Goal: Task Accomplishment & Management: Manage account settings

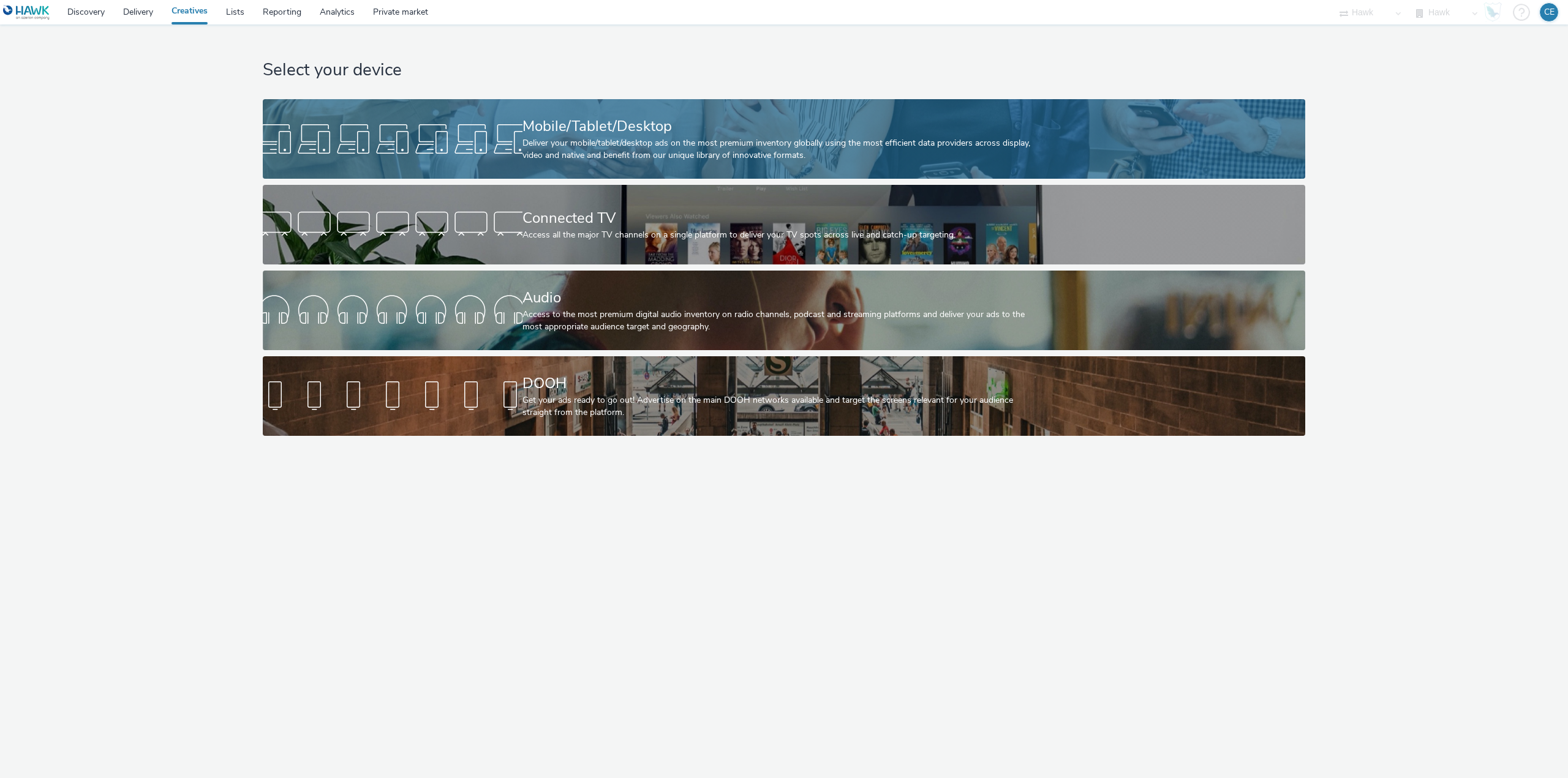
click at [565, 167] on div "Mobile/Tablet/Desktop Deliver your mobile/tablet/desktop ads on the most premiu…" at bounding box center [782, 138] width 519 height 79
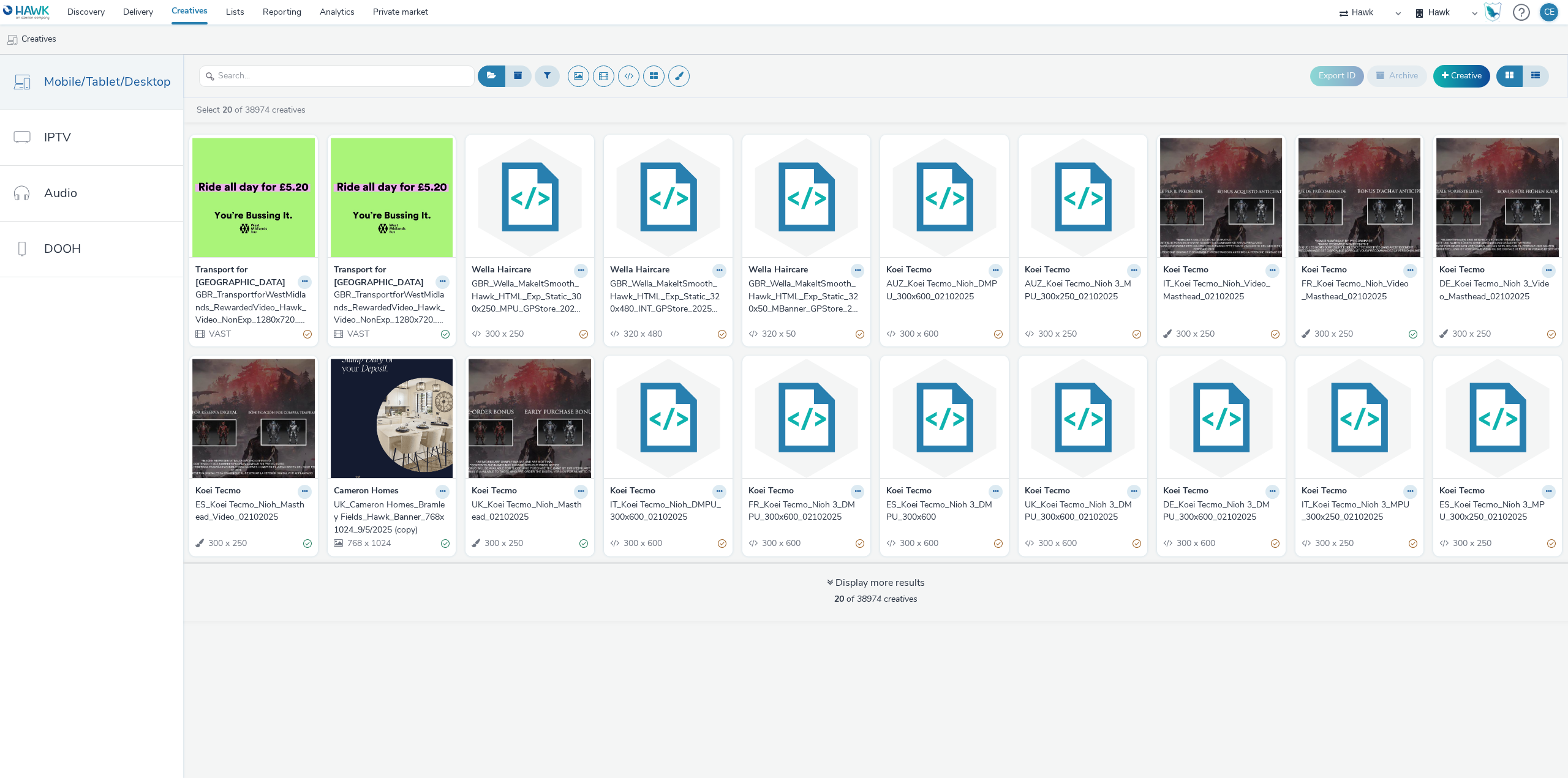
click at [0, 356] on nav "Mobile/Tablet/Desktop IPTV Audio DOOH" at bounding box center [92, 416] width 183 height 724
click at [299, 78] on input "text" at bounding box center [337, 77] width 275 height 22
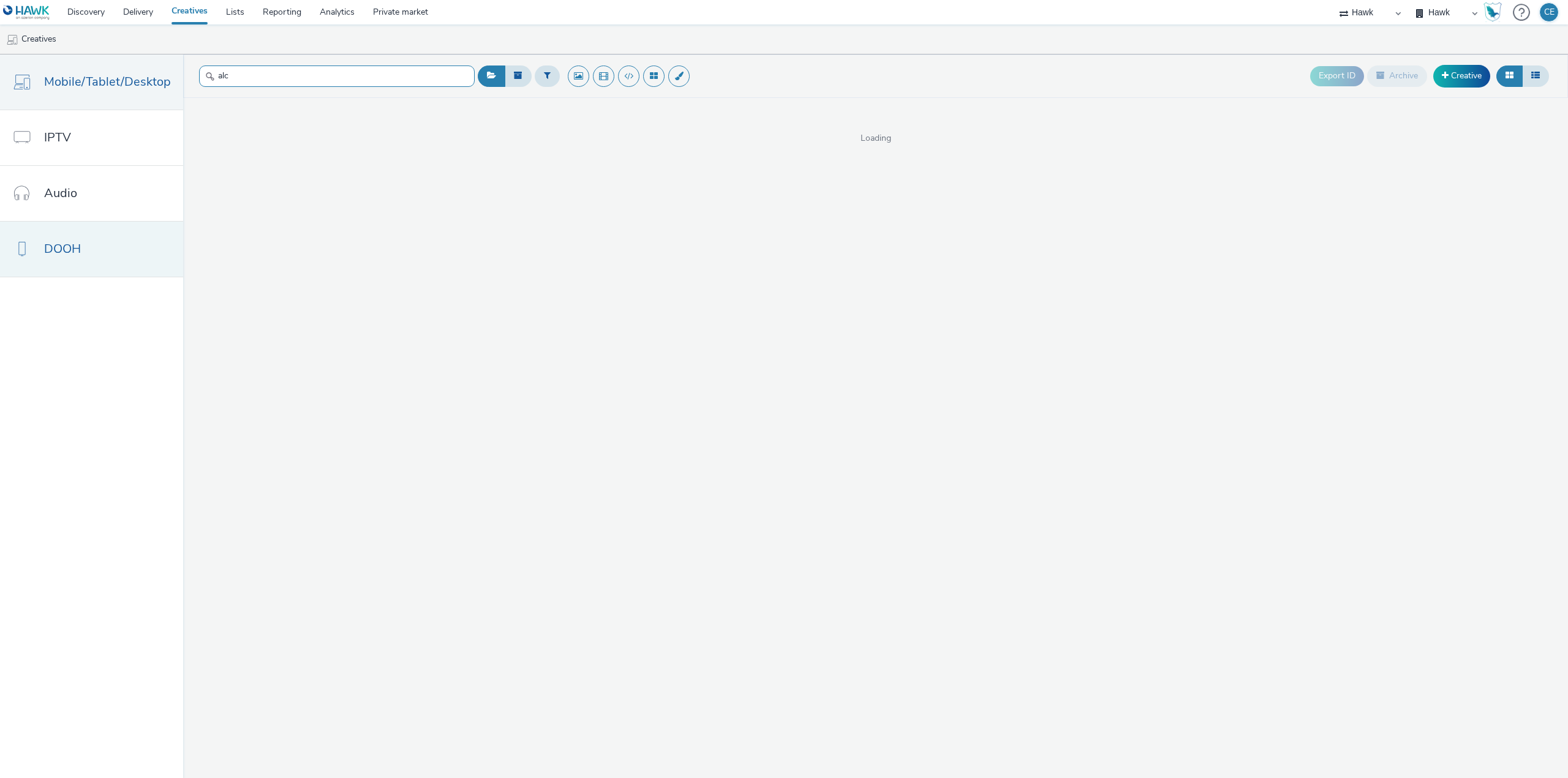
click at [228, 128] on div "alc Export ID Archive Creative Loading" at bounding box center [875, 416] width 1385 height 724
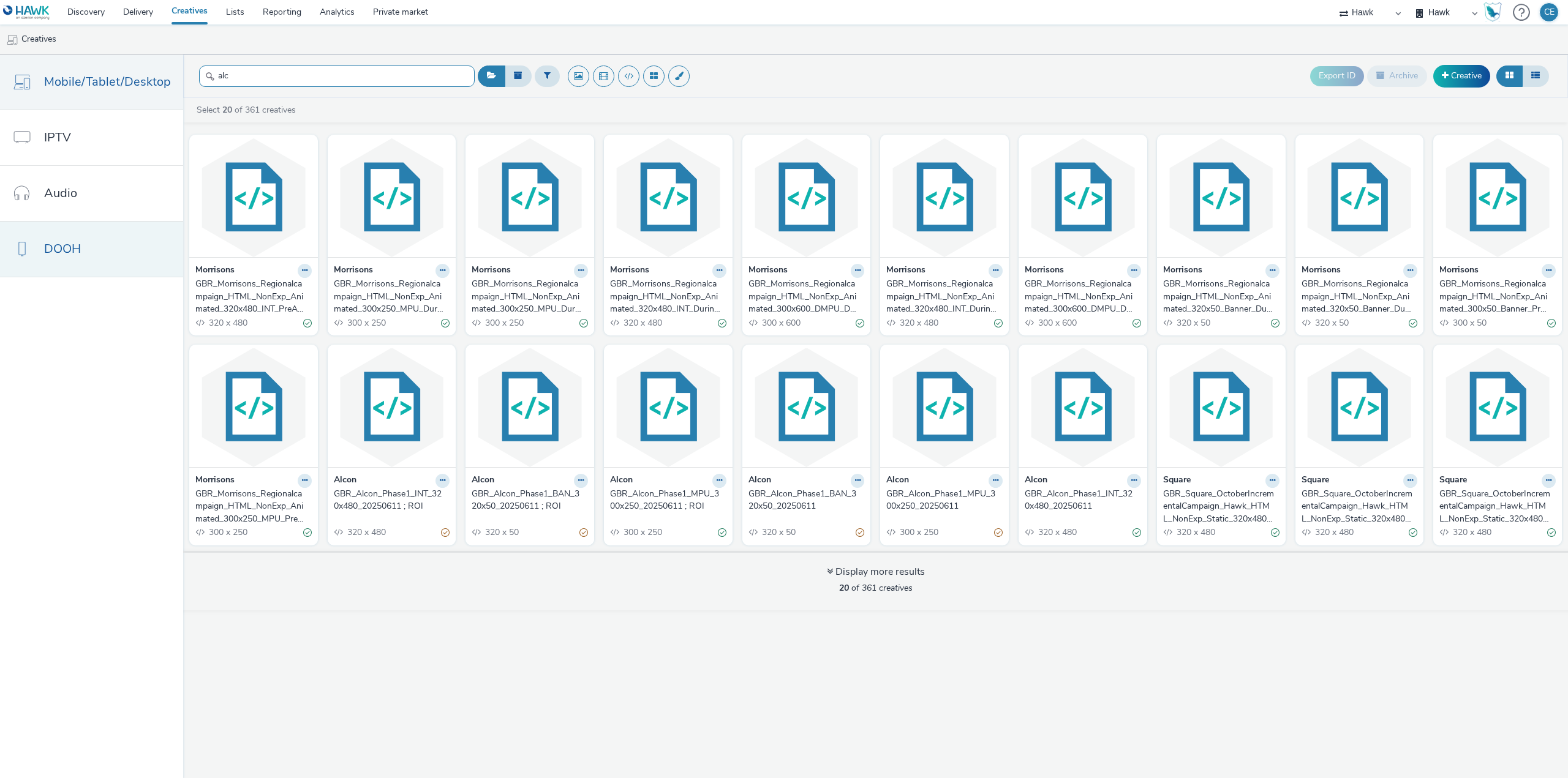
type input "alc"
click at [113, 275] on link "DOOH" at bounding box center [92, 249] width 183 height 55
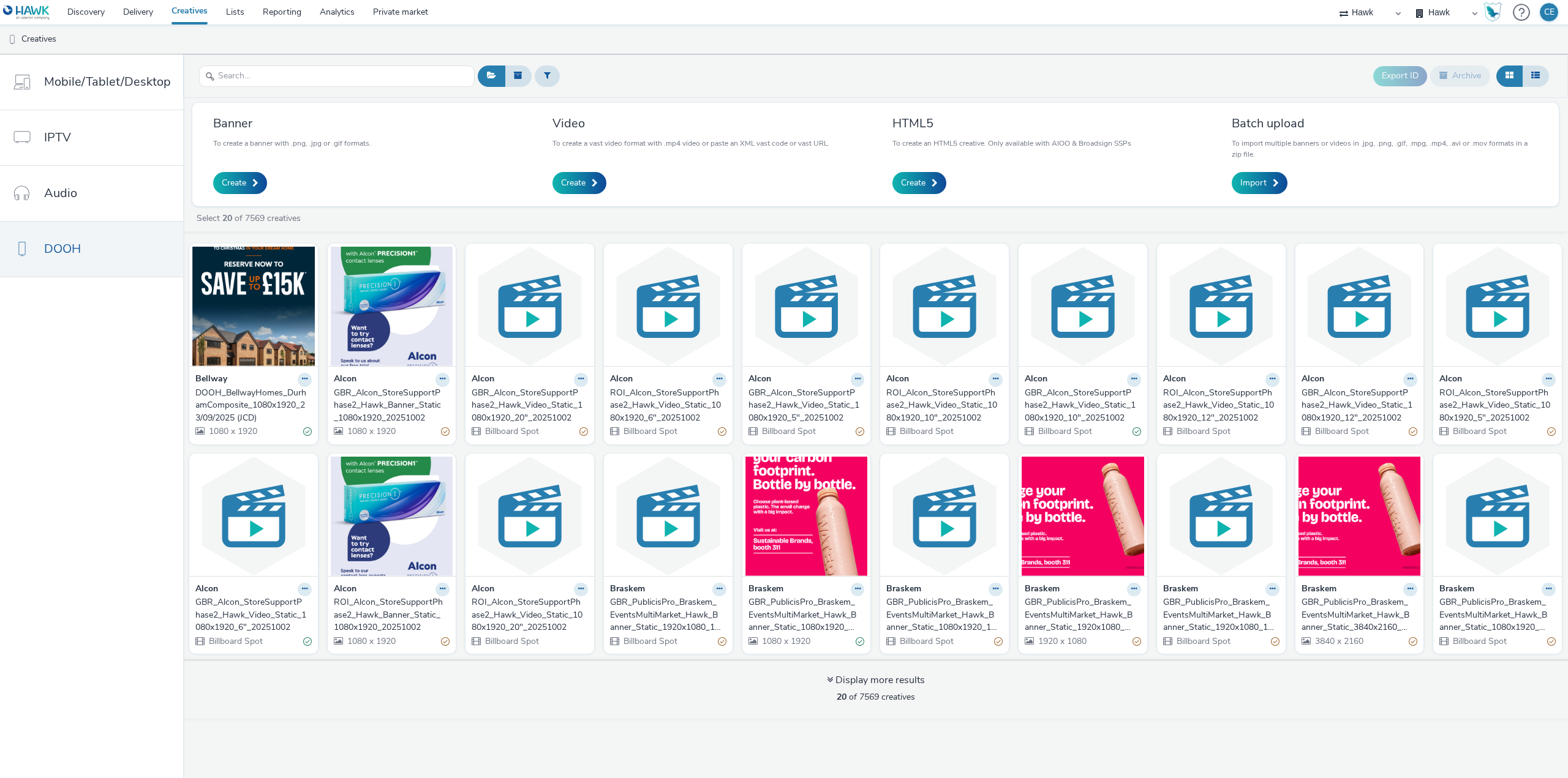
click at [782, 624] on div "GBR_PublicisPro_Braskem_EventsMultiMarket_Hawk_Banner_Static_1080x1920_Sustaina…" at bounding box center [804, 615] width 111 height 37
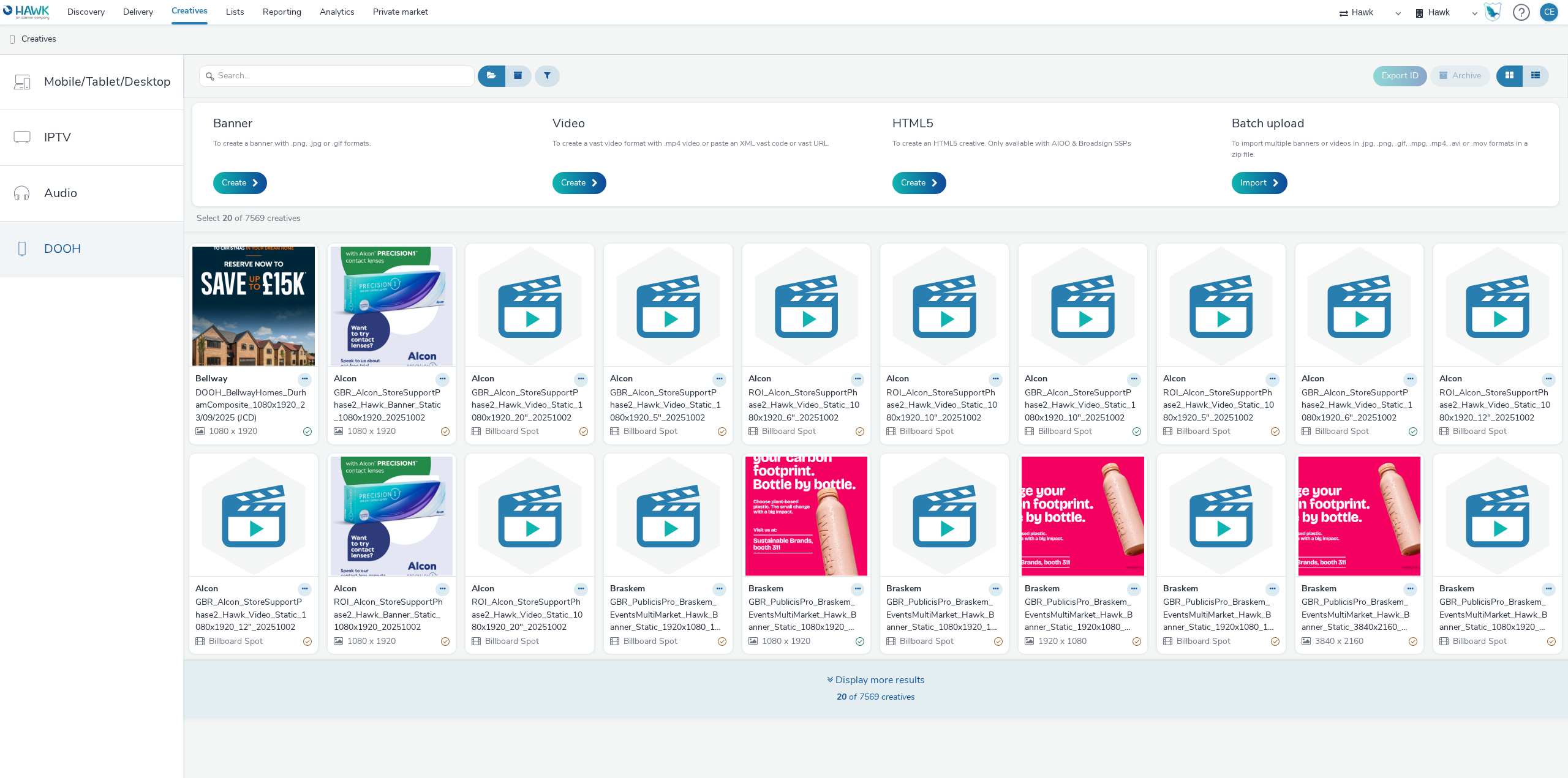
click at [862, 678] on div "Display more results" at bounding box center [876, 680] width 98 height 14
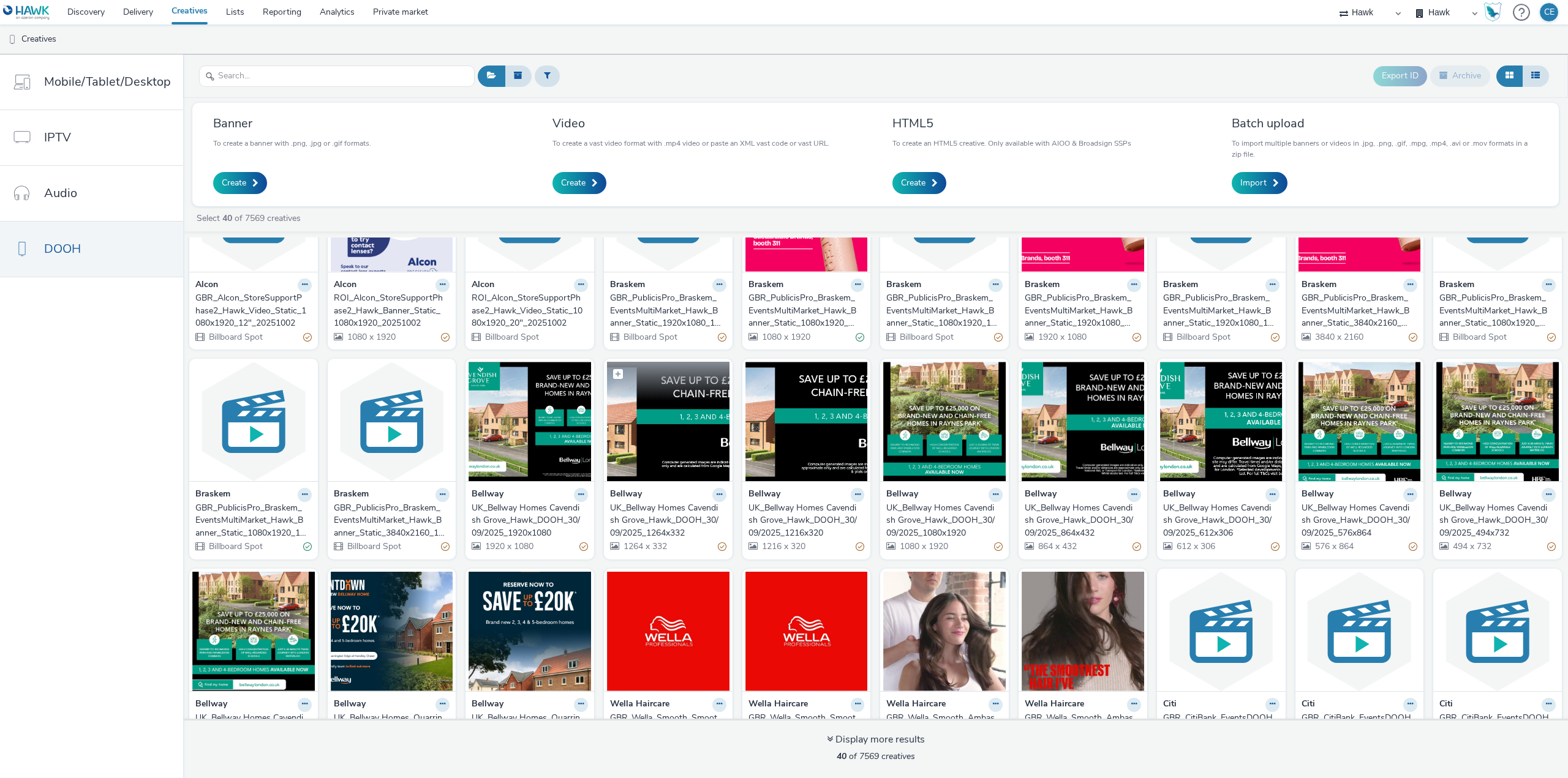
scroll to position [115, 0]
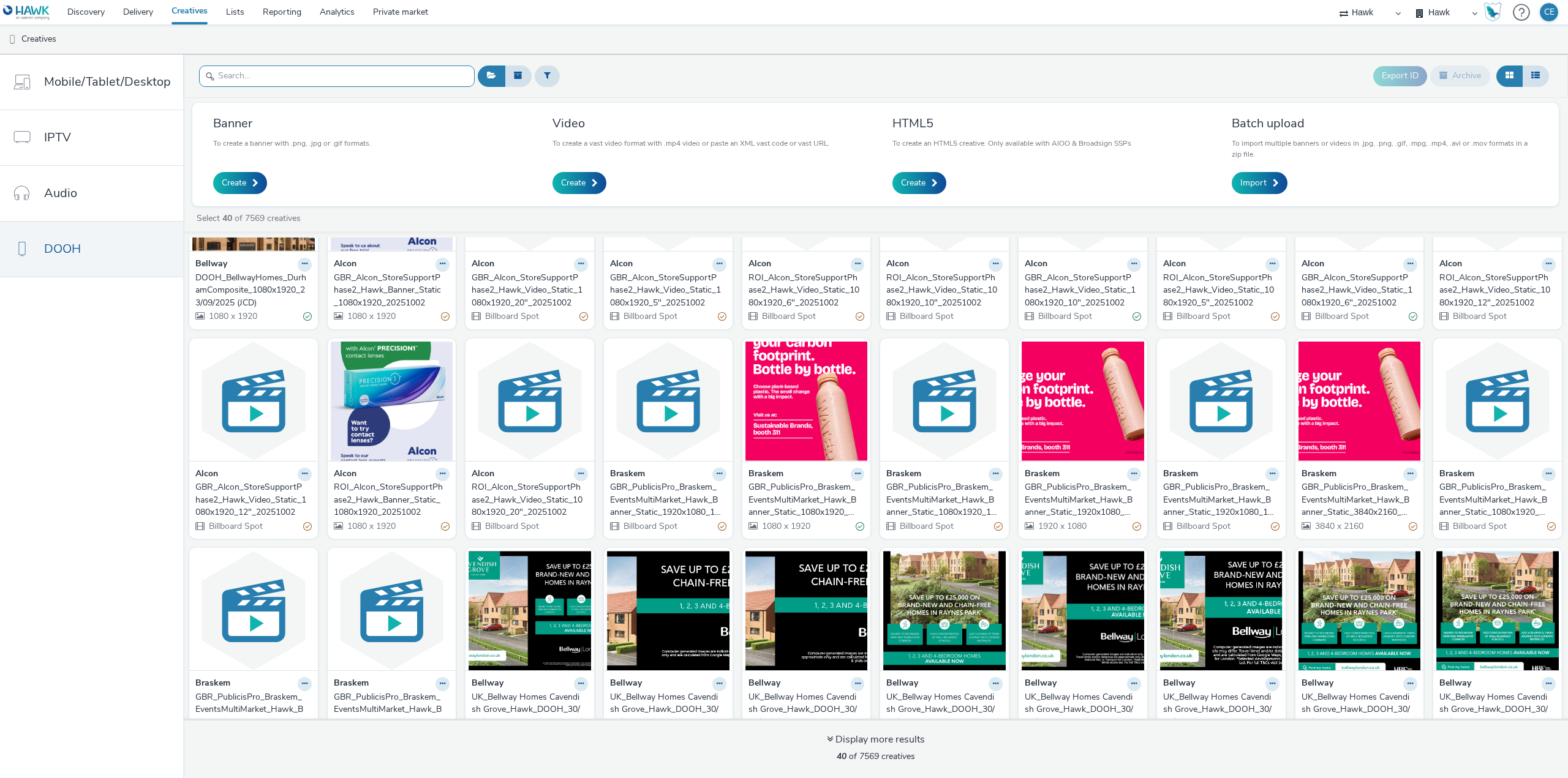
click at [371, 77] on input "text" at bounding box center [337, 77] width 275 height 22
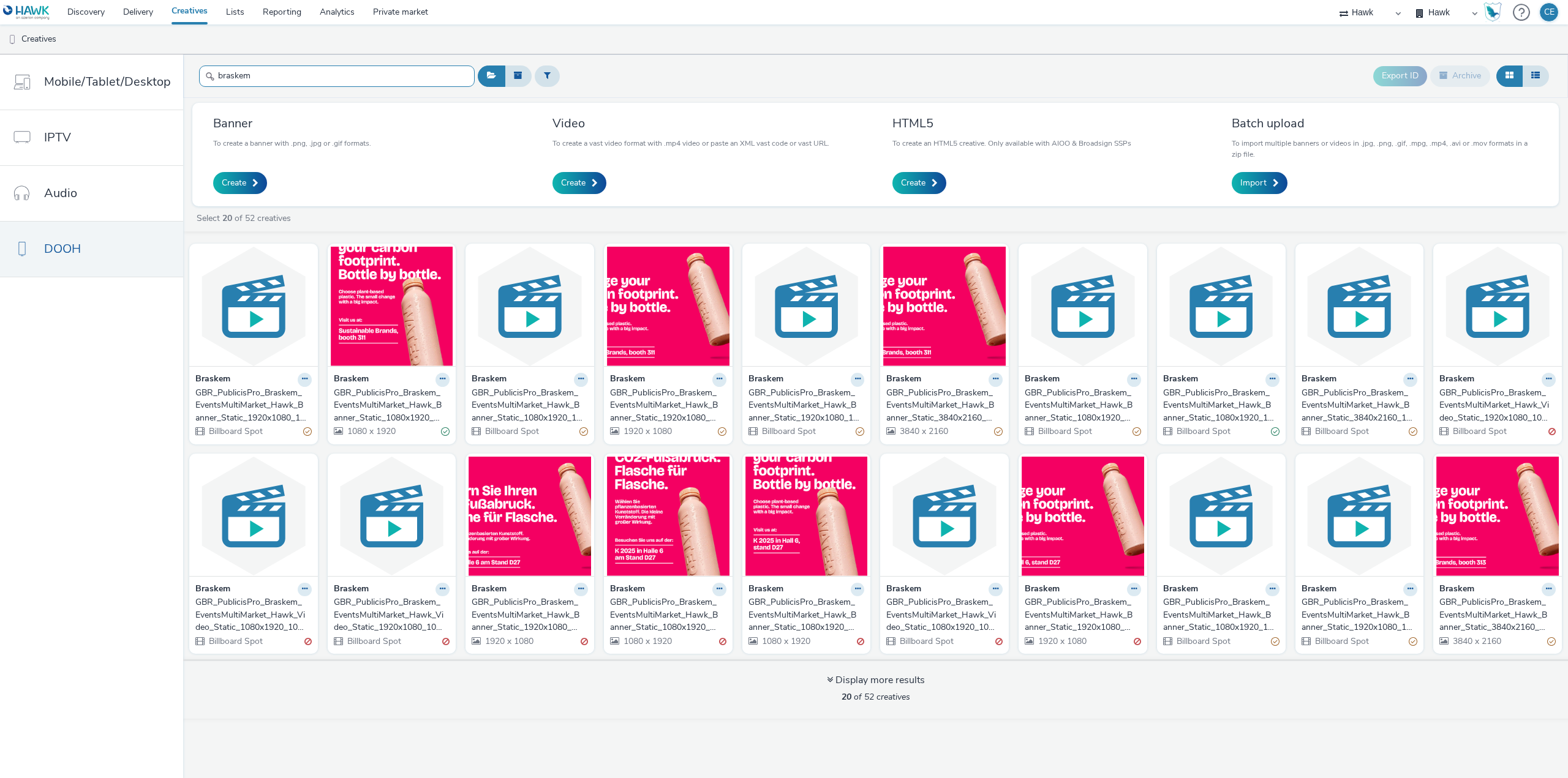
type input "braskem"
click at [620, 623] on div "GBR_PublicisPro_Braskem_EventsMultiMarket_Hawk_Banner_Static_1080x1920_KFair_DE…" at bounding box center [666, 615] width 111 height 37
click at [364, 65] on div at bounding box center [337, 76] width 275 height 30
drag, startPoint x: 364, startPoint y: 65, endPoint x: 151, endPoint y: 85, distance: 213.9
click at [146, 85] on div "Mobile/Tablet/Desktop IPTV Audio DOOH Export ID Archive Banner To create a bann…" at bounding box center [784, 416] width 1568 height 724
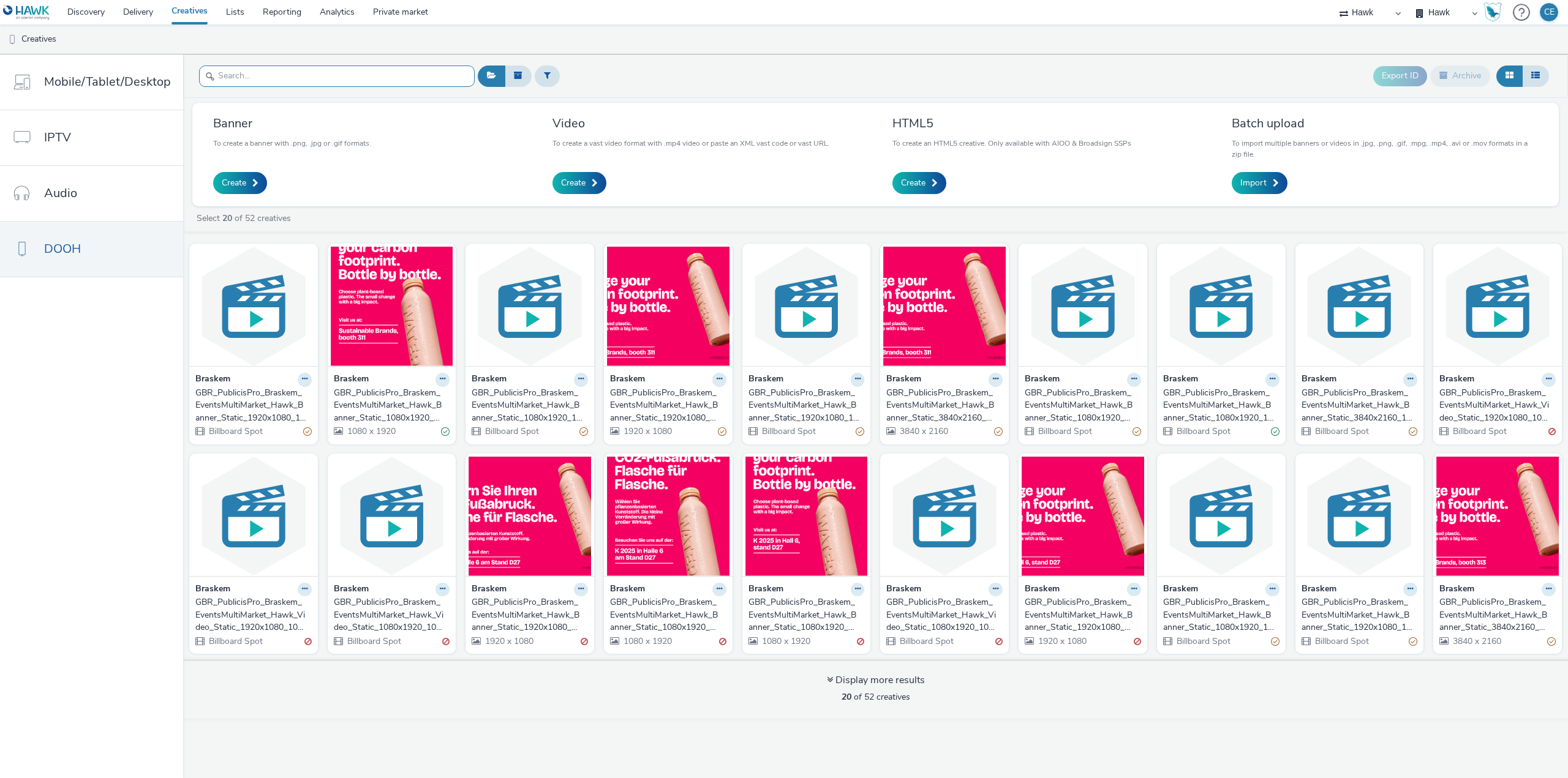
click at [268, 79] on input "text" at bounding box center [337, 77] width 275 height 22
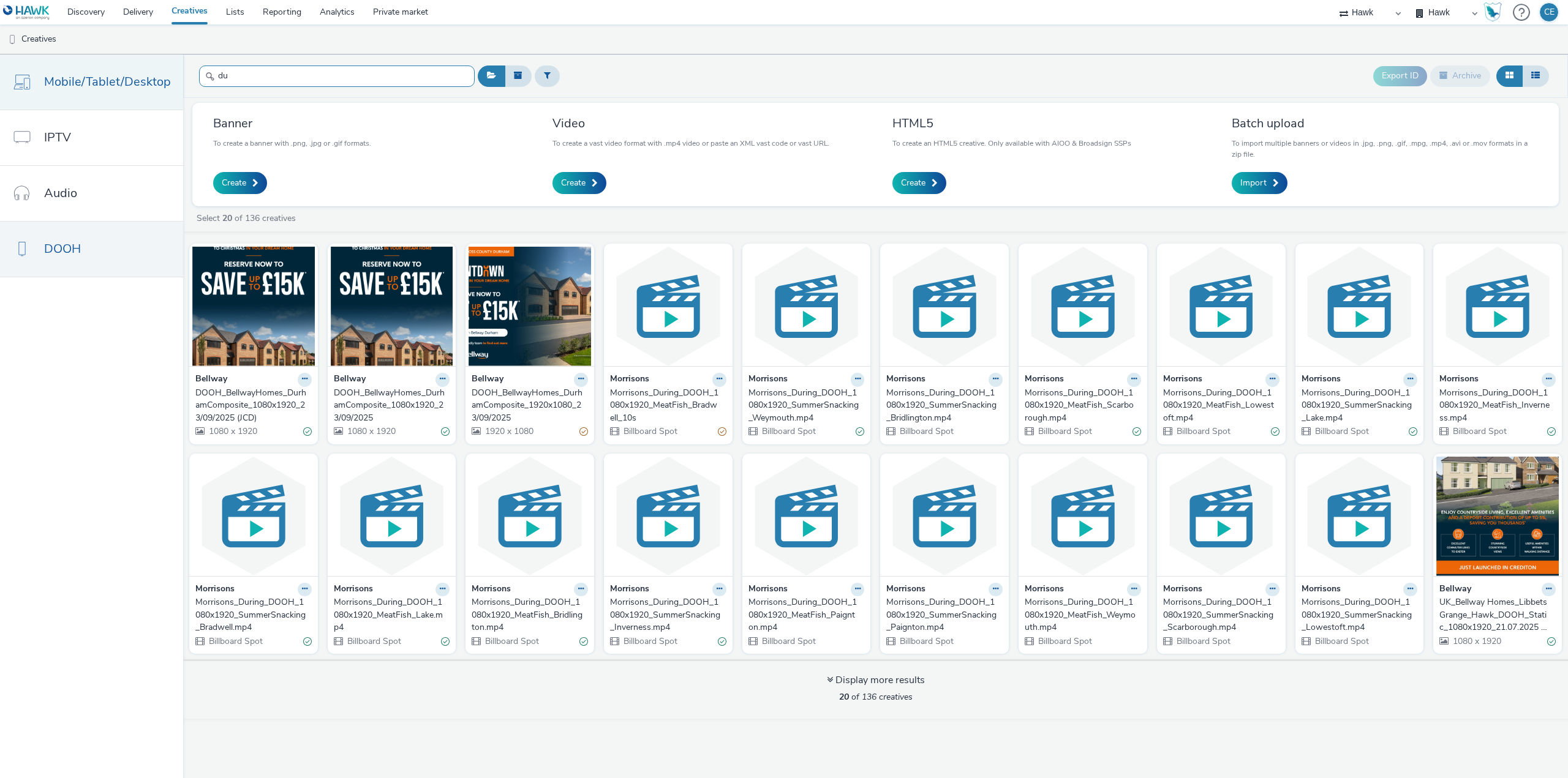
type input "du"
click at [166, 73] on link "Mobile/Tablet/Desktop" at bounding box center [92, 81] width 183 height 55
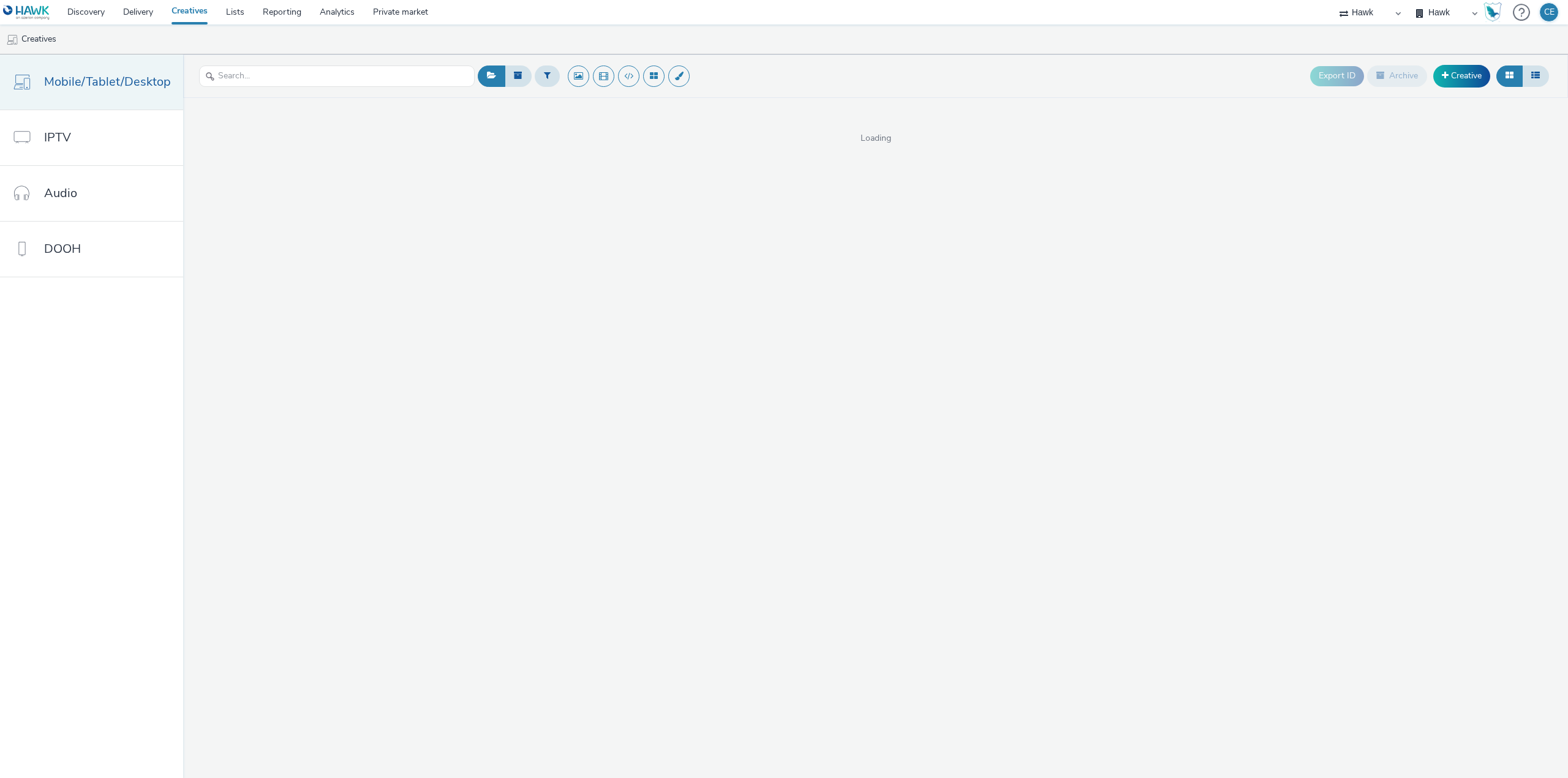
click at [164, 76] on span "Mobile/Tablet/Desktop" at bounding box center [107, 81] width 127 height 18
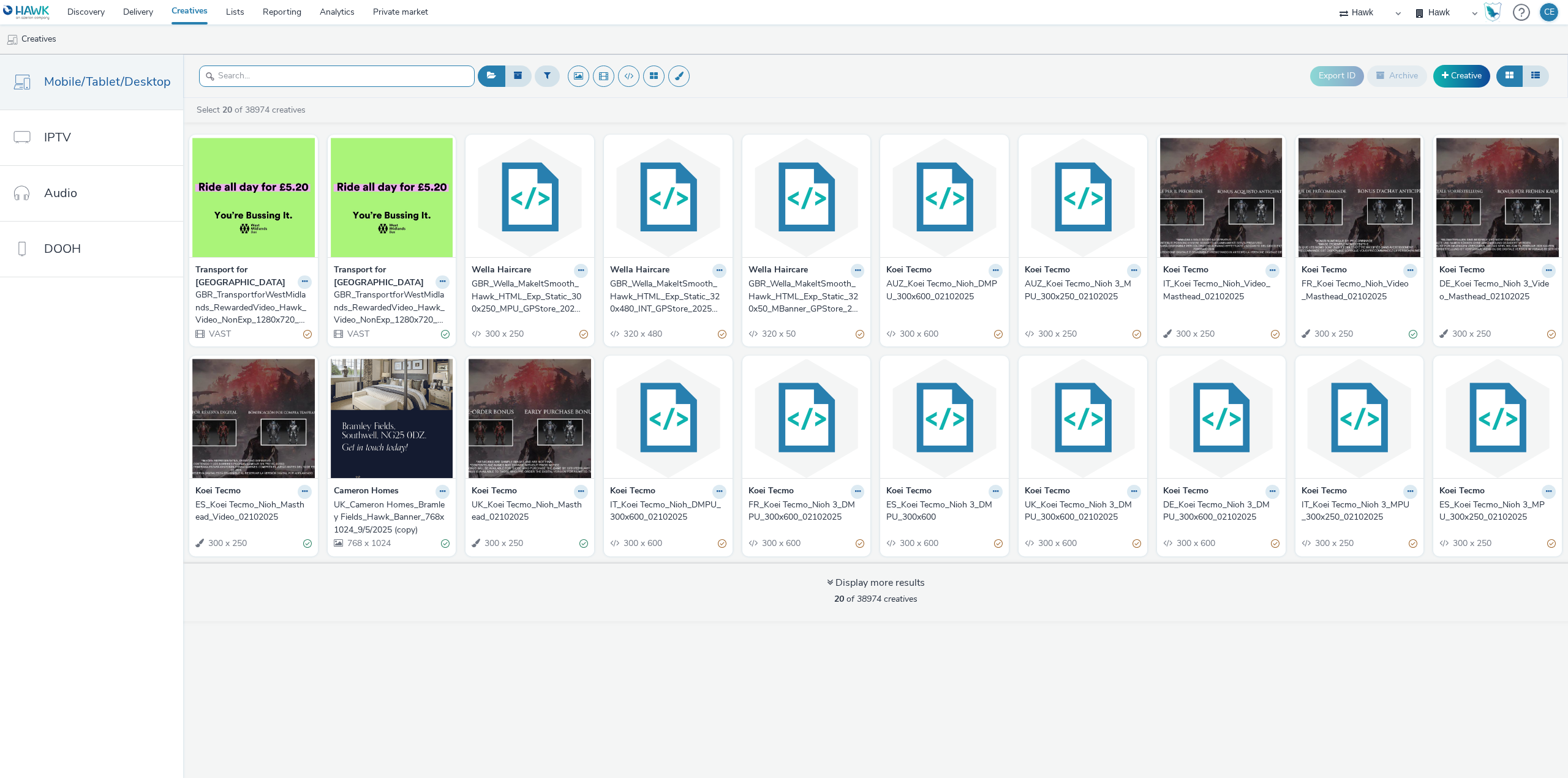
click at [226, 75] on input "text" at bounding box center [337, 77] width 275 height 22
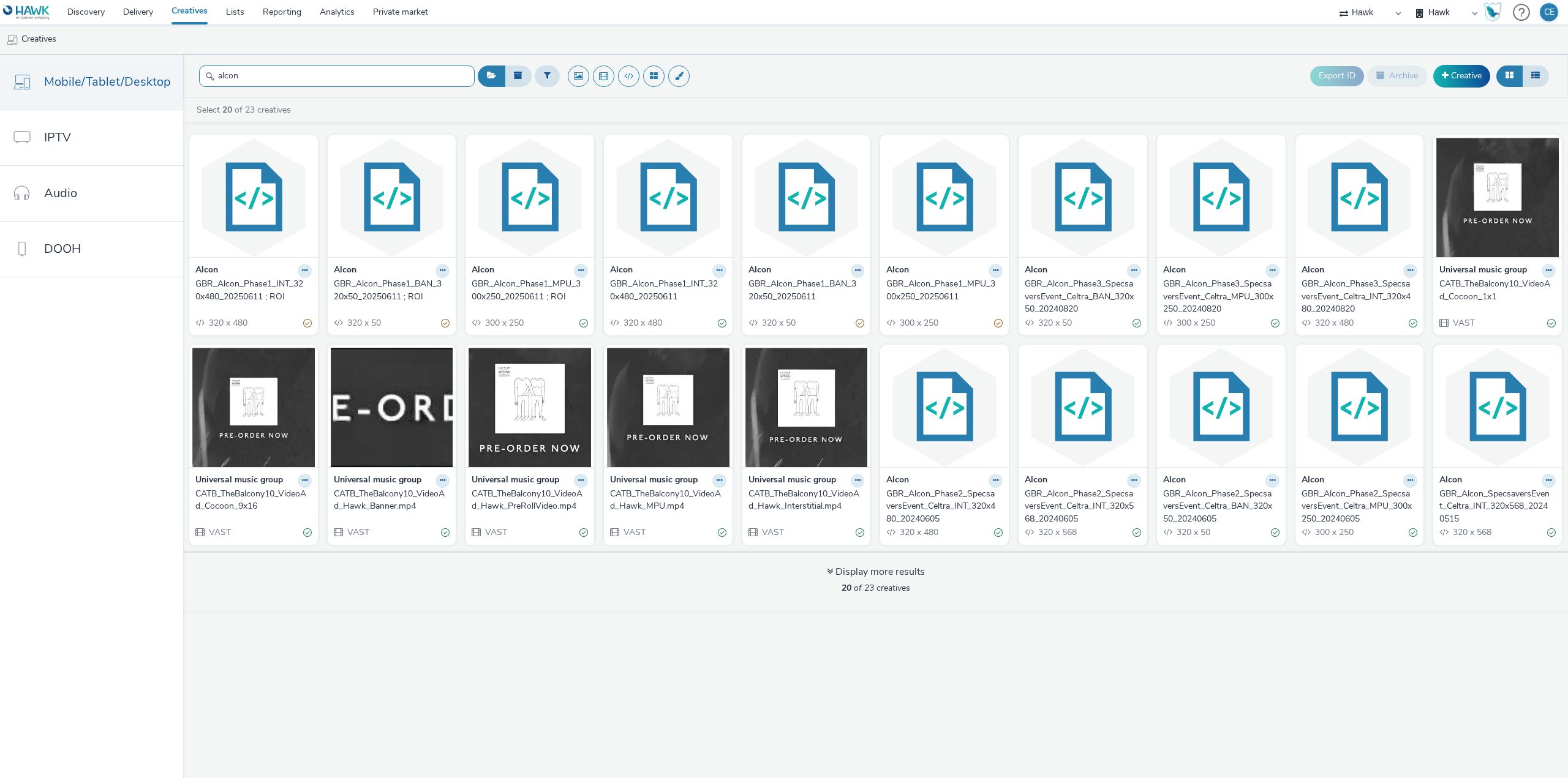
type input "alcon"
drag, startPoint x: 579, startPoint y: 627, endPoint x: 577, endPoint y: 634, distance: 7.3
click at [579, 629] on div "alcon Export ID Archive Creative Select 20 of 23 creatives Alcon GBR_Alcon_Phas…" at bounding box center [875, 416] width 1385 height 724
click at [126, 99] on link "Mobile/Tablet/Desktop" at bounding box center [92, 81] width 183 height 55
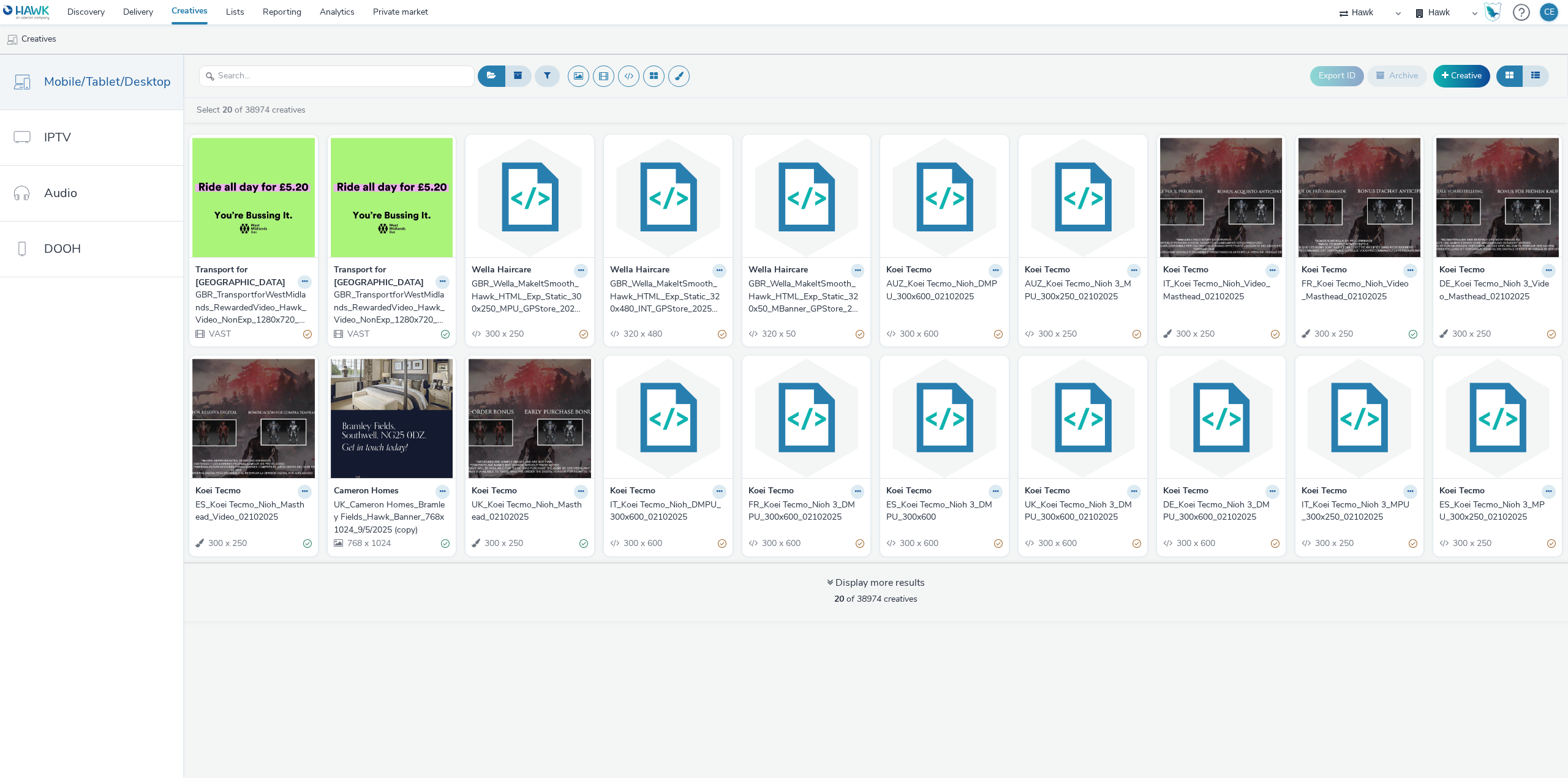
click at [639, 669] on div "Export ID Archive Creative Select 20 of 38974 creatives Transport for West Midl…" at bounding box center [875, 416] width 1385 height 724
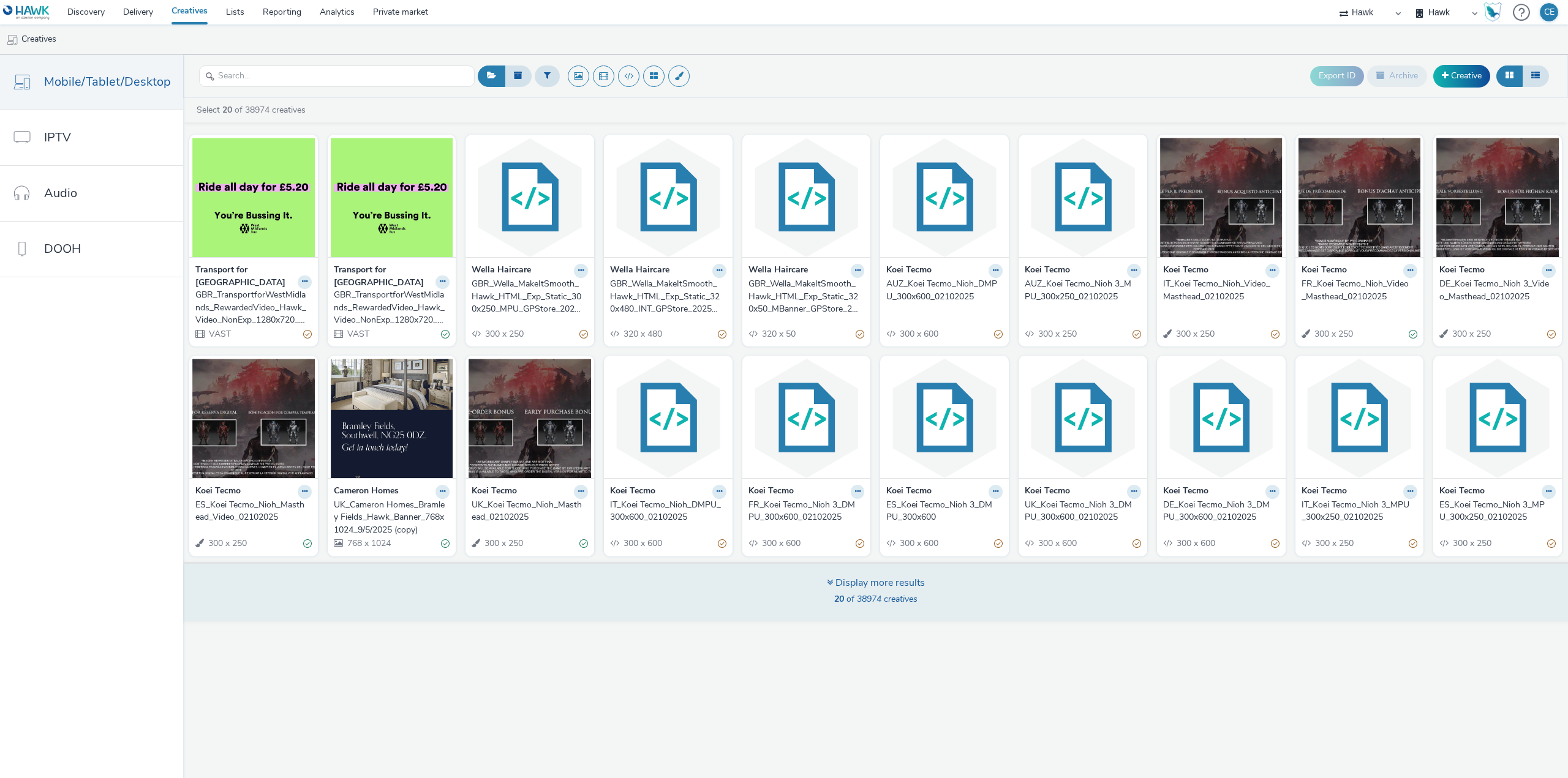
click at [702, 599] on div "Display more results 20 of 38974 creatives" at bounding box center [876, 592] width 1394 height 60
click at [820, 594] on div "Display more results 20 of 38974 creatives" at bounding box center [876, 592] width 1394 height 60
click at [836, 586] on div "Display more results" at bounding box center [876, 583] width 98 height 14
click at [824, 583] on div "Display more results 20 of 38974 creatives" at bounding box center [876, 592] width 1394 height 60
click at [376, 609] on div "Display more results 20 of 38974 creatives" at bounding box center [876, 592] width 1394 height 60
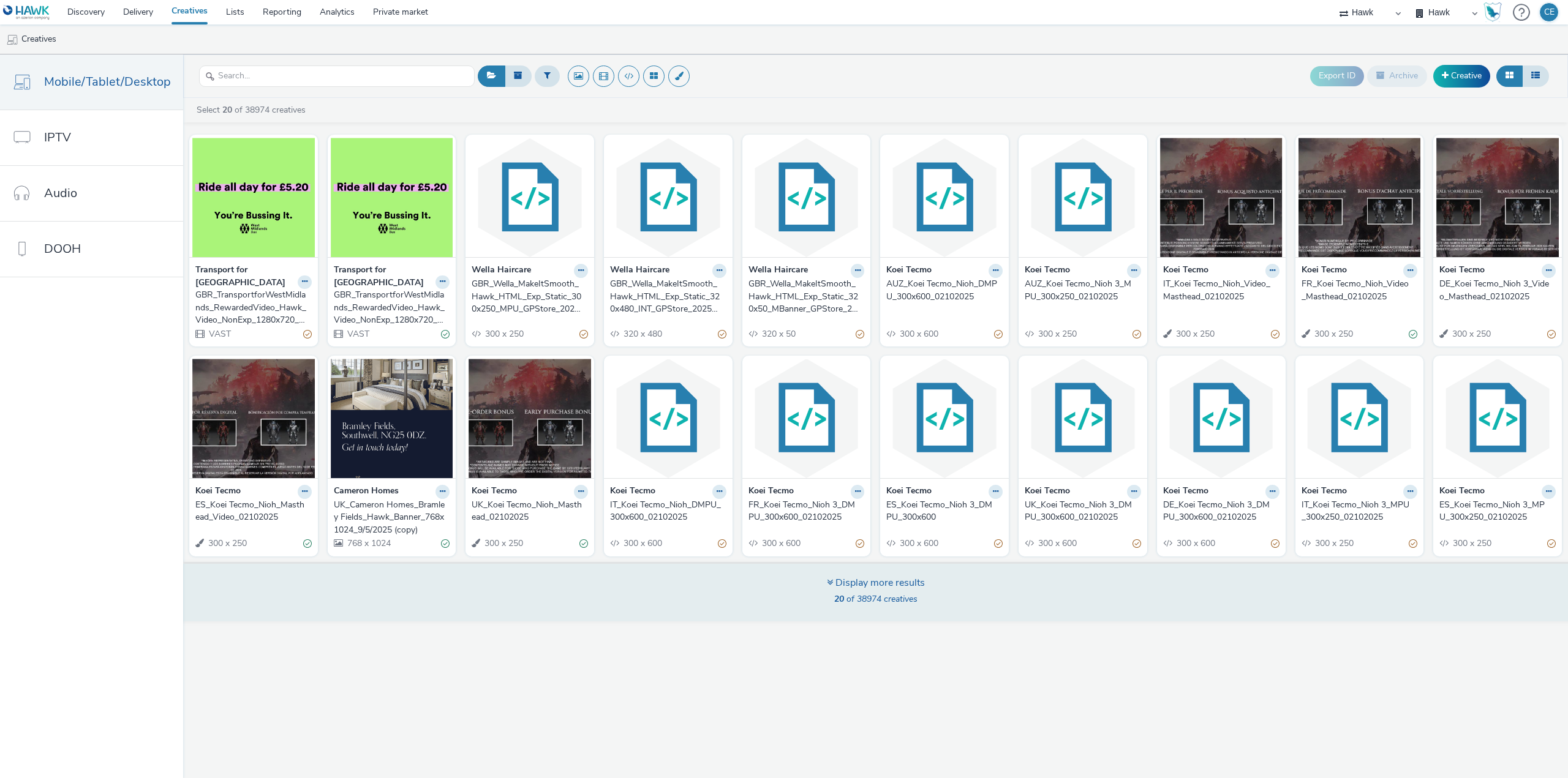
click at [376, 606] on div "Display more results 20 of 38974 creatives" at bounding box center [876, 592] width 1394 height 60
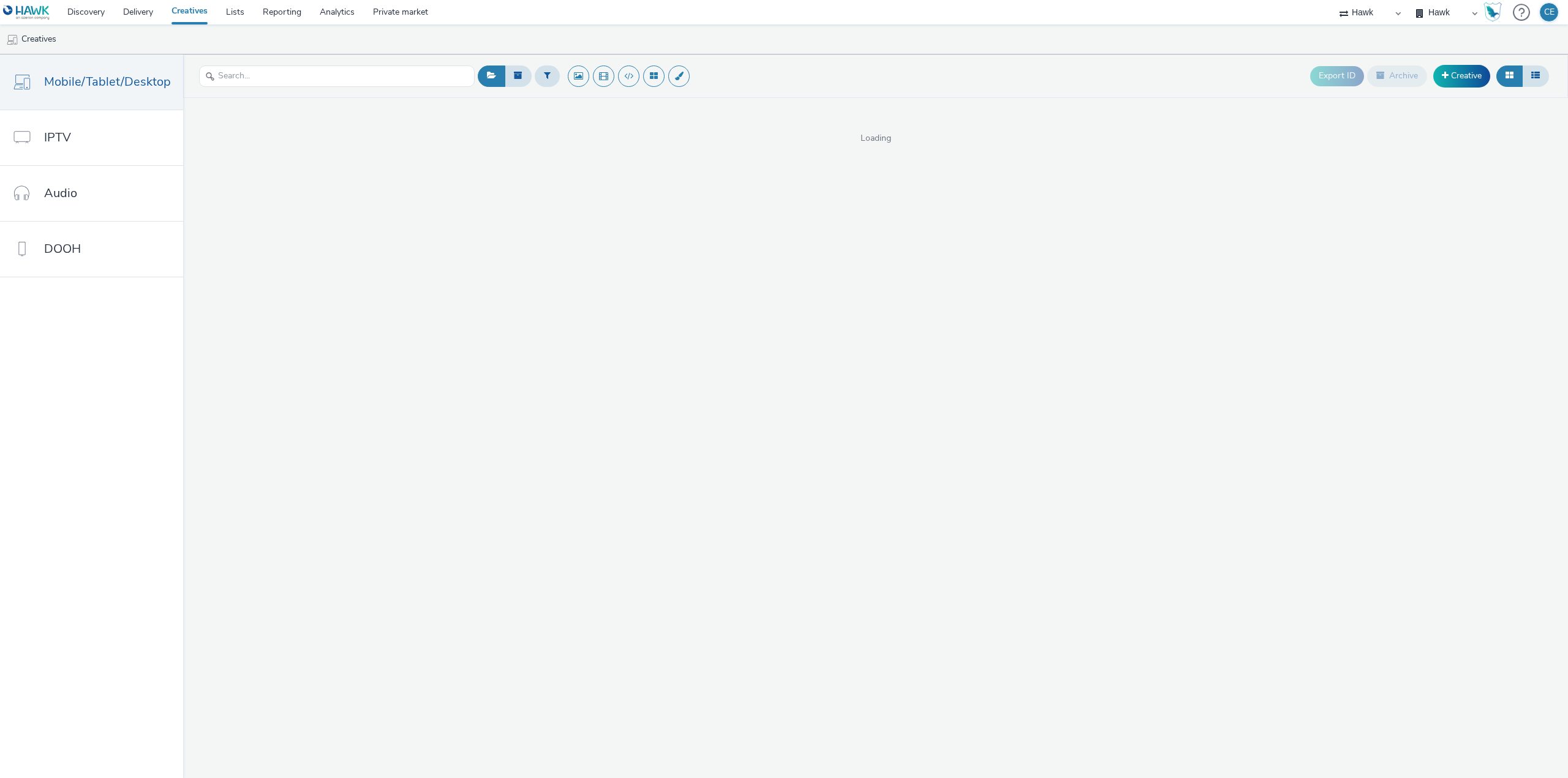
click at [531, 338] on div "Export ID Archive Creative Loading" at bounding box center [875, 416] width 1385 height 724
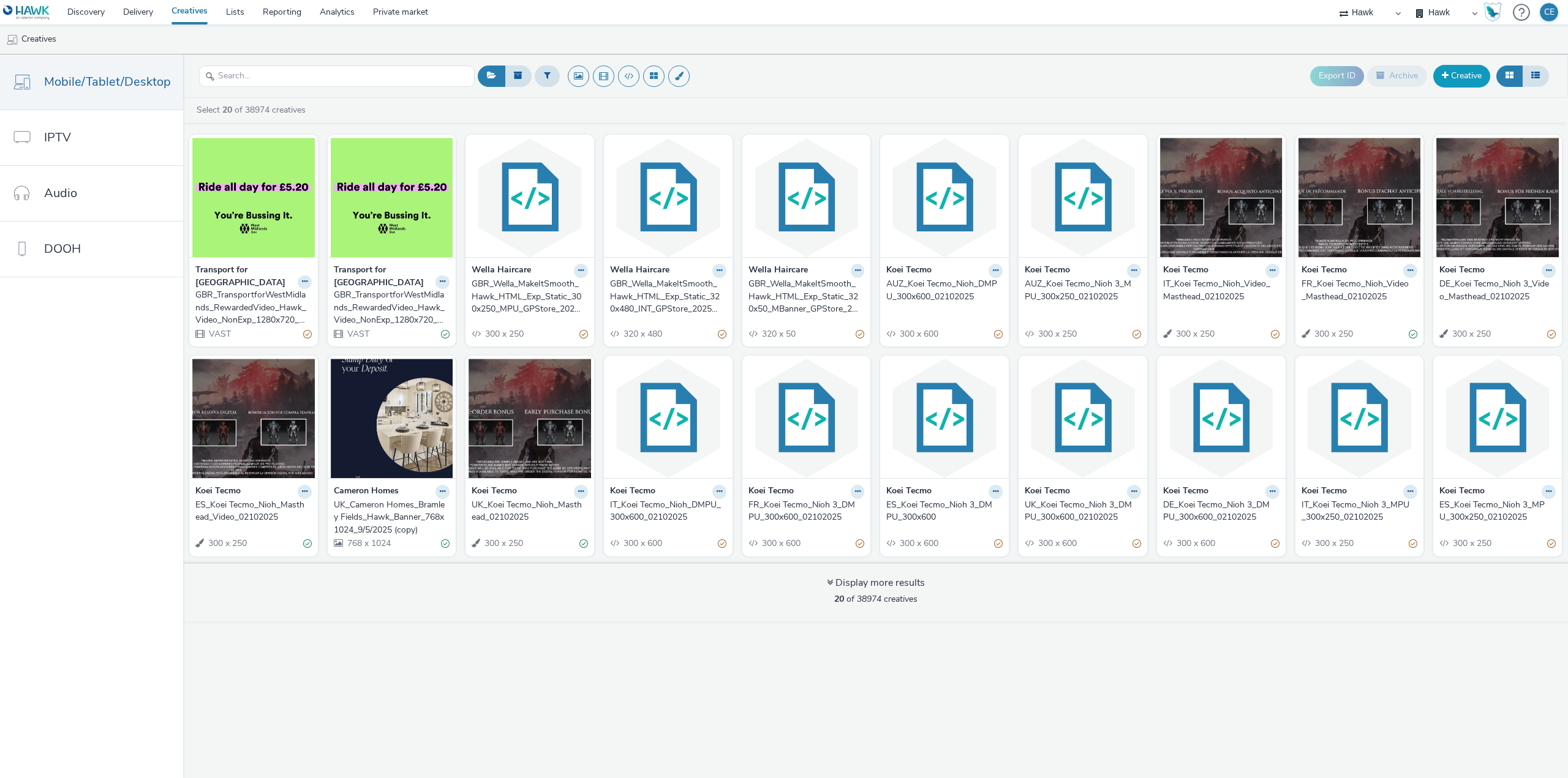
click at [1447, 74] on span at bounding box center [1445, 75] width 7 height 9
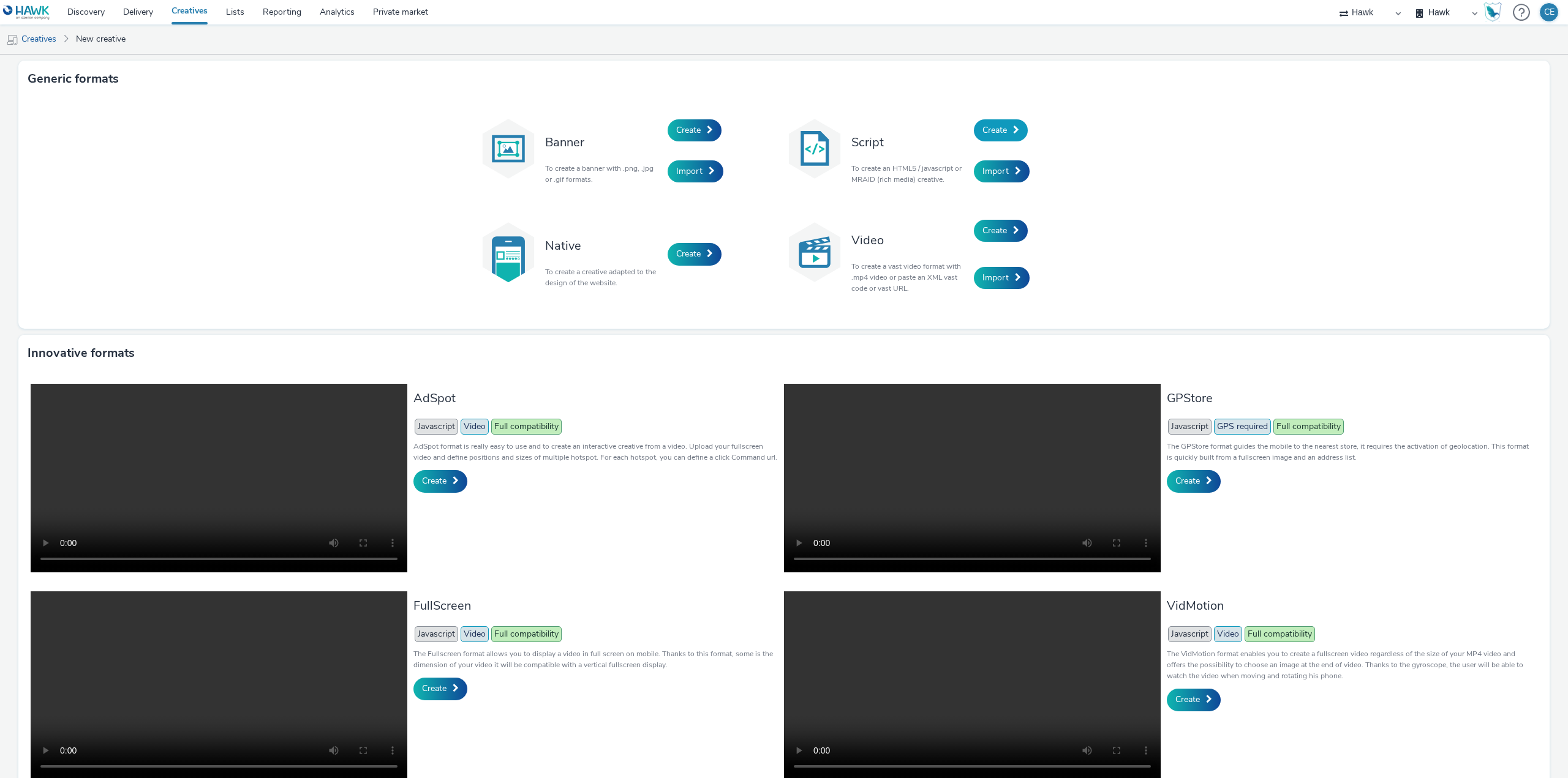
click at [989, 132] on span "Create" at bounding box center [995, 130] width 24 height 12
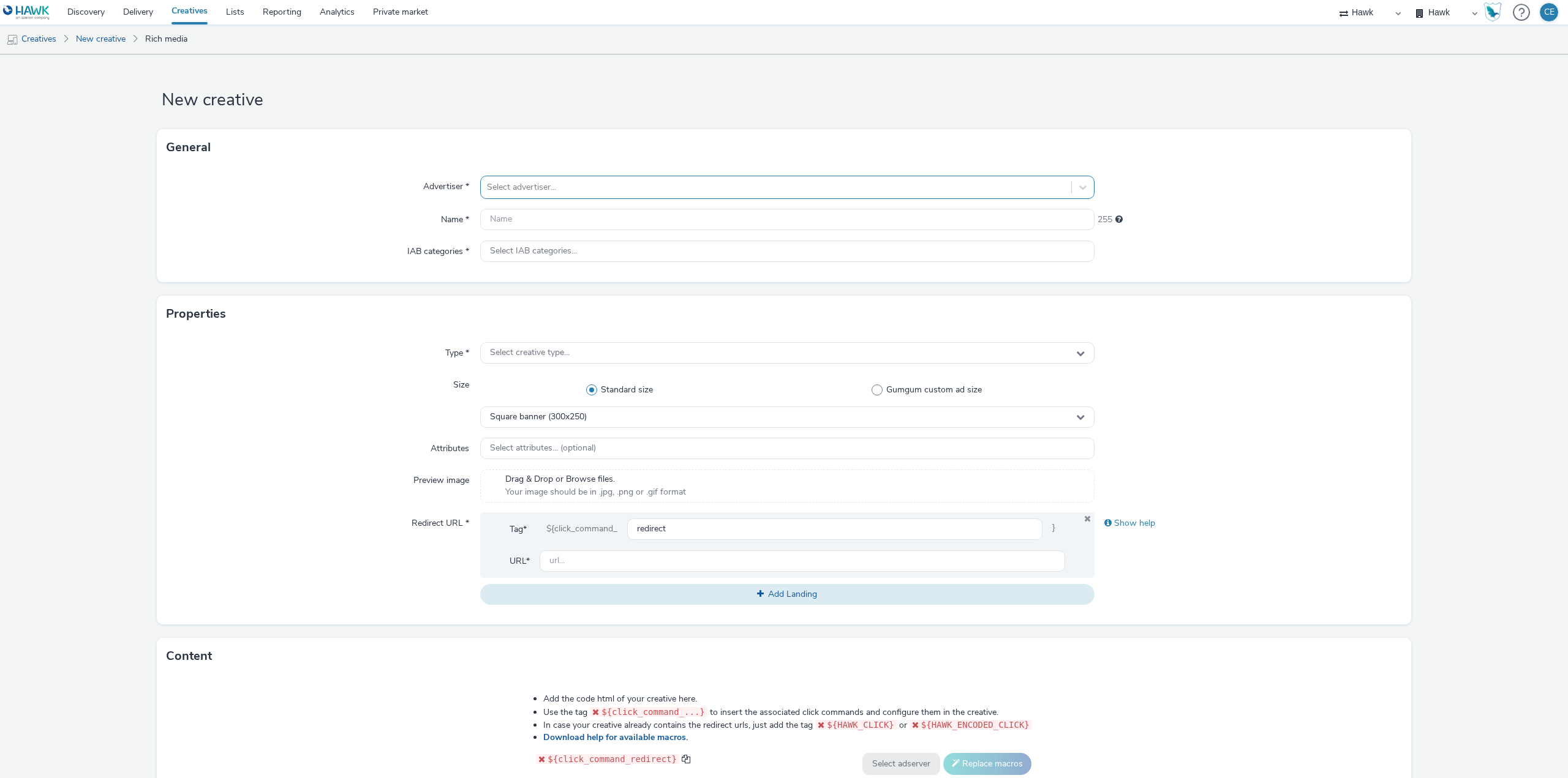
click at [630, 182] on div at bounding box center [776, 187] width 578 height 15
type input "alco"
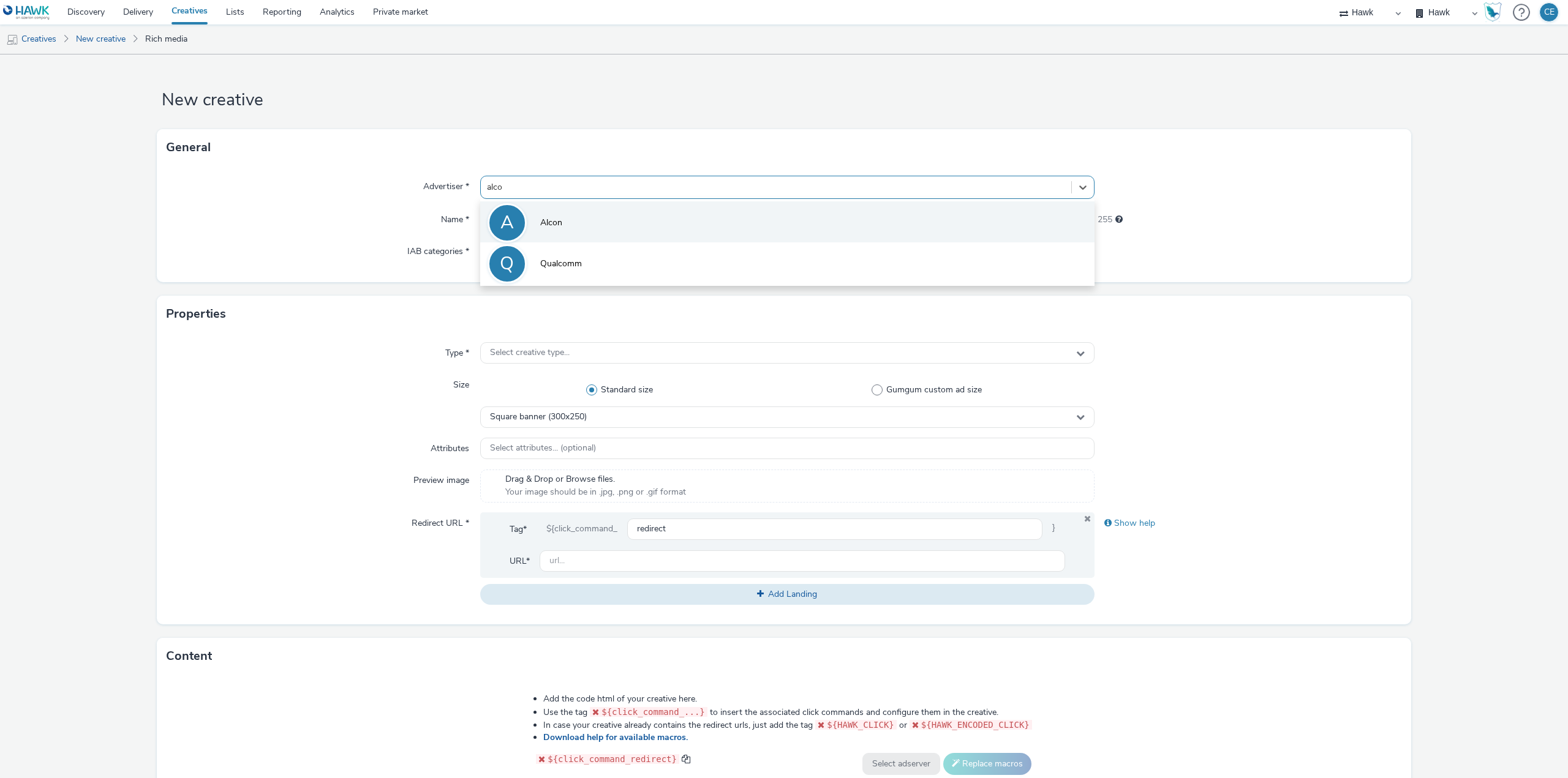
click at [612, 221] on li "A Alcon" at bounding box center [787, 222] width 614 height 41
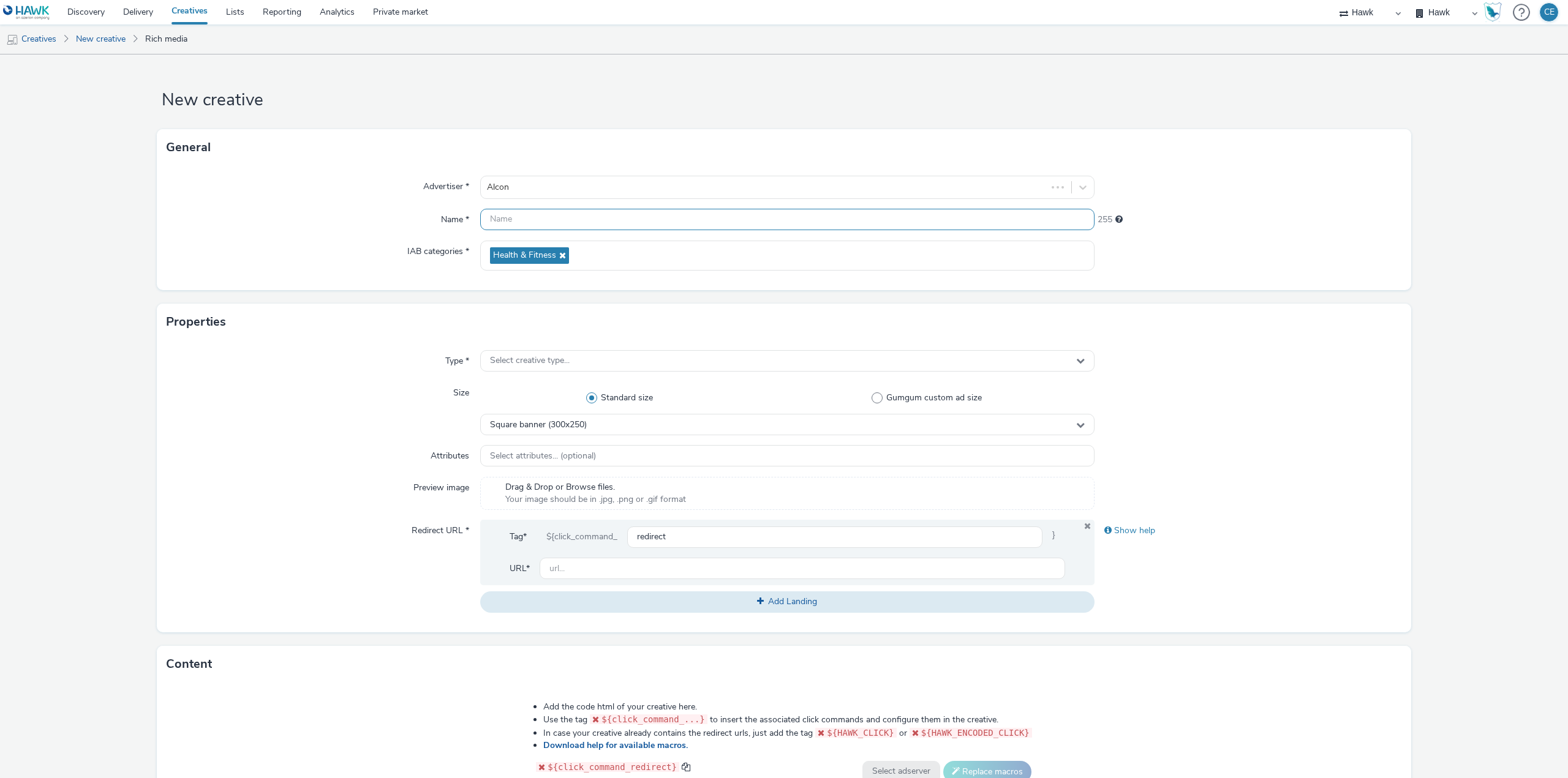
click at [600, 216] on input "text" at bounding box center [787, 220] width 614 height 22
paste input "GBR_StPierre_MorrisonsandTescoStoreSupport_Celtra_HTML_Exp_Static_320x50_MBanne…"
drag, startPoint x: 510, startPoint y: 211, endPoint x: 670, endPoint y: 218, distance: 160.2
click at [670, 218] on input "GBR_StPierre_MorrisonsandTescoStoreSupport_Celtra_HTML_Exp_Static_320x50_MBanne…" at bounding box center [787, 220] width 614 height 22
paste input "Alcon_StoreSupportPhase2"
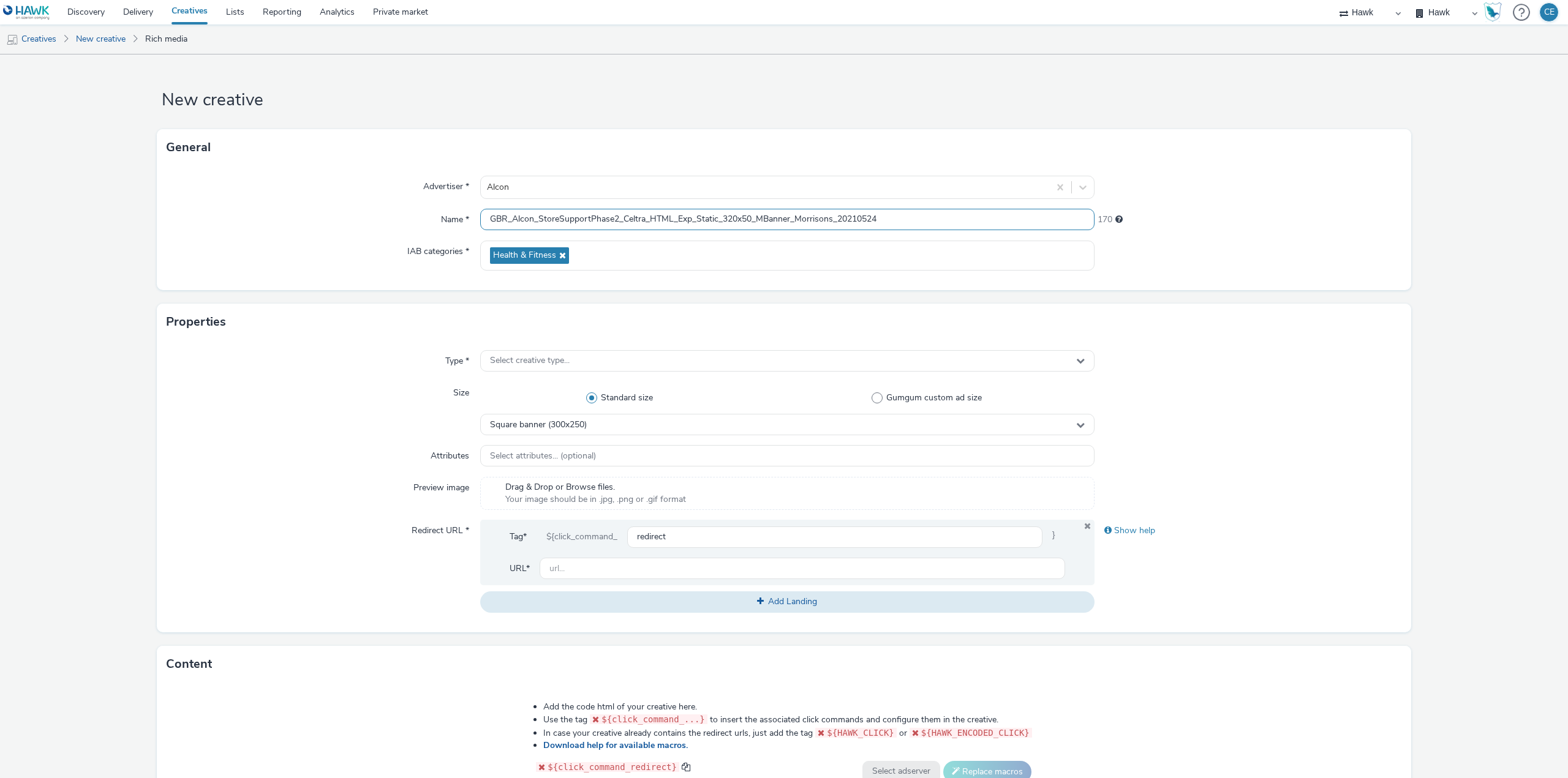
click at [639, 217] on input "GBR_Alcon_StoreSupportPhase2_Celtra_HTML_Exp_Static_320x50_MBanner_Morrisons_20…" at bounding box center [787, 220] width 614 height 22
click at [643, 219] on input "GBR_Alcon_StoreSupportPhase2_Celtra_HTML_Exp_Static_320x50_MBanner_Morrisons_20…" at bounding box center [787, 220] width 614 height 22
drag, startPoint x: 642, startPoint y: 219, endPoint x: 626, endPoint y: 219, distance: 16.0
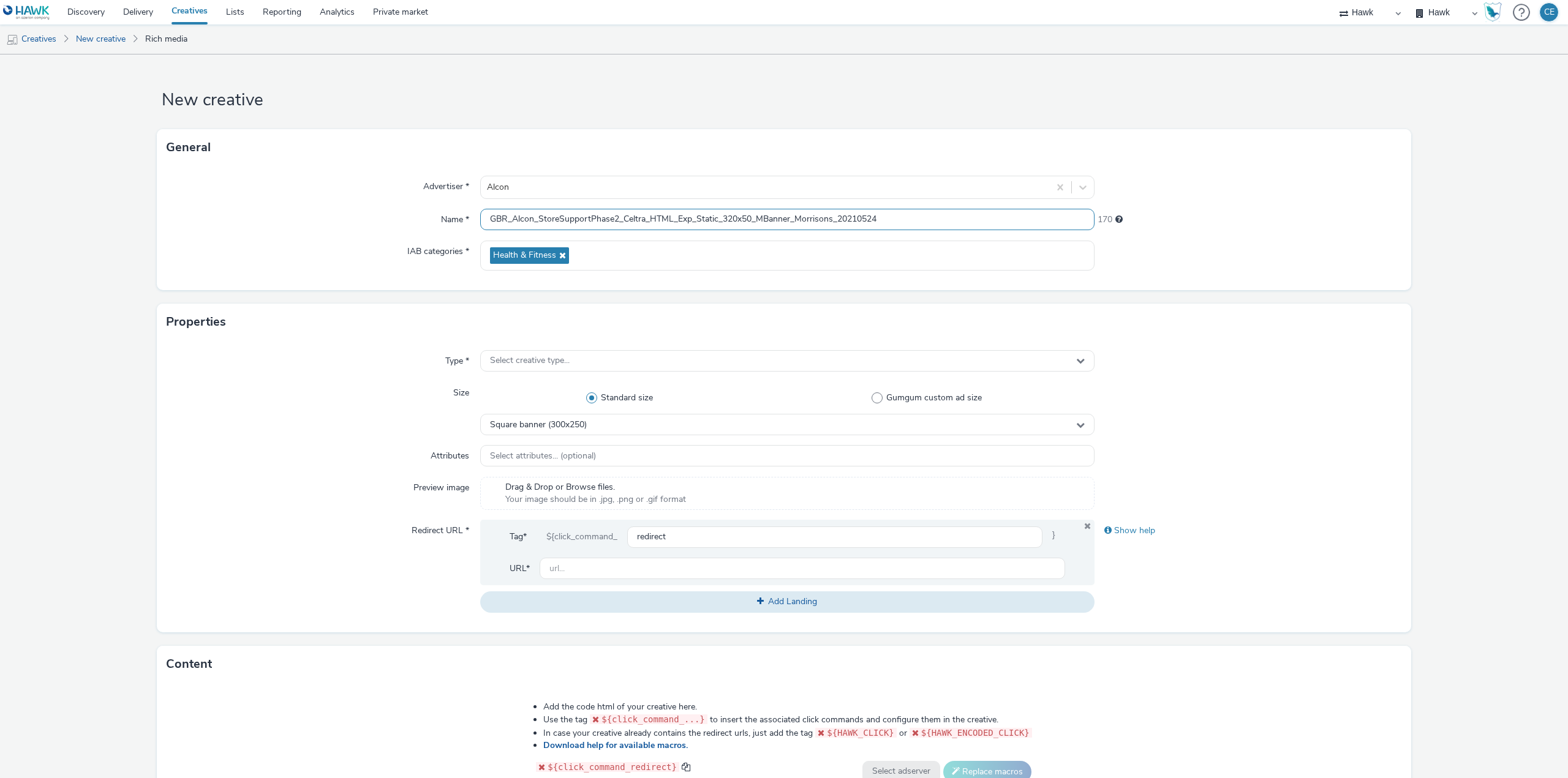
click at [626, 219] on input "GBR_Alcon_StoreSupportPhase2_Celtra_HTML_Exp_Static_320x50_MBanner_Morrisons_20…" at bounding box center [787, 220] width 614 height 22
click at [636, 220] on input "GBR_Alcon_StoreSupportPhase2_Celtra_HTML_Exp_Static_320x50_MBanner_Morrisons_20…" at bounding box center [787, 220] width 614 height 22
drag, startPoint x: 643, startPoint y: 219, endPoint x: 621, endPoint y: 217, distance: 22.1
click at [621, 217] on input "GBR_Alcon_StoreSupportPhase2_Celtra_HTML_Exp_Static_320x50_MBanner_Morrisons_20…" at bounding box center [787, 220] width 614 height 22
drag, startPoint x: 754, startPoint y: 217, endPoint x: 830, endPoint y: 220, distance: 76.1
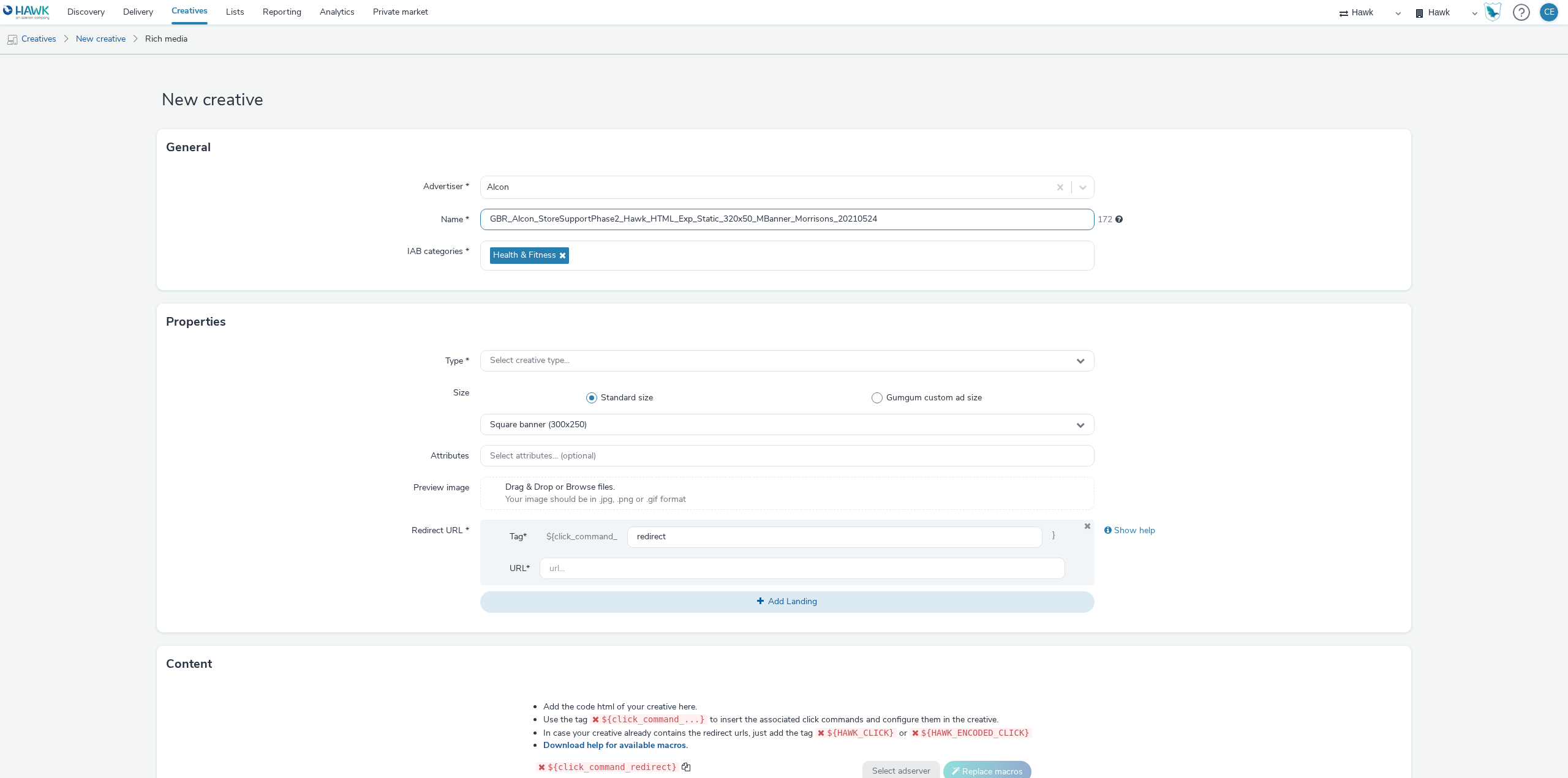
click at [830, 220] on input "GBR_Alcon_StoreSupportPhase2_Hawk_HTML_Exp_Static_320x50_MBanner_Morrisons_2021…" at bounding box center [787, 220] width 614 height 22
click at [777, 221] on input "GBR_Alcon_StoreSupportPhase2_Hawk_HTML_Exp_Static_320x50_MBanner_Morrisons_2021…" at bounding box center [787, 220] width 614 height 22
drag, startPoint x: 787, startPoint y: 219, endPoint x: 760, endPoint y: 219, distance: 27.0
click at [760, 219] on input "GBR_Alcon_StoreSupportPhase2_Hawk_HTML_Exp_Static_320x50_MBanner_Morrisons_2021…" at bounding box center [787, 220] width 614 height 22
click at [795, 217] on input "GBR_Alcon_StoreSupportPhase2_Hawk_HTML_Exp_Static_320x50_MBanner_Morrisons_2021…" at bounding box center [787, 220] width 614 height 22
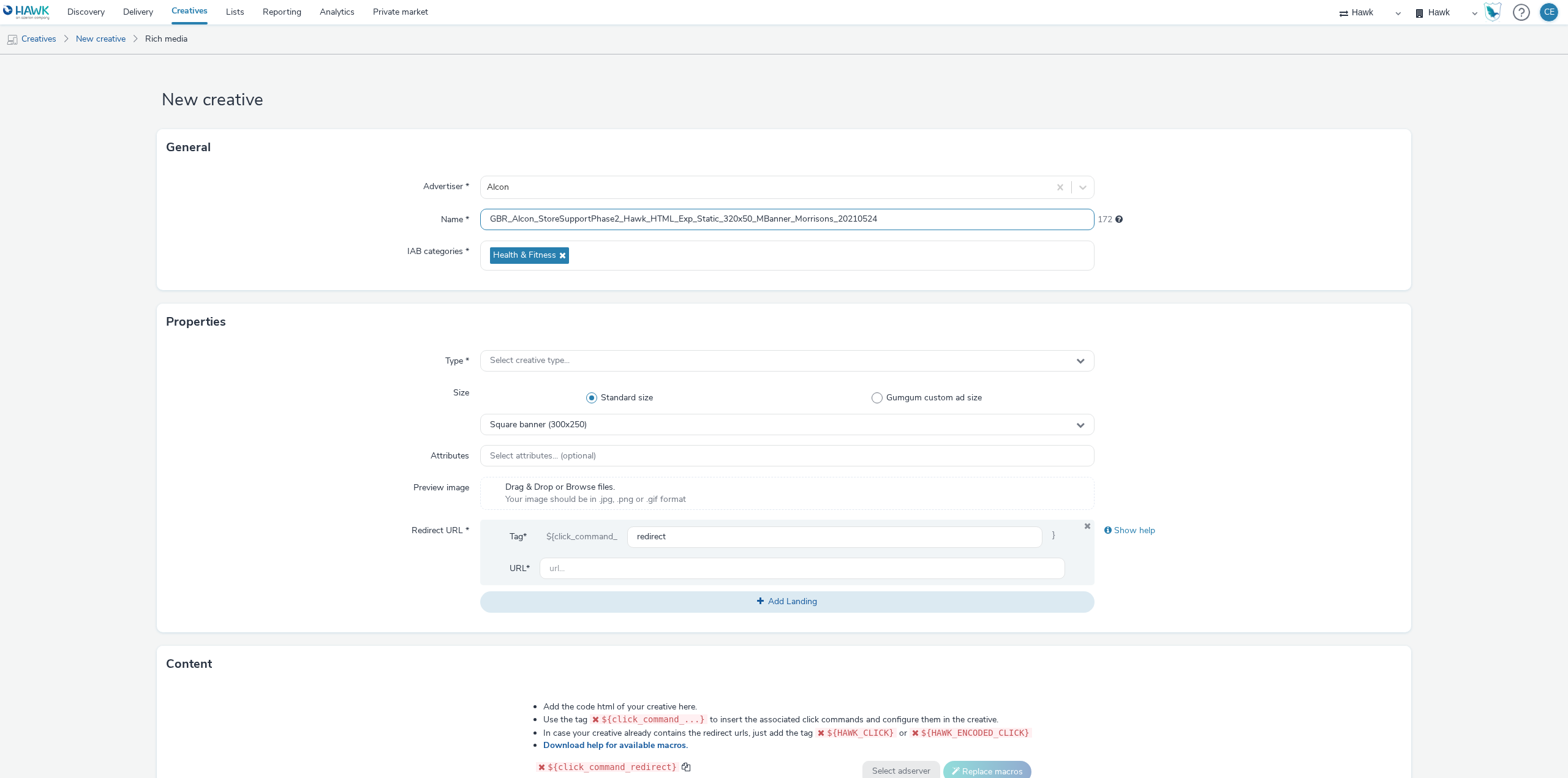
drag, startPoint x: 790, startPoint y: 215, endPoint x: 759, endPoint y: 216, distance: 31.0
click at [759, 216] on input "GBR_Alcon_StoreSupportPhase2_Hawk_HTML_Exp_Static_320x50_MBanner_Morrisons_2021…" at bounding box center [787, 220] width 614 height 22
drag, startPoint x: 815, startPoint y: 217, endPoint x: 778, endPoint y: 216, distance: 37.0
click at [778, 216] on input "GBR_Alcon_StoreSupportPhase2_Hawk_HTML_Exp_Static_320x50_MPU_Morrisons_20210524" at bounding box center [787, 220] width 614 height 22
click at [809, 224] on input "GBR_Alcon_StoreSupportPhase2_Hawk_HTML_Exp_Static_320x50_MPU_UK_20210524" at bounding box center [787, 220] width 614 height 22
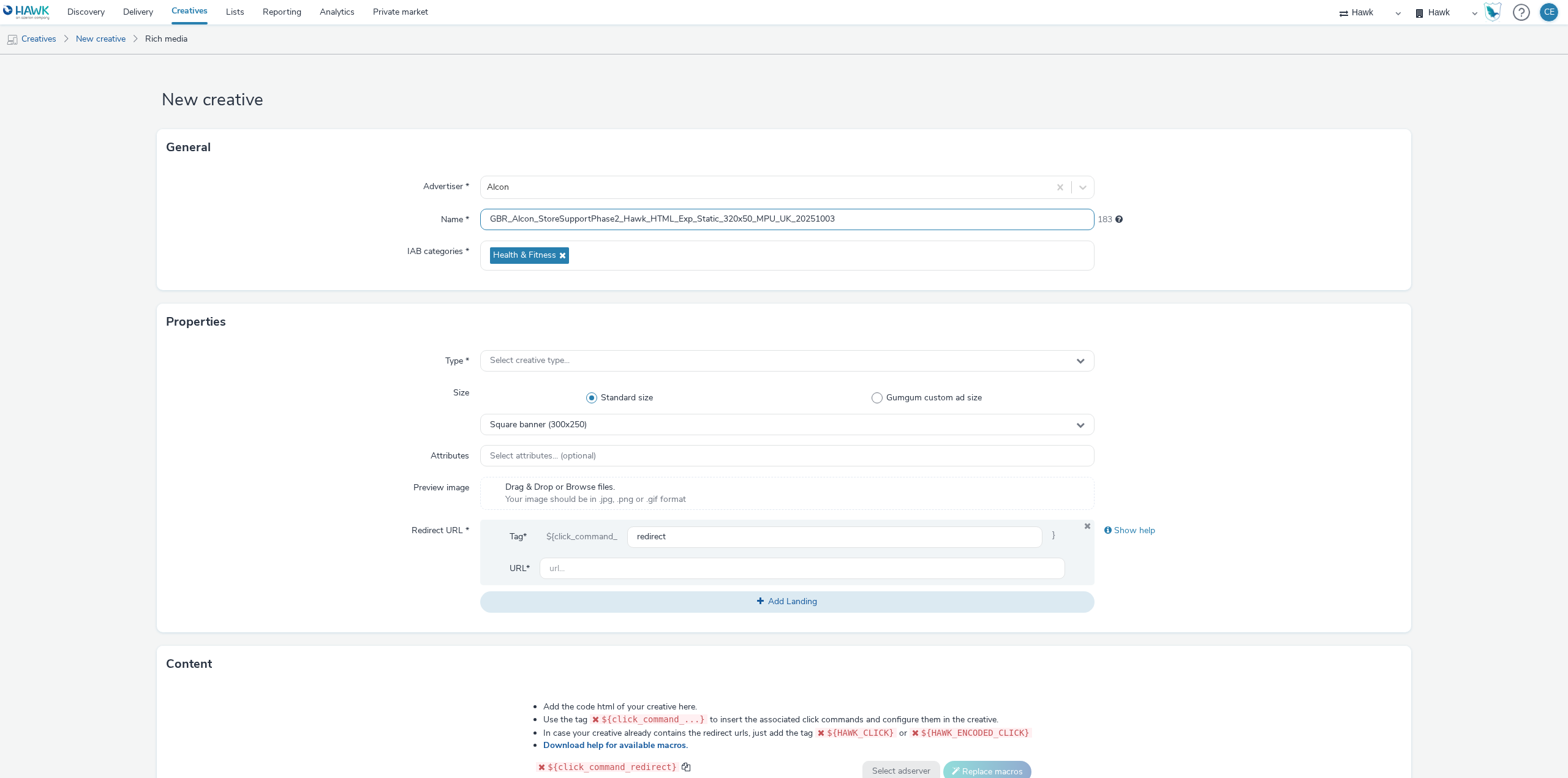
click at [725, 214] on input "GBR_Alcon_StoreSupportPhase2_Hawk_HTML_Exp_Static_320x50_MPU_UK_20251003" at bounding box center [787, 220] width 614 height 22
click at [727, 214] on input "GBR_Alcon_StoreSupportPhase2_Hawk_HTML_Exp_Static_320x50_MPU_UK_20251003" at bounding box center [787, 220] width 614 height 22
click at [732, 221] on input "GBR_Alcon_StoreSupportPhase2_Hawk_HTML_Exp_Static_320x50_MPU_UK_20251003" at bounding box center [787, 220] width 614 height 22
click at [741, 220] on input "GBR_Alcon_StoreSupportPhase2_Hawk_HTML_Exp_Static_300x50_MPU_UK_20251003" at bounding box center [787, 220] width 614 height 22
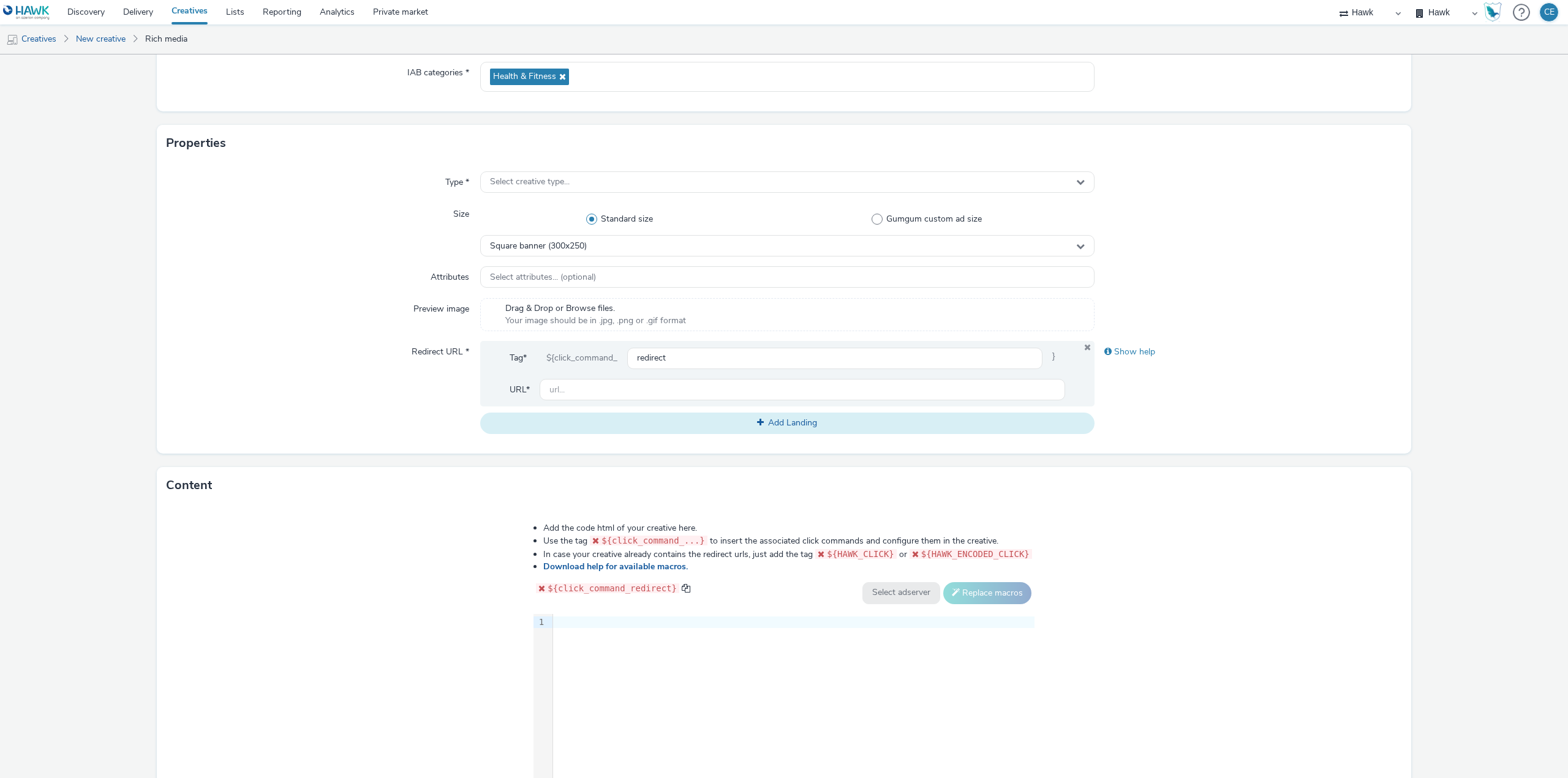
scroll to position [184, 0]
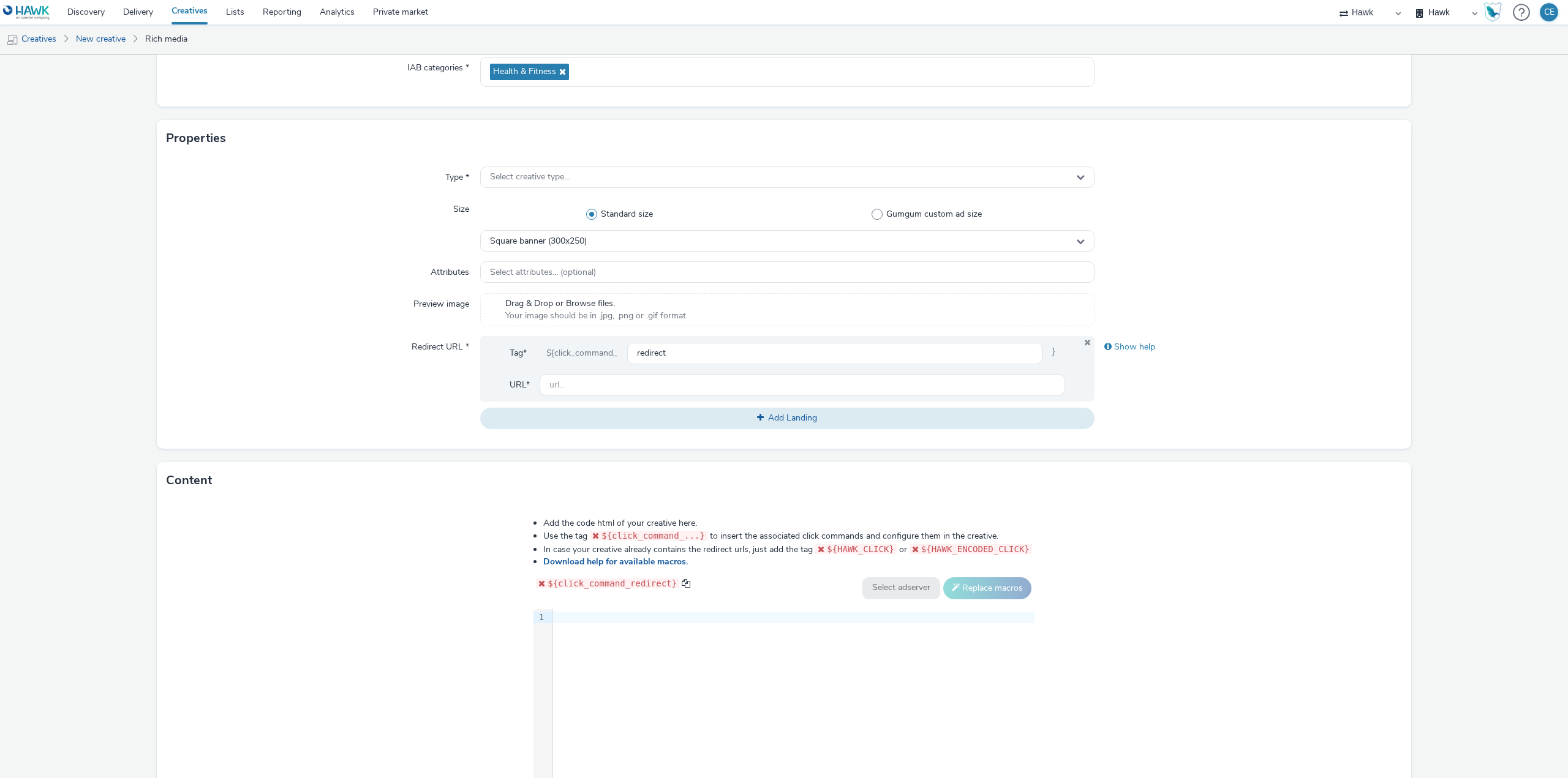
type input "GBR_Alcon_StoreSupportPhase2_Hawk_HTML_Exp_Static_300x250_MPU_UK_20251003"
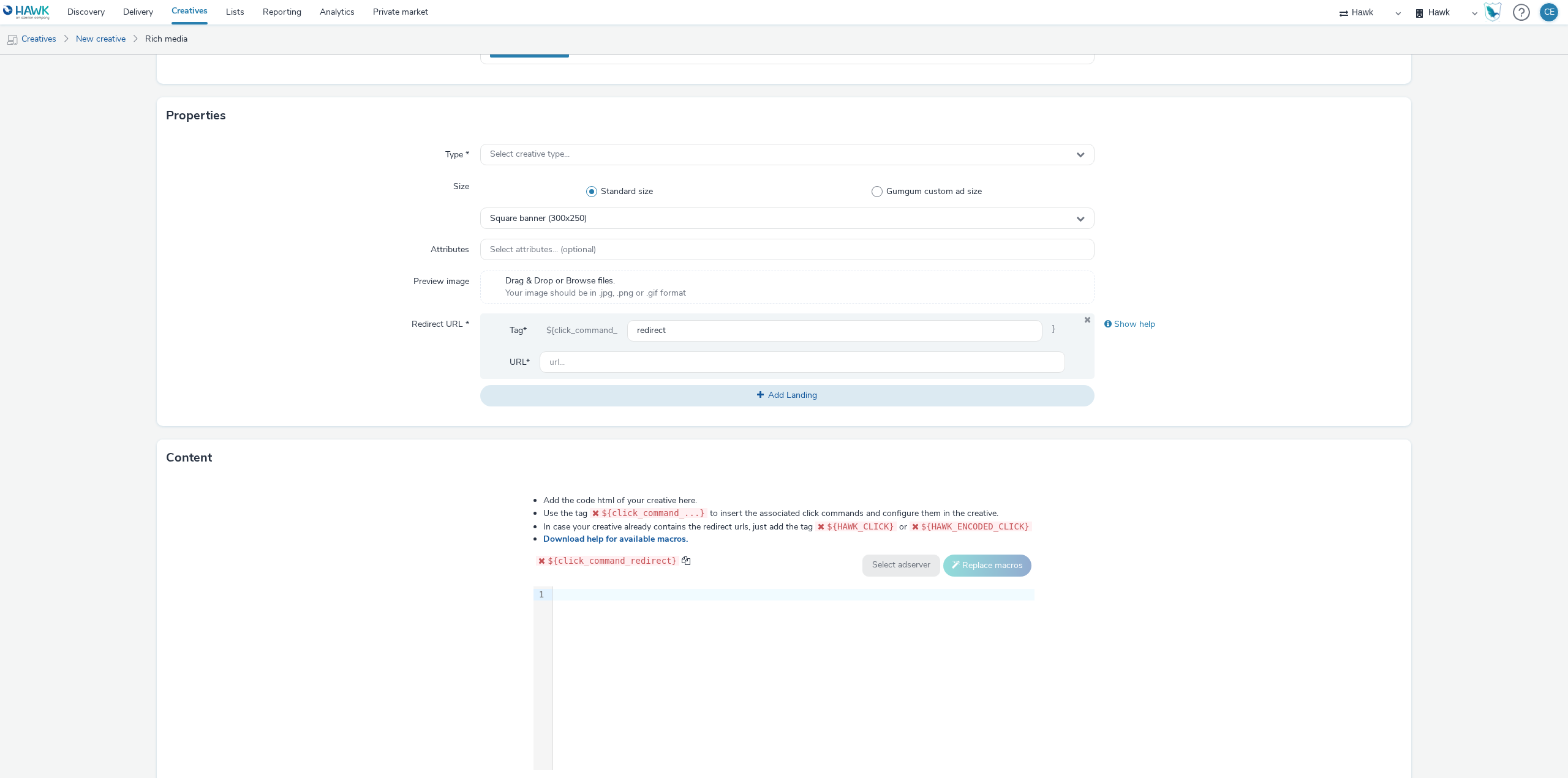
scroll to position [280, 0]
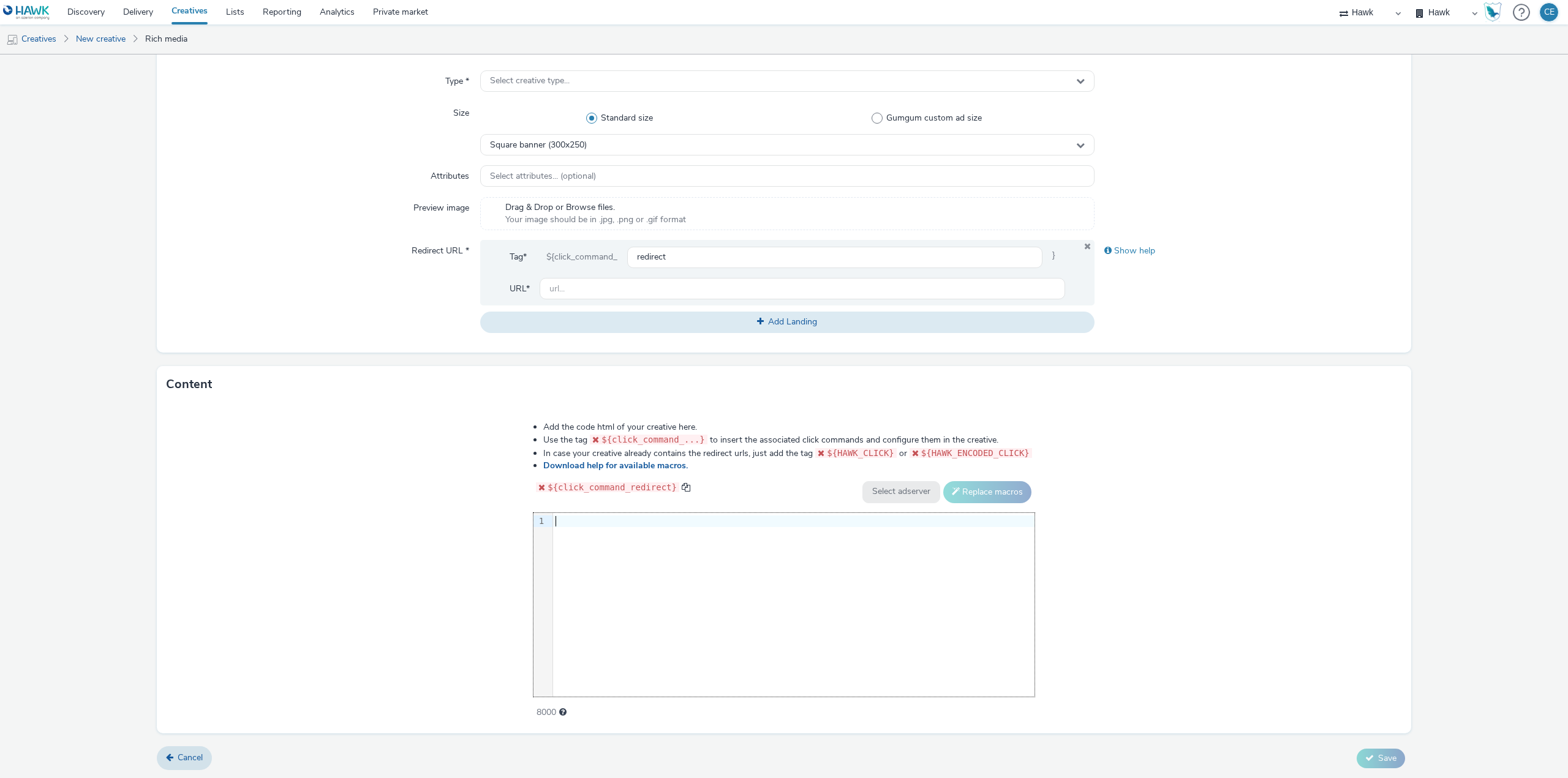
click at [590, 523] on div at bounding box center [794, 522] width 482 height 12
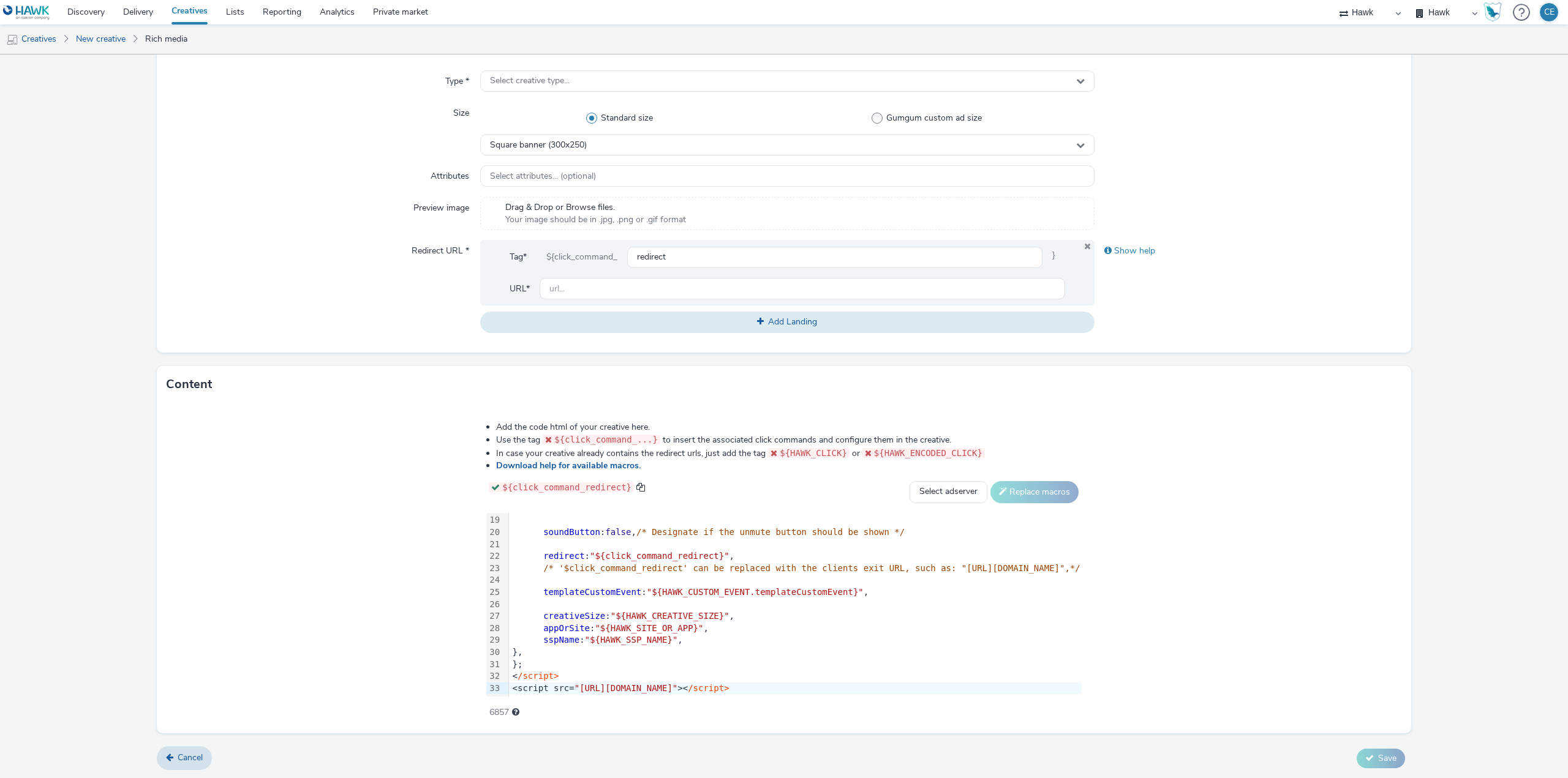
click at [105, 394] on form "New creative General Advertiser * Alcon Name * GBR_Alcon_StoreSupportPhase2_Haw…" at bounding box center [784, 277] width 1568 height 1005
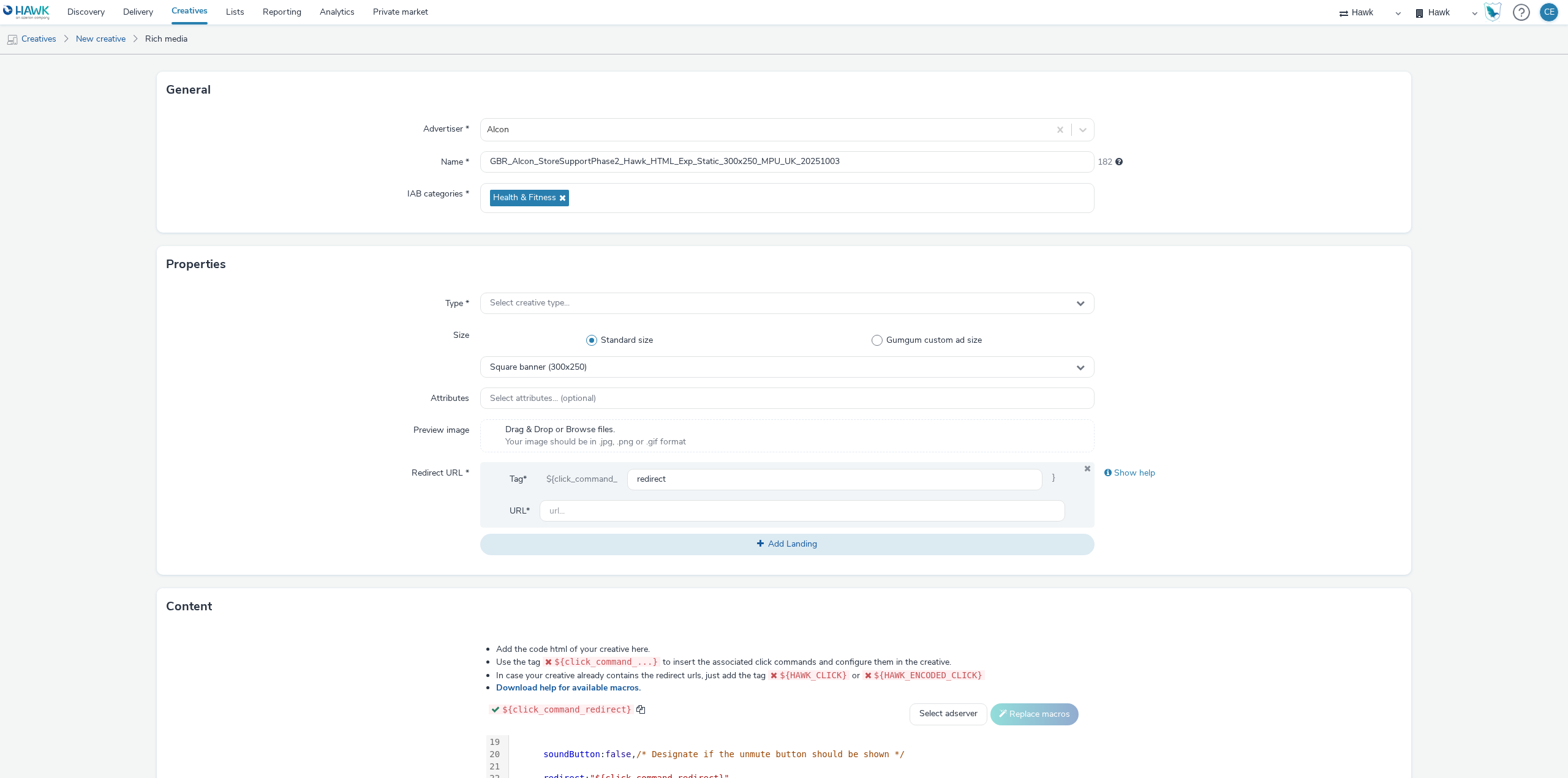
scroll to position [61, 0]
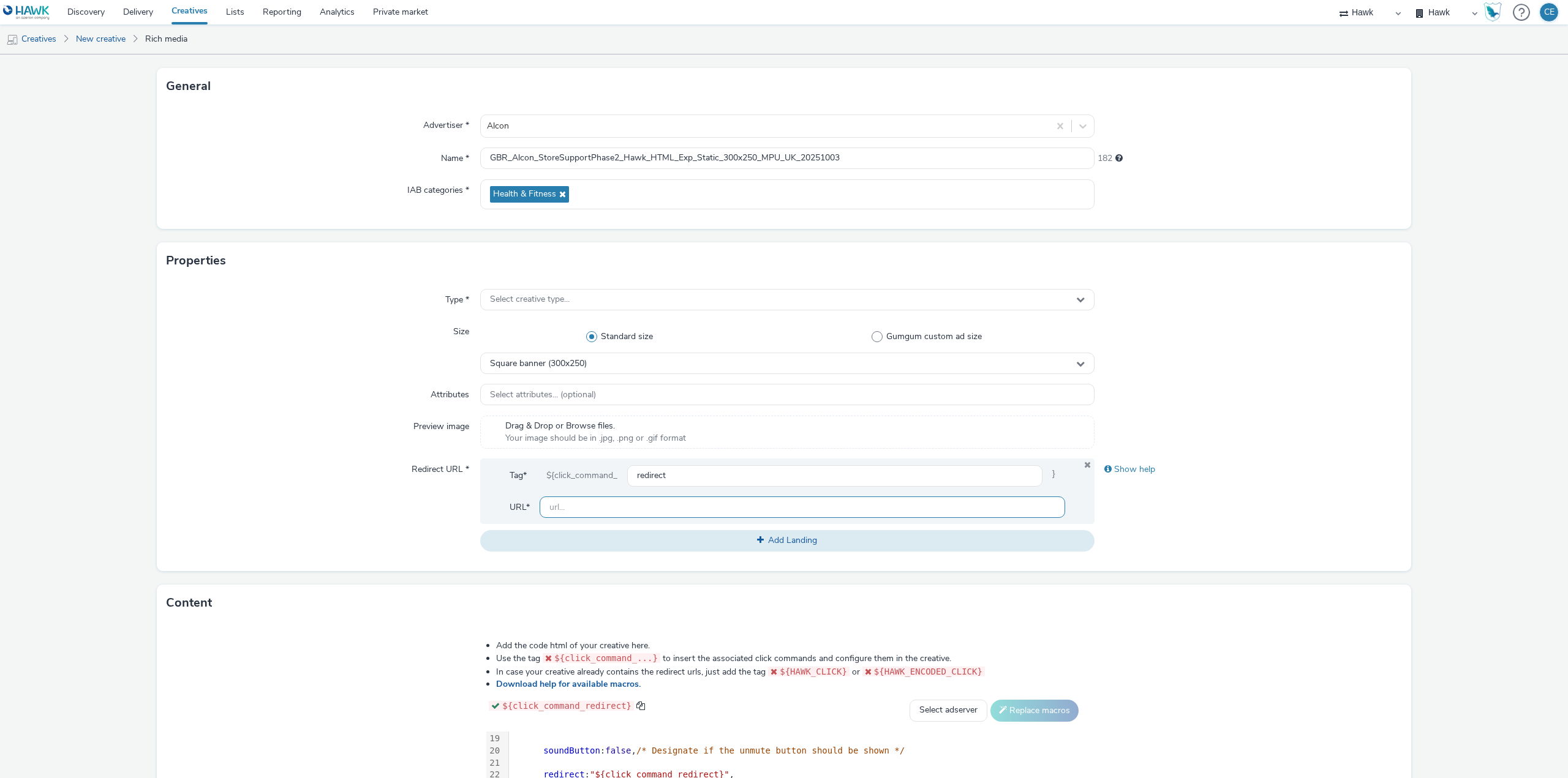
paste input "[URL][DOMAIN_NAME]"
type input "[URL][DOMAIN_NAME]"
click at [307, 484] on div "Redirect URL *" at bounding box center [324, 505] width 313 height 92
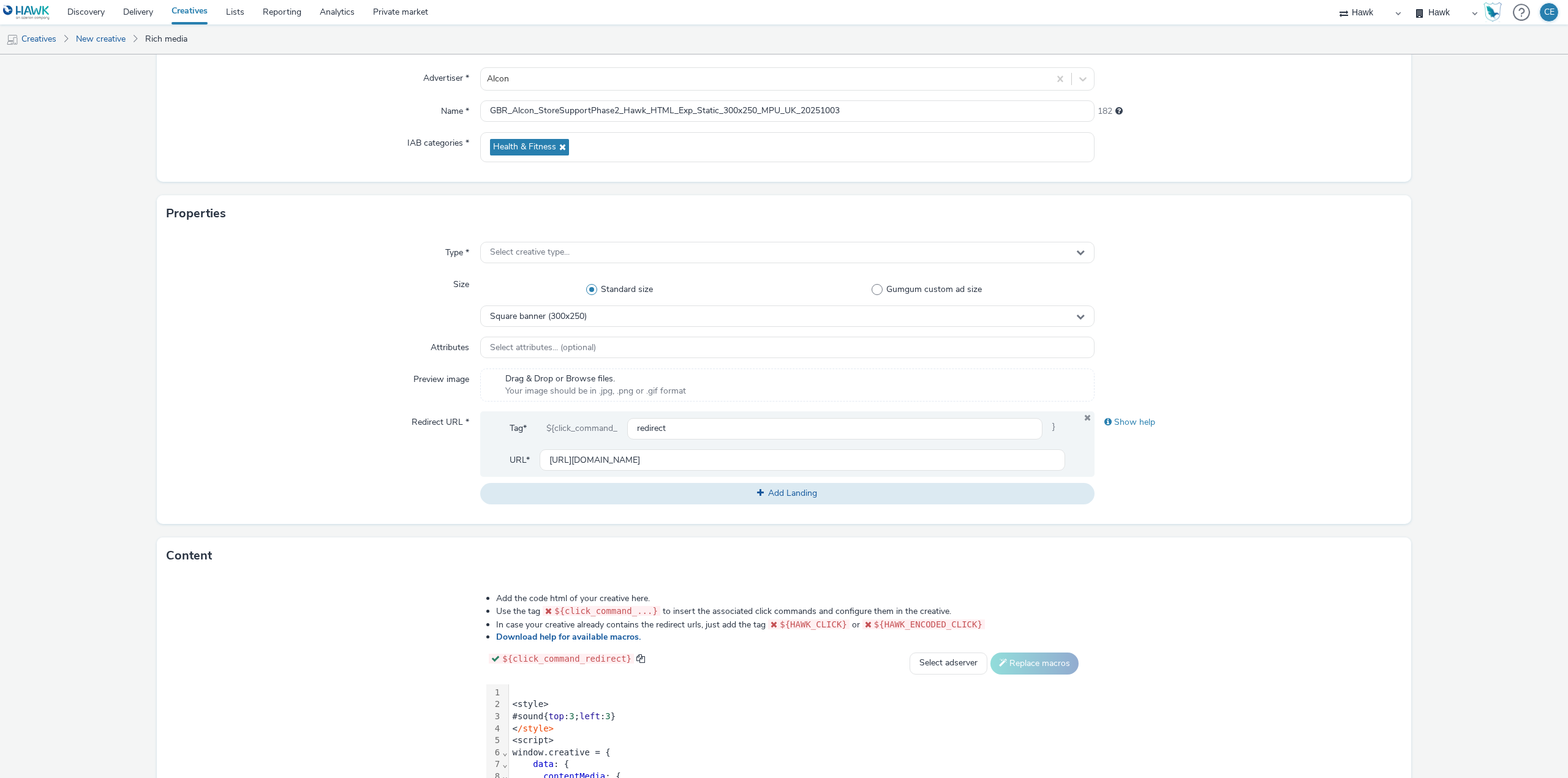
scroll to position [35, 0]
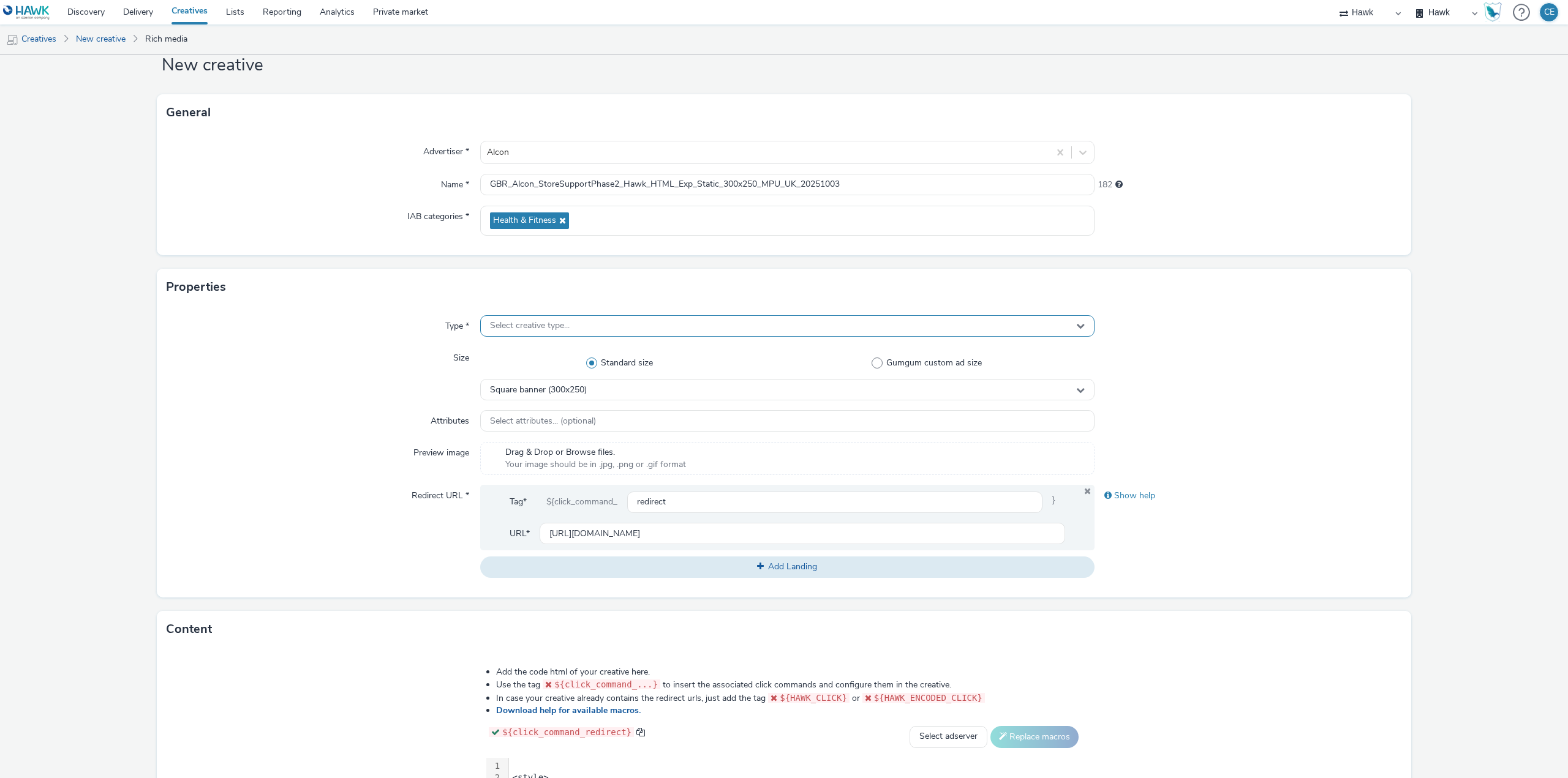
click at [589, 323] on div "Select creative type..." at bounding box center [787, 326] width 614 height 22
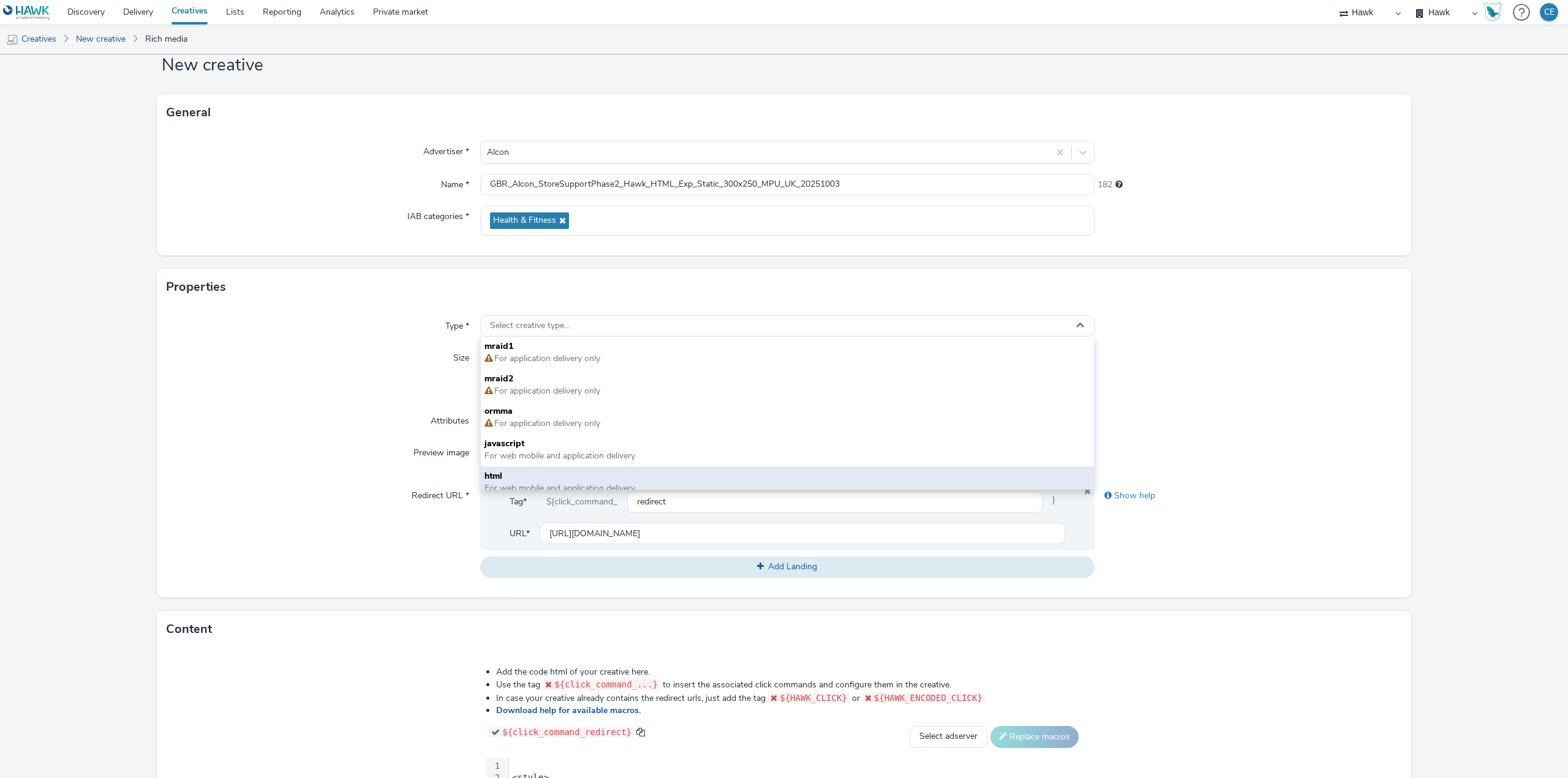
click at [573, 480] on span "html" at bounding box center [787, 476] width 606 height 12
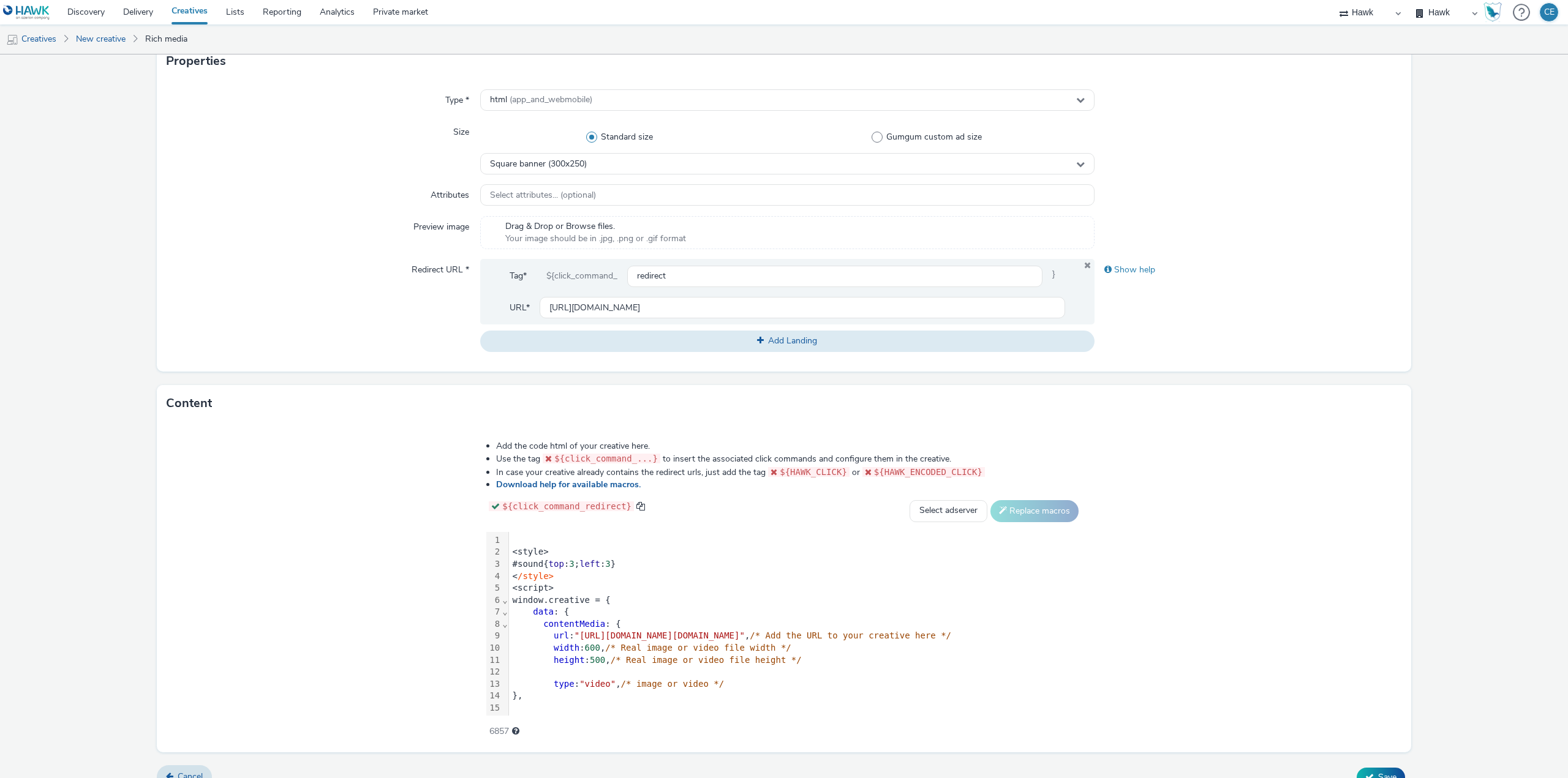
scroll to position [280, 0]
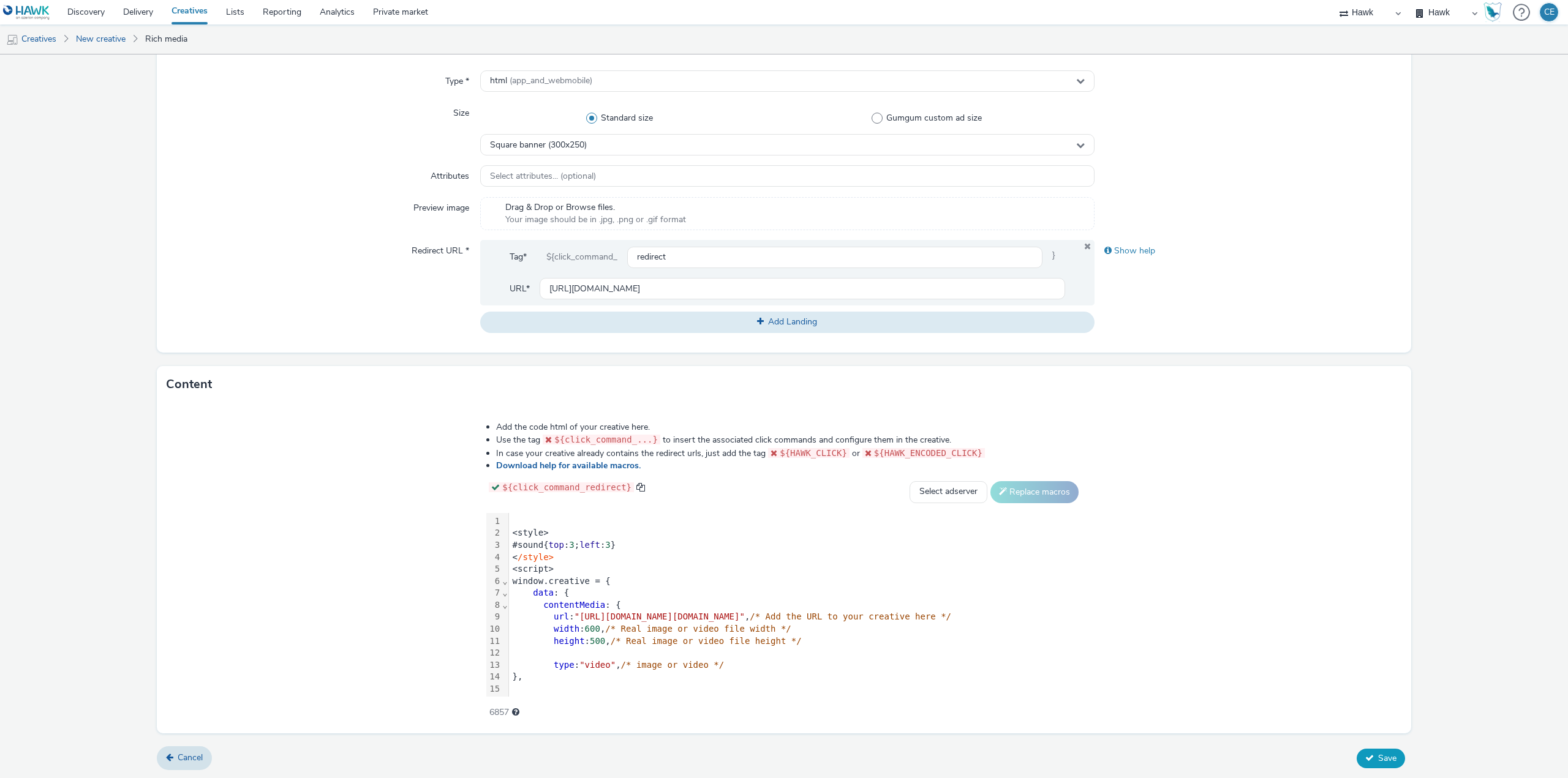
click at [1365, 758] on icon at bounding box center [1369, 758] width 9 height 9
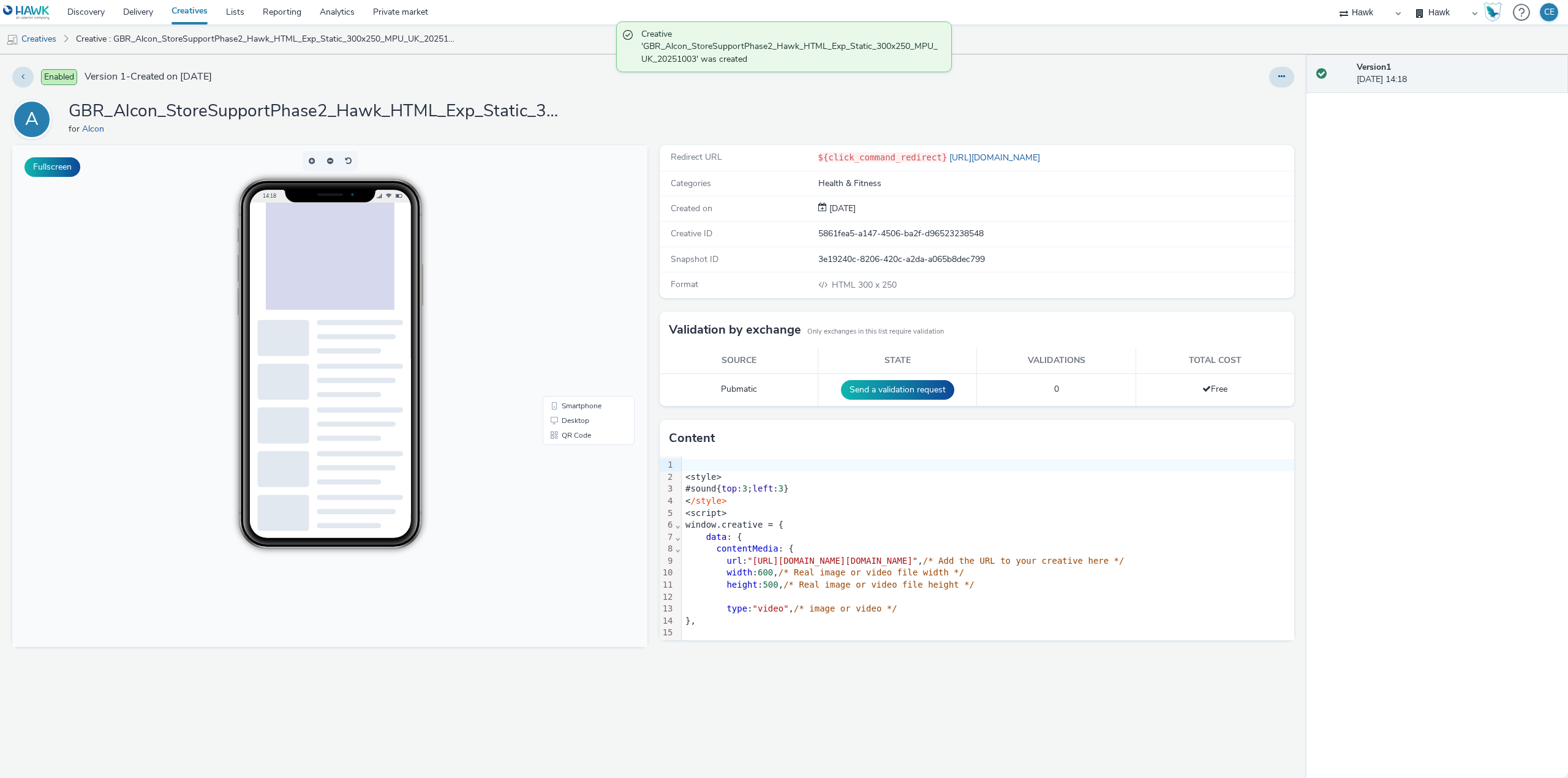
drag, startPoint x: 1282, startPoint y: 81, endPoint x: 1286, endPoint y: 89, distance: 8.9
click at [1282, 81] on button at bounding box center [1282, 77] width 25 height 21
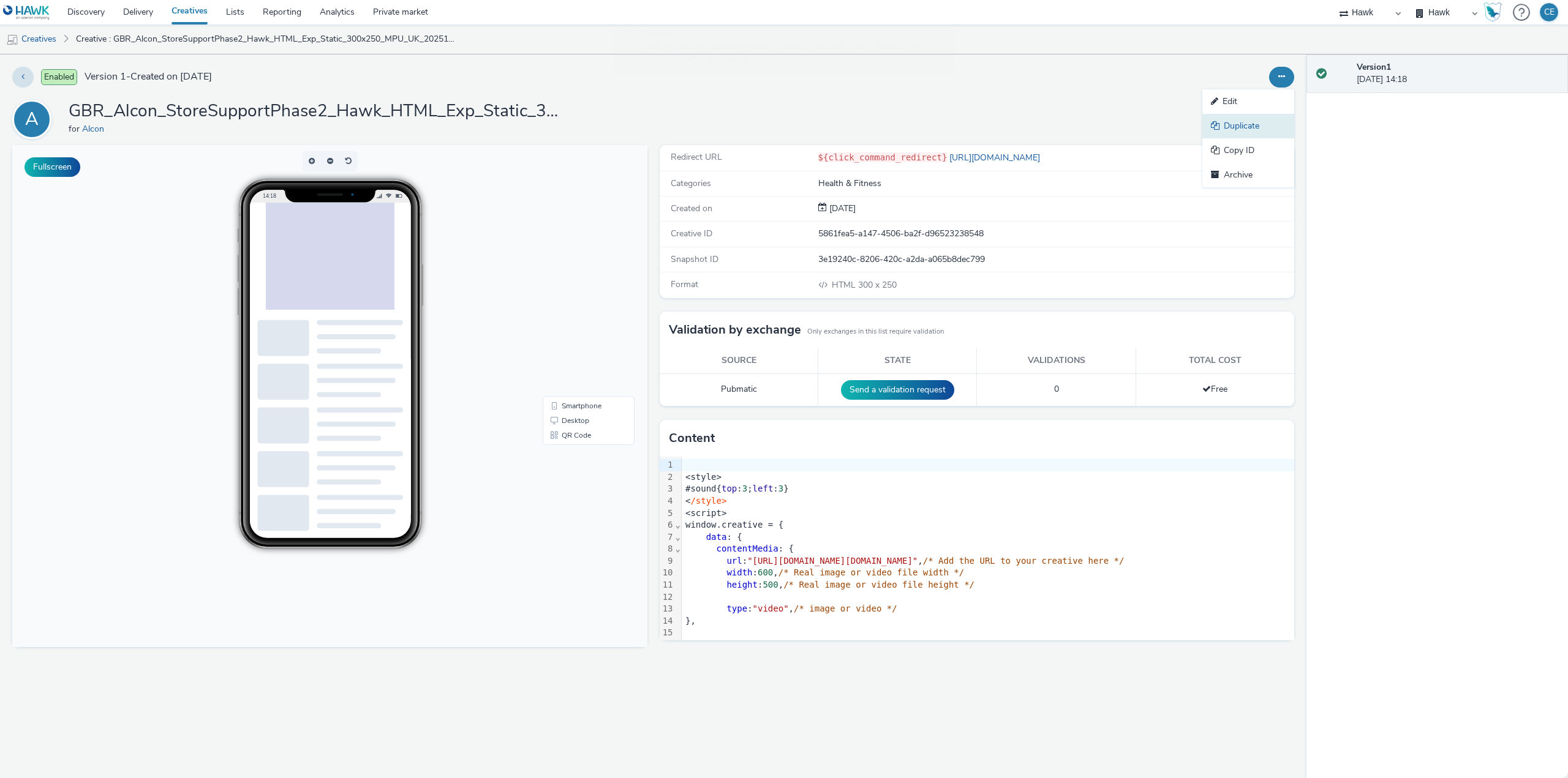
click at [1282, 129] on link "Duplicate" at bounding box center [1248, 126] width 92 height 24
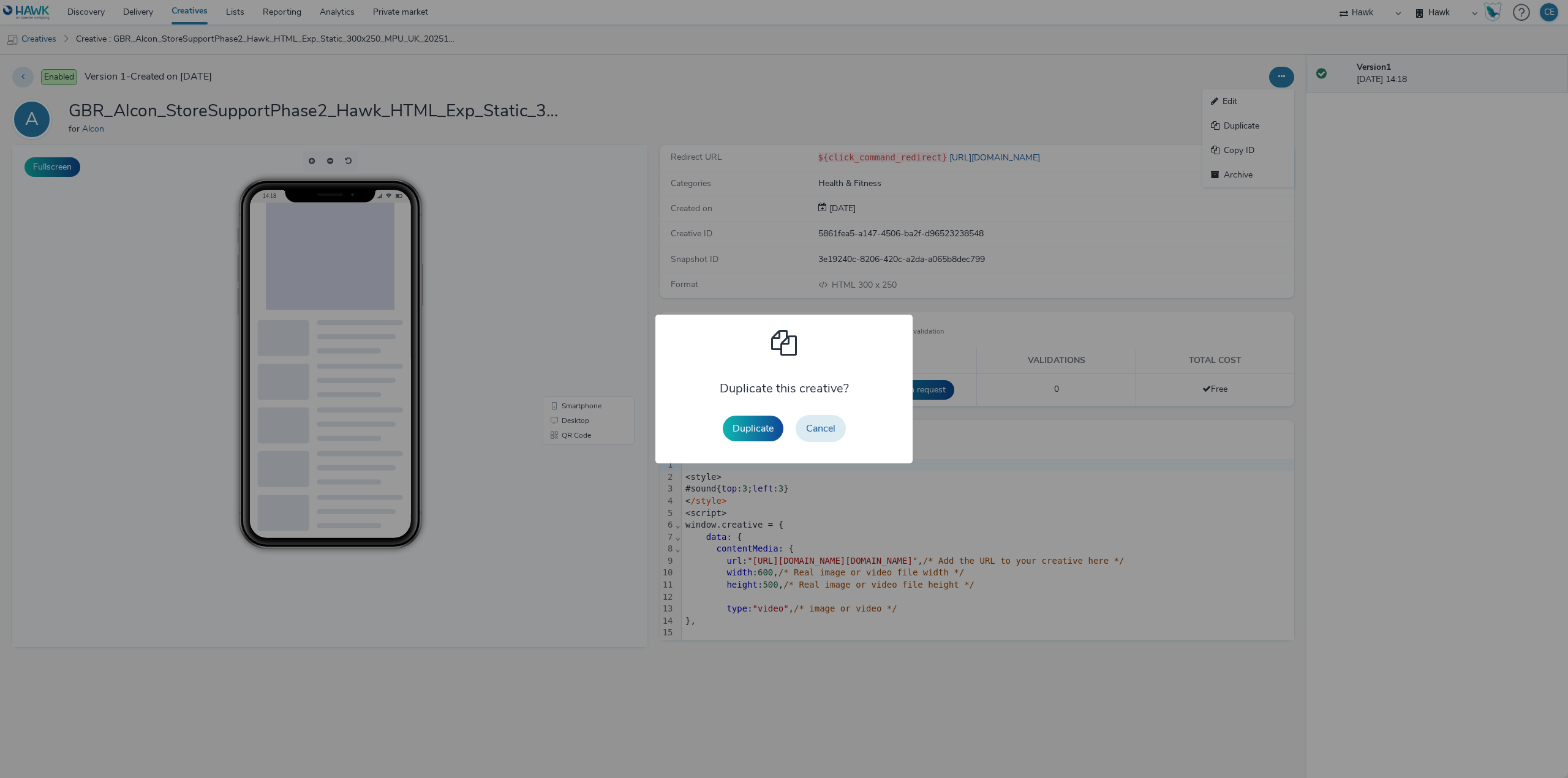
click at [766, 423] on button "Duplicate" at bounding box center [752, 429] width 60 height 26
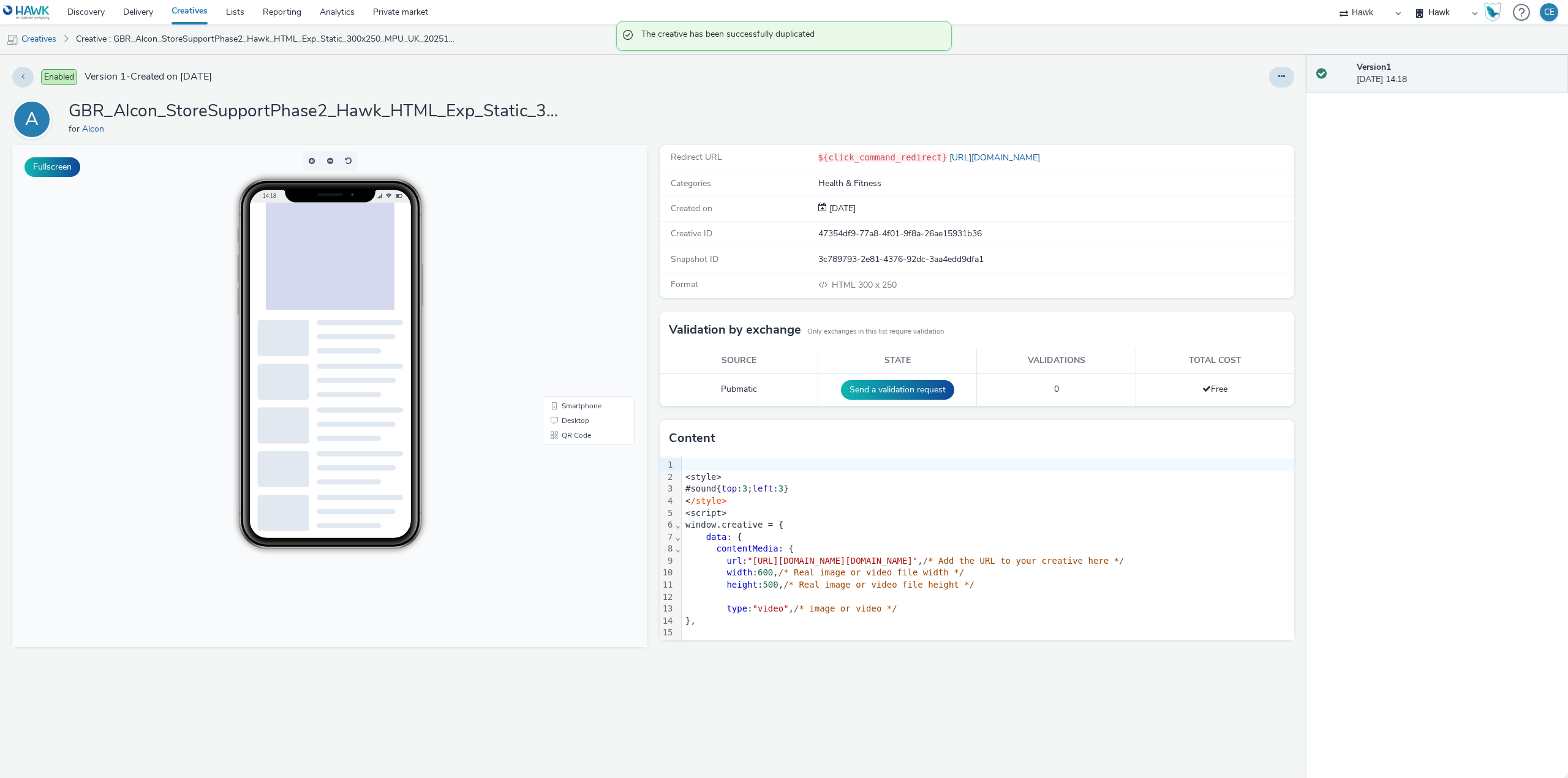
drag, startPoint x: 1282, startPoint y: 77, endPoint x: 1278, endPoint y: 87, distance: 10.8
click at [1282, 77] on icon at bounding box center [1282, 77] width 7 height 9
click at [1265, 103] on link "Edit" at bounding box center [1248, 102] width 92 height 24
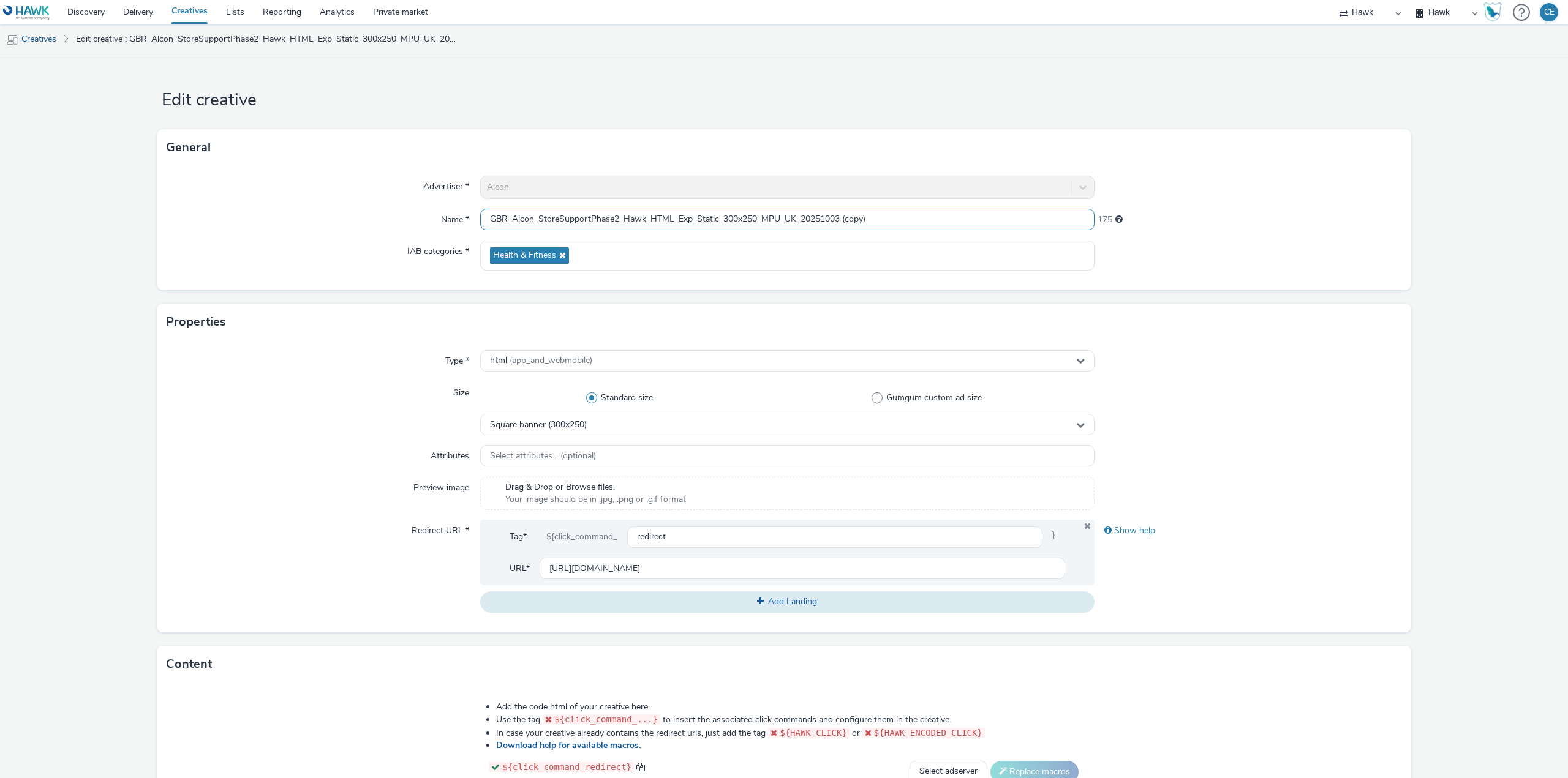
drag, startPoint x: 870, startPoint y: 227, endPoint x: 911, endPoint y: 224, distance: 41.1
click at [909, 225] on input "GBR_Alcon_StoreSupportPhase2_Hawk_HTML_Exp_Static_300x250_MPU_UK_20251003 (copy)" at bounding box center [787, 220] width 614 height 22
click at [619, 431] on div "Square banner (300x250)" at bounding box center [787, 425] width 614 height 22
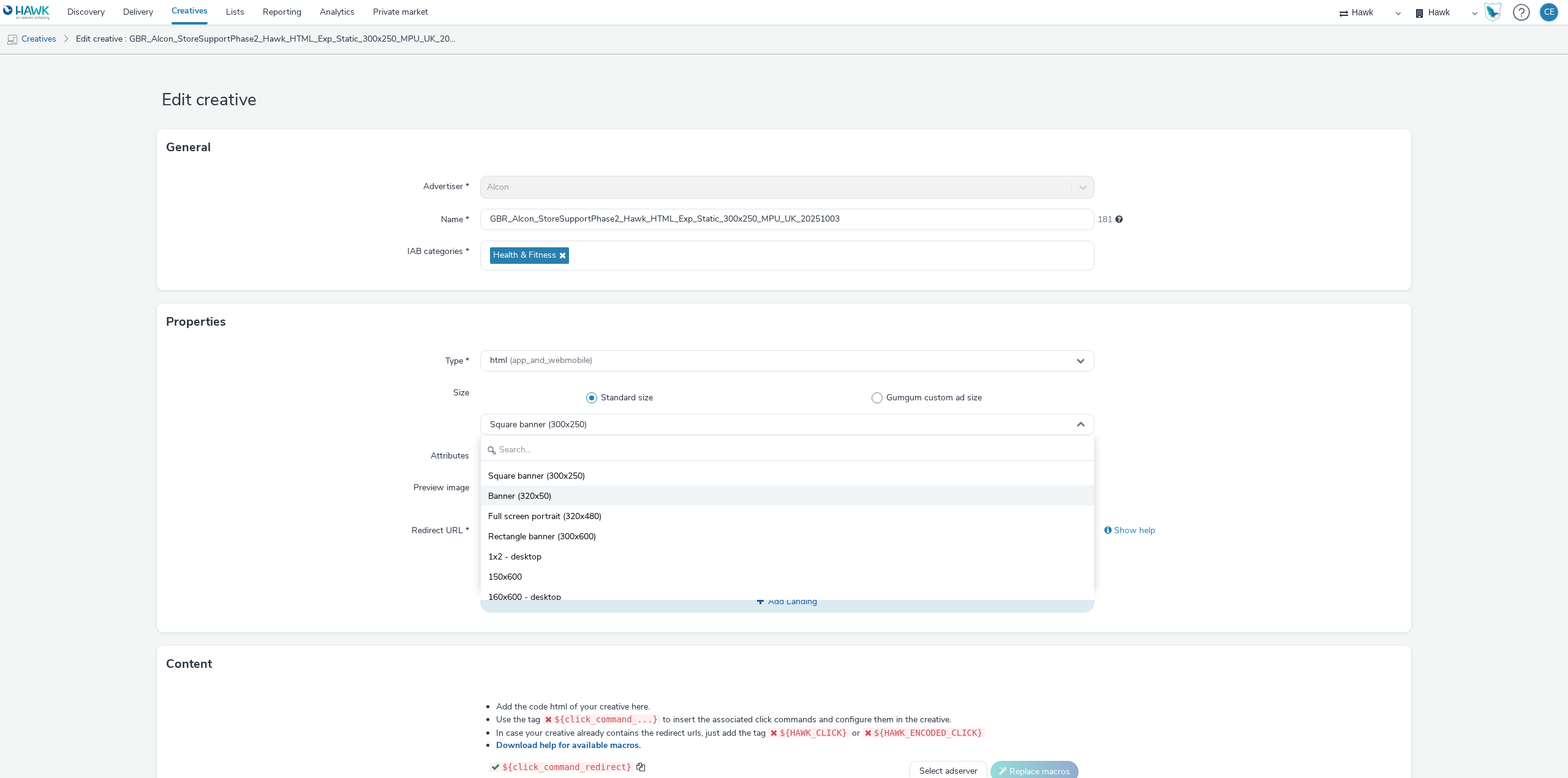
click at [592, 492] on li "Banner (320x50)" at bounding box center [788, 496] width 613 height 20
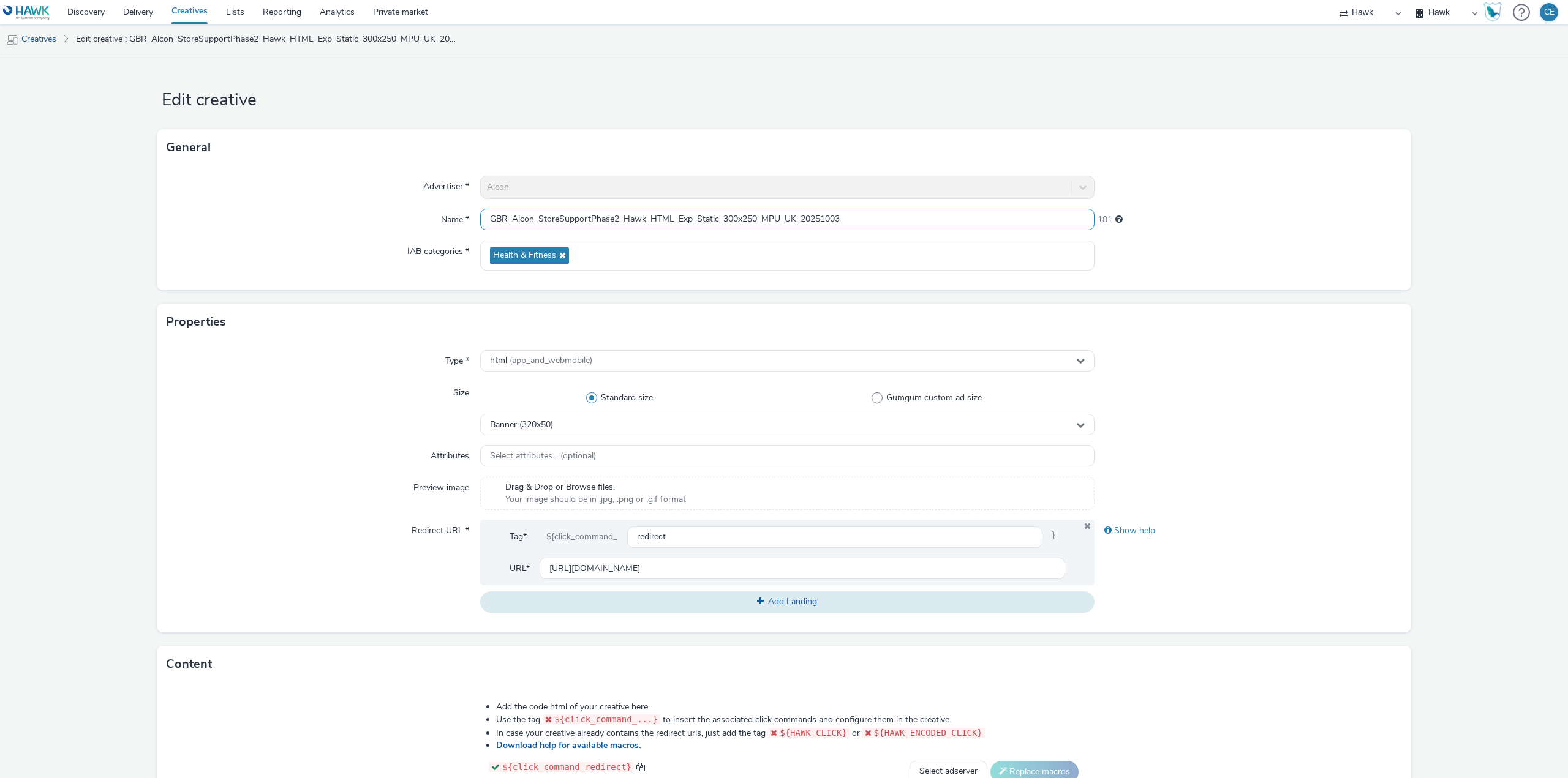
click at [744, 216] on input "GBR_Alcon_StoreSupportPhase2_Hawk_HTML_Exp_Static_300x250_MPU_UK_20251003" at bounding box center [787, 220] width 614 height 22
click at [728, 221] on input "GBR_Alcon_StoreSupportPhase2_Hawk_HTML_Exp_Static_300x50_MPU_UK_20251003" at bounding box center [787, 220] width 614 height 22
drag, startPoint x: 773, startPoint y: 217, endPoint x: 756, endPoint y: 213, distance: 17.5
click at [756, 213] on input "GBR_Alcon_StoreSupportPhase2_Hawk_HTML_Exp_Static_320x50_MPU_UK_20251003" at bounding box center [787, 220] width 614 height 22
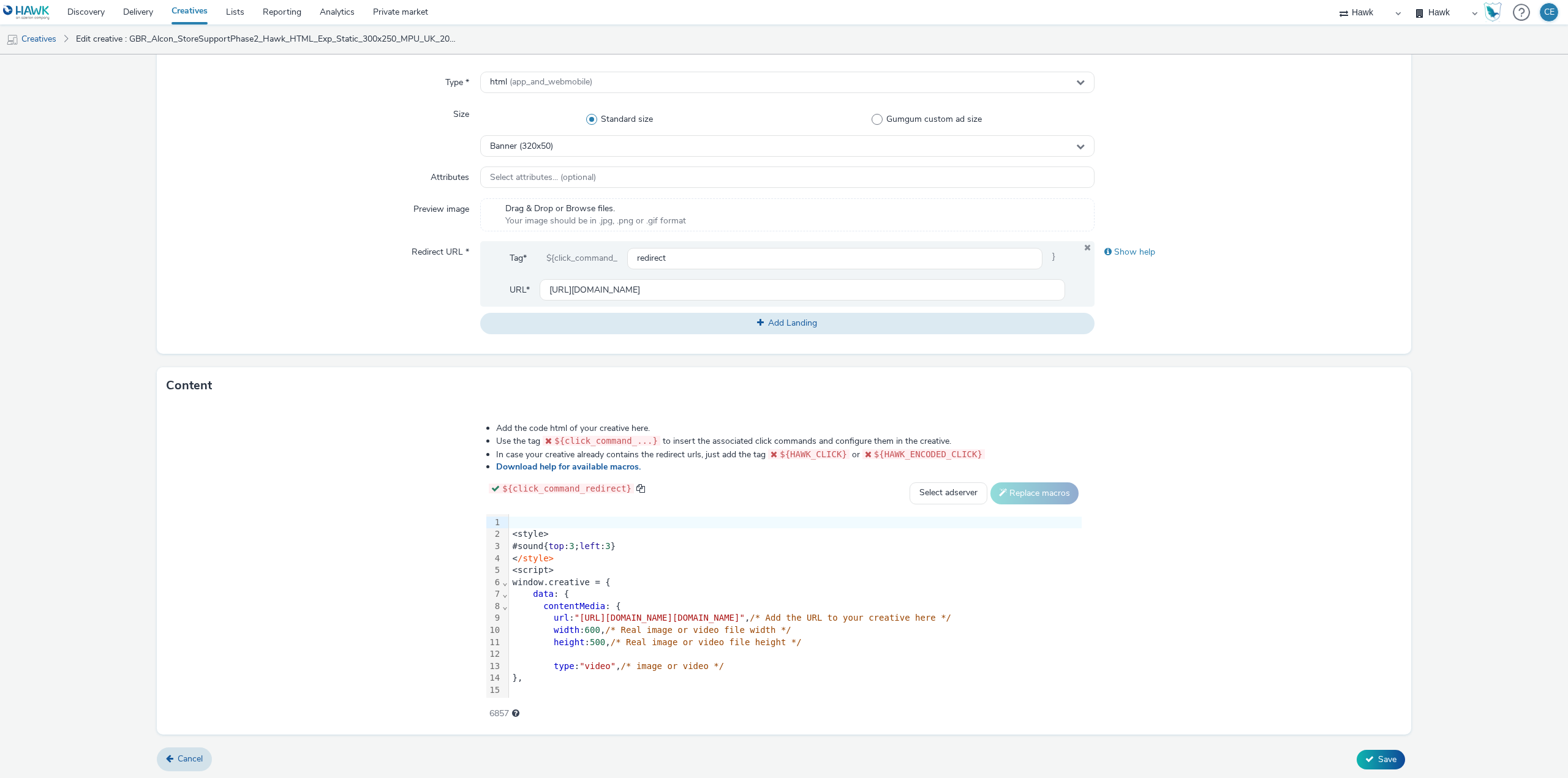
scroll to position [280, 0]
type input "GBR_Alcon_StoreSupportPhase2_Hawk_HTML_Exp_Static_320x50_Banner_UK_20251003"
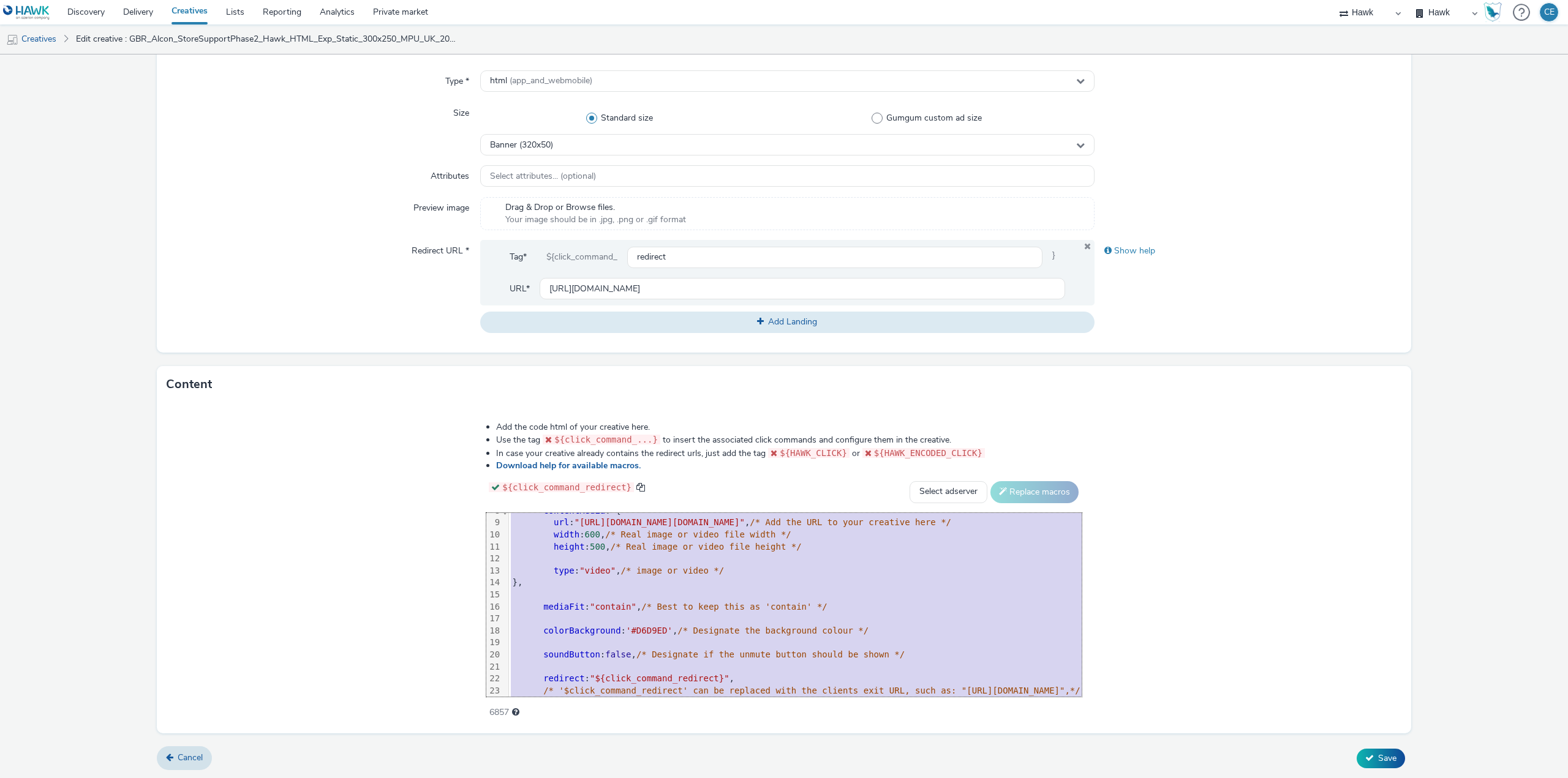
scroll to position [217, 0]
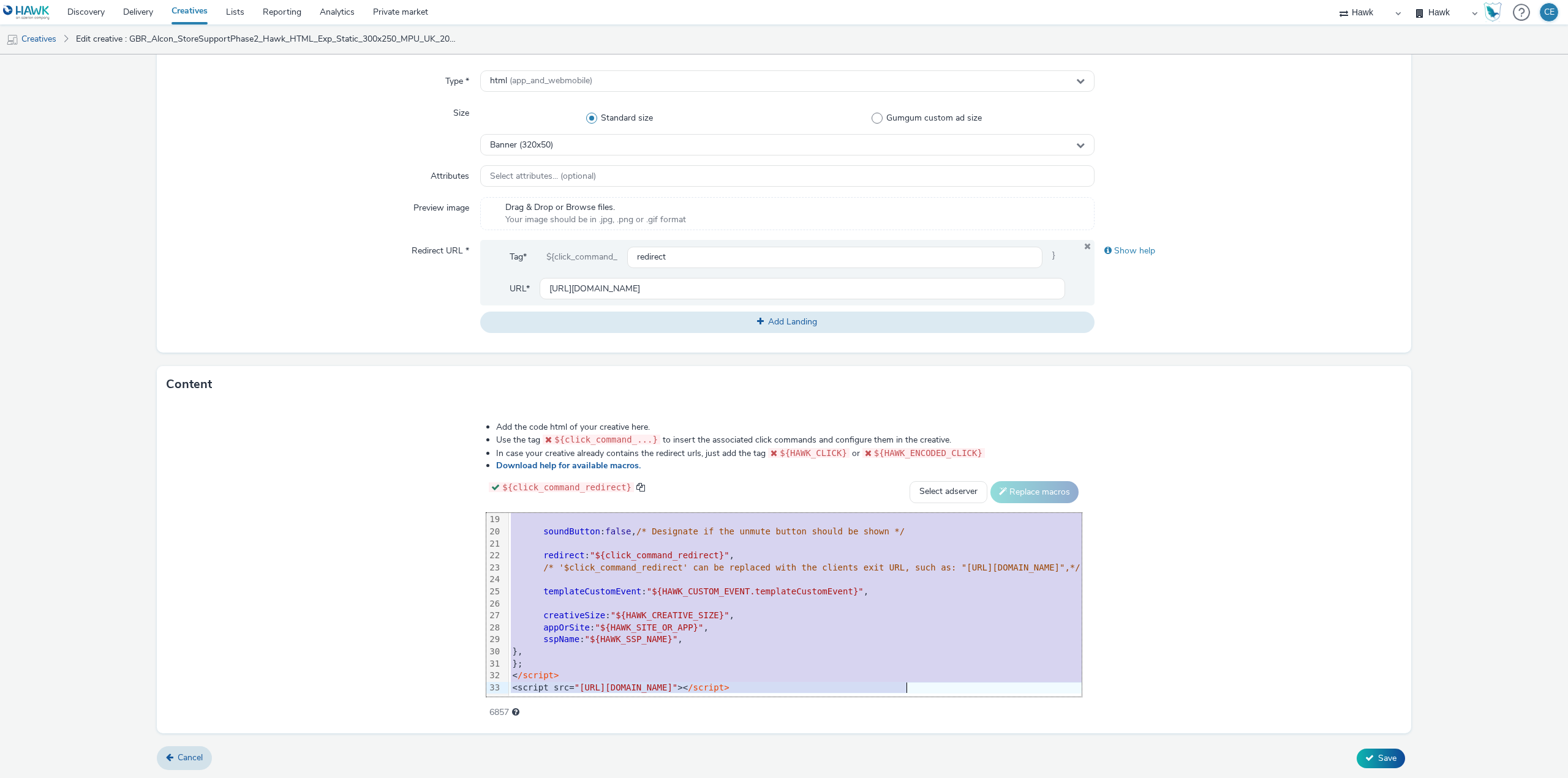
drag, startPoint x: 377, startPoint y: 522, endPoint x: 499, endPoint y: 777, distance: 282.7
click at [504, 778] on html "Discovery Delivery Creatives Lists Reporting Analytics Private market Hawk Hawk…" at bounding box center [784, 389] width 1568 height 778
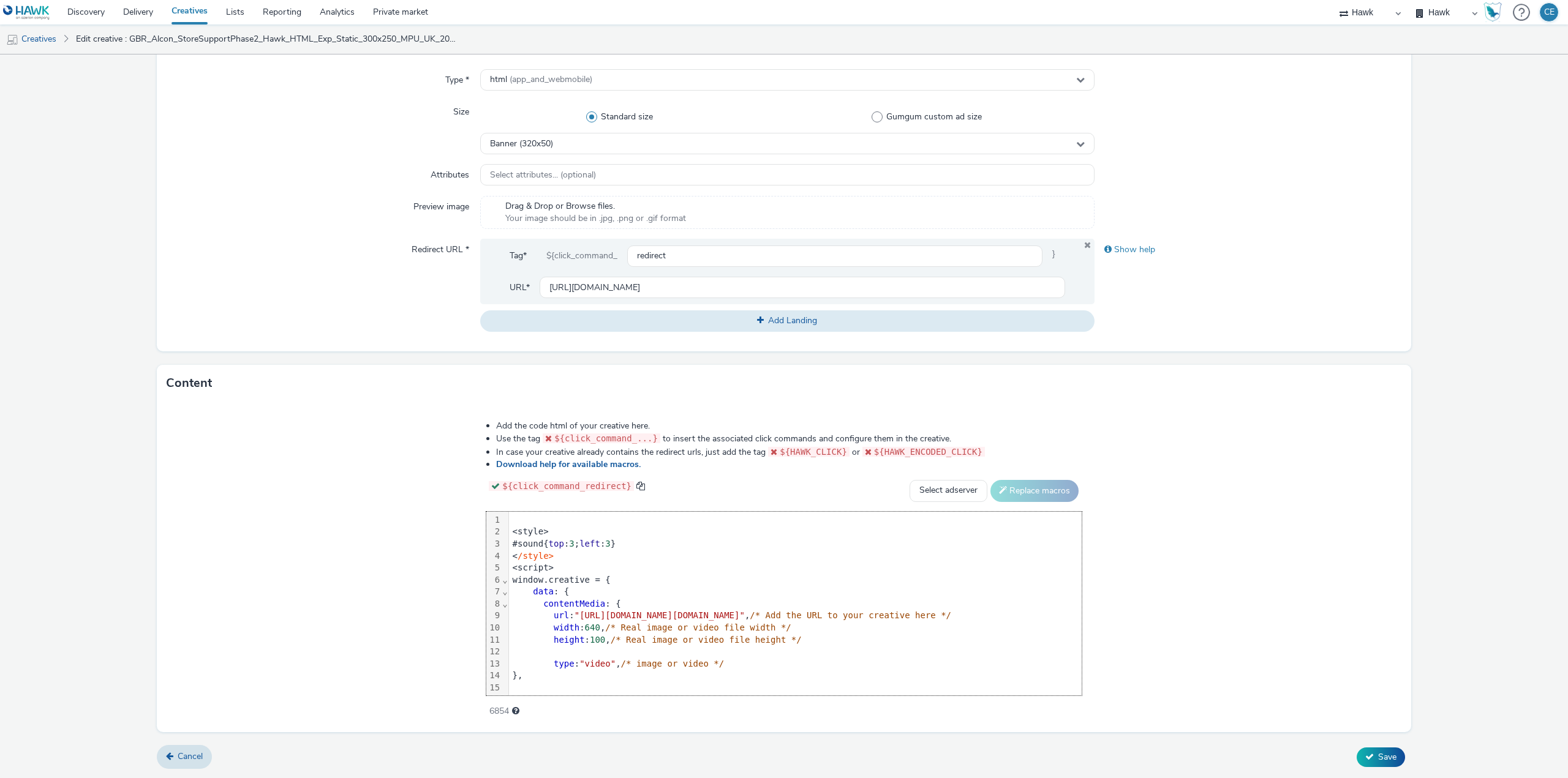
scroll to position [217, 0]
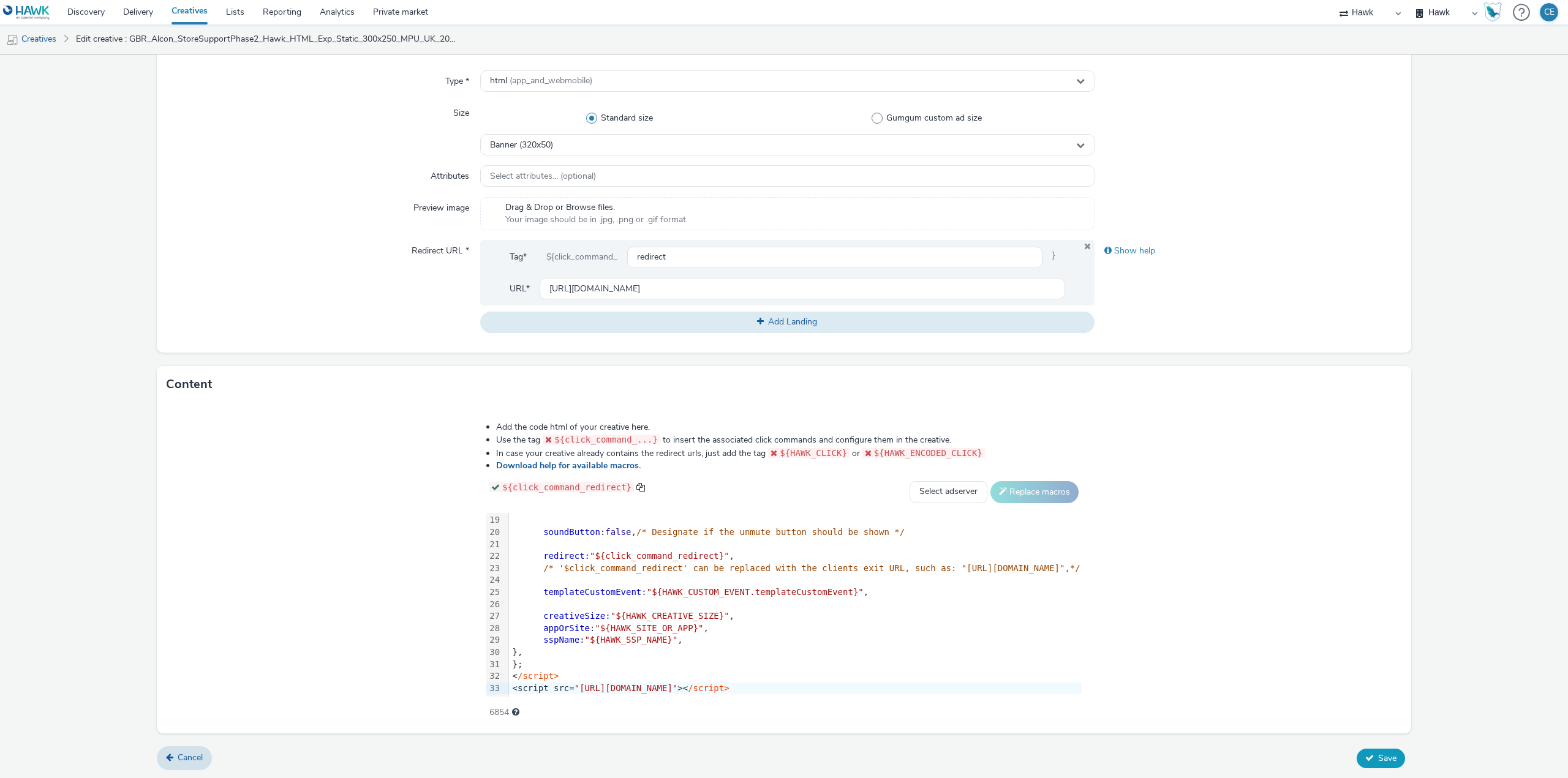
click at [1378, 753] on span "Save" at bounding box center [1387, 758] width 18 height 12
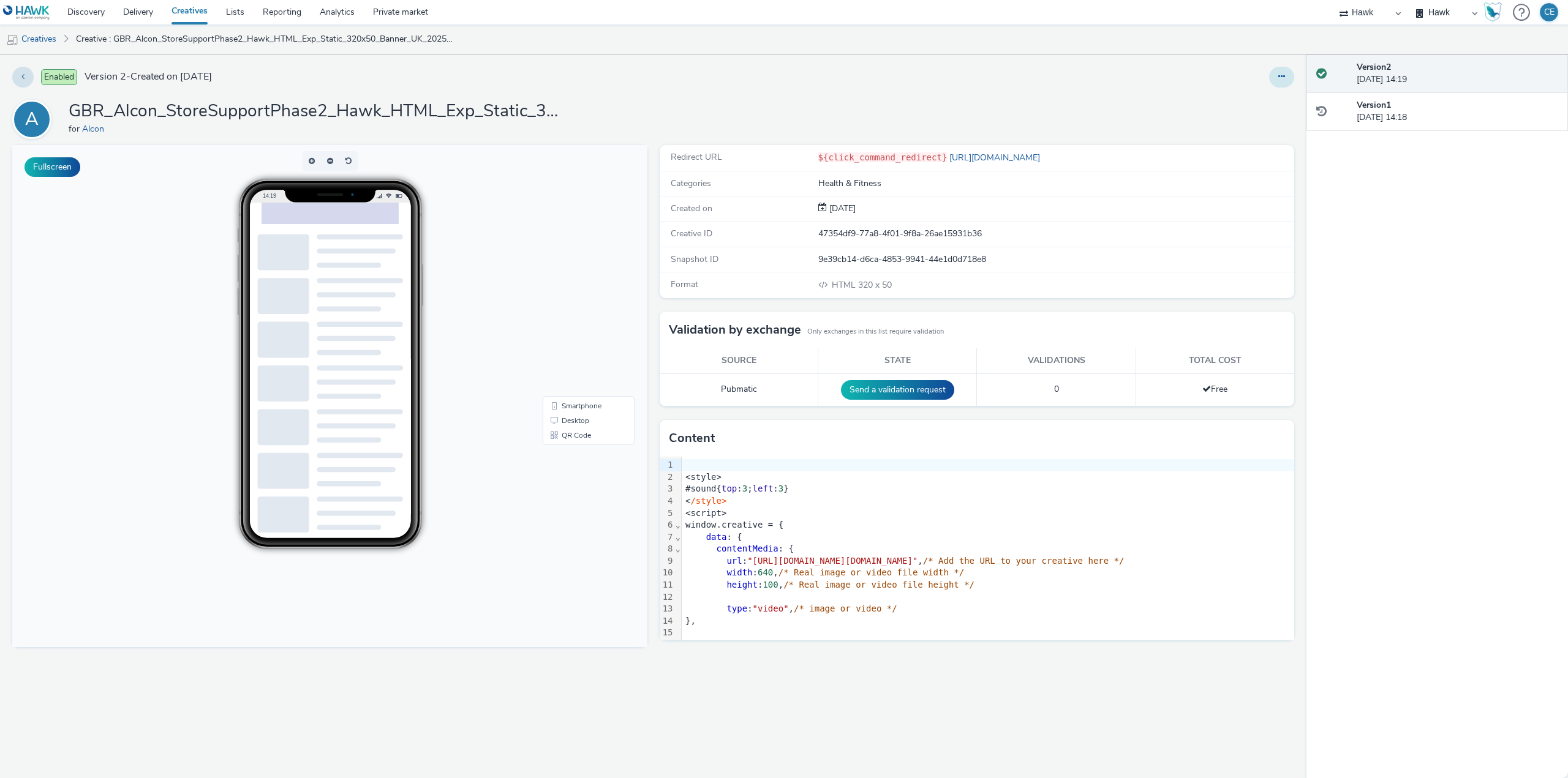
drag, startPoint x: 1288, startPoint y: 77, endPoint x: 1288, endPoint y: 89, distance: 12.0
click at [1288, 77] on button at bounding box center [1282, 77] width 25 height 21
click at [1246, 131] on link "Duplicate" at bounding box center [1248, 126] width 92 height 24
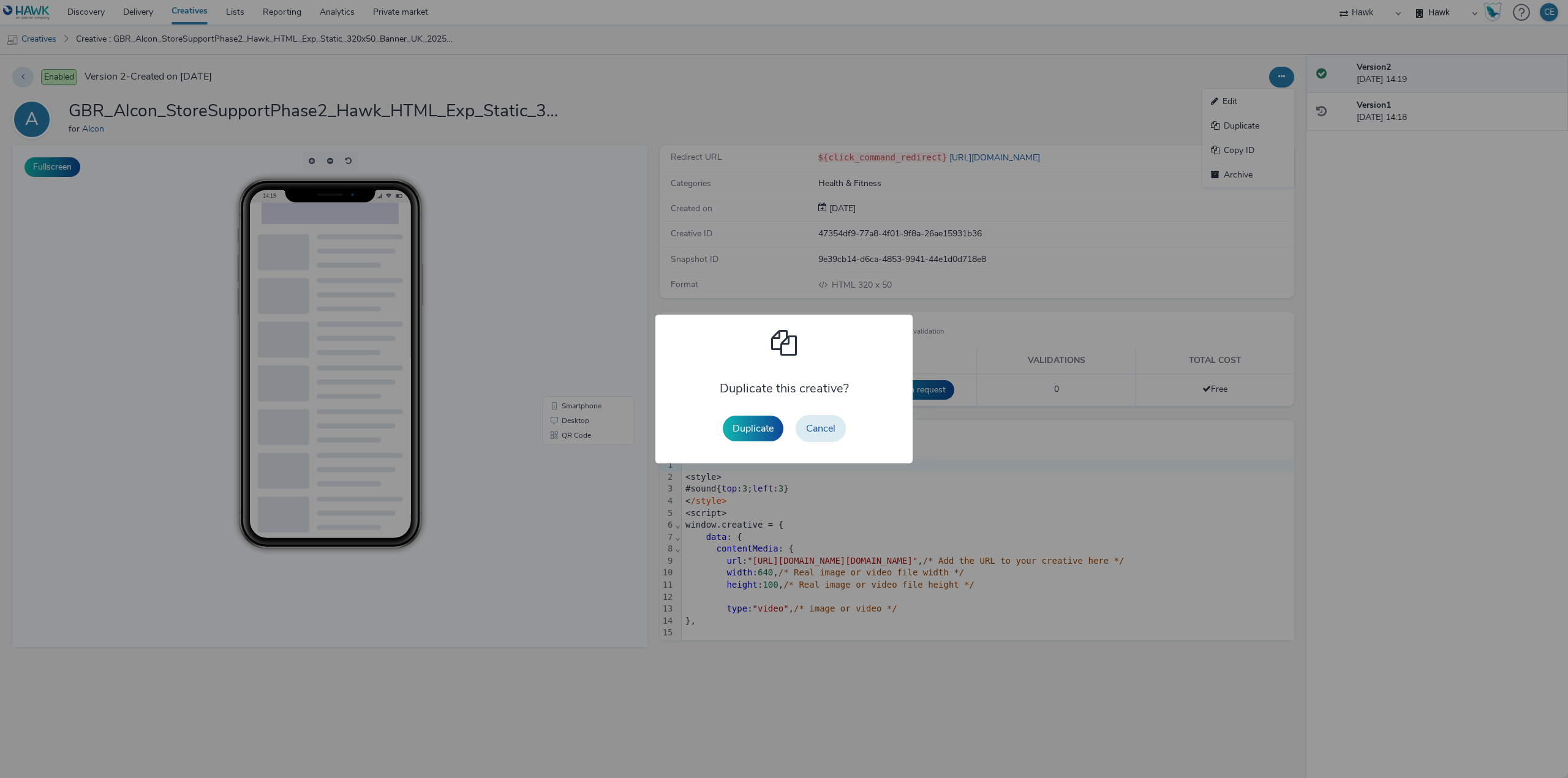
click at [704, 380] on div "Duplicate this creative? Duplicate Cancel" at bounding box center [784, 389] width 257 height 149
click at [764, 430] on button "Duplicate" at bounding box center [752, 429] width 60 height 26
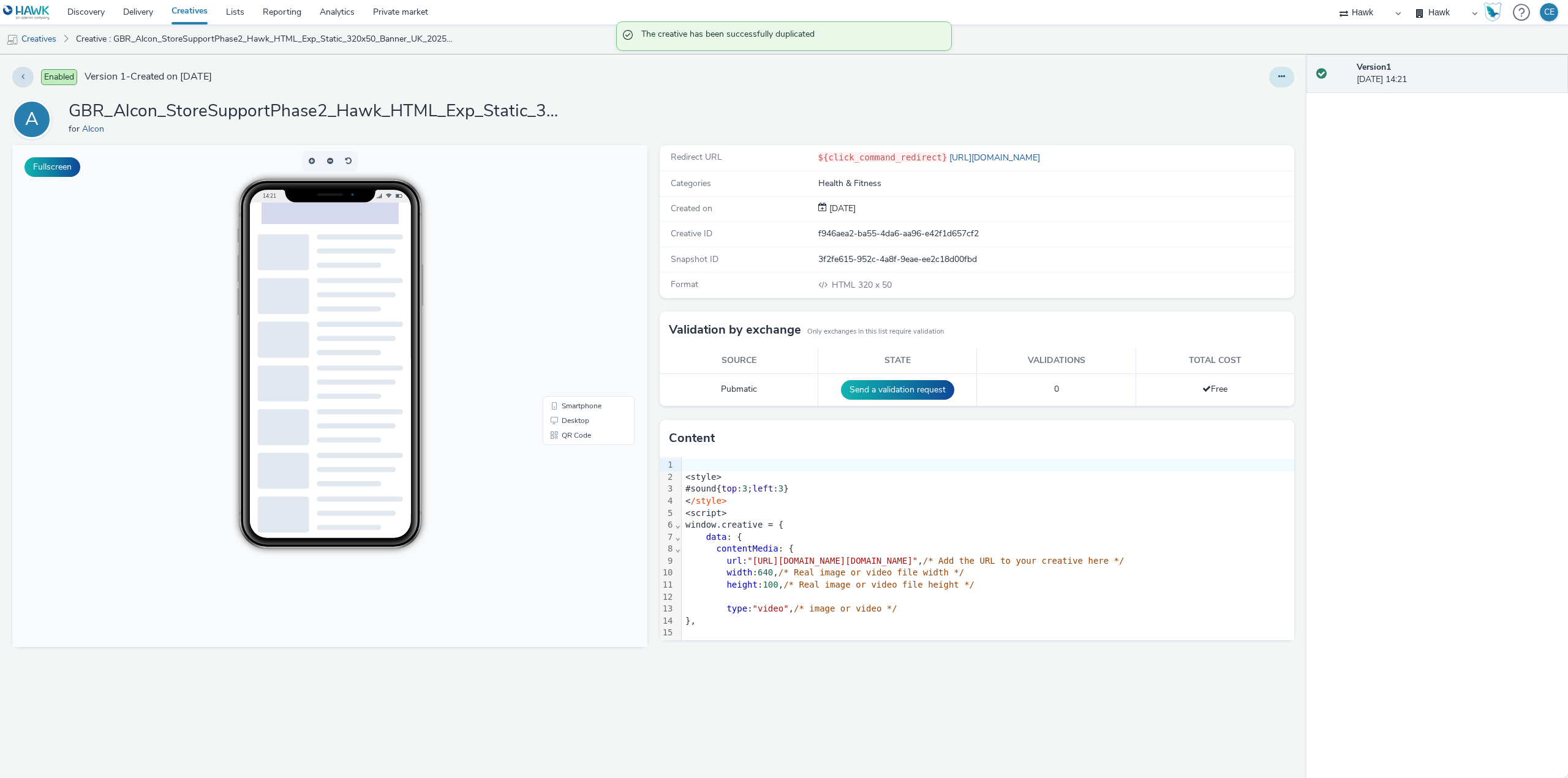
click at [1293, 77] on button at bounding box center [1282, 77] width 25 height 21
drag, startPoint x: 1281, startPoint y: 88, endPoint x: 1274, endPoint y: 96, distance: 10.6
click at [1274, 96] on link "Edit" at bounding box center [1248, 102] width 92 height 24
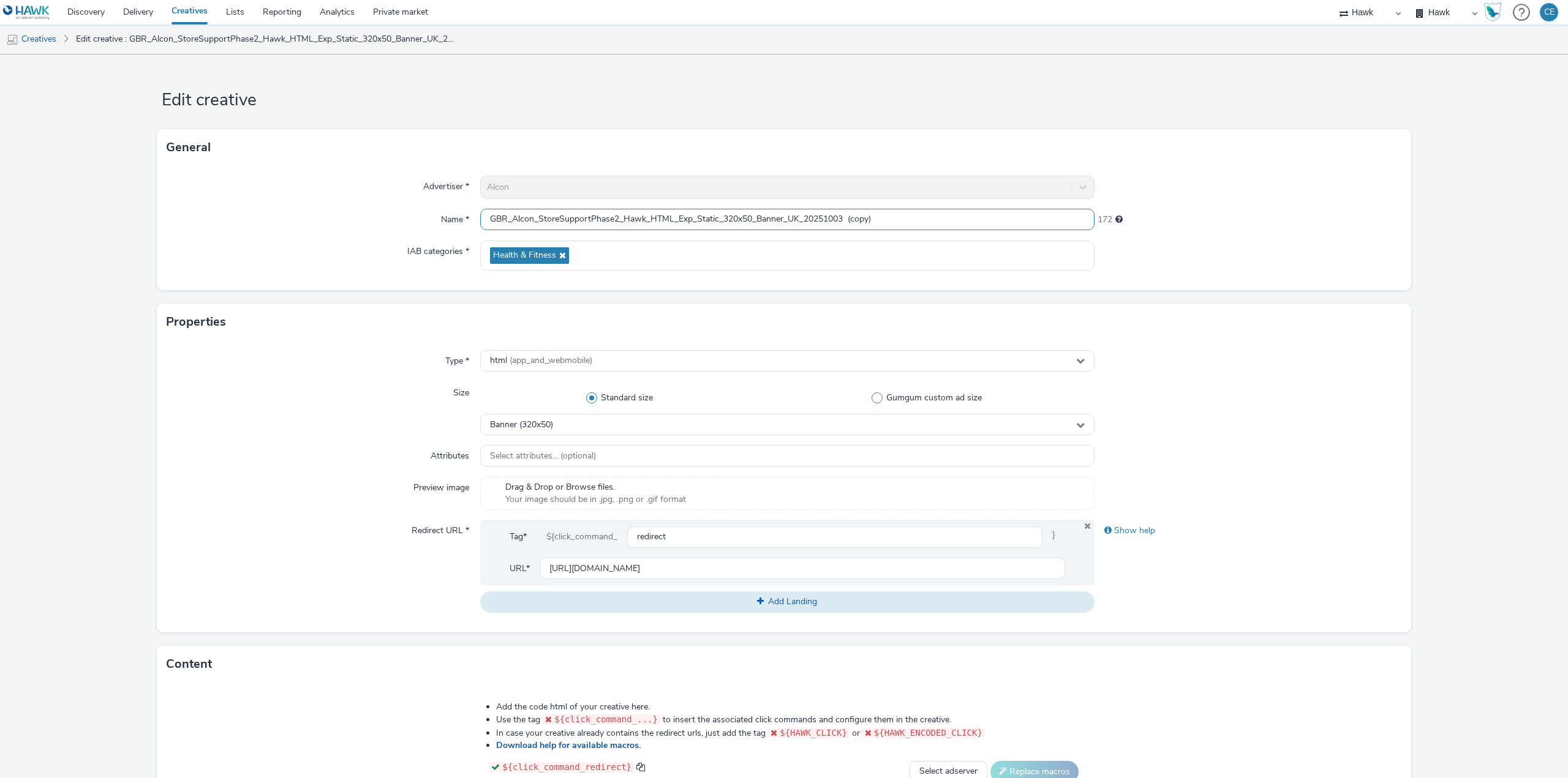
drag, startPoint x: 846, startPoint y: 218, endPoint x: 941, endPoint y: 184, distance: 100.9
click at [954, 198] on div "Advertiser * Alcon Name * GBR_Alcon_StoreSupportPhase2_Hawk_HTML_Exp_Static_320…" at bounding box center [784, 228] width 1255 height 124
drag, startPoint x: 782, startPoint y: 215, endPoint x: 752, endPoint y: 212, distance: 30.1
click at [752, 212] on input "GBR_Alcon_StoreSupportPhase2_Hawk_HTML_Exp_Static_320x50_Banner_UK_20251003" at bounding box center [787, 220] width 614 height 22
click at [656, 419] on div "Banner (320x50)" at bounding box center [787, 425] width 614 height 22
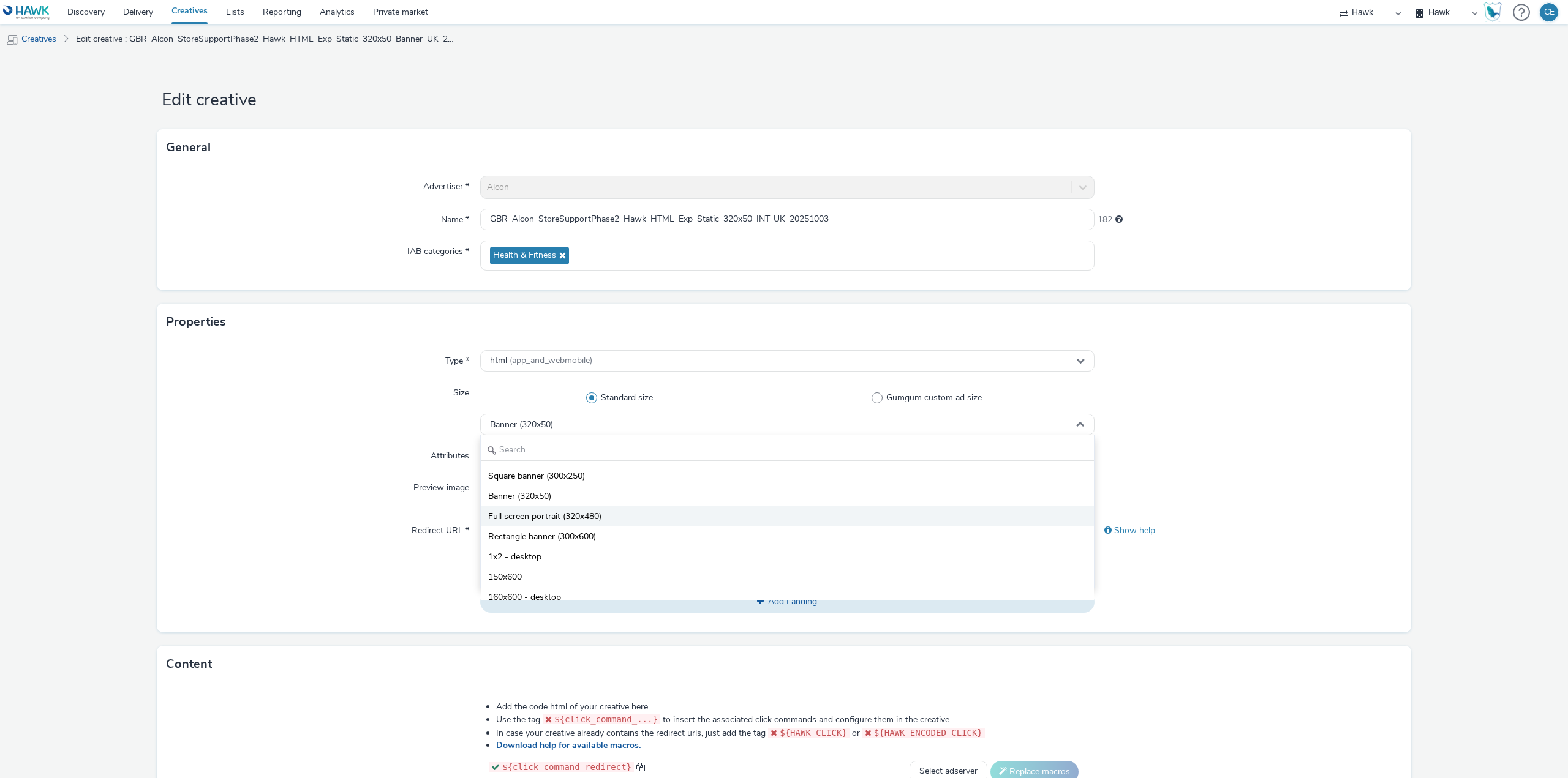
click at [600, 510] on li "Full screen portrait (320x480)" at bounding box center [788, 516] width 613 height 20
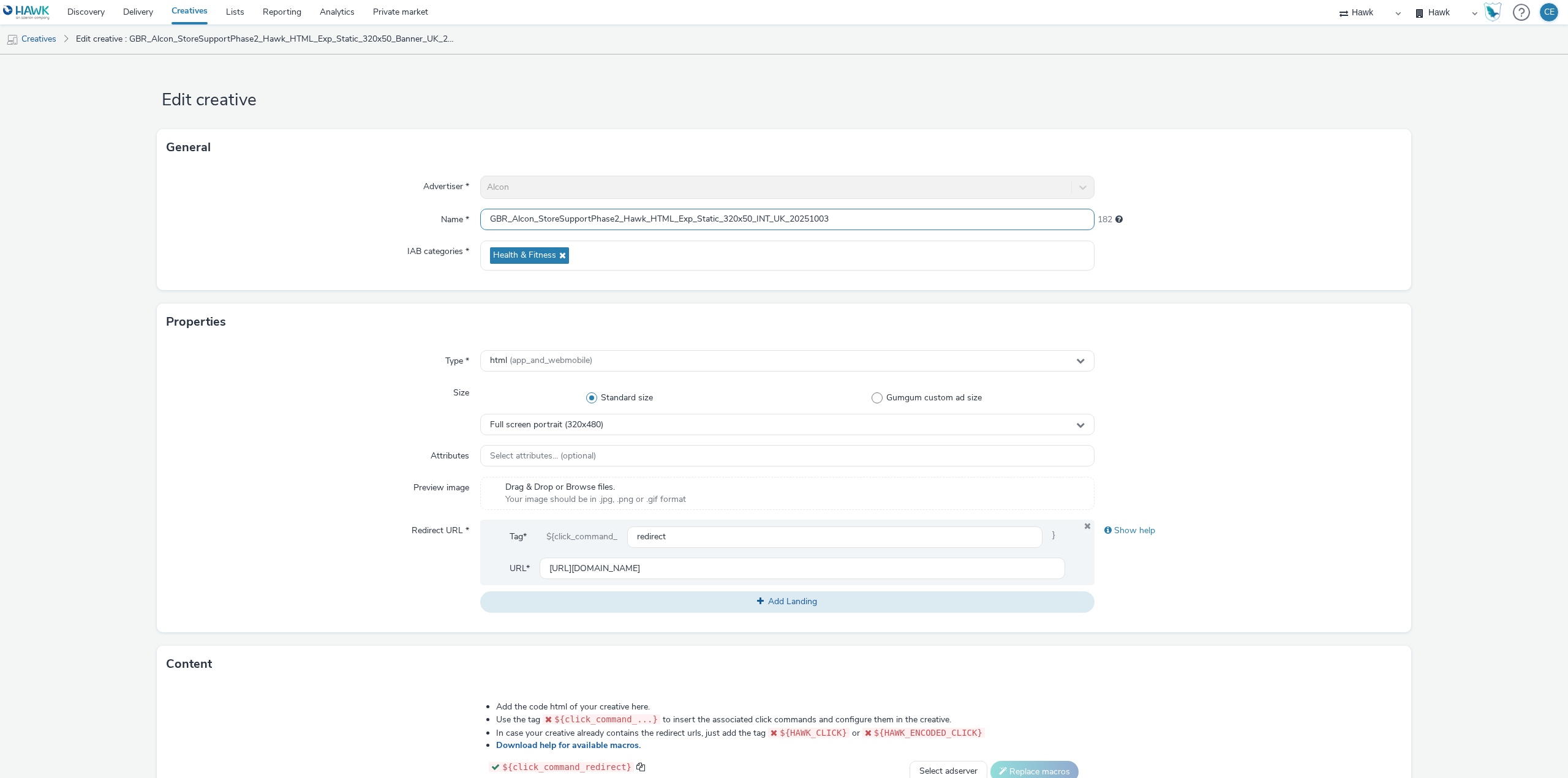
click at [743, 214] on input "GBR_Alcon_StoreSupportPhase2_Hawk_HTML_Exp_Static_320x50_INT_UK_20251003" at bounding box center [787, 220] width 614 height 22
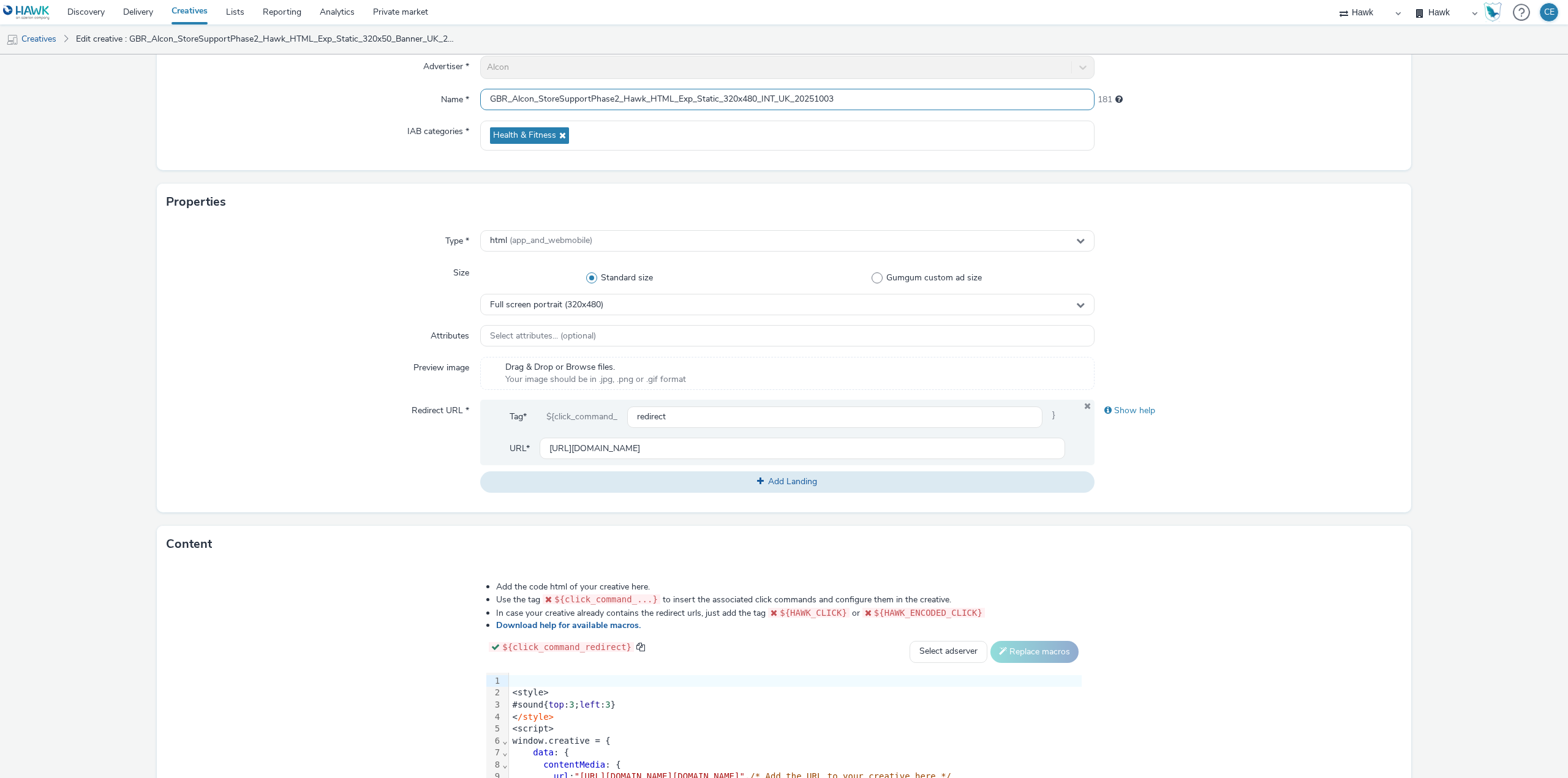
scroll to position [184, 0]
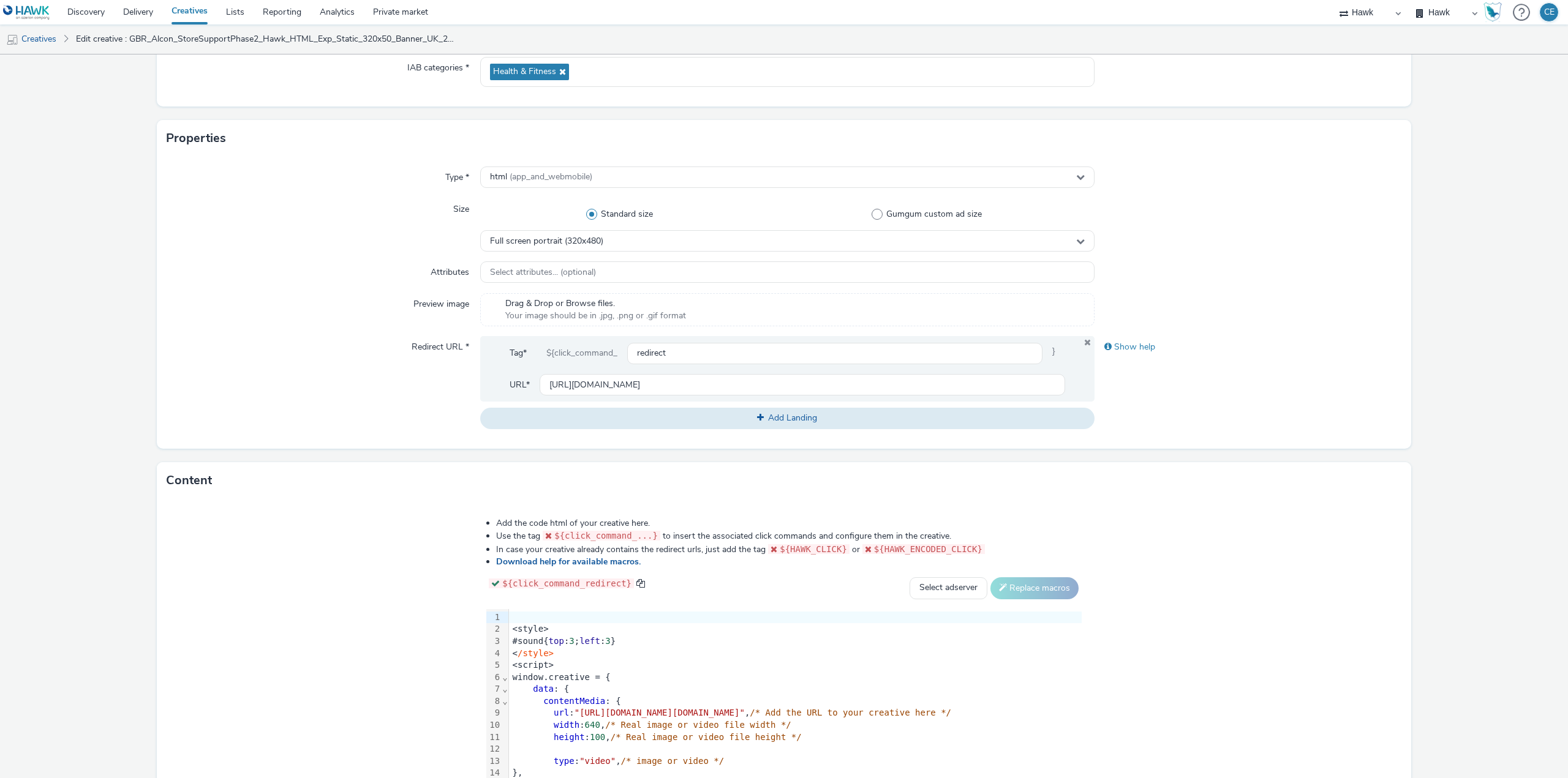
type input "GBR_Alcon_StoreSupportPhase2_Hawk_HTML_Exp_Static_320x480_INT_UK_20251003"
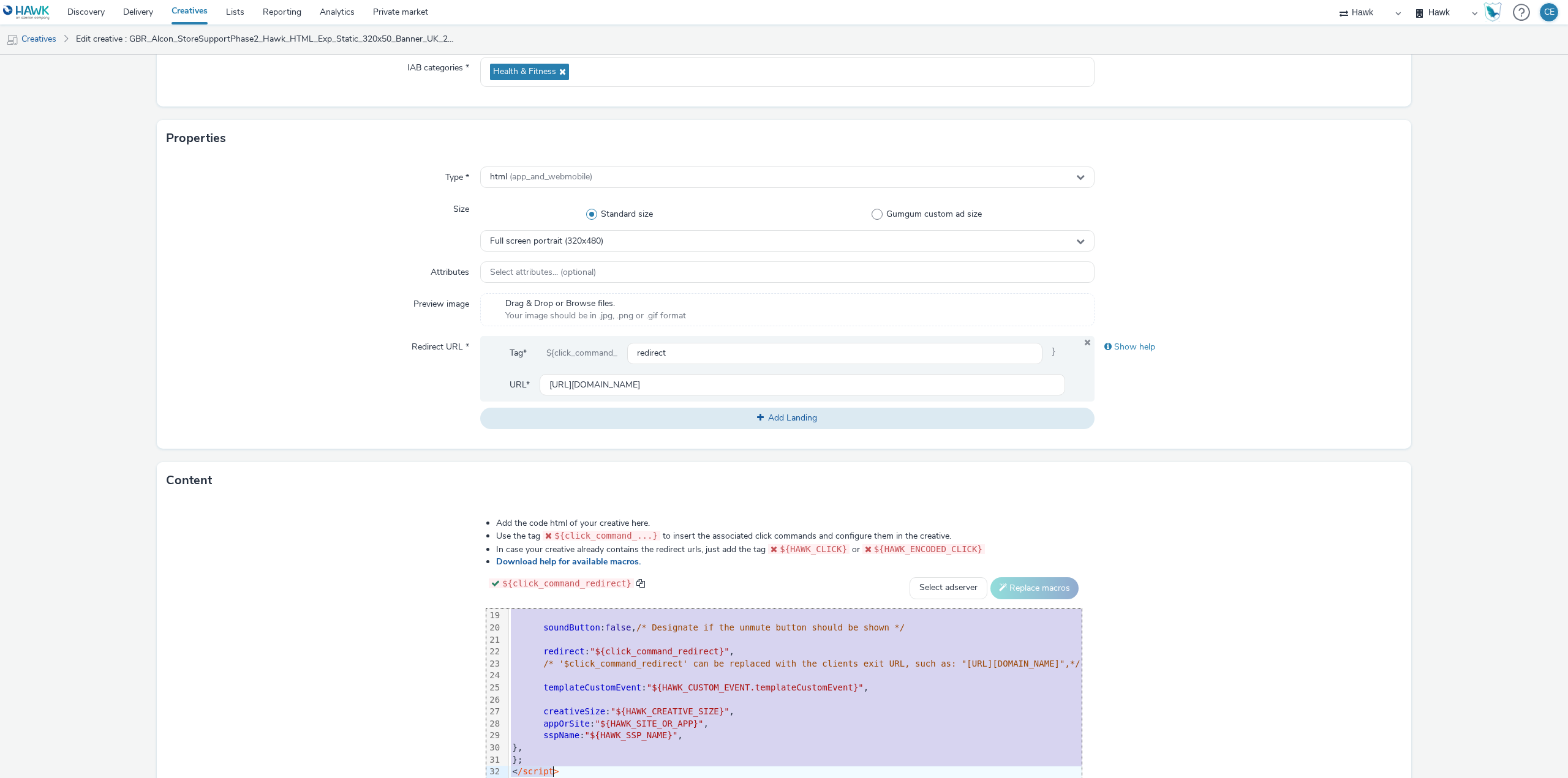
scroll to position [217, 0]
drag, startPoint x: 387, startPoint y: 614, endPoint x: 606, endPoint y: 780, distance: 274.8
click at [606, 778] on html "Discovery Delivery Creatives Lists Reporting Analytics Private market Hawk Hawk…" at bounding box center [784, 389] width 1568 height 778
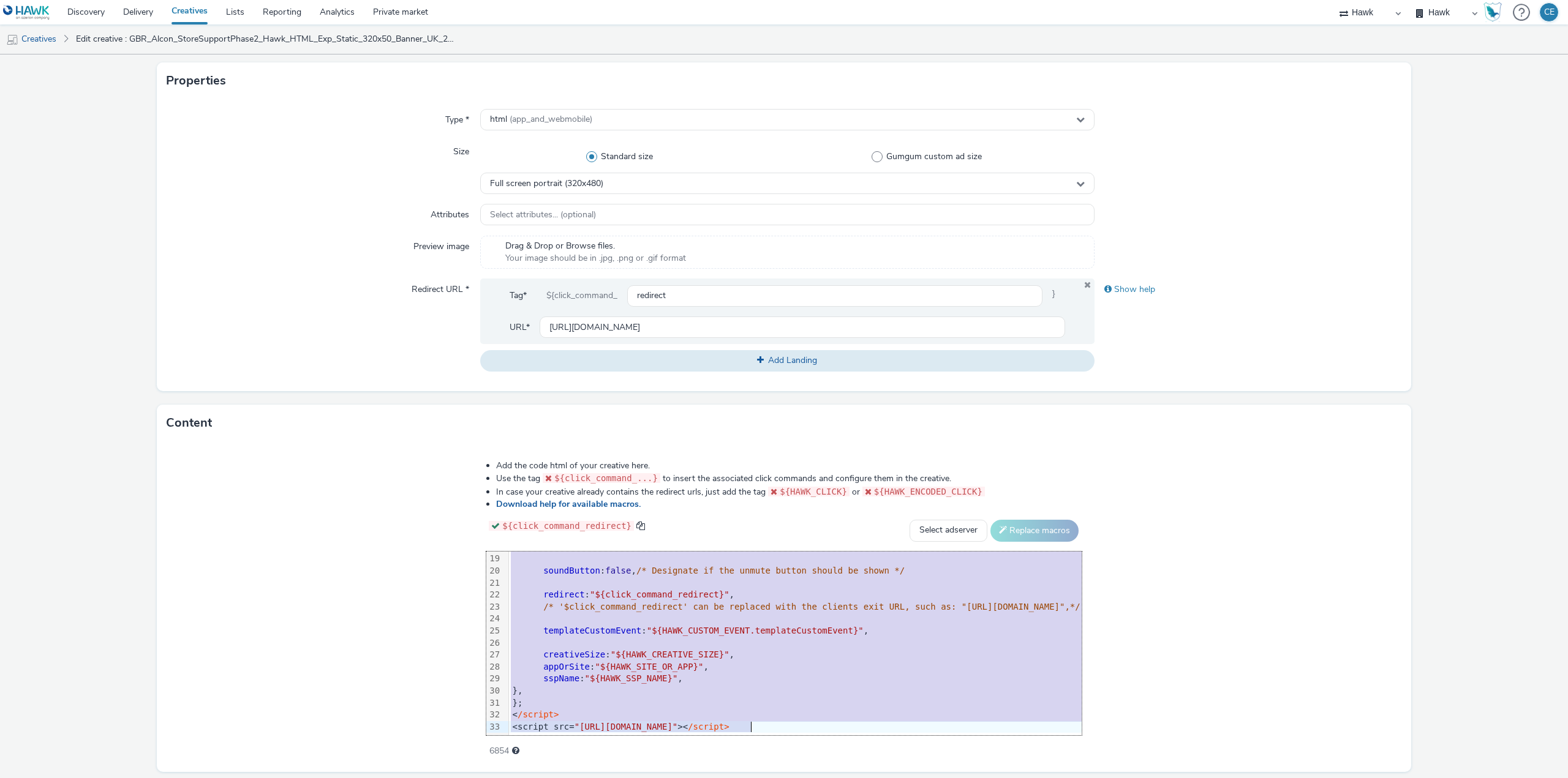
scroll to position [245, 0]
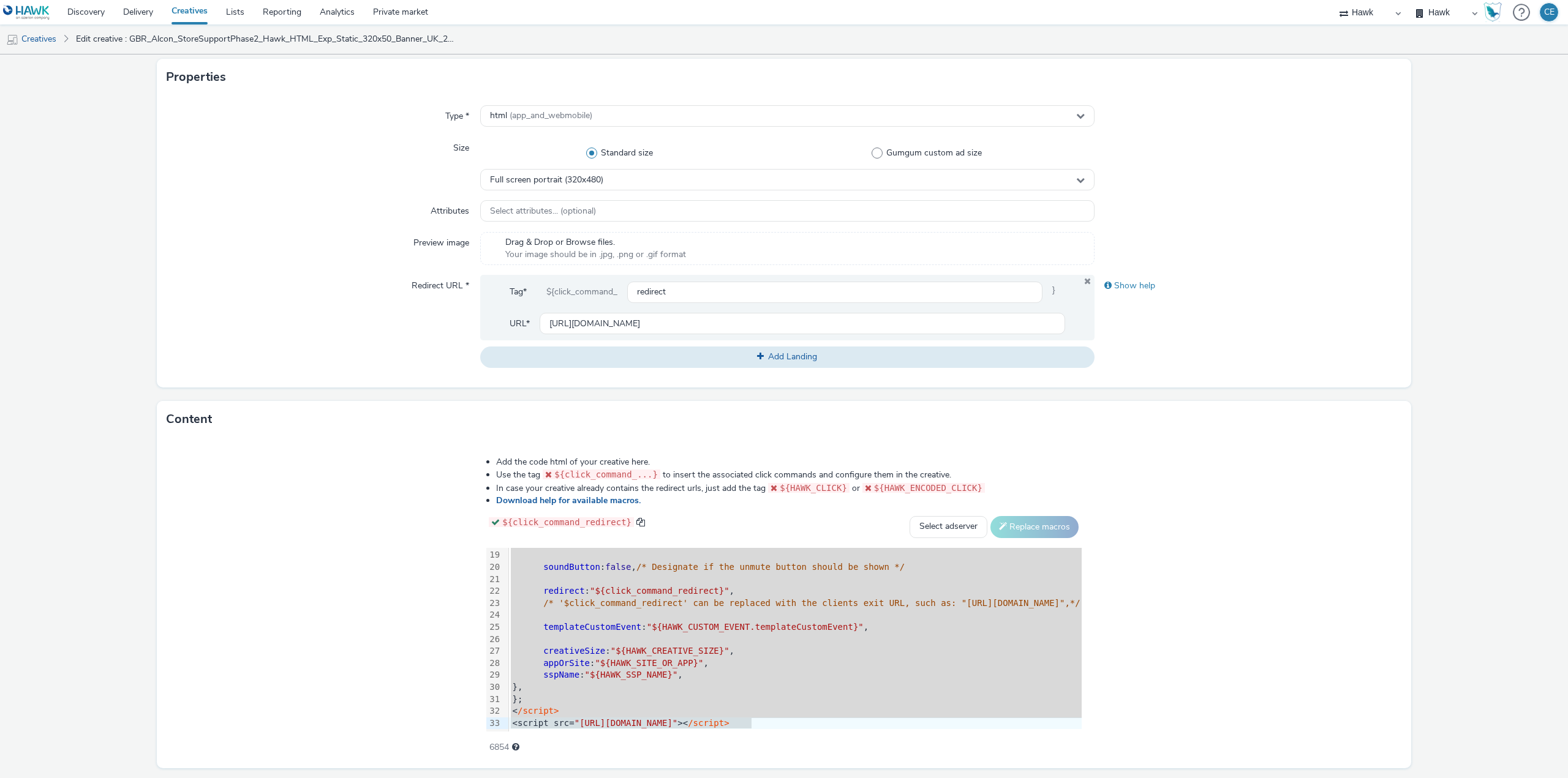
drag, startPoint x: 730, startPoint y: 759, endPoint x: 807, endPoint y: 724, distance: 84.6
click at [807, 728] on div "Add the code html of your creative here. Use the tag ${click_command_...} to in…" at bounding box center [784, 603] width 1255 height 331
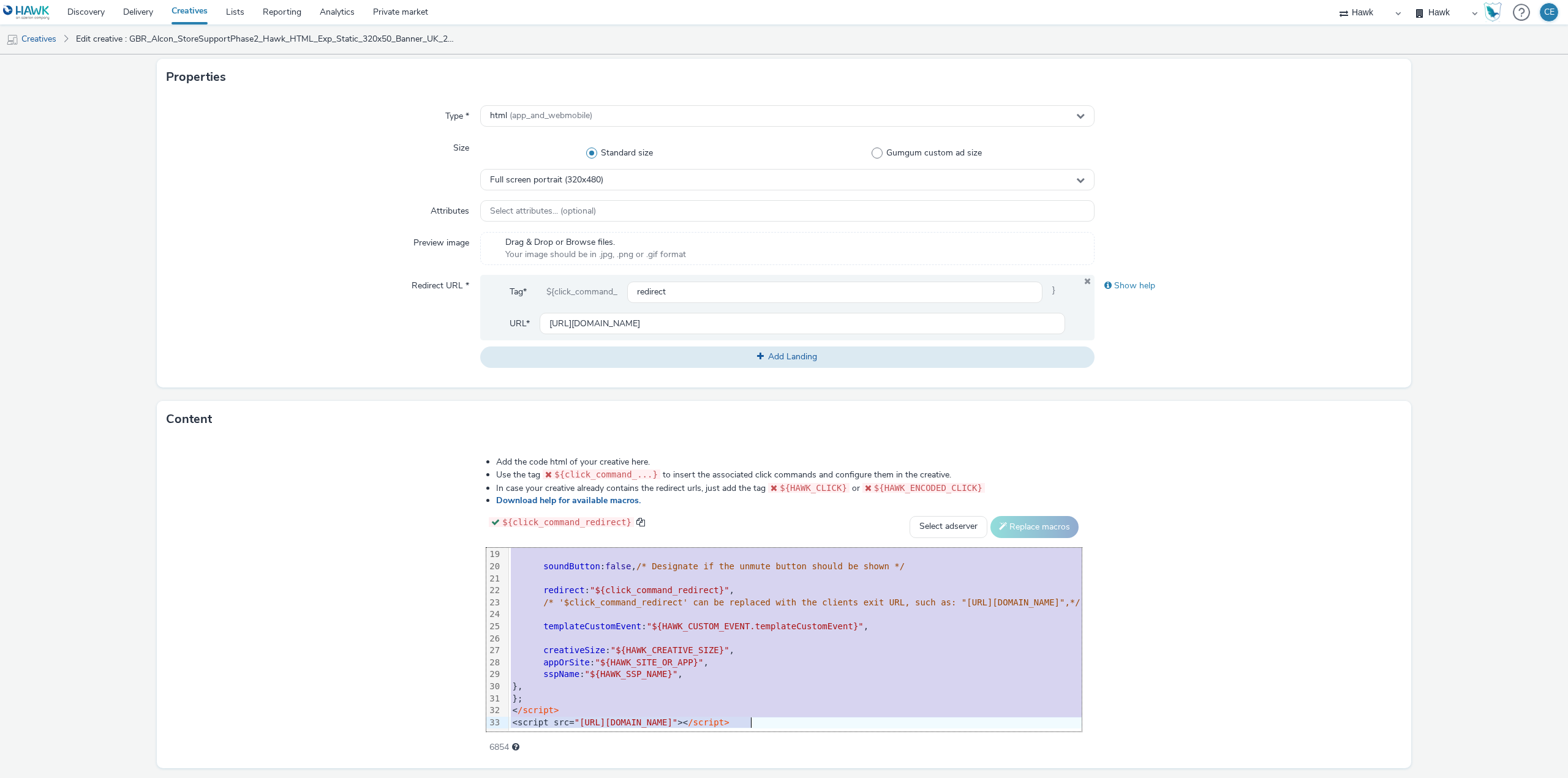
click at [805, 719] on div "<script src= "[URL][DOMAIN_NAME]" >< /script>" at bounding box center [795, 723] width 573 height 12
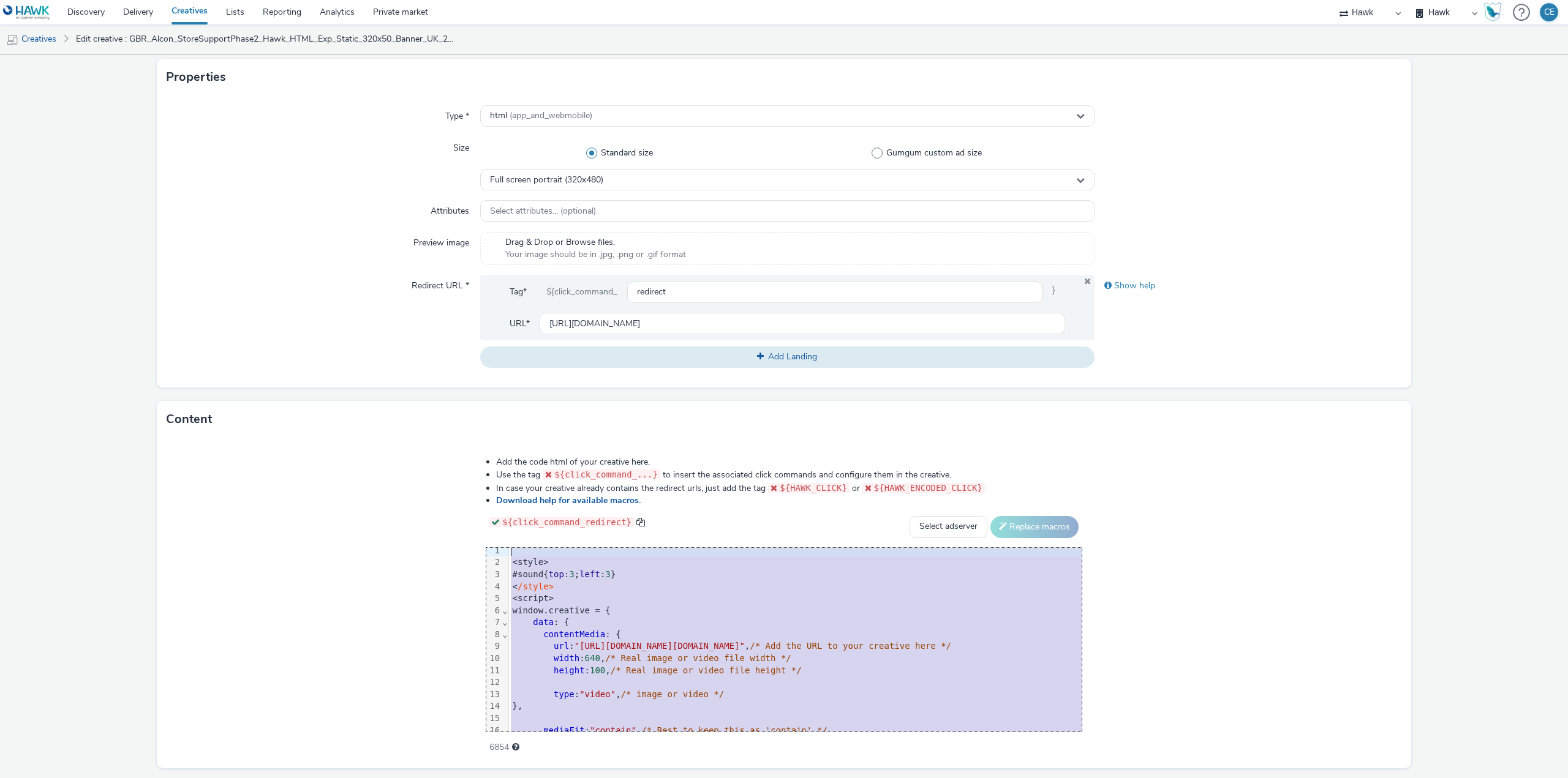
scroll to position [0, 0]
drag, startPoint x: 799, startPoint y: 721, endPoint x: 362, endPoint y: 501, distance: 489.3
click at [442, 501] on div "Add the code html of your creative here. Use the tag ${click_command_...} to in…" at bounding box center [784, 598] width 683 height 301
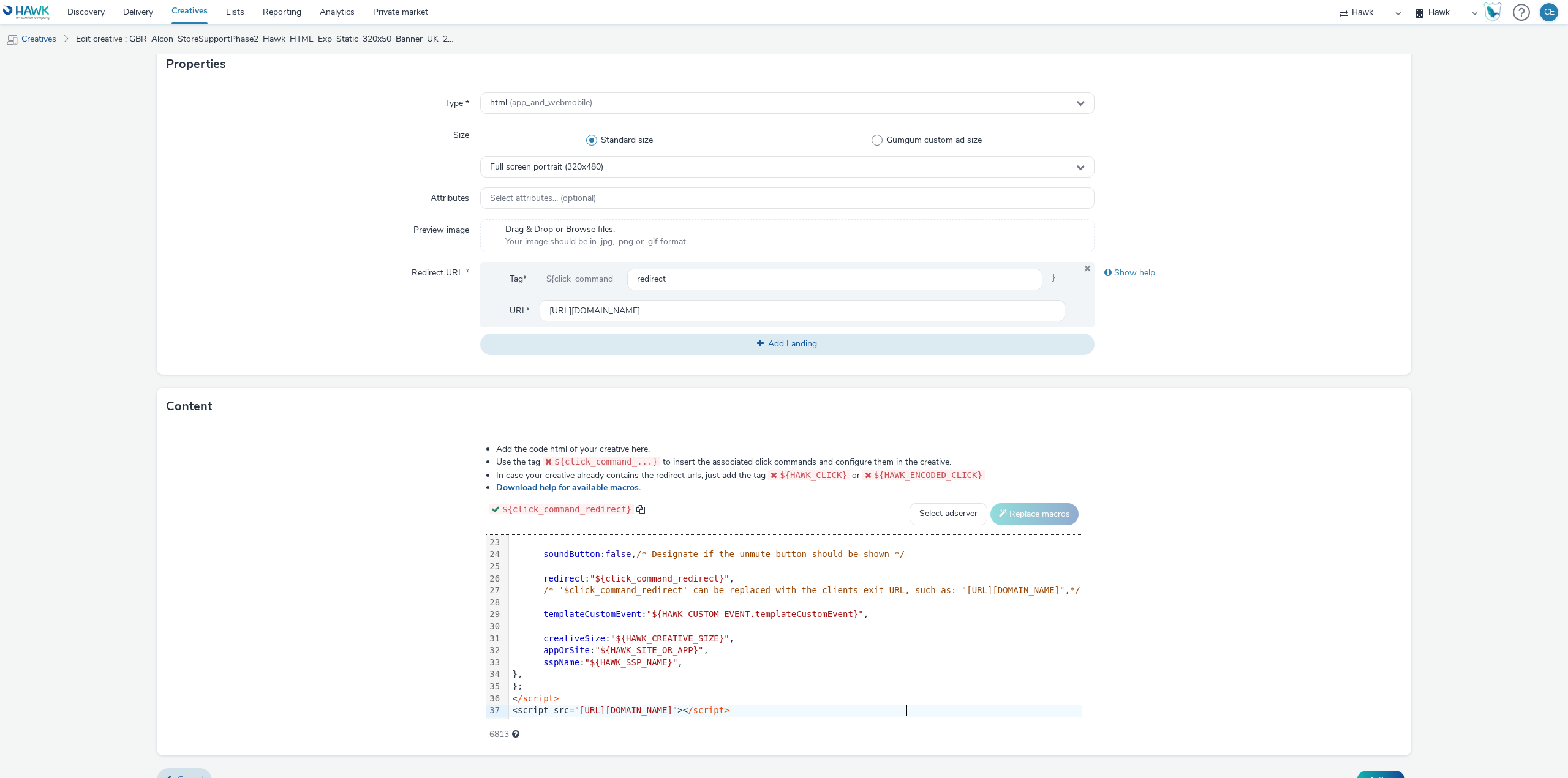
scroll to position [280, 0]
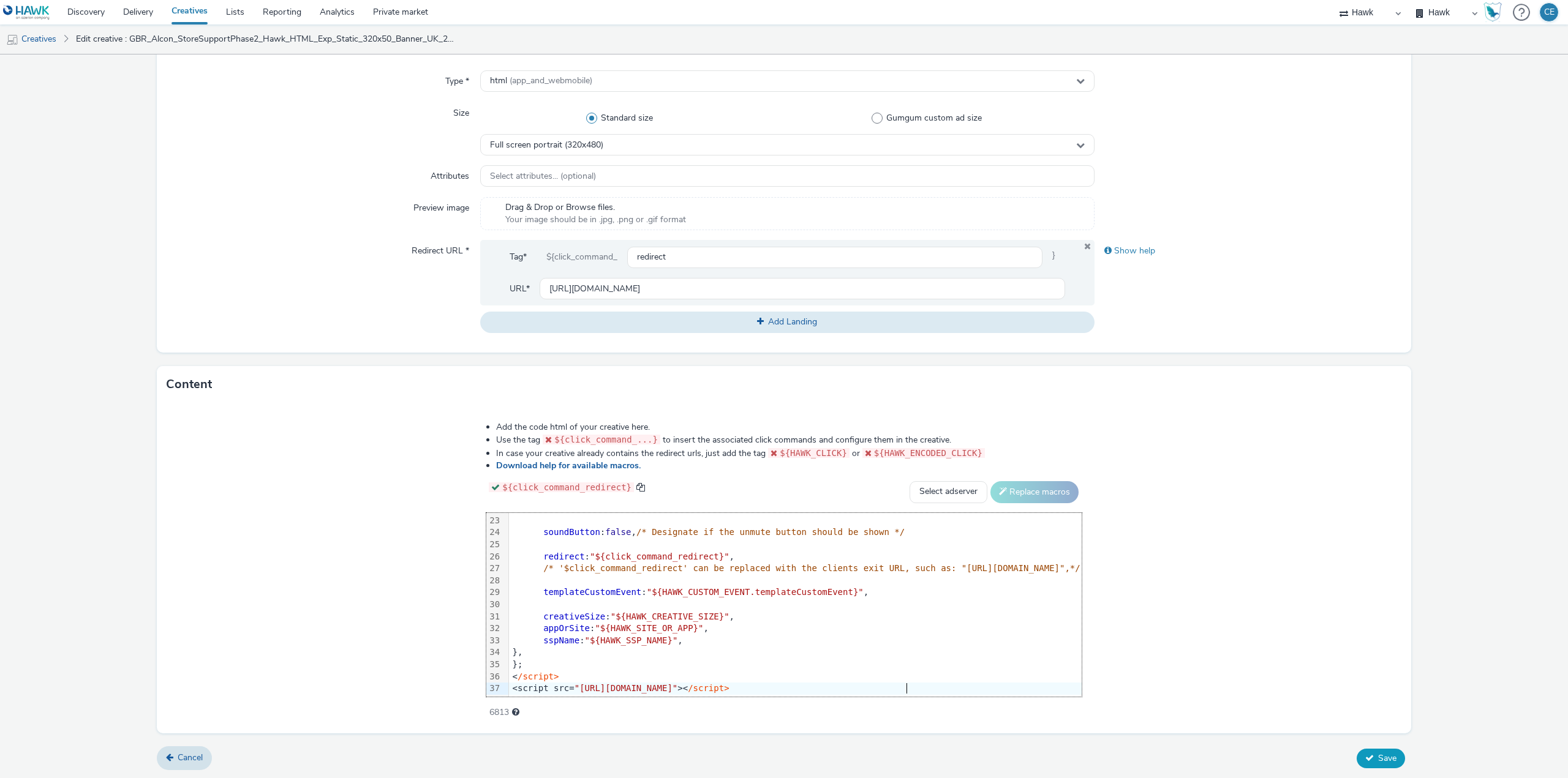
click at [1378, 758] on span "Save" at bounding box center [1387, 758] width 18 height 12
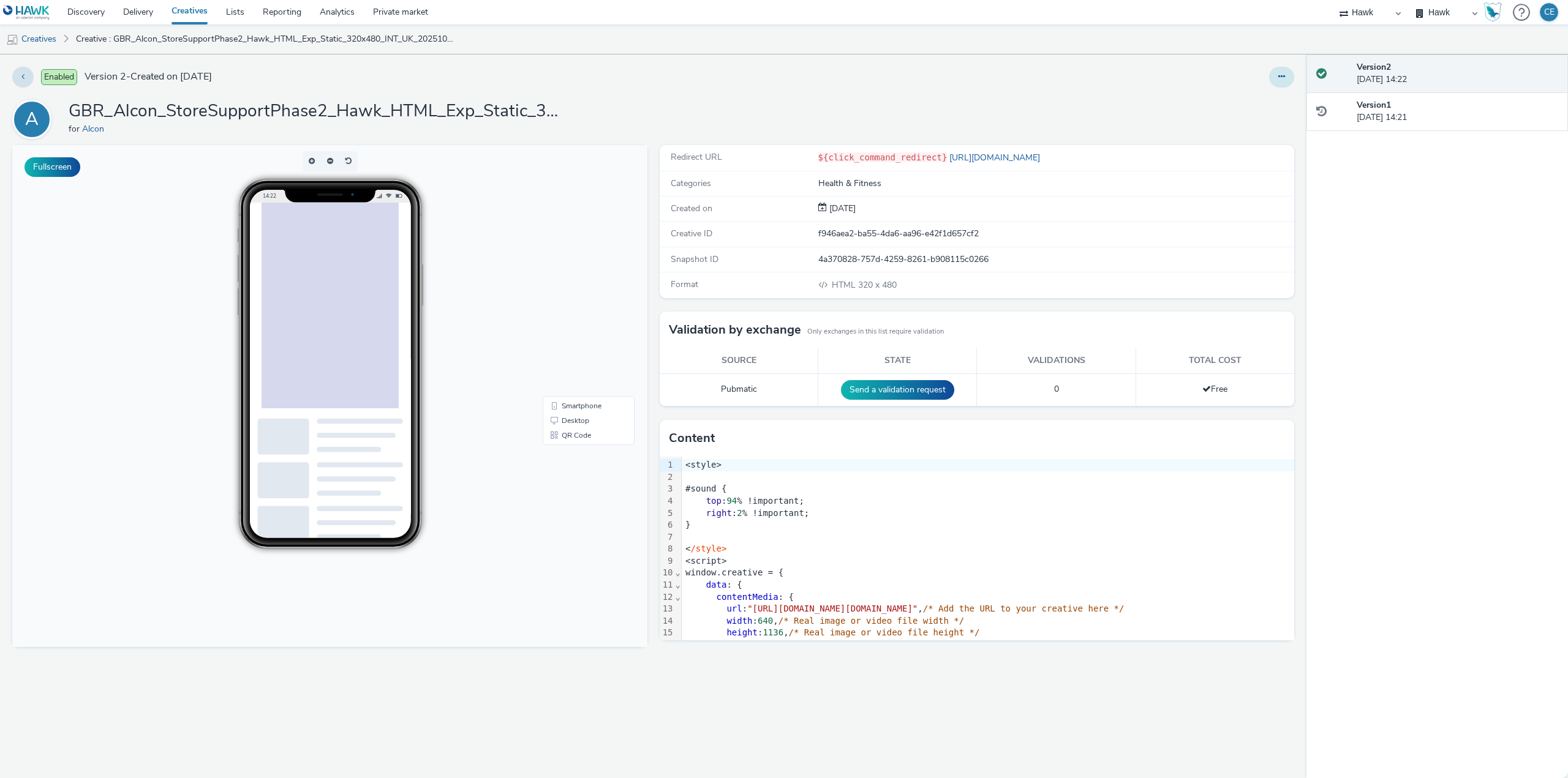
click at [1286, 81] on button at bounding box center [1282, 77] width 25 height 21
click at [1275, 128] on link "Duplicate" at bounding box center [1248, 126] width 92 height 24
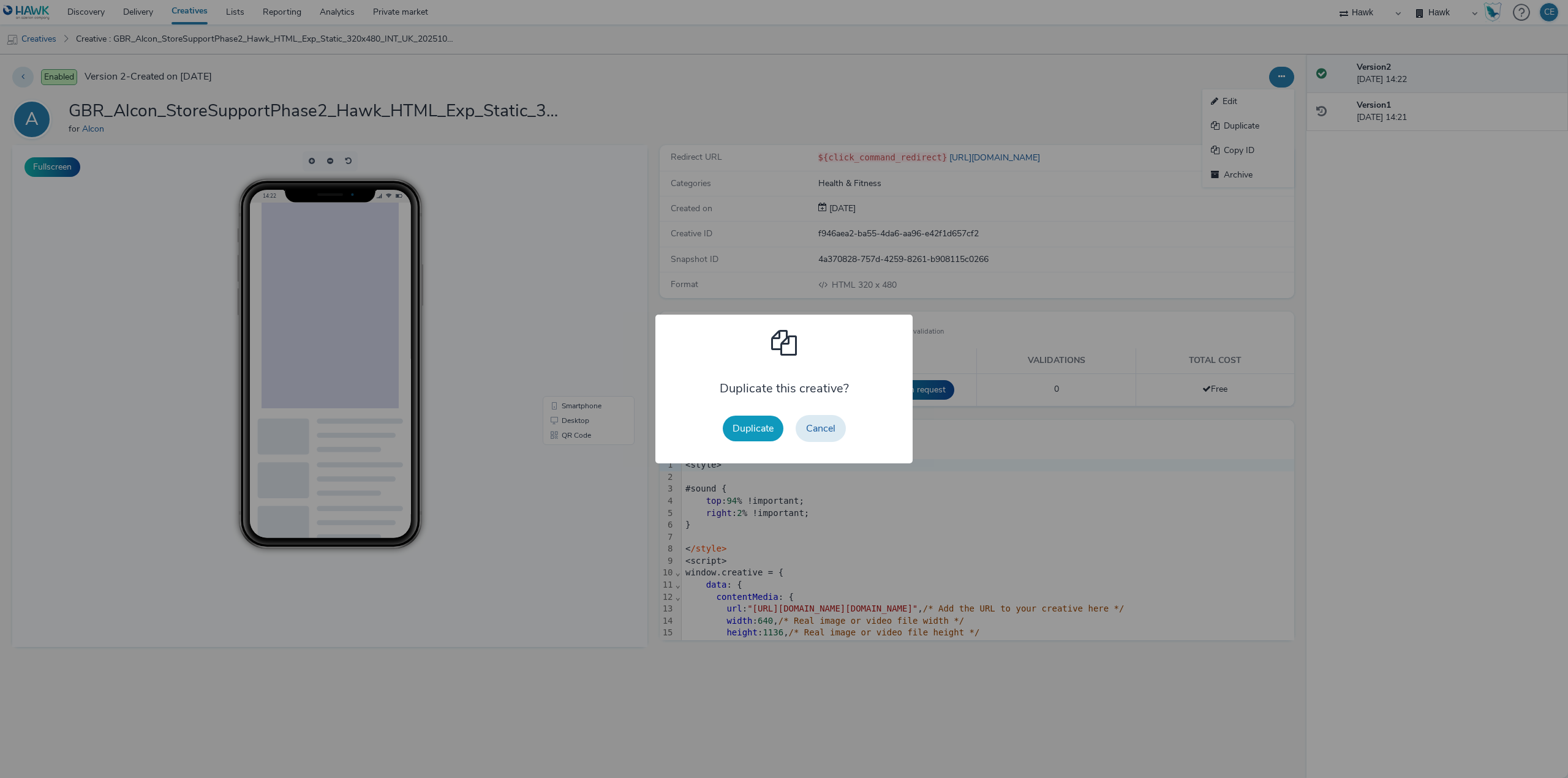
click at [766, 429] on button "Duplicate" at bounding box center [752, 429] width 60 height 26
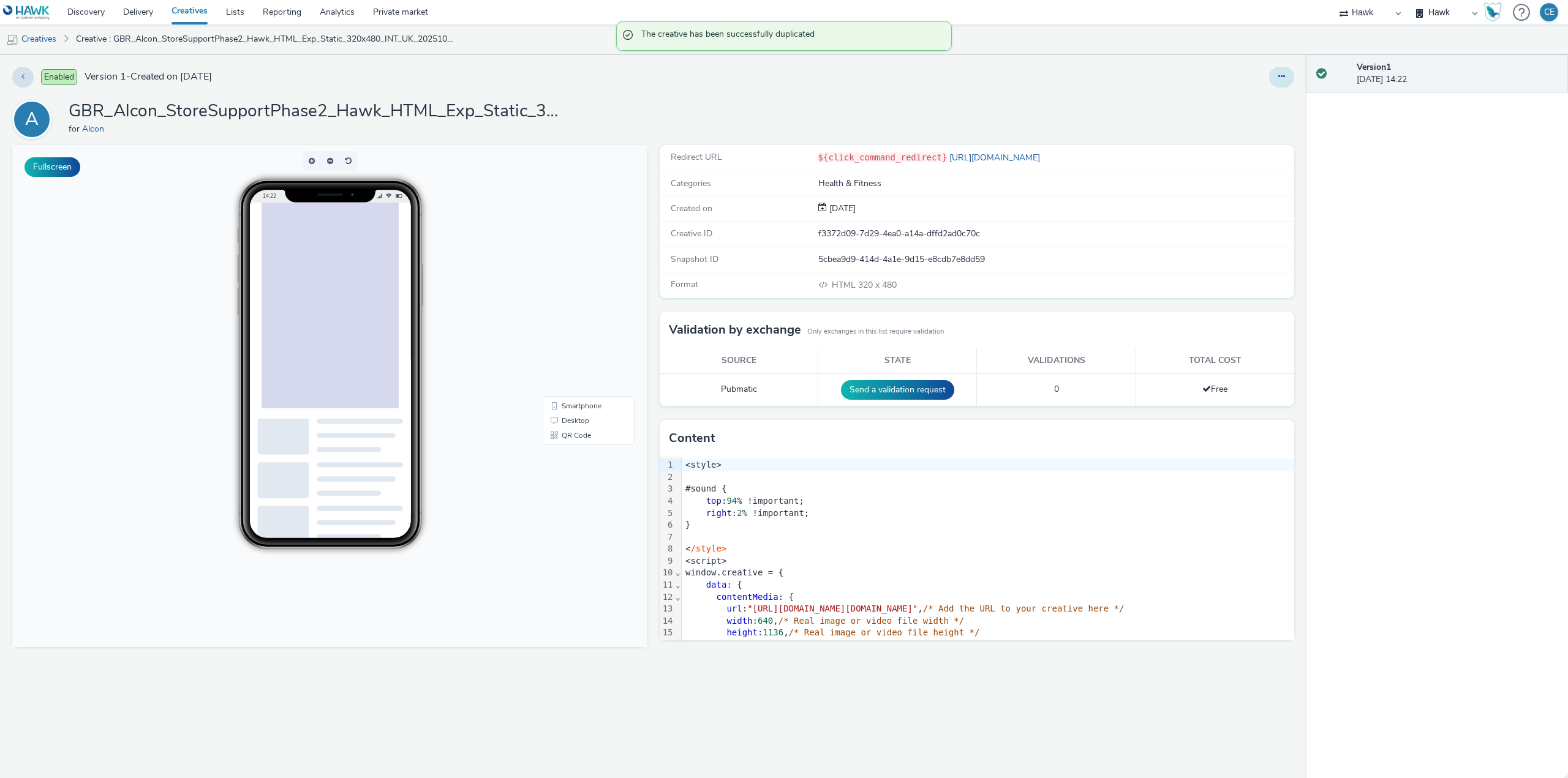
click at [1279, 76] on icon at bounding box center [1282, 77] width 7 height 9
click at [1263, 102] on link "Edit" at bounding box center [1248, 102] width 92 height 24
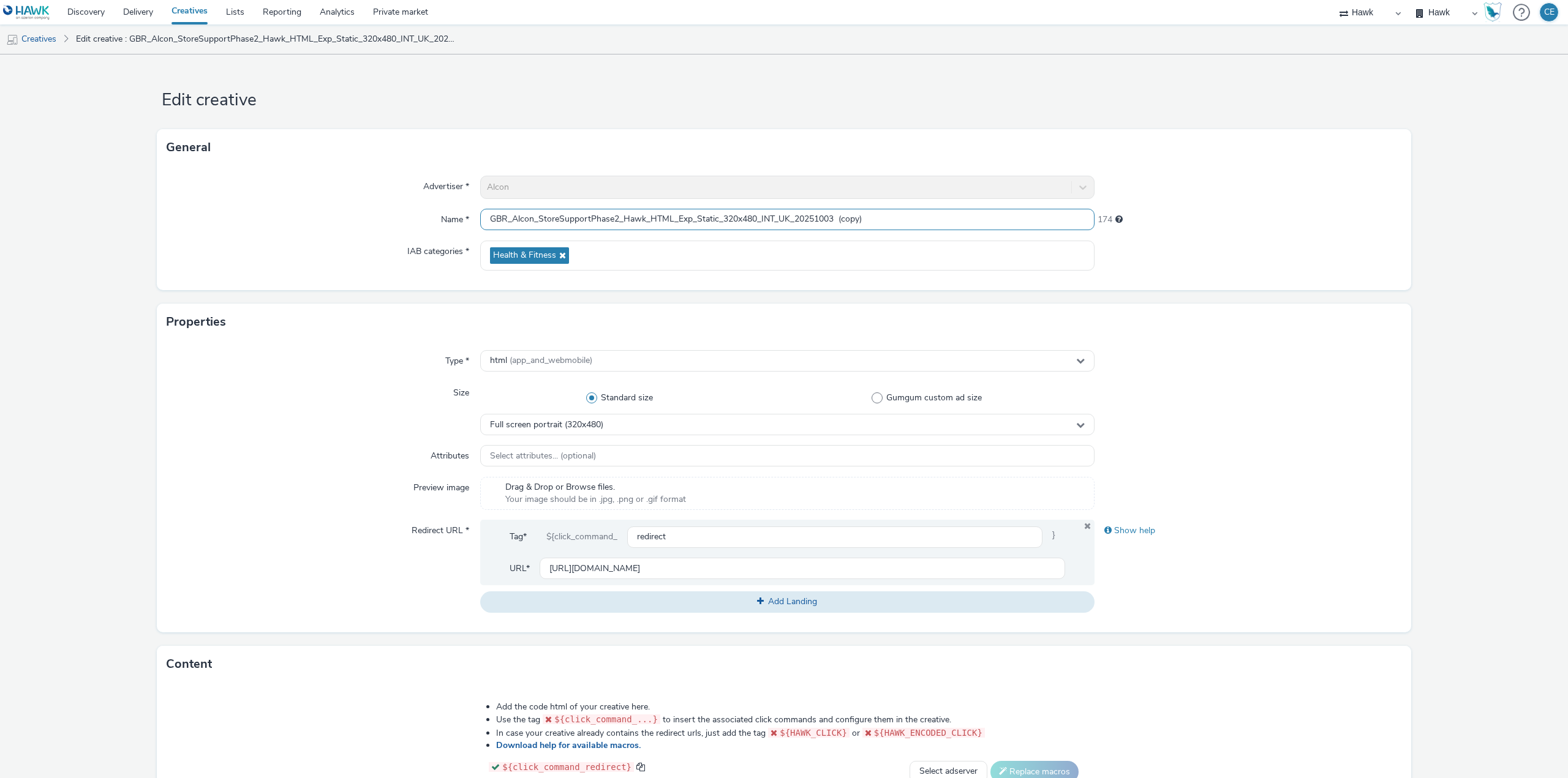
drag, startPoint x: 841, startPoint y: 216, endPoint x: 931, endPoint y: 208, distance: 90.4
click at [931, 209] on input "GBR_Alcon_StoreSupportPhase2_Hawk_HTML_Exp_Static_320x480_INT_UK_20251003 (copy)" at bounding box center [787, 220] width 614 height 22
drag, startPoint x: 788, startPoint y: 218, endPoint x: 771, endPoint y: 219, distance: 17.0
click at [771, 218] on input "GBR_Alcon_StoreSupportPhase2_Hawk_HTML_Exp_Static_320x480_INT_UK_20251003" at bounding box center [787, 220] width 614 height 22
click at [783, 222] on input "GBR_Alcon_StoreSupportPhase2_Hawk_HTML_Exp_Static_320x480_INT_UK_20251003" at bounding box center [787, 220] width 614 height 22
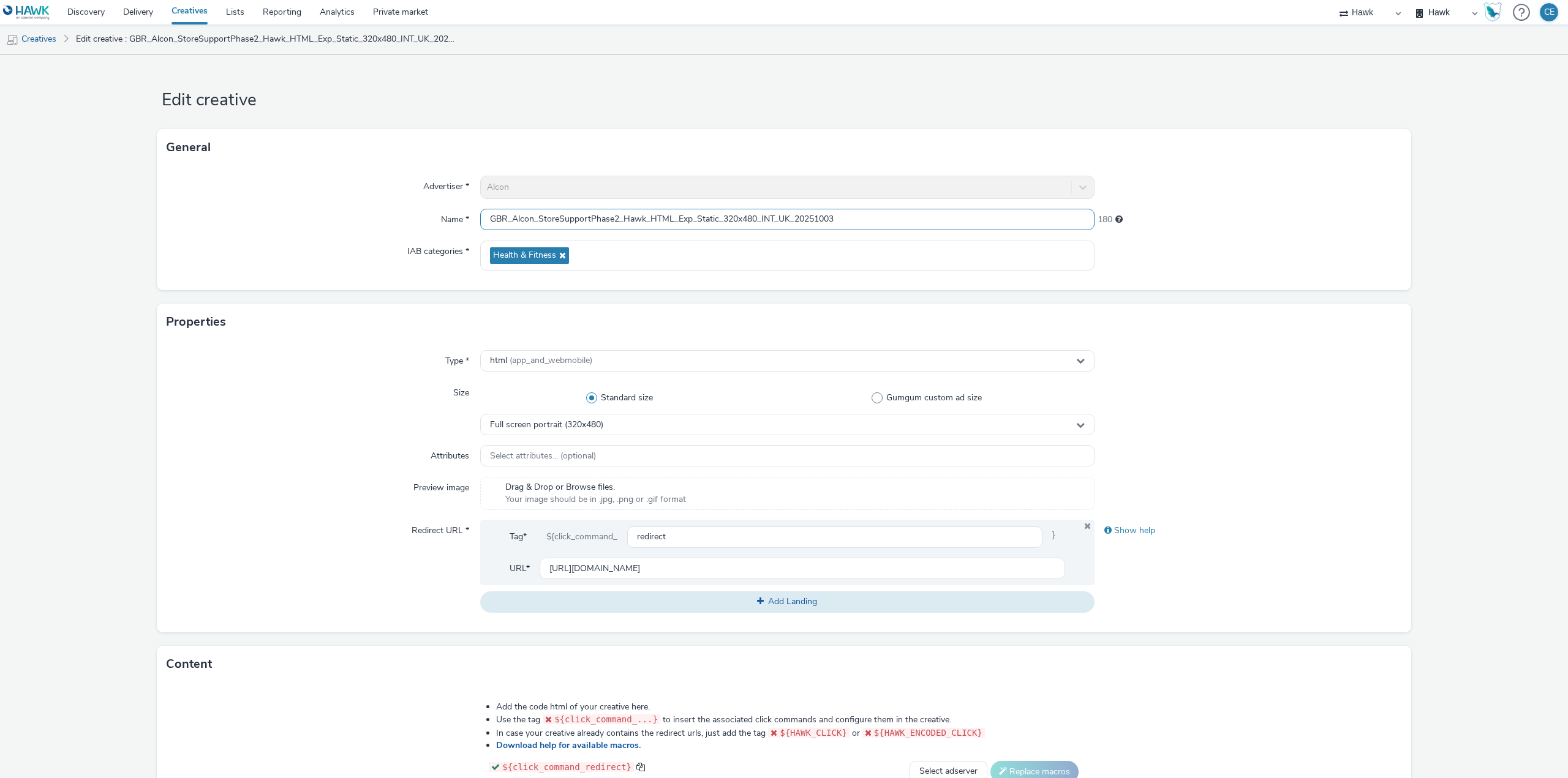
drag, startPoint x: 779, startPoint y: 217, endPoint x: 788, endPoint y: 219, distance: 9.2
click at [788, 219] on input "GBR_Alcon_StoreSupportPhase2_Hawk_HTML_Exp_Static_320x480_INT_UK_20251003" at bounding box center [787, 220] width 614 height 22
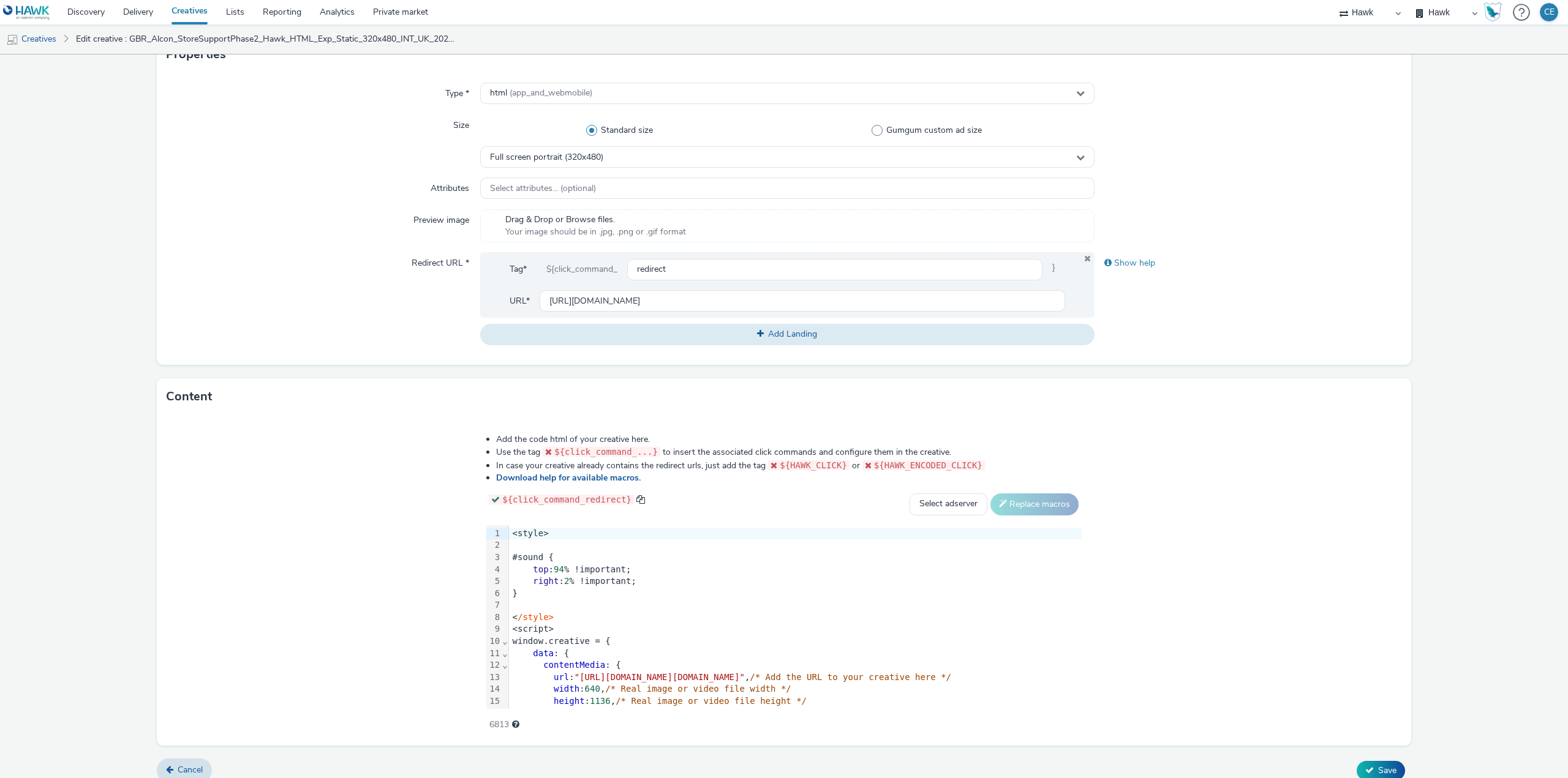
scroll to position [280, 0]
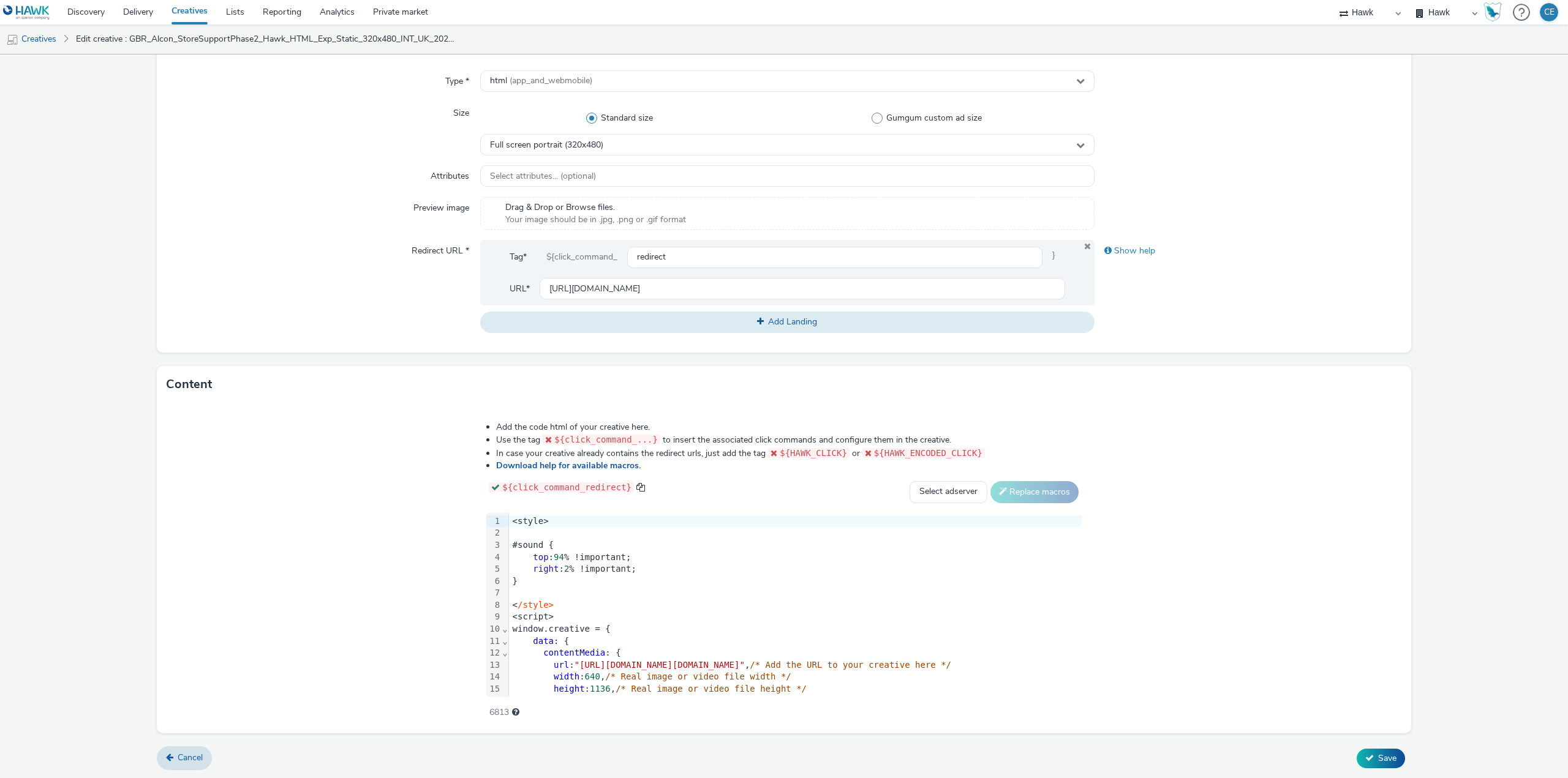
type input "GBR_Alcon_StoreSupportPhase2_Hawk_HTML_Exp_Static_320x480_INT_AbbeyCentre_20251…"
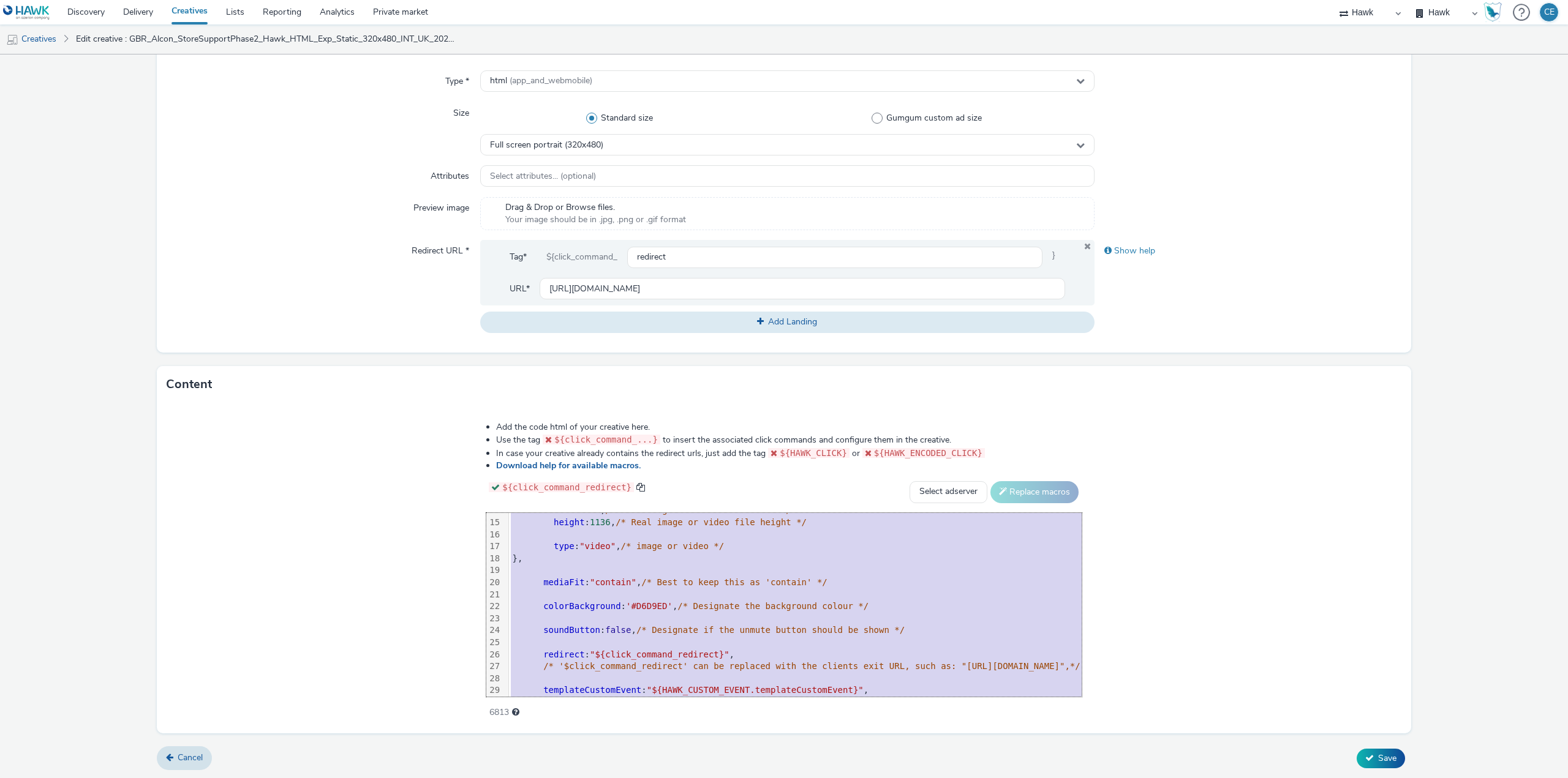
scroll to position [265, 0]
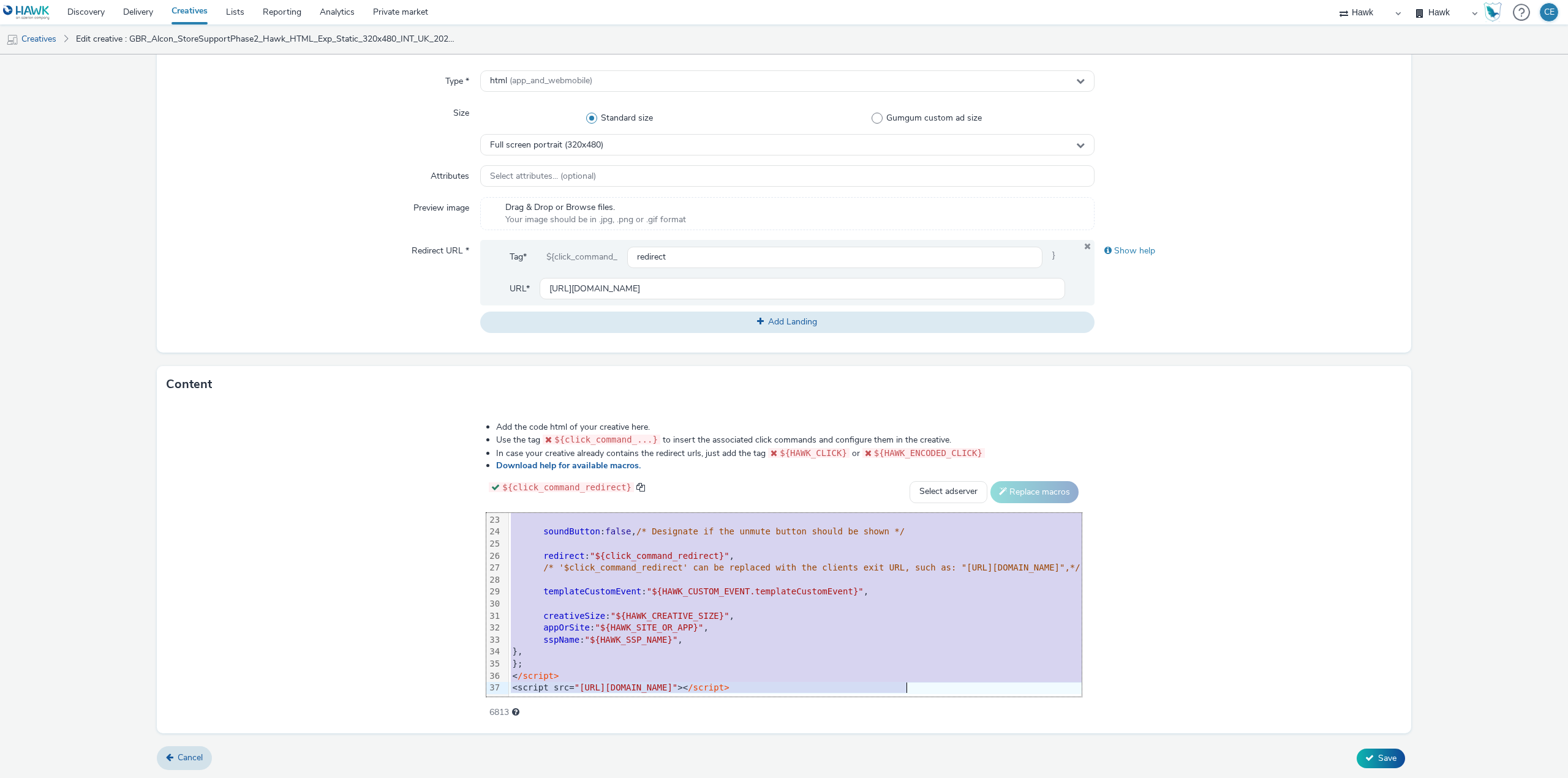
drag, startPoint x: 372, startPoint y: 518, endPoint x: 667, endPoint y: 785, distance: 397.9
click at [667, 778] on html "Discovery Delivery Creatives Lists Reporting Analytics Private market Hawk Hawk…" at bounding box center [784, 389] width 1568 height 778
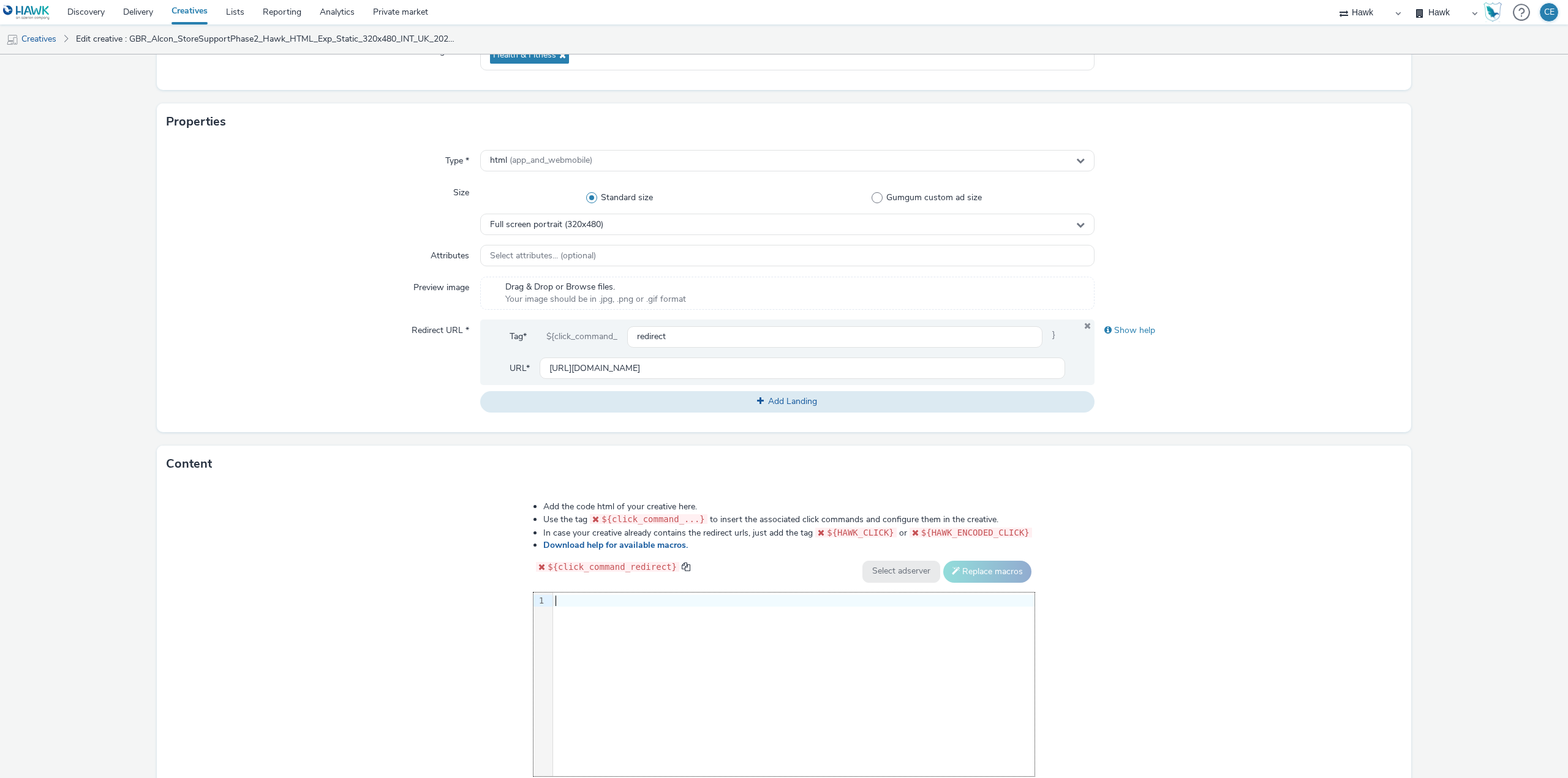
scroll to position [231, 0]
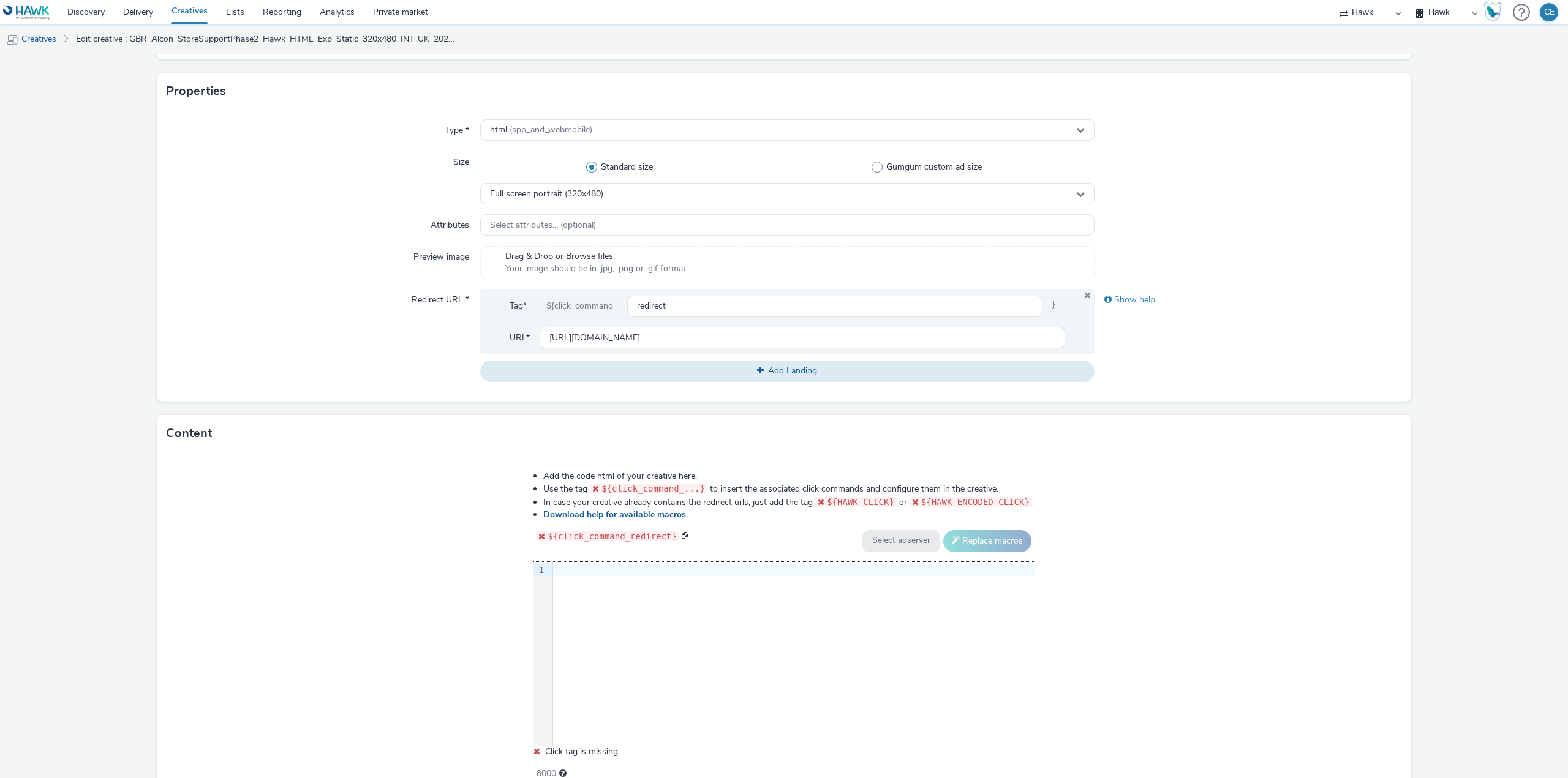
drag, startPoint x: 602, startPoint y: 579, endPoint x: 585, endPoint y: 565, distance: 22.0
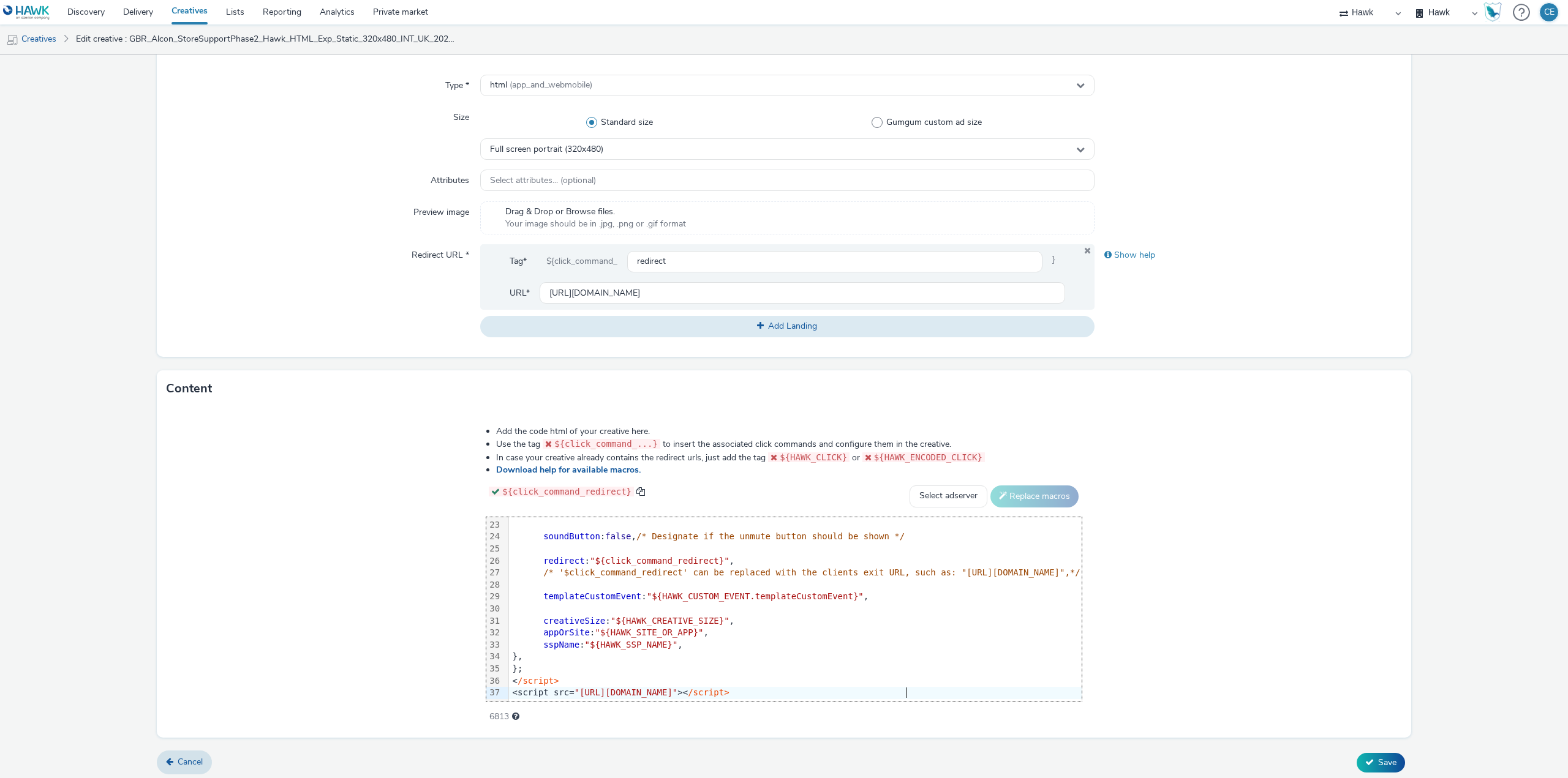
scroll to position [280, 0]
click at [1365, 758] on icon at bounding box center [1369, 758] width 9 height 9
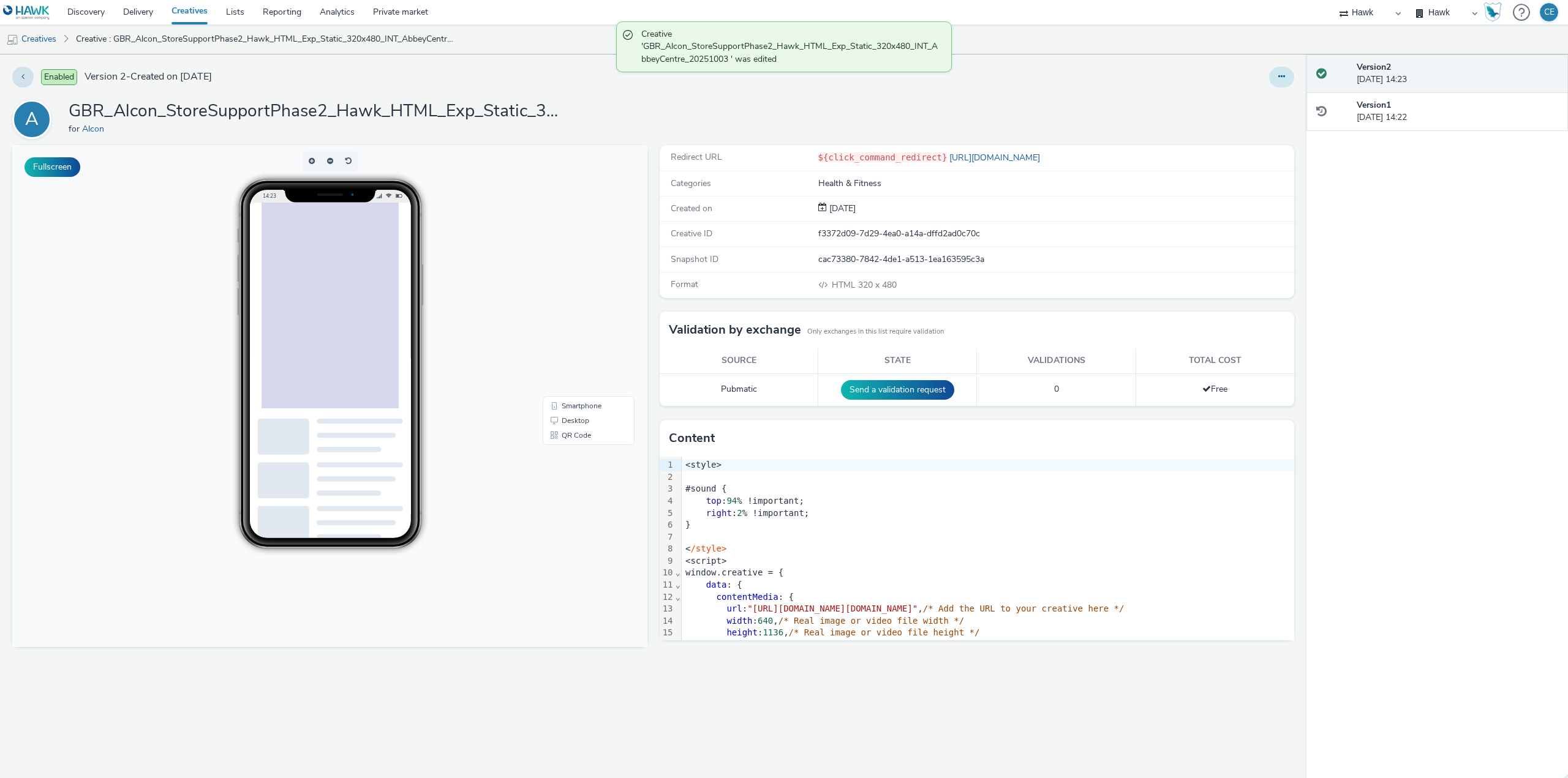
click at [1291, 74] on button at bounding box center [1282, 77] width 25 height 21
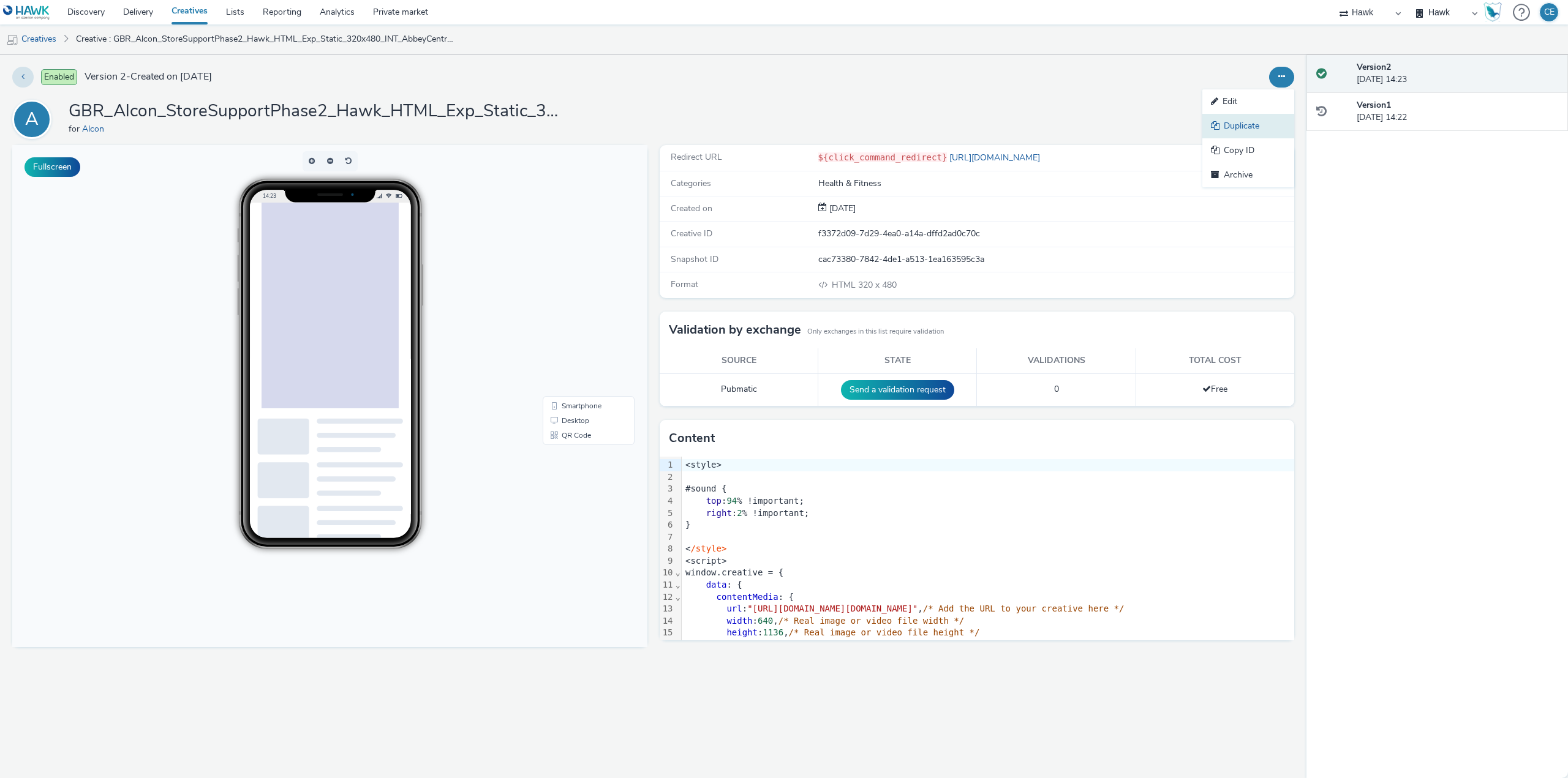
click at [1279, 136] on link "Duplicate" at bounding box center [1248, 126] width 92 height 24
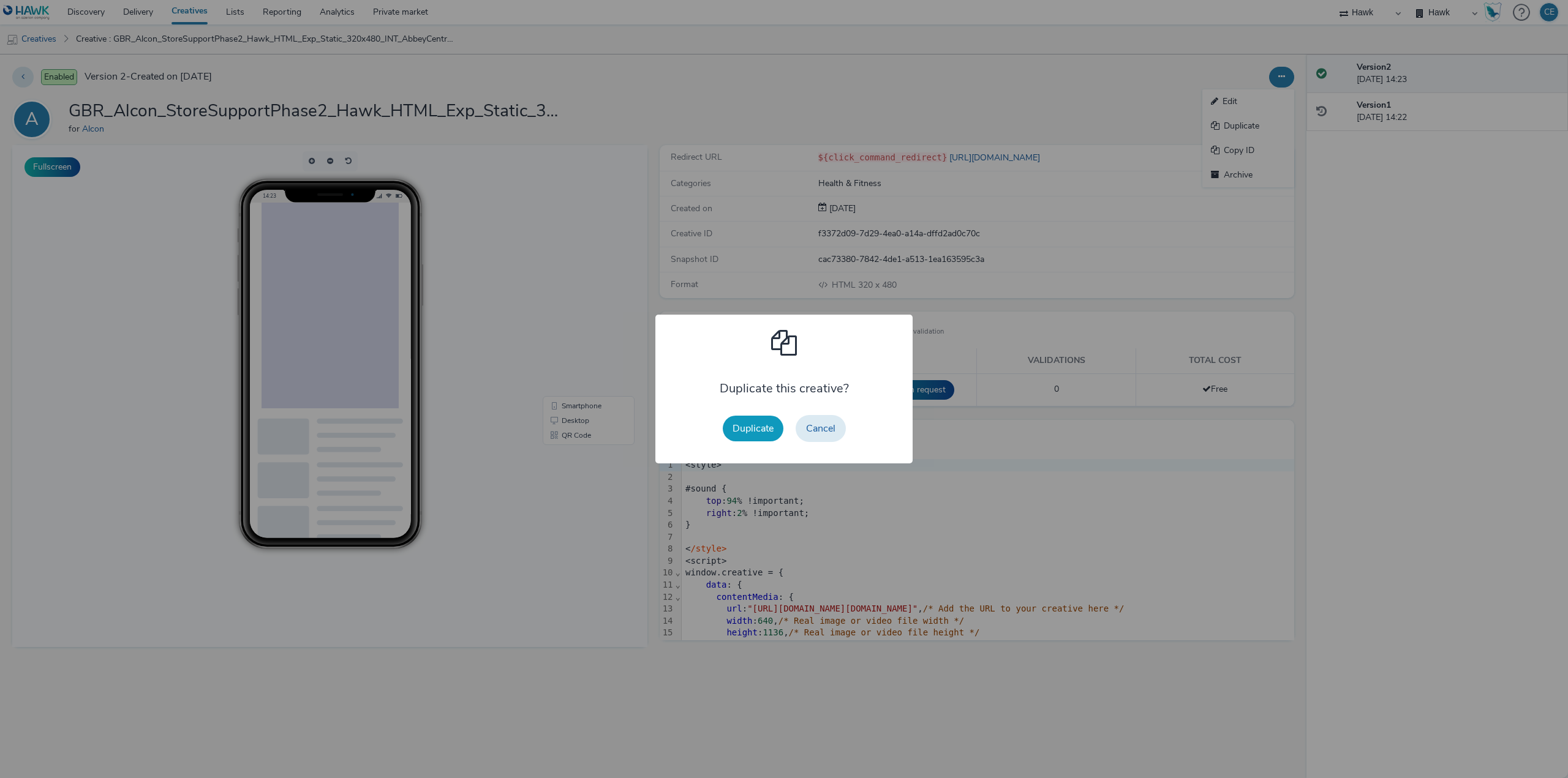
click at [743, 416] on div "Duplicate Cancel" at bounding box center [784, 429] width 136 height 39
click at [759, 419] on button "Duplicate" at bounding box center [752, 429] width 60 height 26
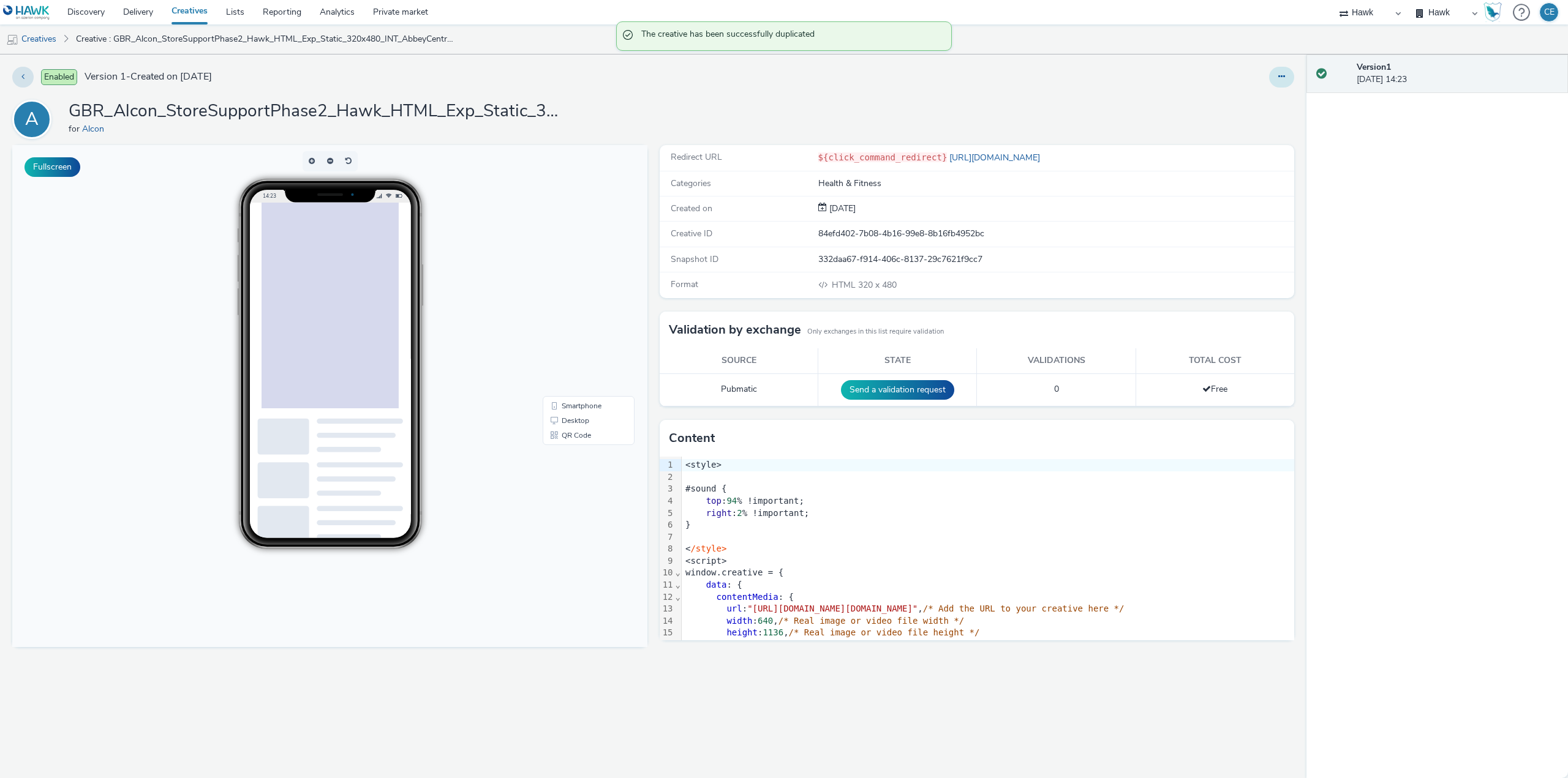
click at [1278, 74] on button at bounding box center [1282, 77] width 25 height 21
click at [1257, 108] on link "Edit" at bounding box center [1248, 102] width 92 height 24
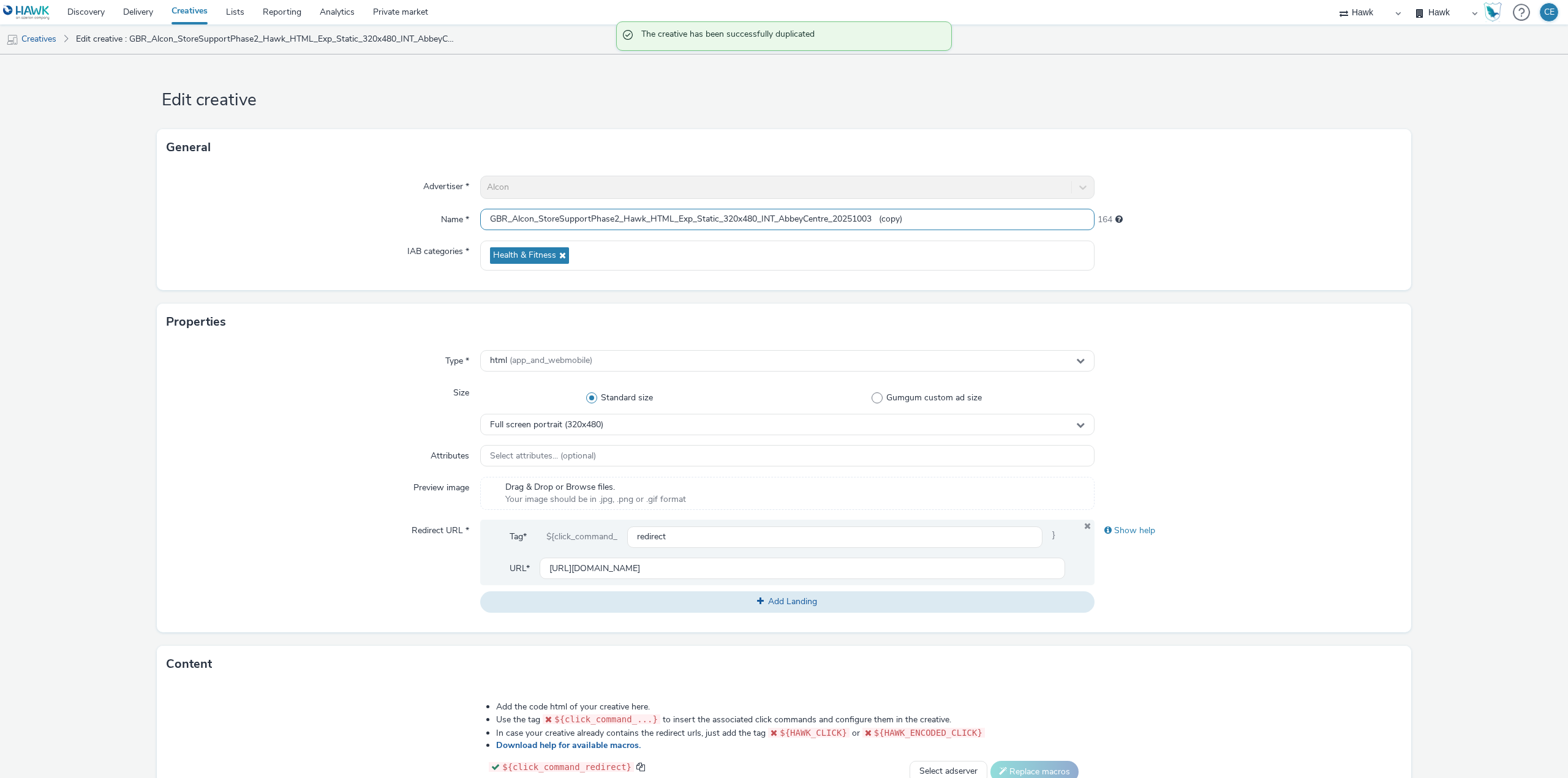
drag, startPoint x: 877, startPoint y: 218, endPoint x: 1120, endPoint y: 202, distance: 243.5
click at [1074, 211] on input "GBR_Alcon_StoreSupportPhase2_Hawk_HTML_Exp_Static_320x480_INT_AbbeyCentre_20251…" at bounding box center [787, 220] width 614 height 22
click at [589, 417] on div "Full screen portrait (320x480)" at bounding box center [787, 425] width 614 height 22
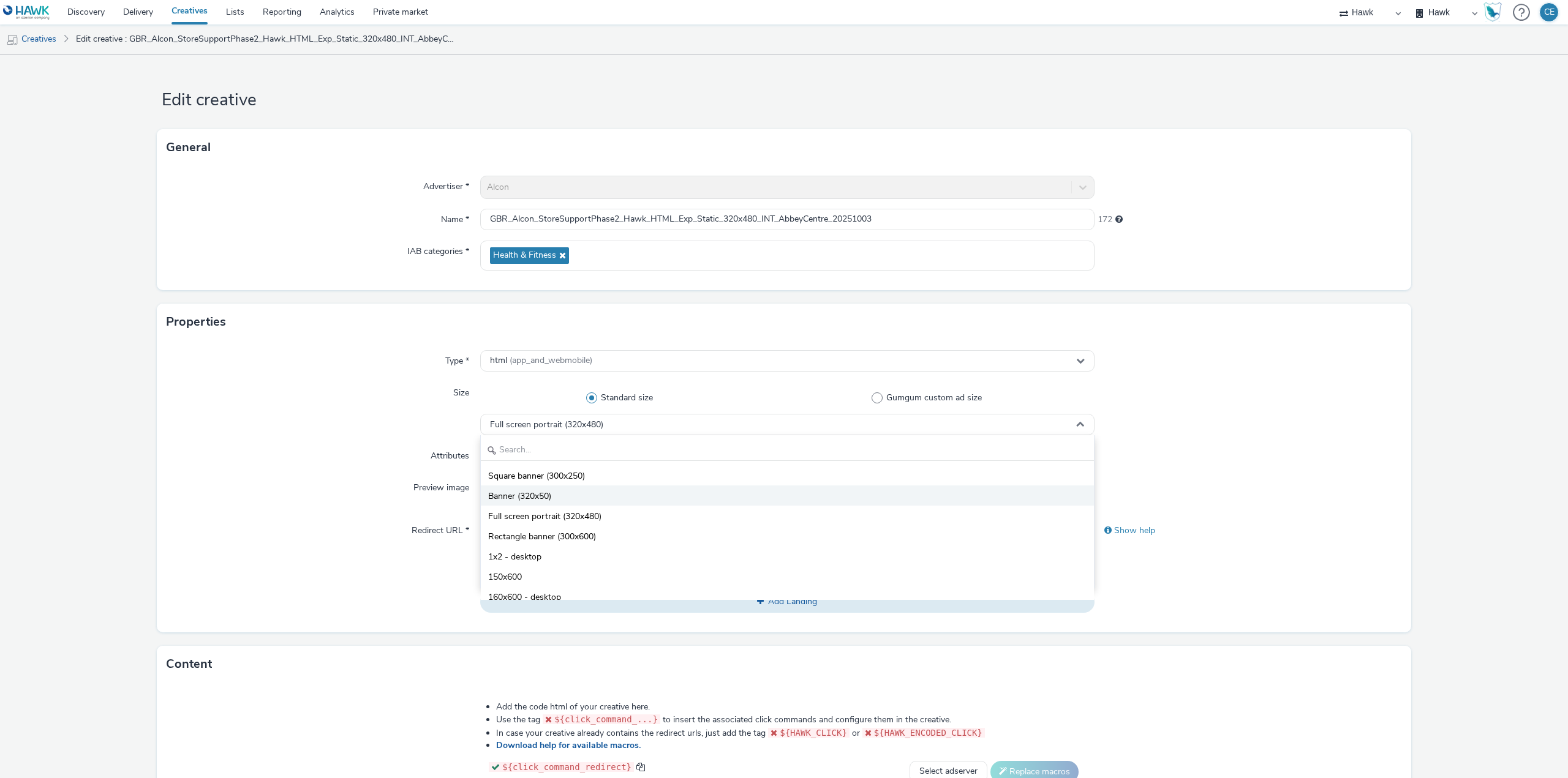
click at [651, 500] on li "Banner (320x50)" at bounding box center [788, 496] width 613 height 20
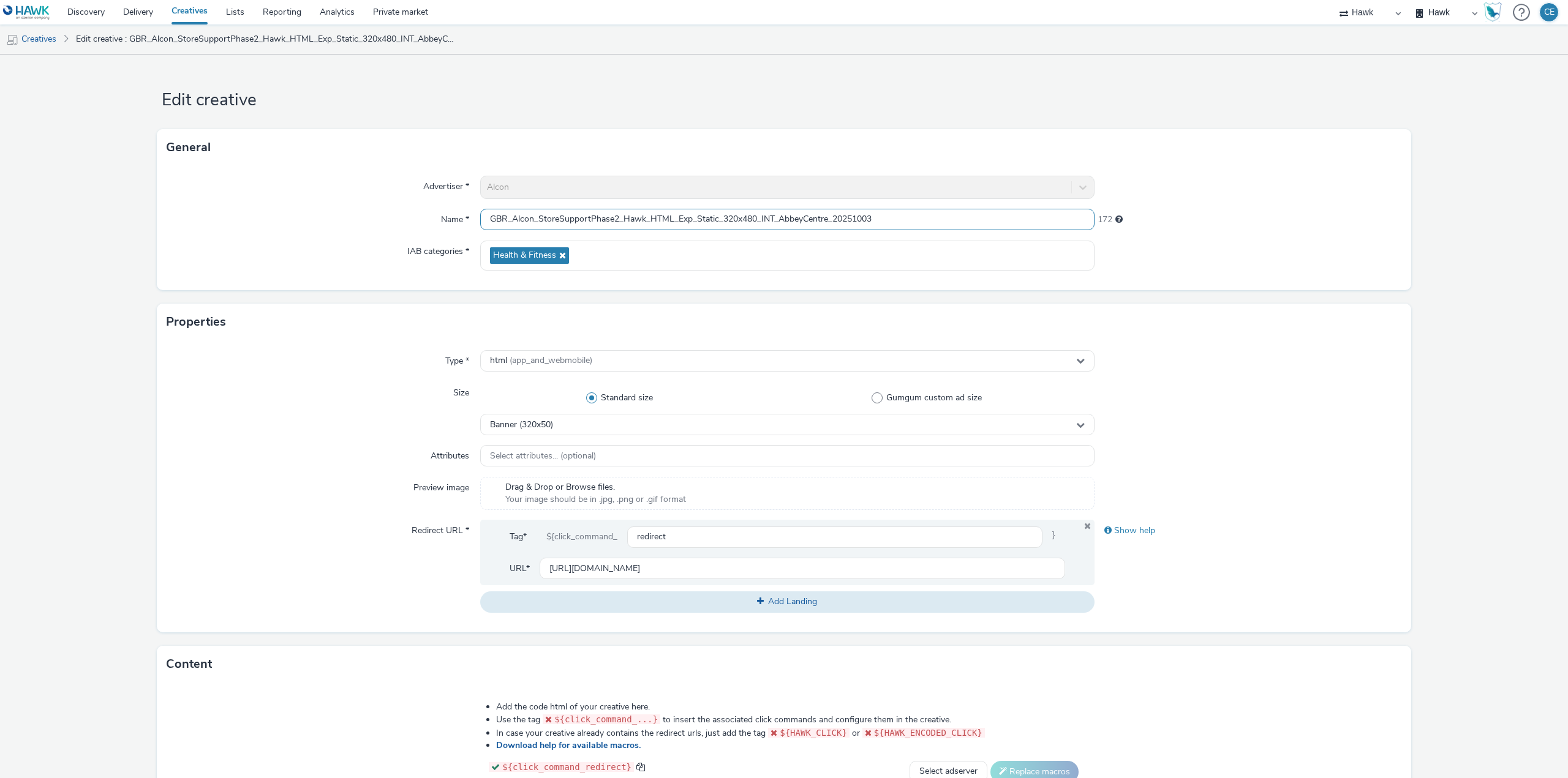
click at [746, 217] on input "GBR_Alcon_StoreSupportPhase2_Hawk_HTML_Exp_Static_320x480_INT_AbbeyCentre_20251…" at bounding box center [787, 220] width 614 height 22
drag, startPoint x: 766, startPoint y: 223, endPoint x: 753, endPoint y: 211, distance: 17.7
click at [753, 211] on input "GBR_Alcon_StoreSupportPhase2_Hawk_HTML_Exp_Static_320x50_INT_AbbeyCentre_202510…" at bounding box center [787, 220] width 614 height 22
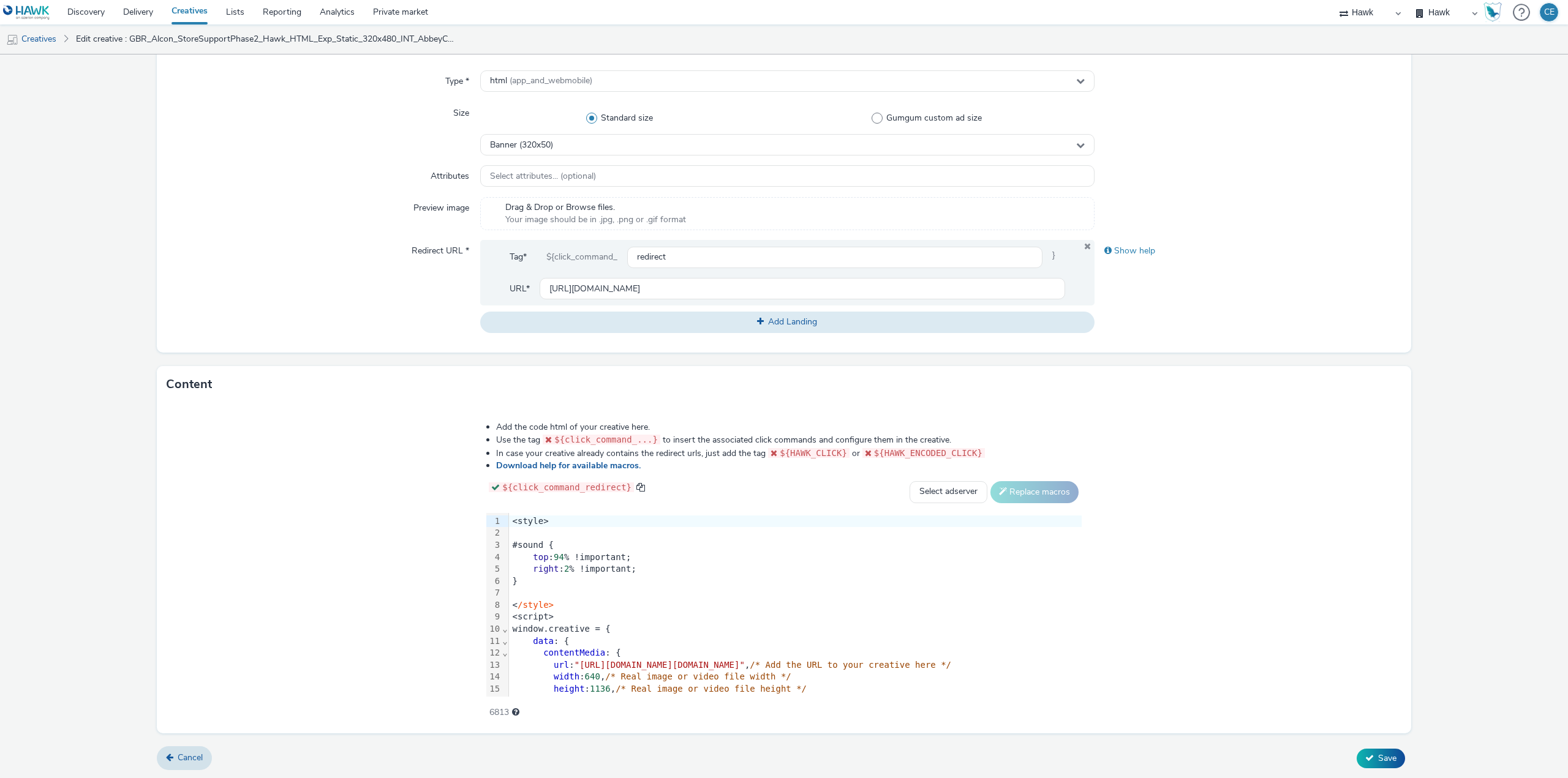
type input "GBR_Alcon_StoreSupportPhase2_Hawk_HTML_Exp_Static_320x50_Banner_AbbeyCentre_202…"
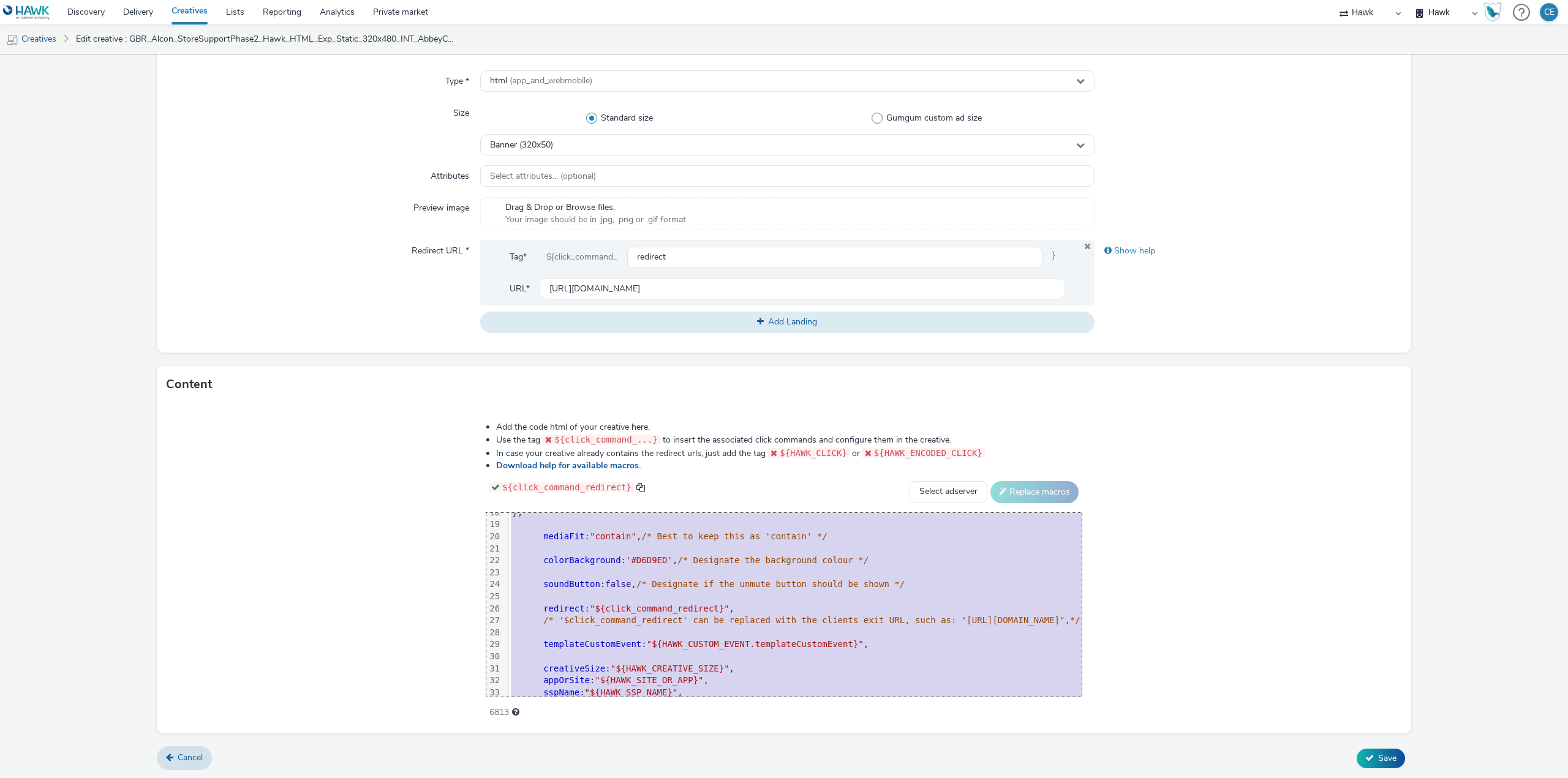
scroll to position [265, 0]
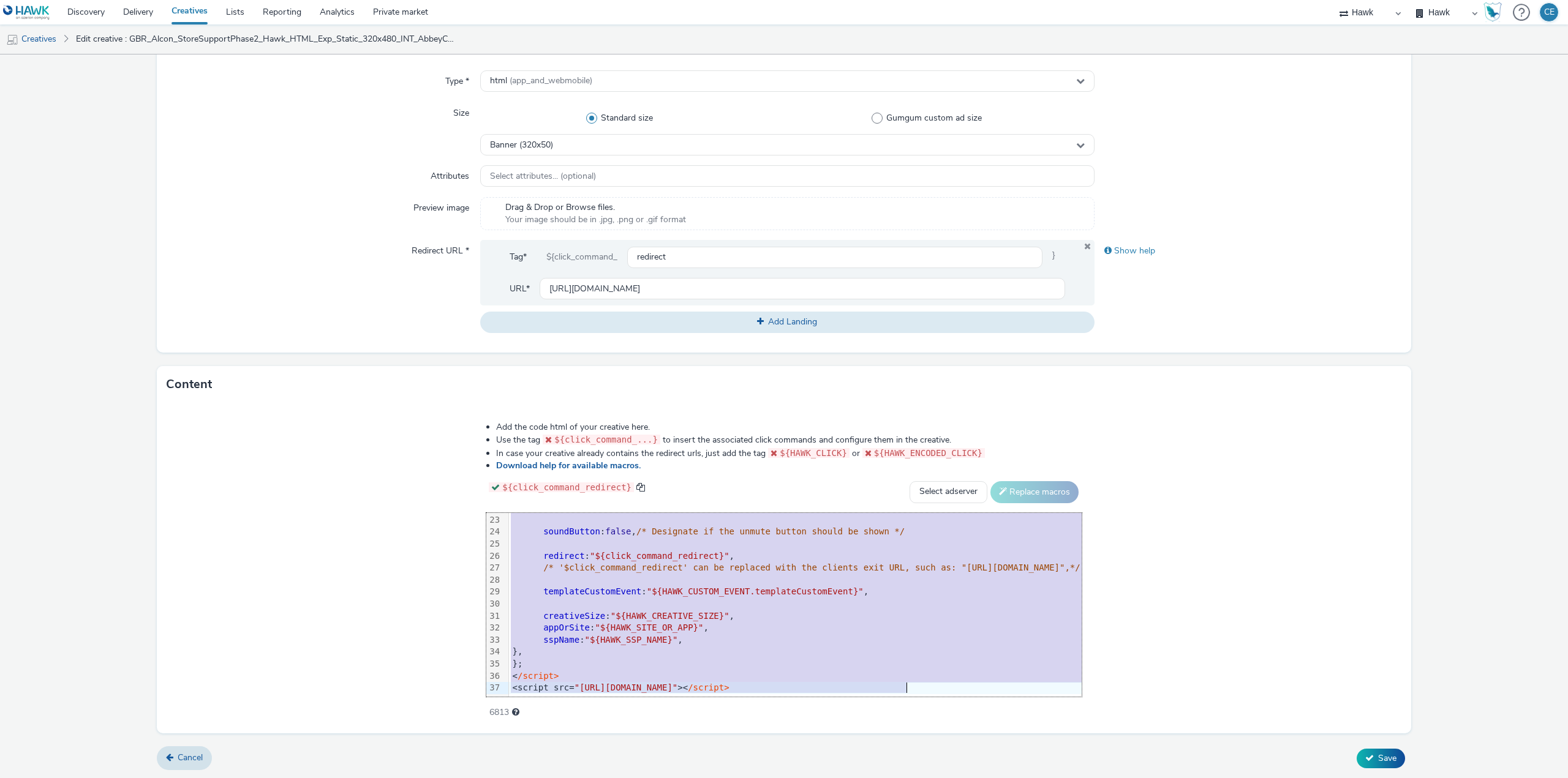
drag, startPoint x: 372, startPoint y: 516, endPoint x: 666, endPoint y: 753, distance: 377.6
click at [676, 762] on form "Edit creative General Advertiser * Alcon Name * GBR_Alcon_StoreSupportPhase2_Ha…" at bounding box center [784, 277] width 1568 height 1005
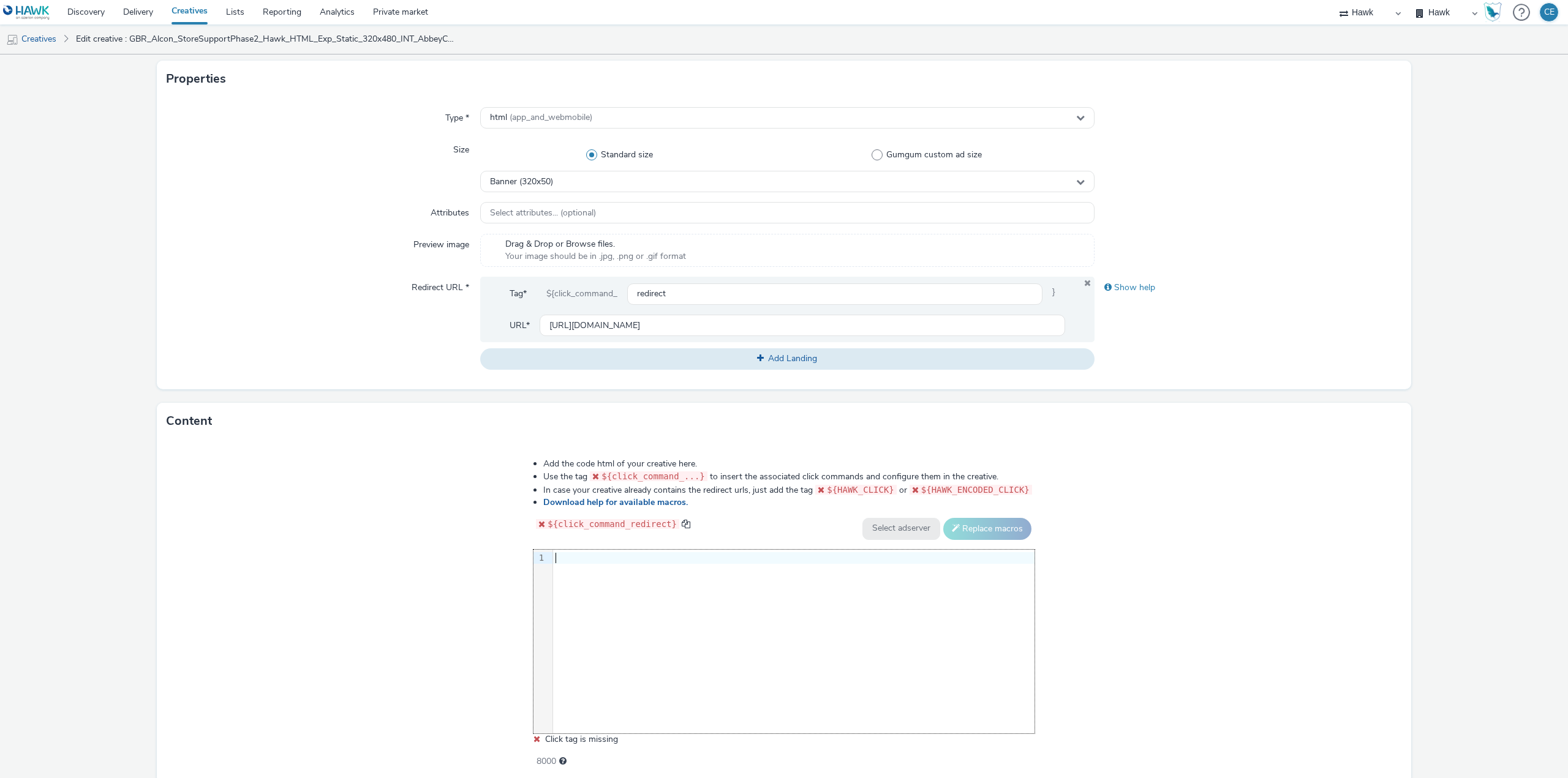
scroll to position [292, 0]
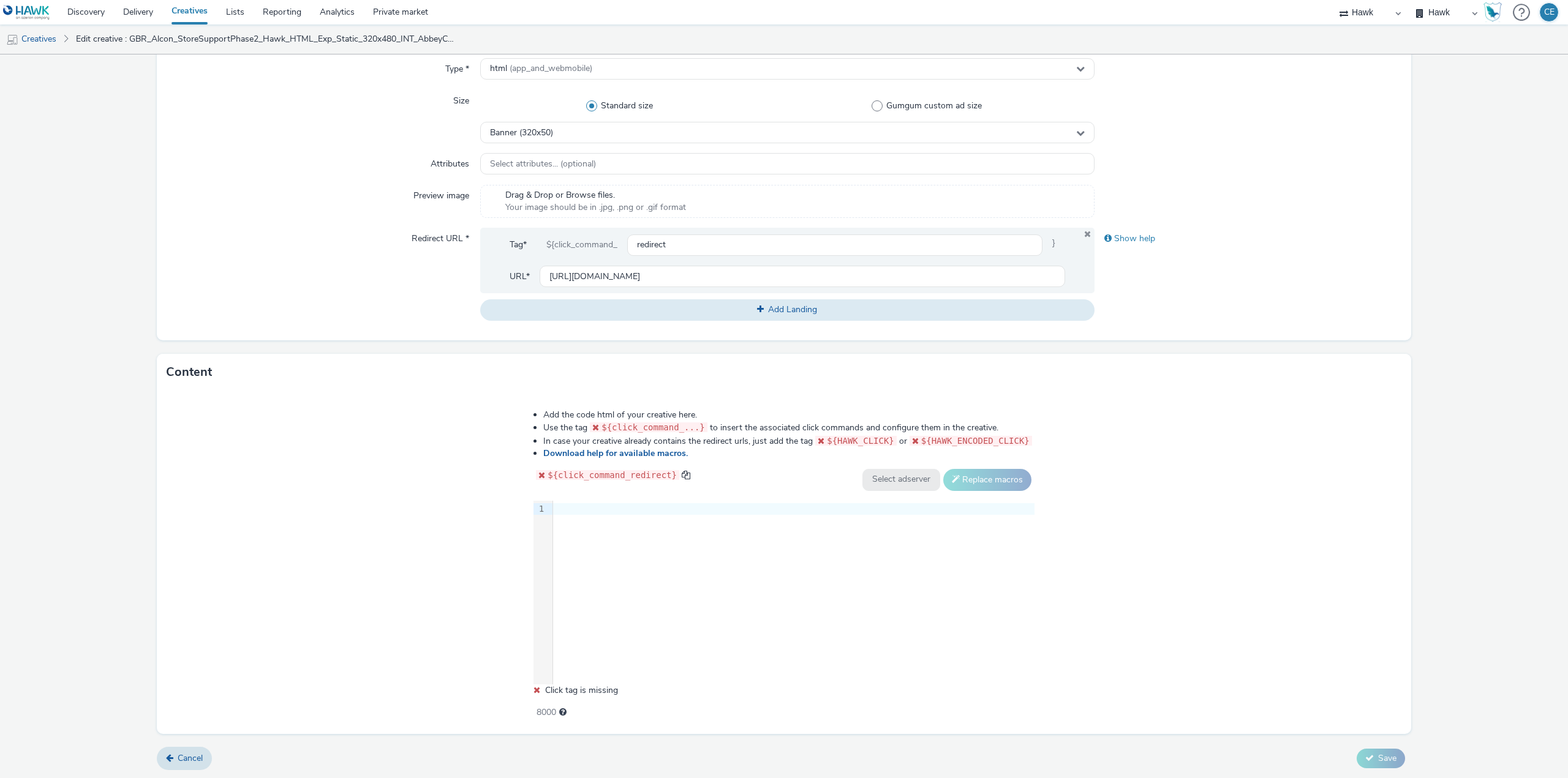
drag, startPoint x: 608, startPoint y: 534, endPoint x: 588, endPoint y: 522, distance: 23.3
drag, startPoint x: 588, startPoint y: 522, endPoint x: 572, endPoint y: 507, distance: 21.9
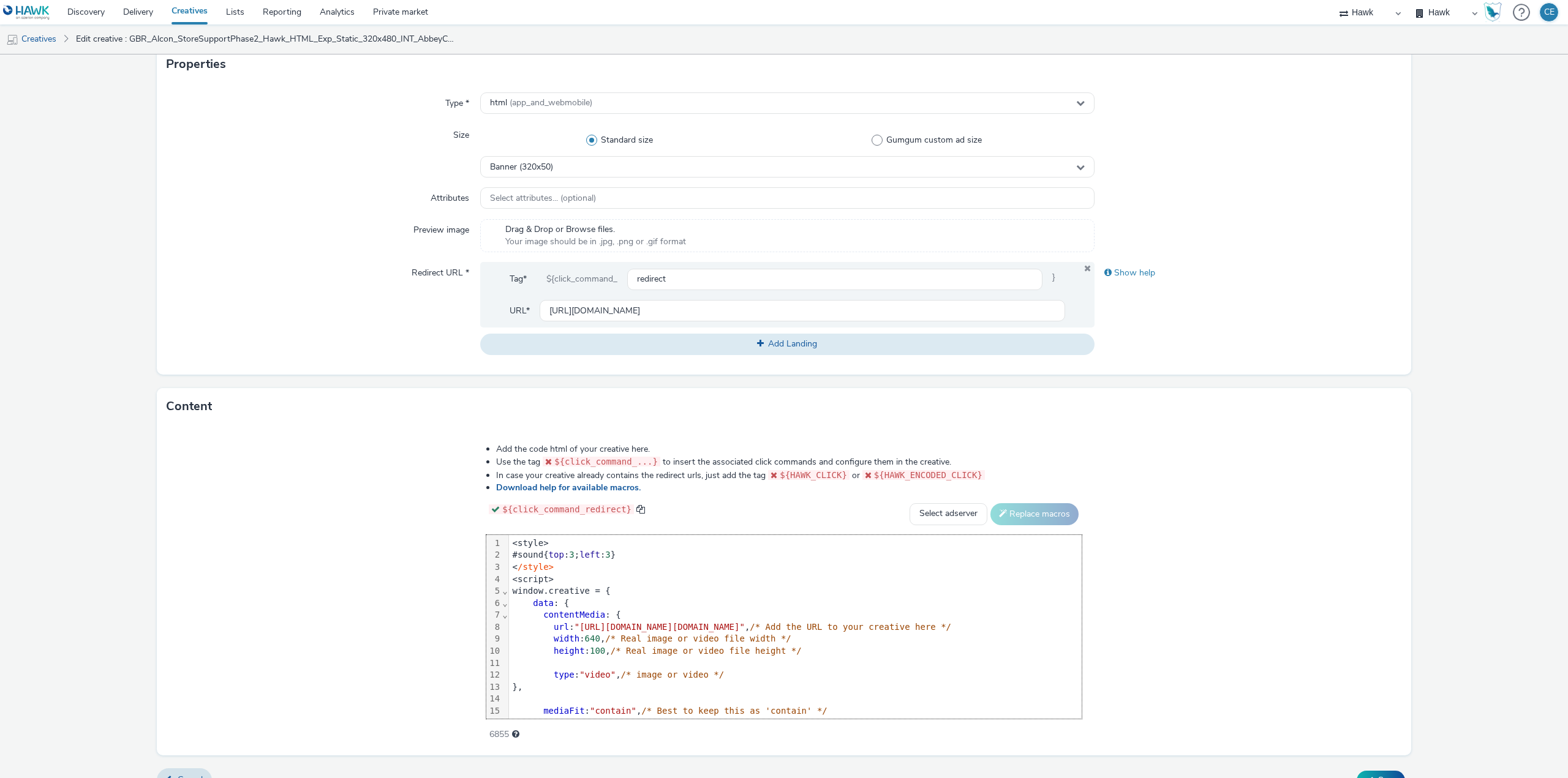
scroll to position [280, 0]
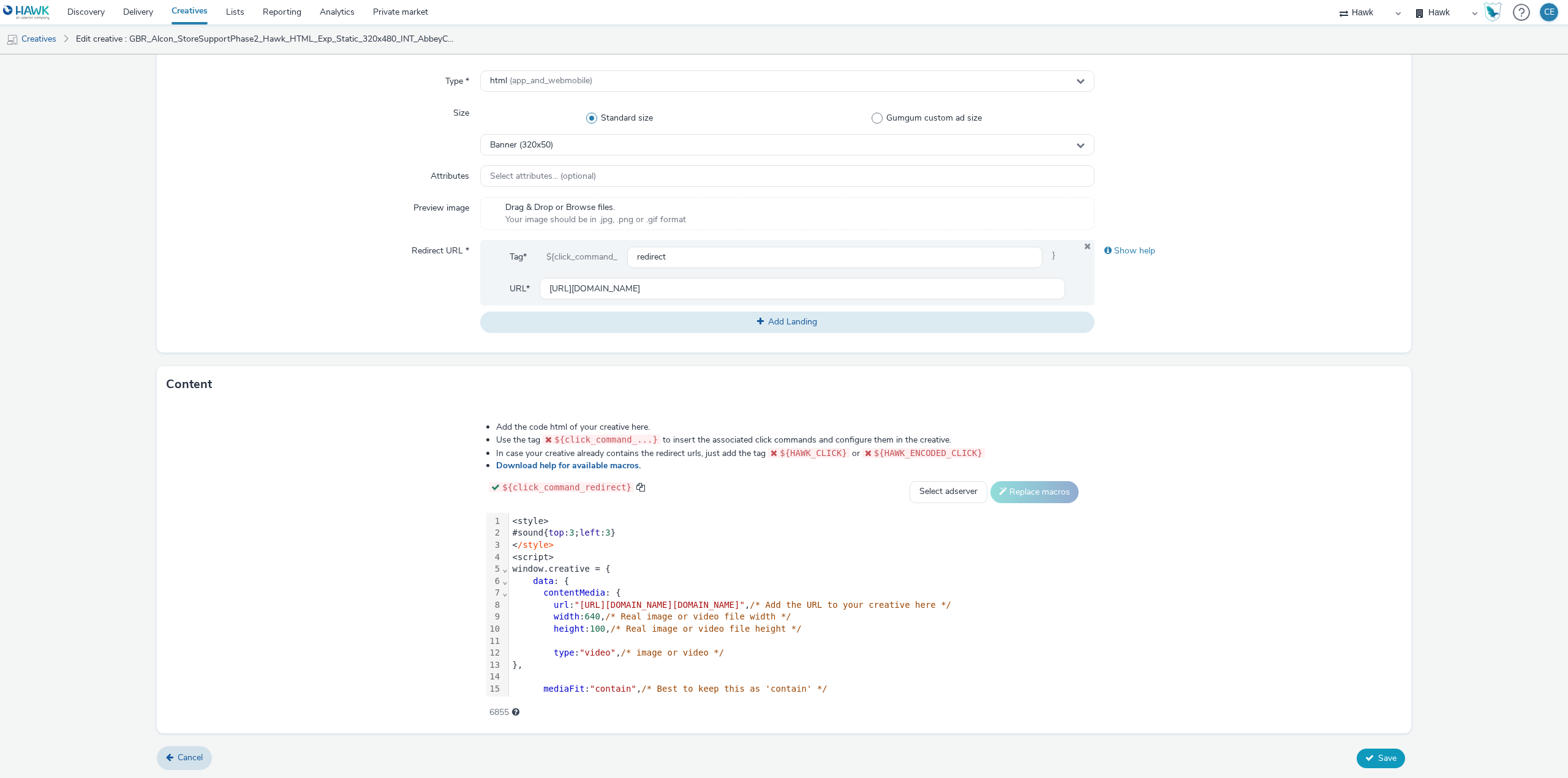
click at [1378, 760] on span "Save" at bounding box center [1387, 758] width 18 height 12
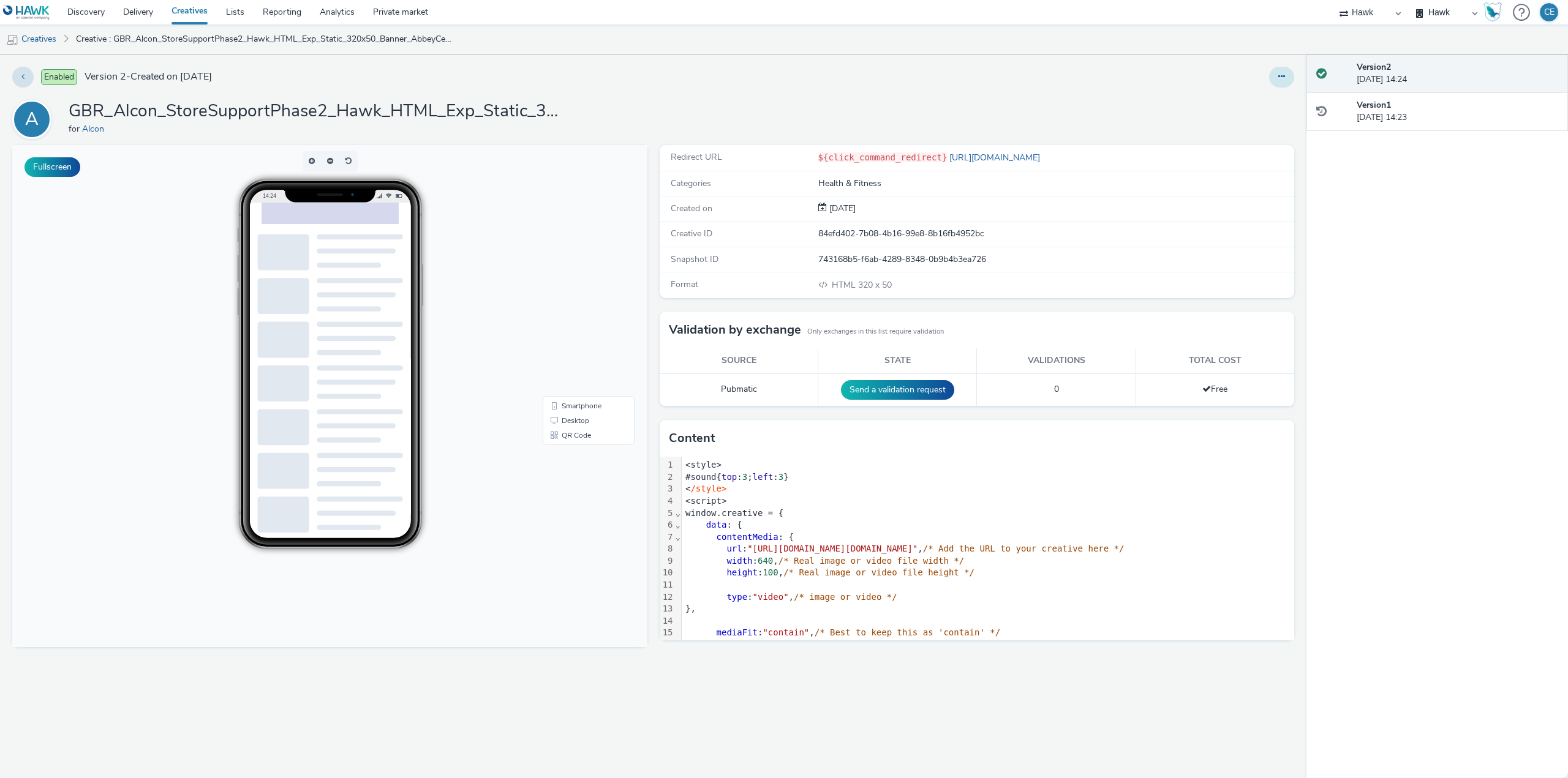
click at [1288, 73] on button at bounding box center [1282, 77] width 25 height 21
click at [1277, 130] on link "Duplicate" at bounding box center [1248, 126] width 92 height 24
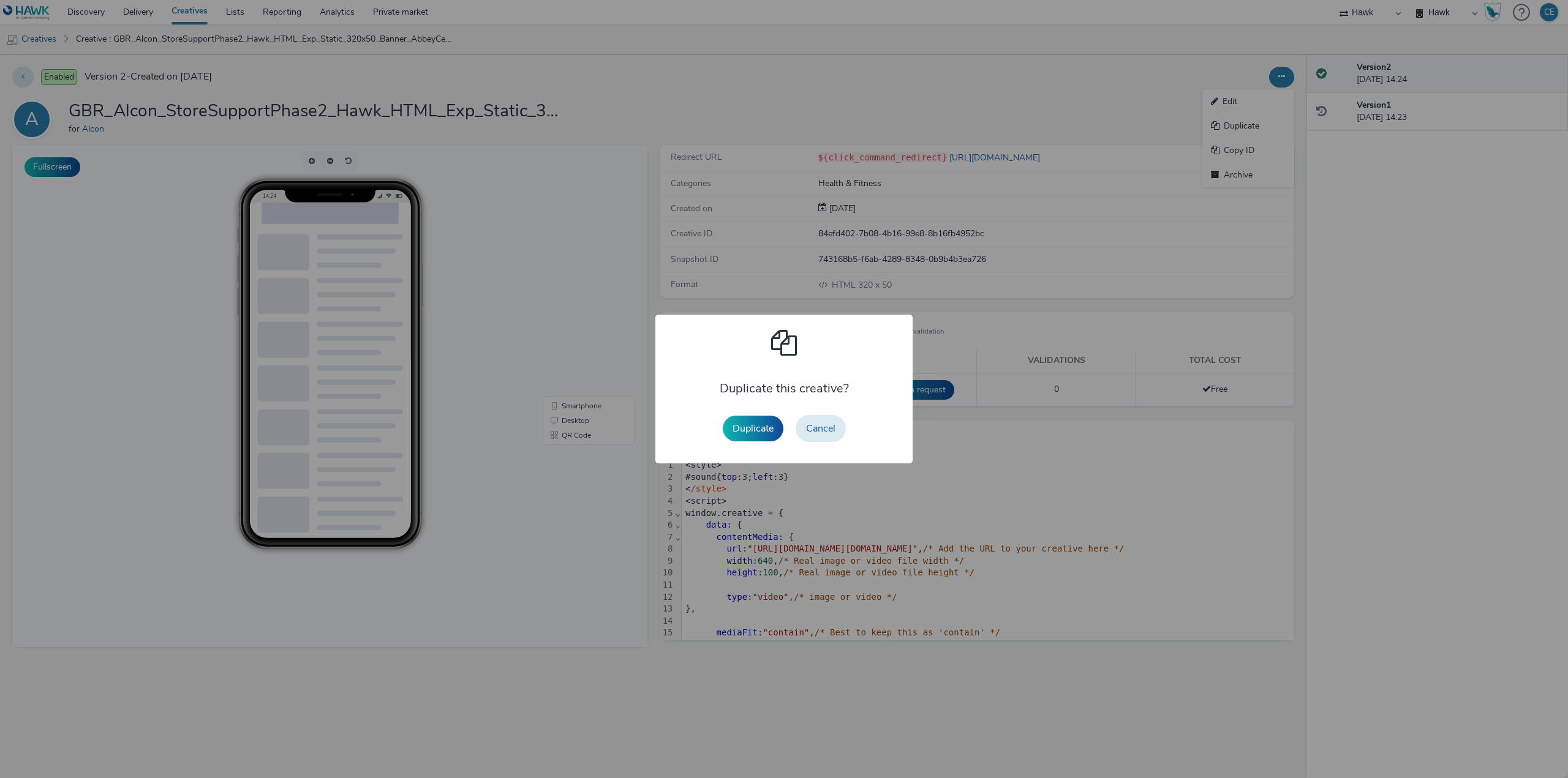
click at [789, 430] on div "Duplicate Cancel" at bounding box center [784, 429] width 136 height 39
click at [771, 429] on button "Duplicate" at bounding box center [752, 429] width 60 height 26
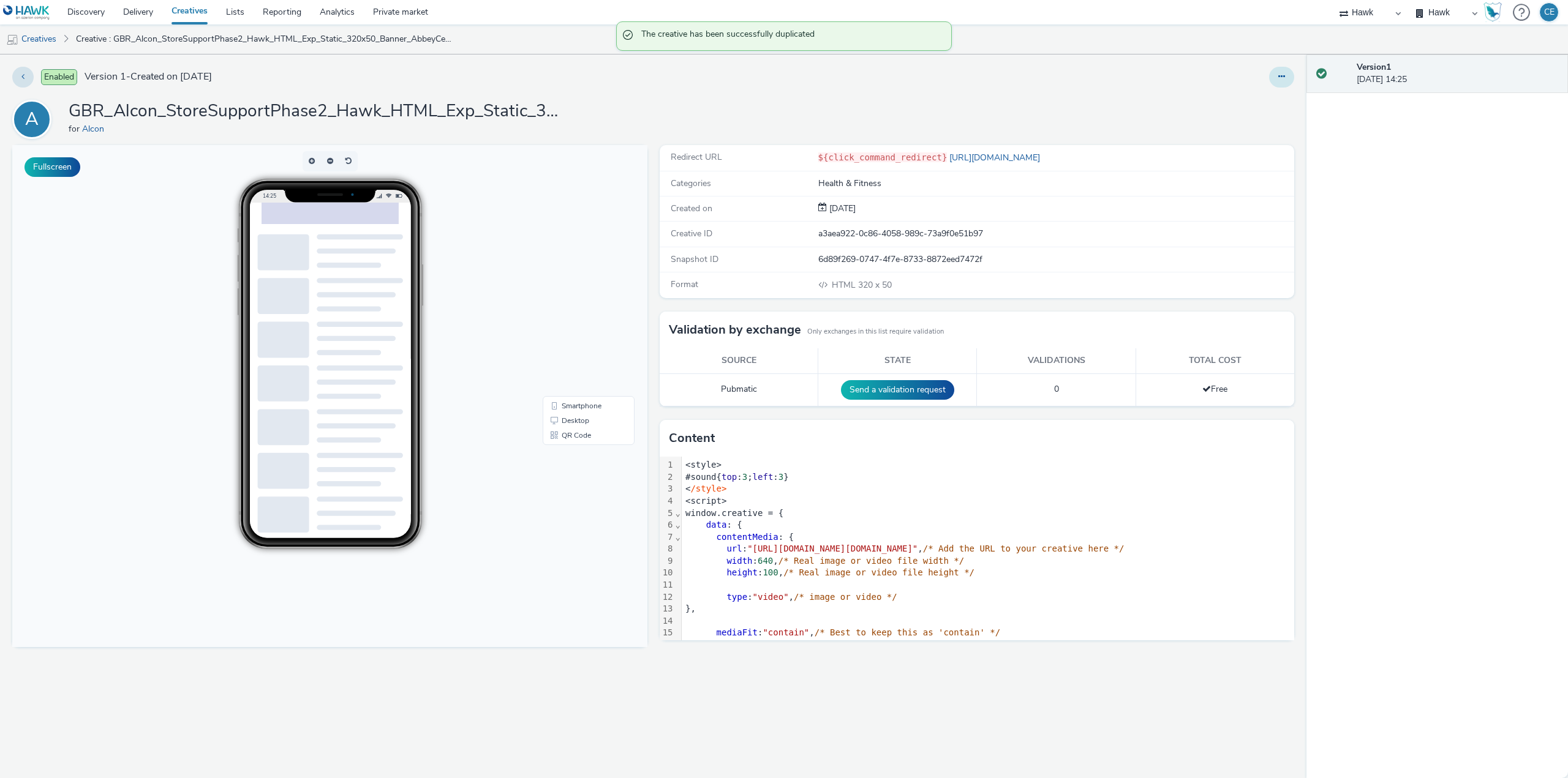
click at [1284, 77] on icon at bounding box center [1282, 77] width 7 height 9
drag, startPoint x: 1282, startPoint y: 87, endPoint x: 1269, endPoint y: 100, distance: 18.4
click at [1269, 100] on link "Edit" at bounding box center [1248, 102] width 92 height 24
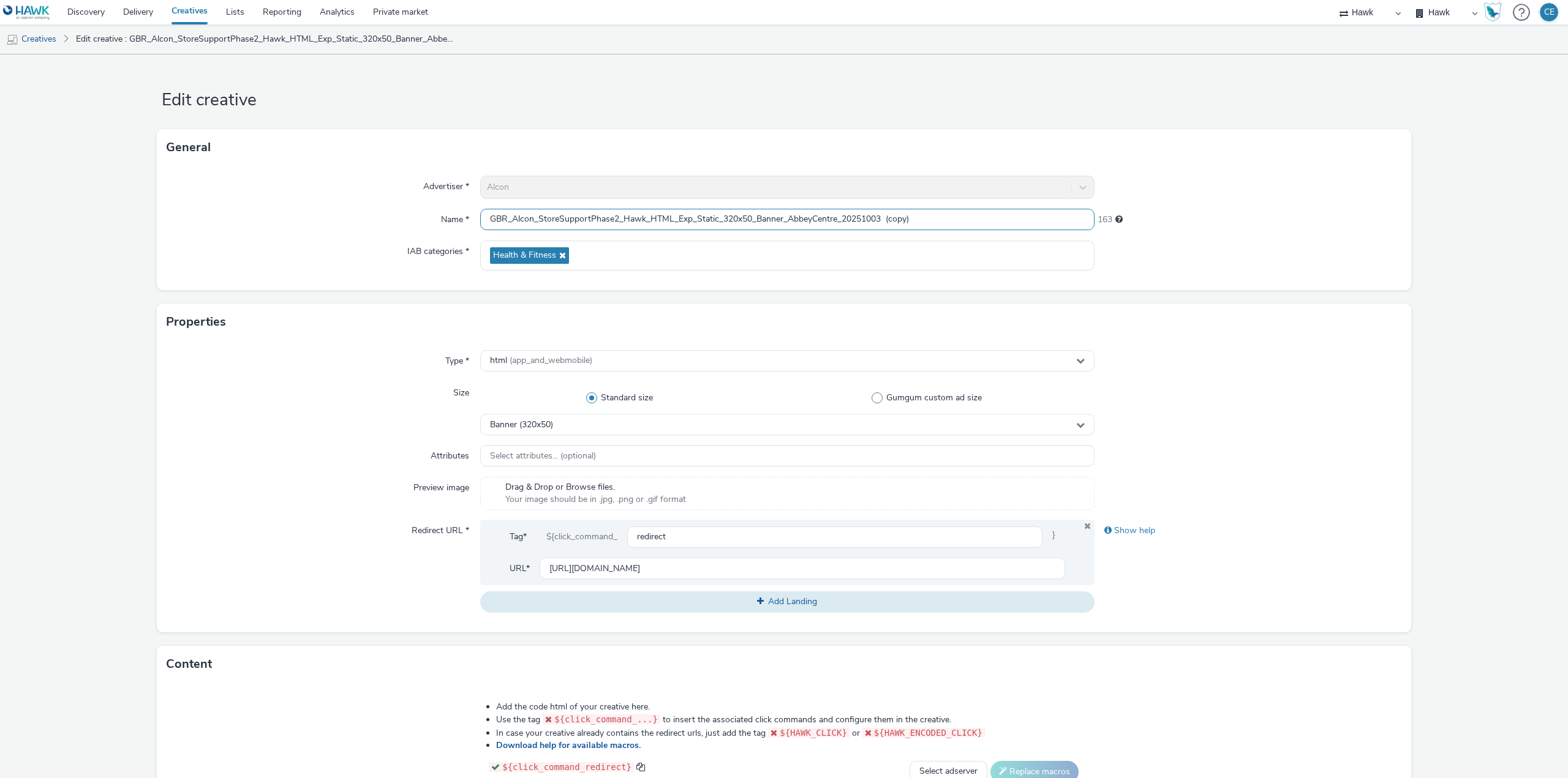
drag, startPoint x: 883, startPoint y: 219, endPoint x: 936, endPoint y: 222, distance: 53.1
click at [938, 218] on input "GBR_Alcon_StoreSupportPhase2_Hawk_HTML_Exp_Static_320x50_Banner_AbbeyCentre_202…" at bounding box center [787, 220] width 614 height 22
drag, startPoint x: 783, startPoint y: 215, endPoint x: 757, endPoint y: 210, distance: 26.5
click at [757, 210] on input "GBR_Alcon_StoreSupportPhase2_Hawk_HTML_Exp_Static_320x50_Banner_AbbeyCentre_202…" at bounding box center [787, 220] width 614 height 22
click at [658, 421] on div "Banner (320x50)" at bounding box center [787, 425] width 614 height 22
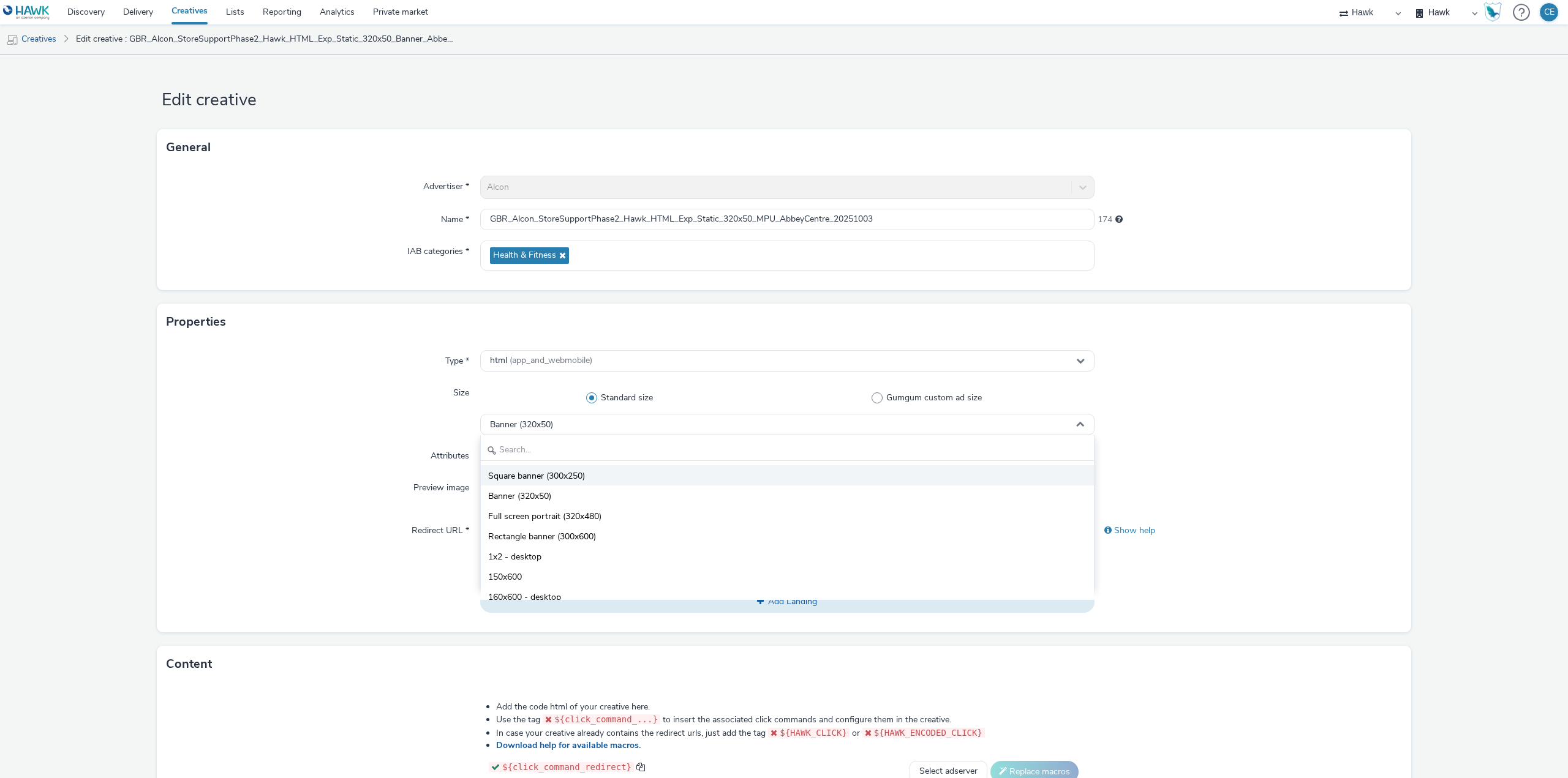
click at [681, 475] on li "Square banner (300x250)" at bounding box center [788, 475] width 613 height 20
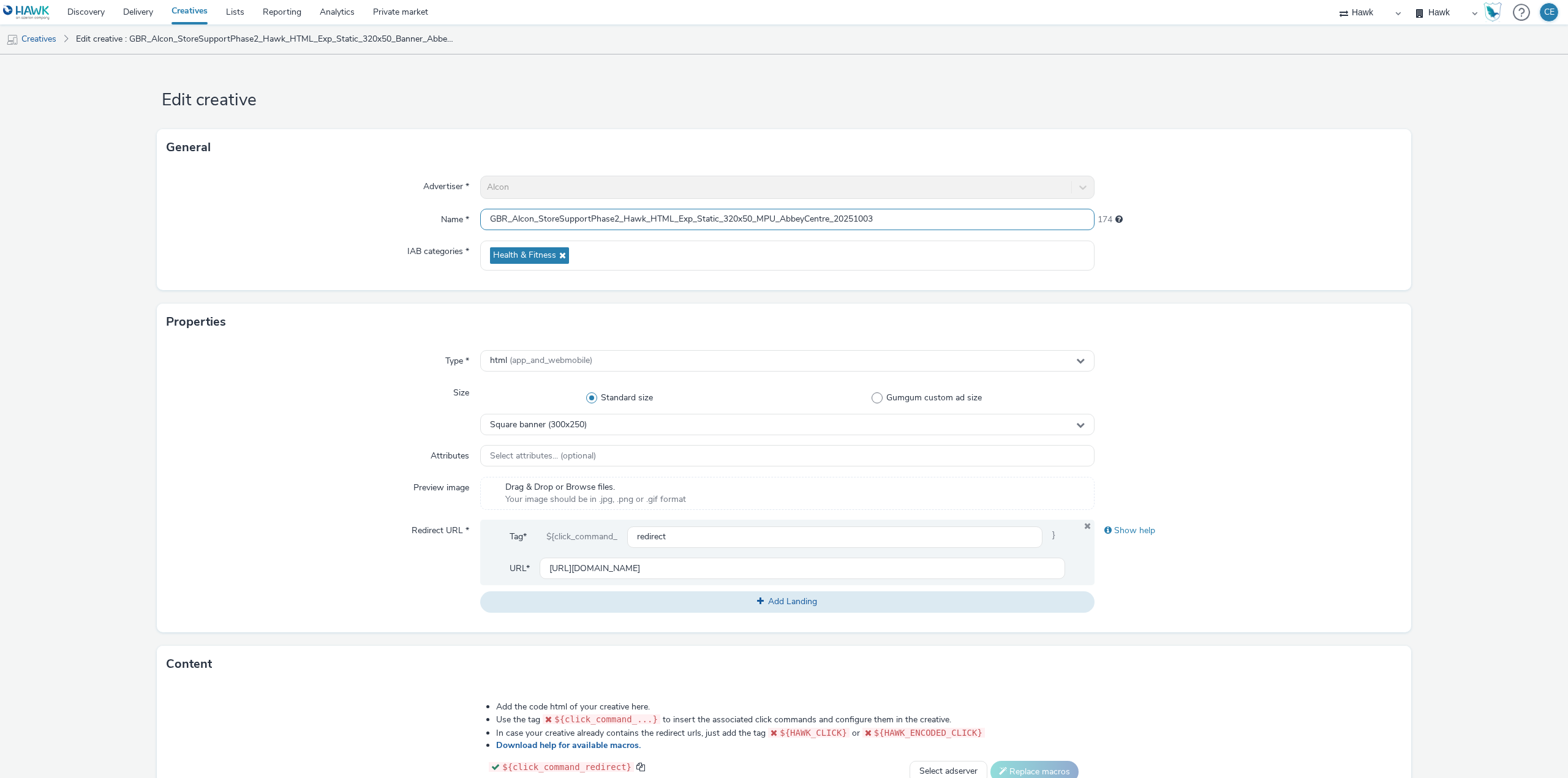
click at [729, 216] on input "GBR_Alcon_StoreSupportPhase2_Hawk_HTML_Exp_Static_320x50_MPU_AbbeyCentre_202510…" at bounding box center [787, 220] width 614 height 22
click at [740, 211] on input "GBR_Alcon_StoreSupportPhase2_Hawk_HTML_Exp_Static_300x50_MPU_AbbeyCentre_202510…" at bounding box center [787, 220] width 614 height 22
type input "GBR_Alcon_StoreSupportPhase2_Hawk_HTML_Exp_Static_300x250_MPU_AbbeyCentre_20251…"
drag, startPoint x: 1174, startPoint y: 161, endPoint x: 1166, endPoint y: 161, distance: 8.0
click at [1174, 157] on div "General" at bounding box center [784, 147] width 1255 height 37
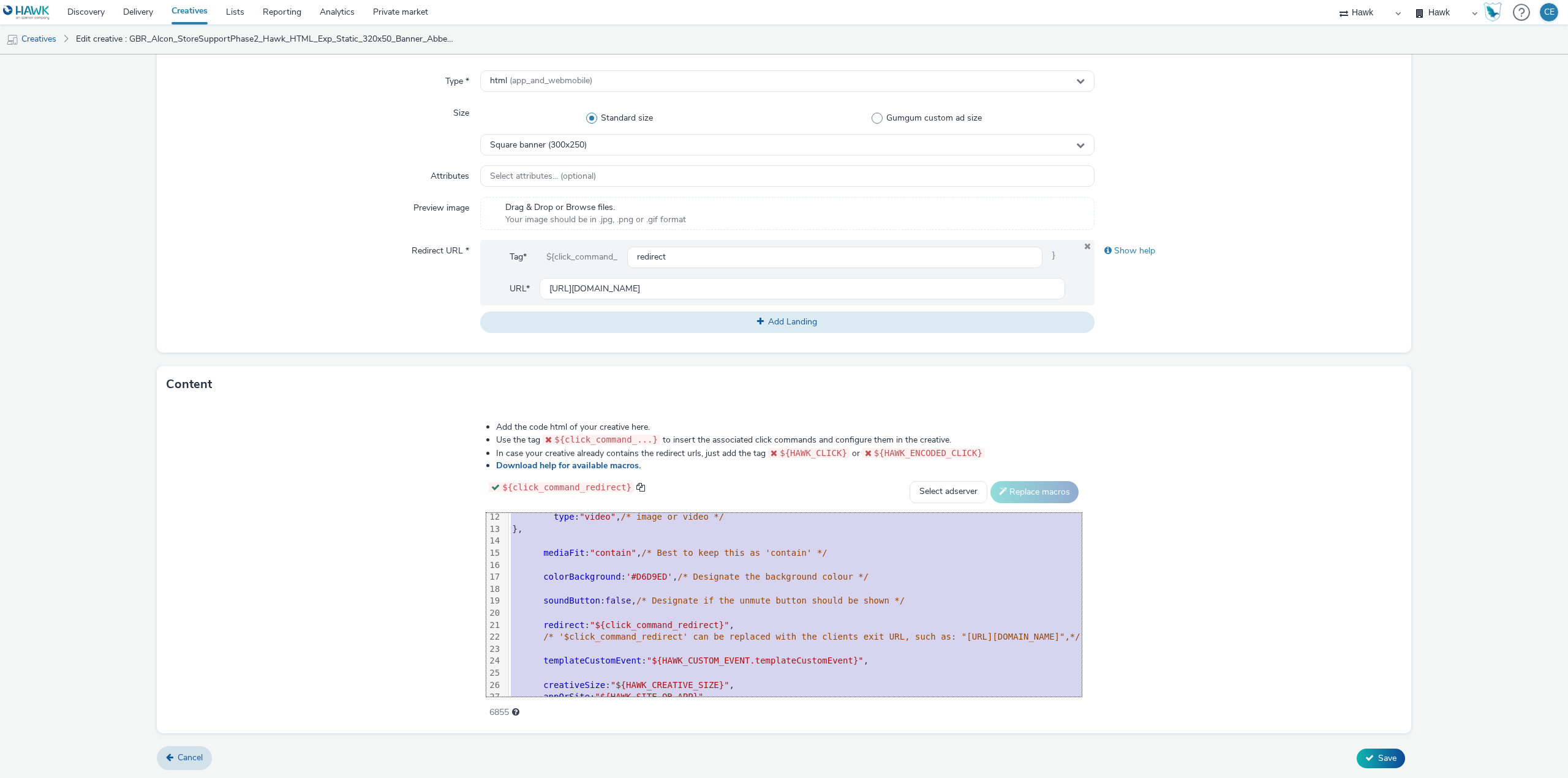
scroll to position [205, 0]
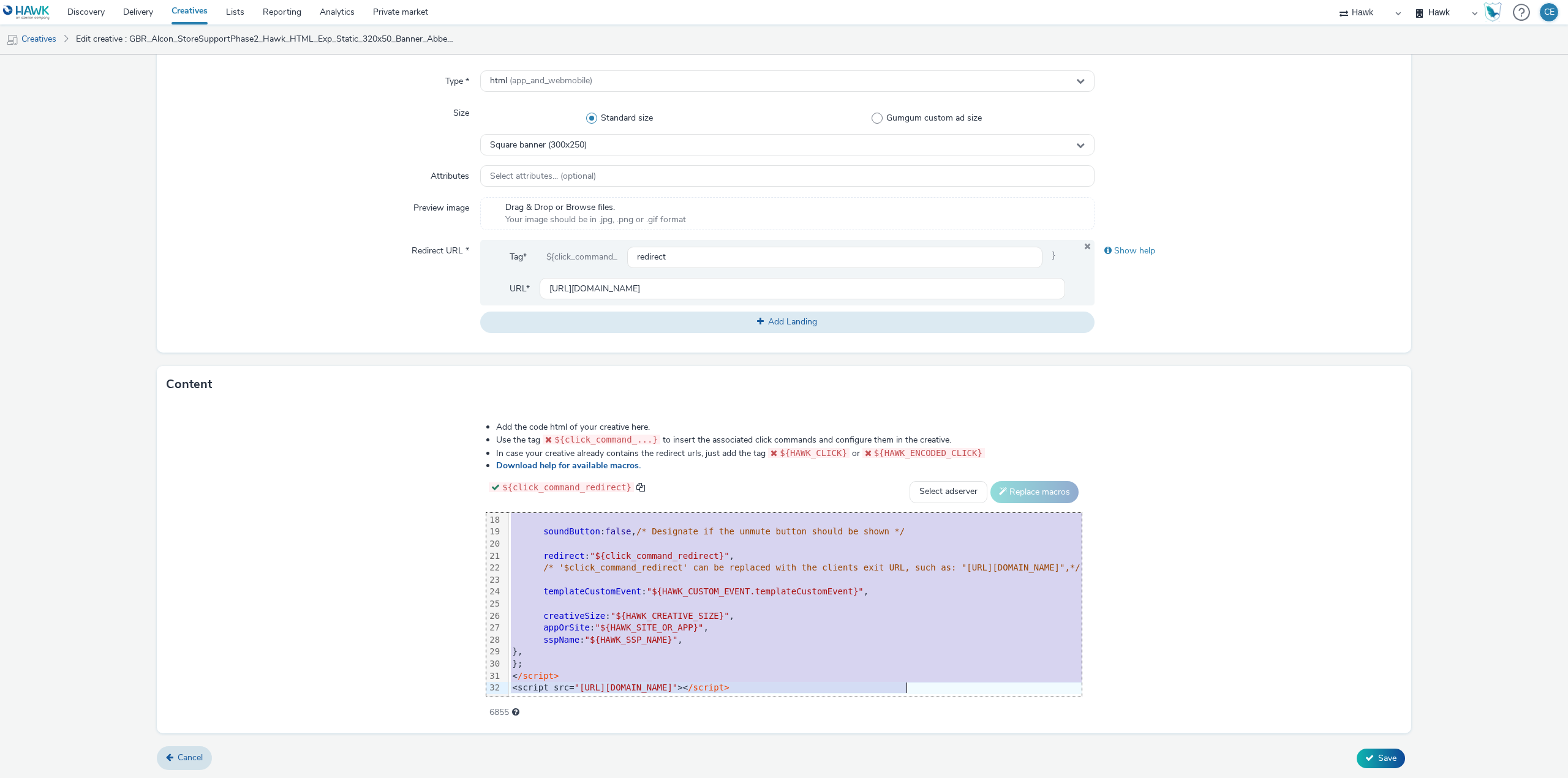
drag, startPoint x: 365, startPoint y: 524, endPoint x: 741, endPoint y: 725, distance: 426.4
click at [741, 725] on div "Add the code html of your creative here. Use the tag ${click_command_...} to in…" at bounding box center [784, 568] width 1255 height 331
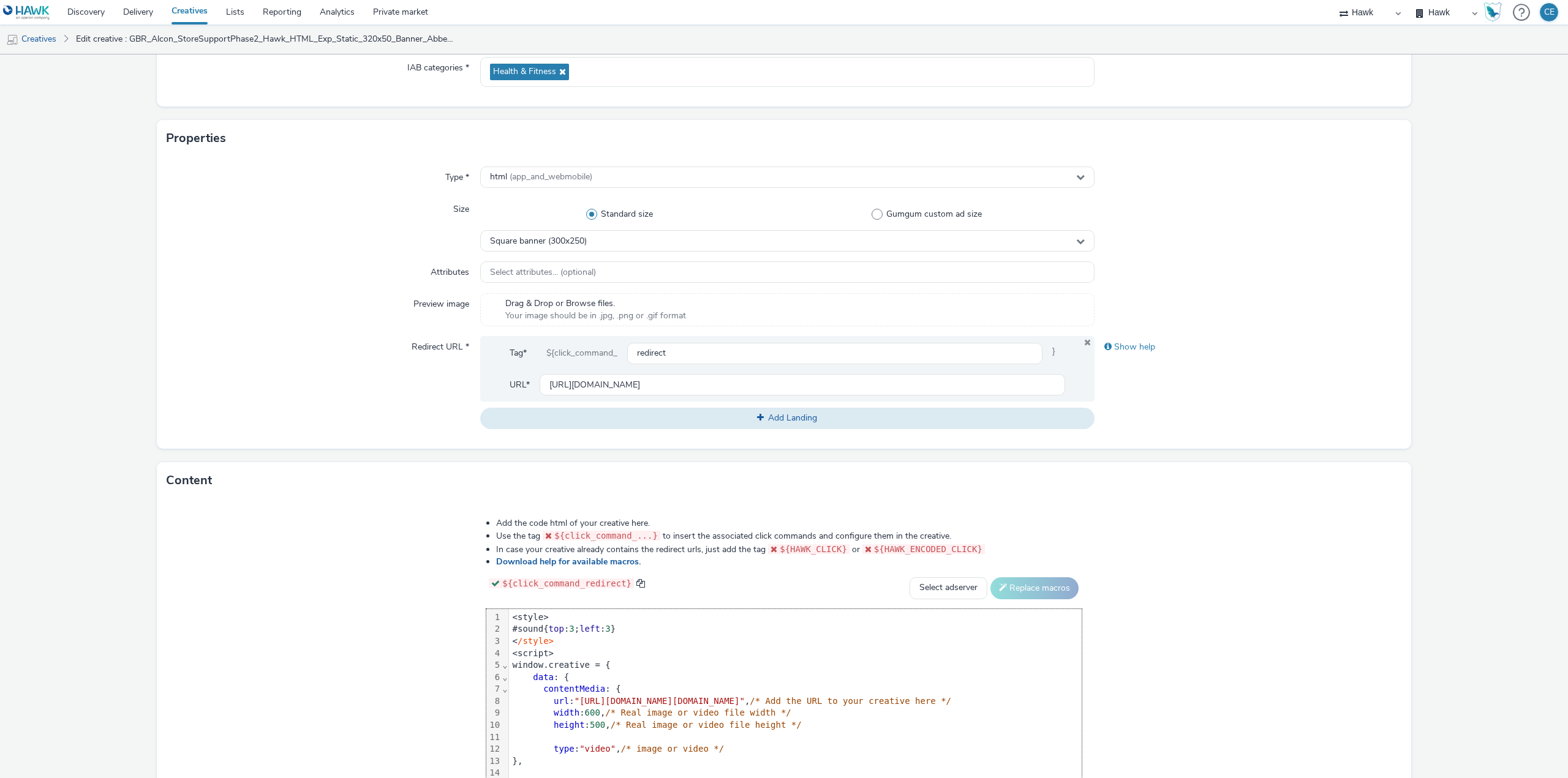
scroll to position [0, 0]
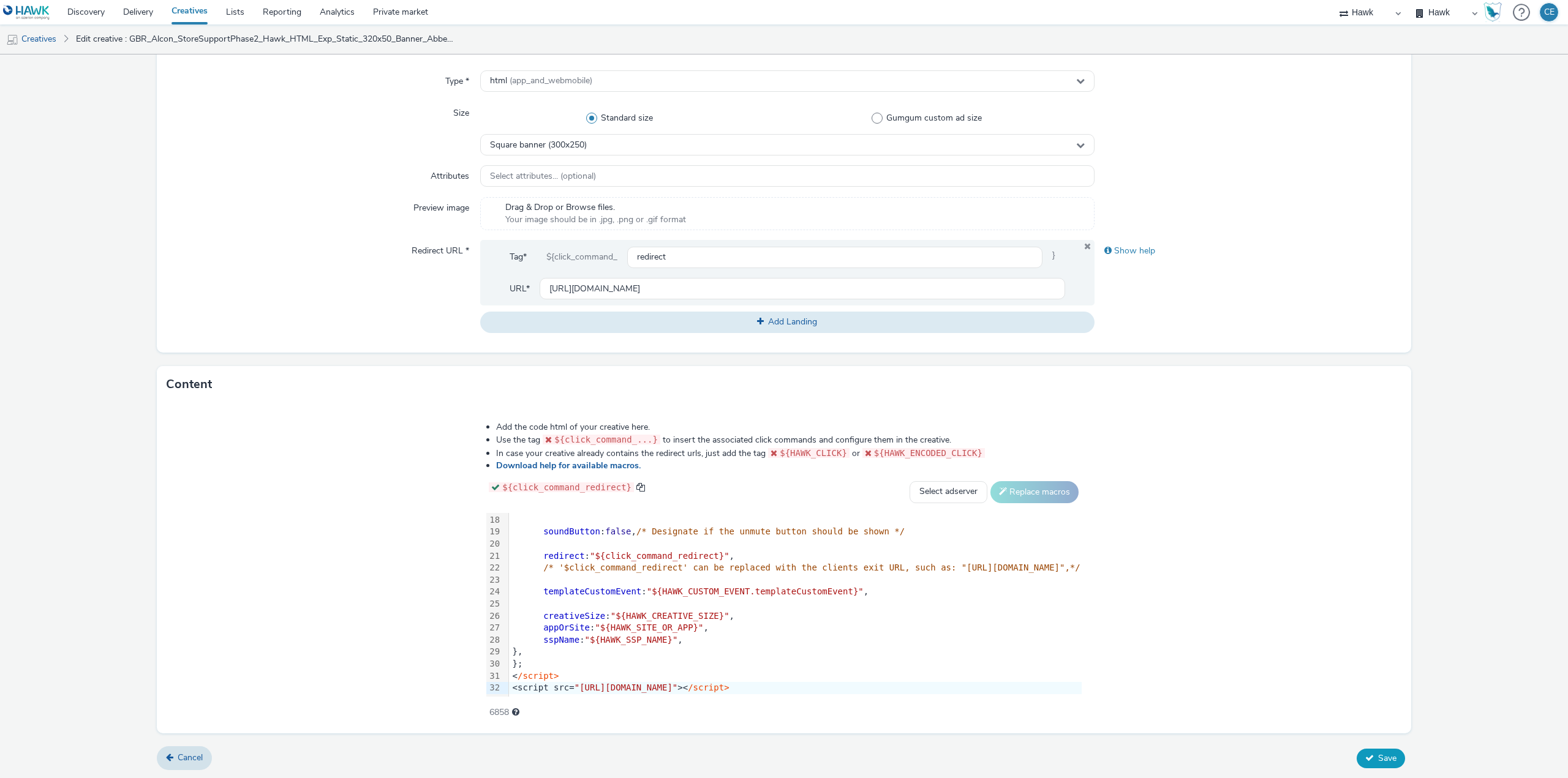
click at [1377, 749] on button "Save" at bounding box center [1381, 758] width 48 height 20
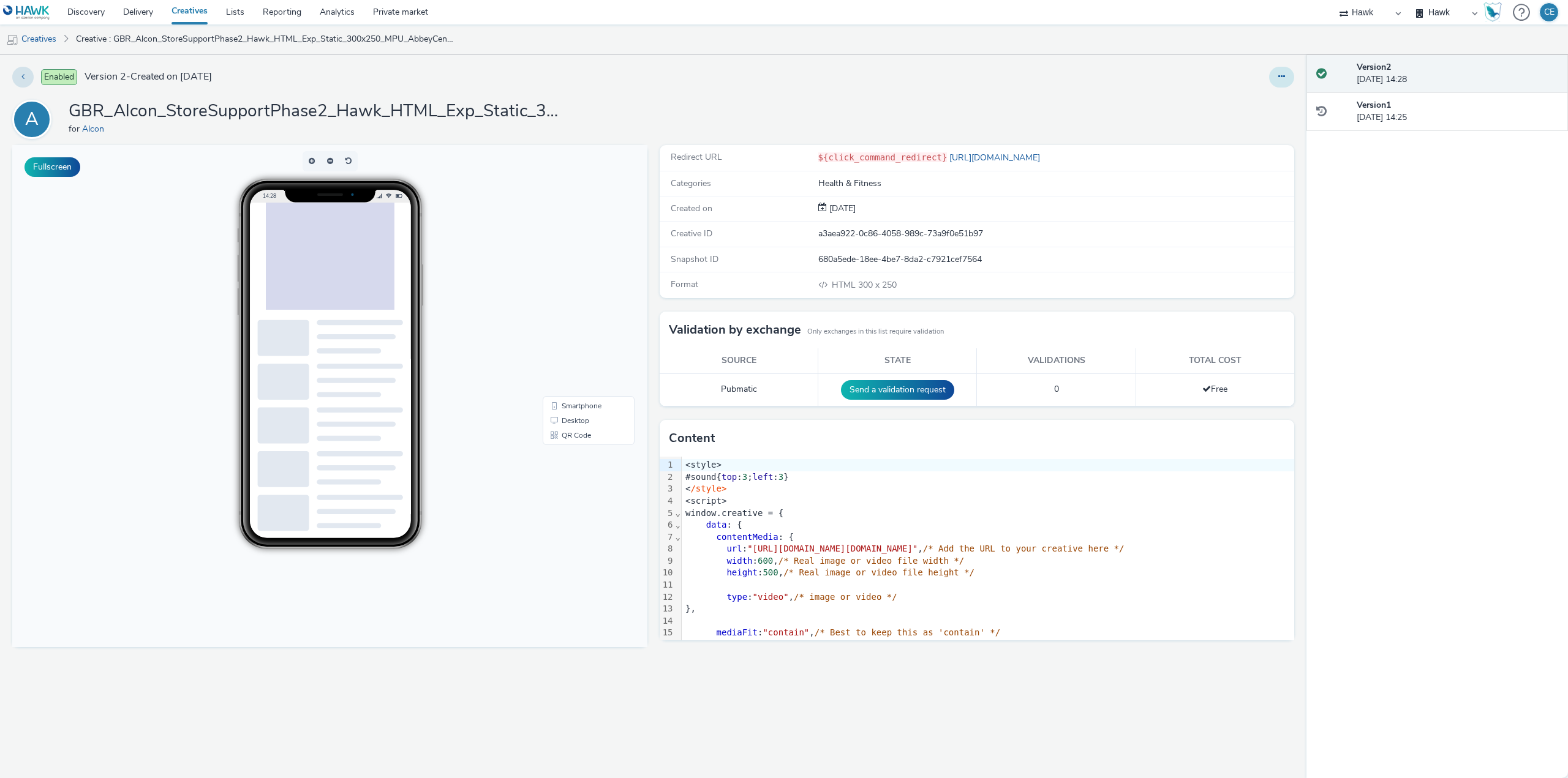
click at [1274, 74] on button at bounding box center [1282, 77] width 25 height 21
click at [1264, 121] on link "Duplicate" at bounding box center [1248, 126] width 92 height 24
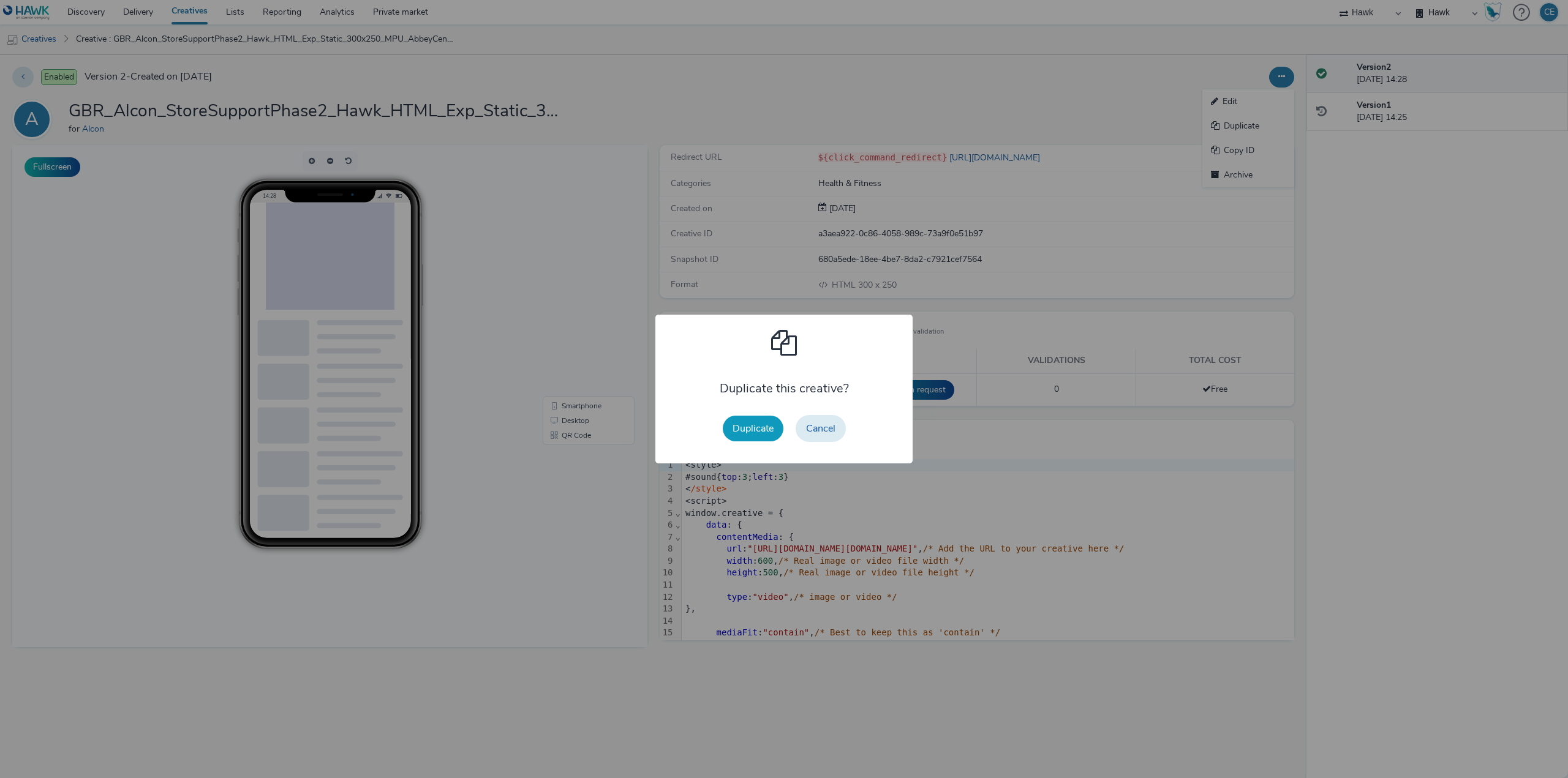
click at [775, 434] on button "Duplicate" at bounding box center [752, 429] width 60 height 26
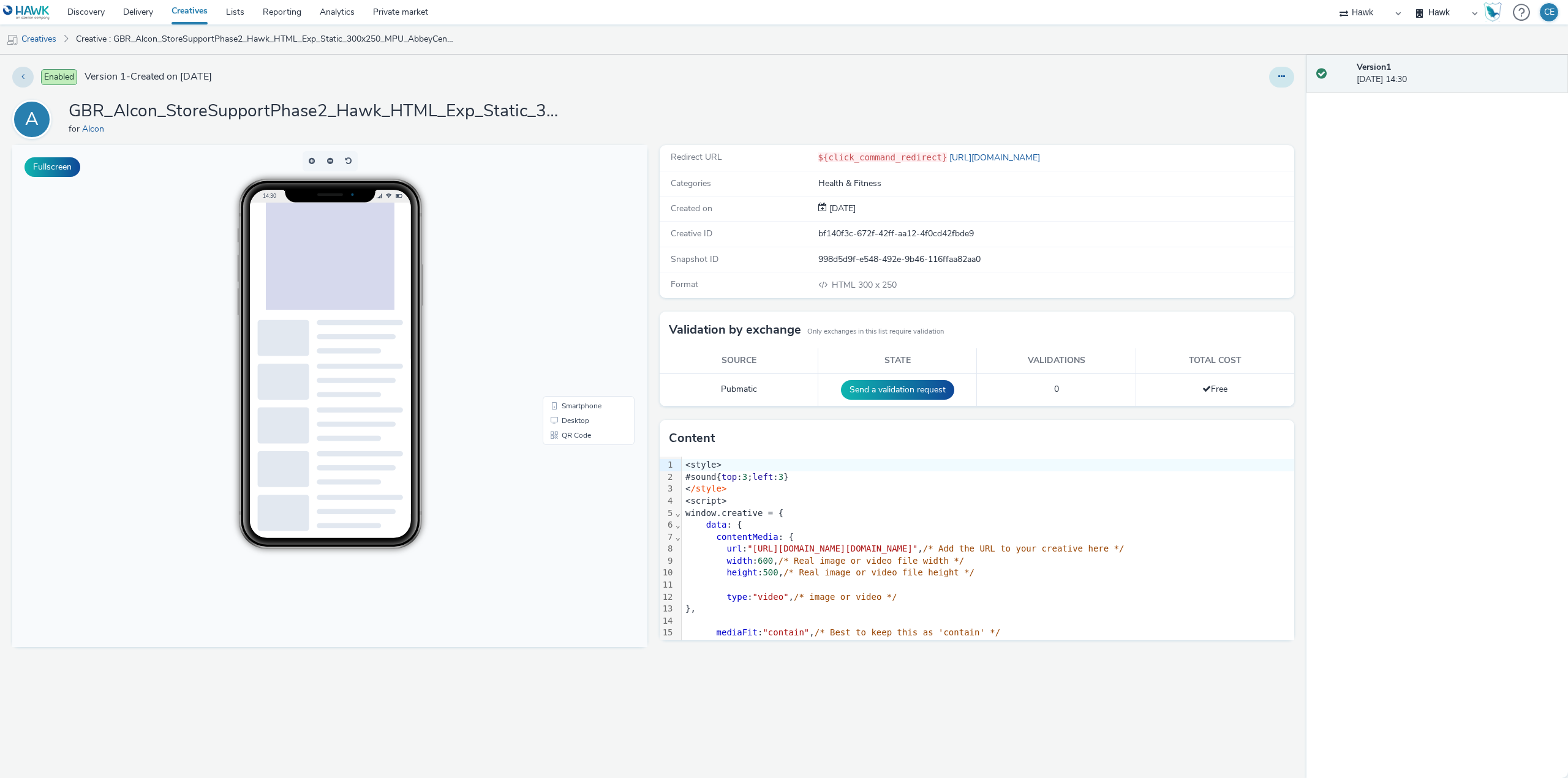
click at [1276, 75] on button at bounding box center [1282, 77] width 25 height 21
click at [1268, 102] on link "Edit" at bounding box center [1248, 102] width 92 height 24
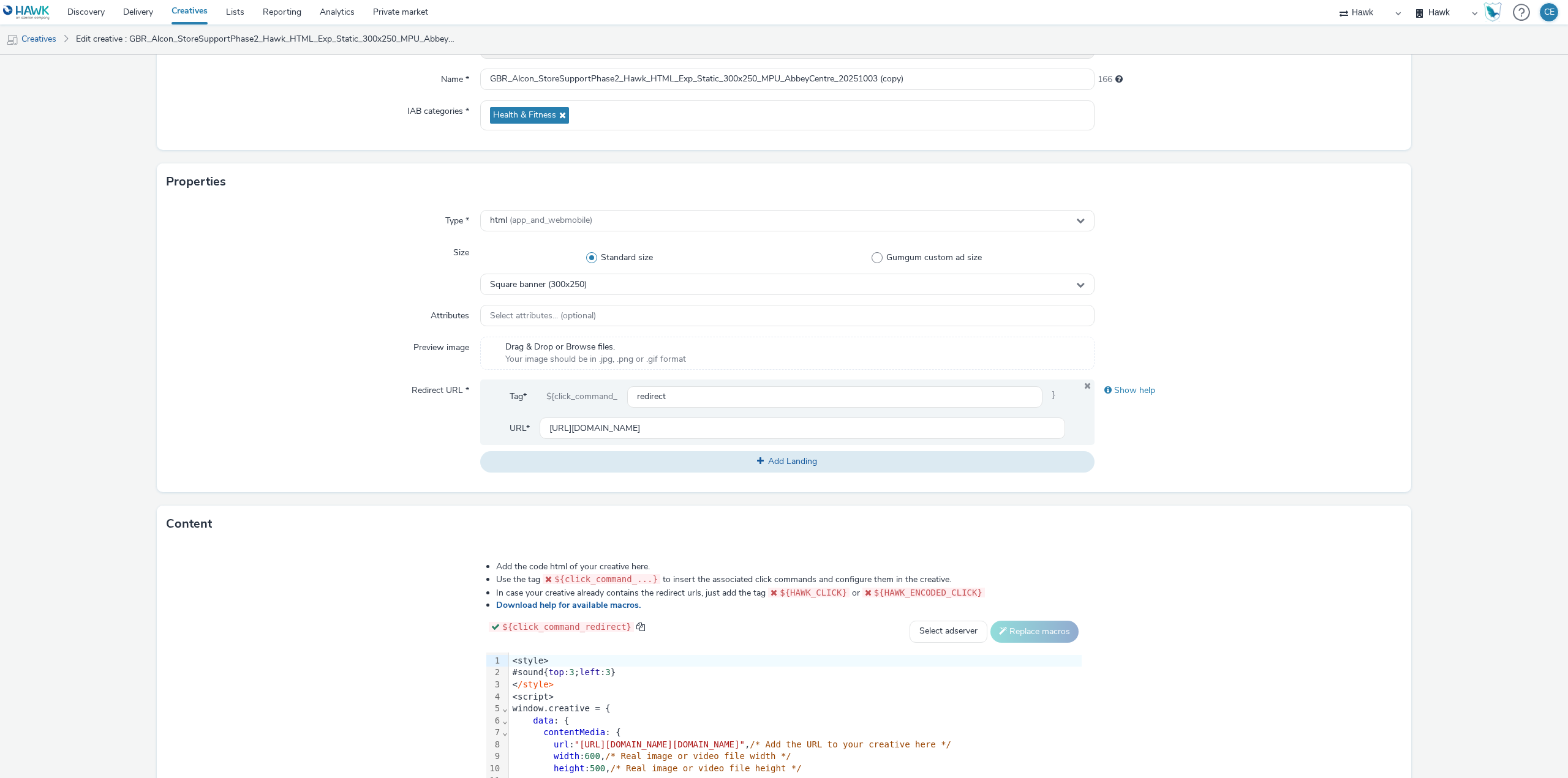
scroll to position [96, 0]
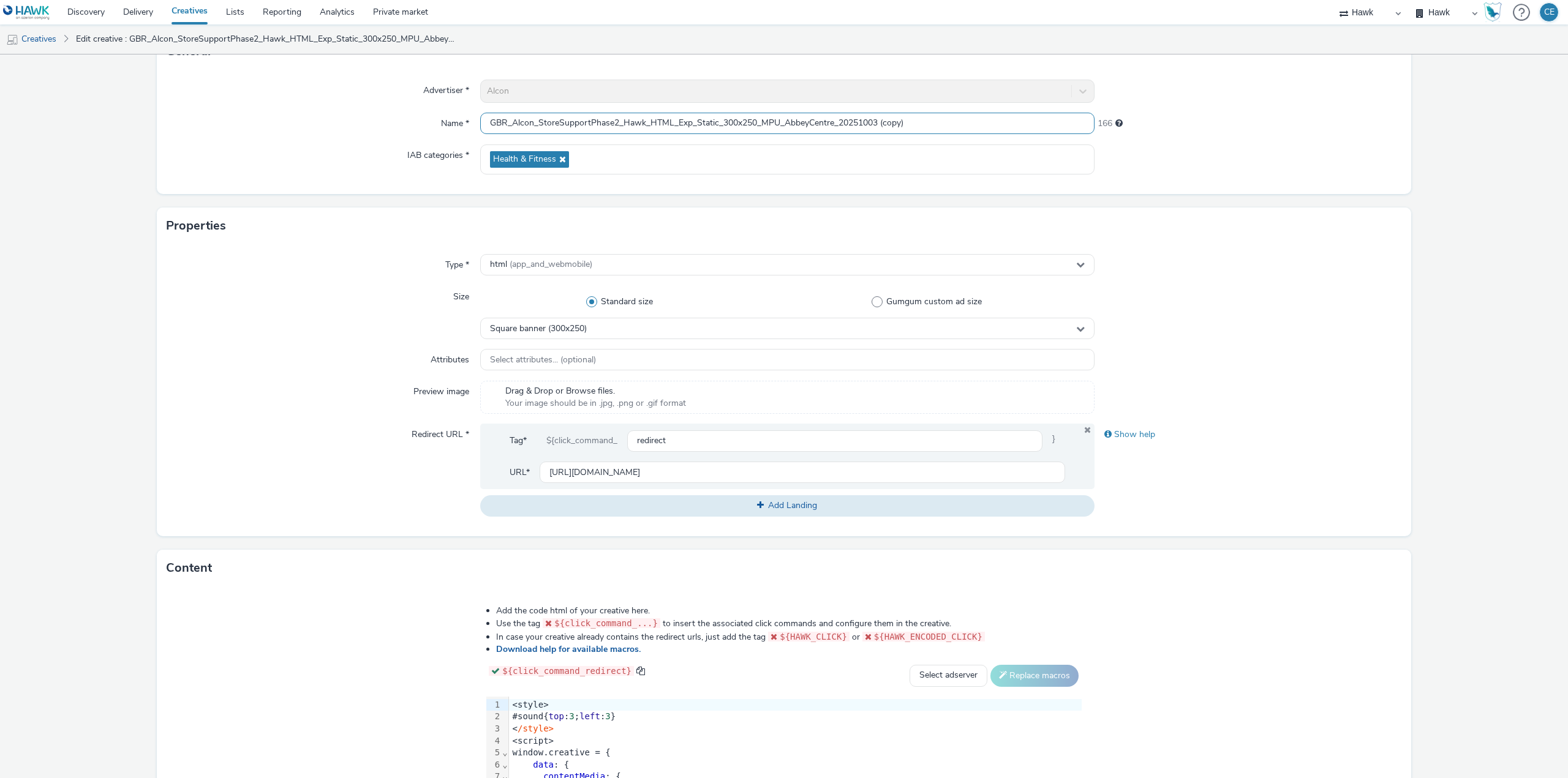
drag, startPoint x: 504, startPoint y: 117, endPoint x: 448, endPoint y: 117, distance: 56.0
click at [448, 117] on div "Name * GBR_Alcon_StoreSupportPhase2_Hawk_HTML_Exp_Static_300x250_MPU_AbbeyCentr…" at bounding box center [784, 123] width 1235 height 22
drag, startPoint x: 877, startPoint y: 125, endPoint x: 936, endPoint y: 129, distance: 59.1
click at [936, 129] on input "ROI_Alcon_StoreSupportPhase2_Hawk_HTML_Exp_Static_300x250_MPU_AbbeyCentre_20251…" at bounding box center [787, 123] width 614 height 22
drag, startPoint x: 830, startPoint y: 121, endPoint x: 782, endPoint y: 118, distance: 48.1
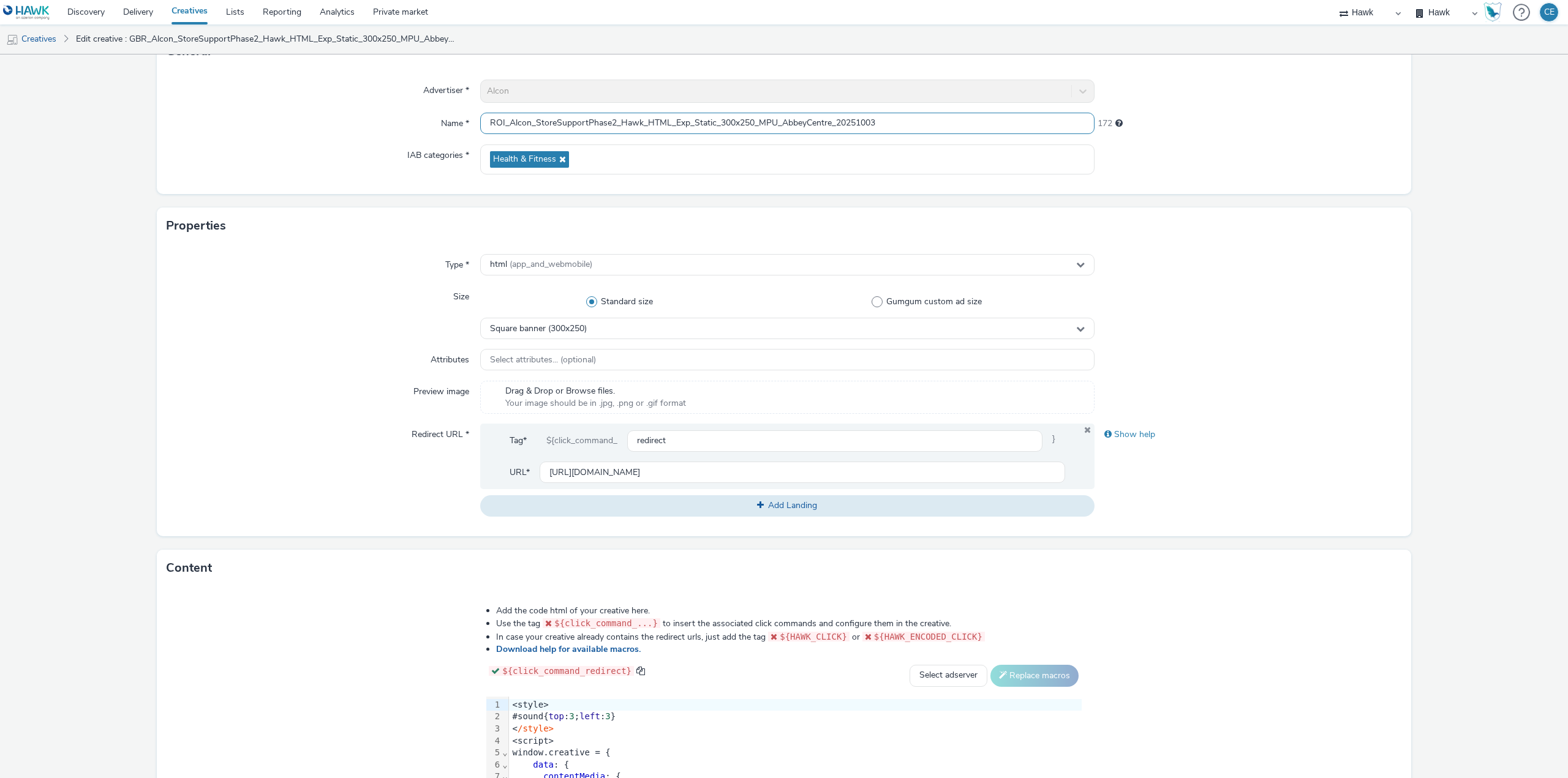
click at [782, 118] on input "ROI_Alcon_StoreSupportPhase2_Hawk_HTML_Exp_Static_300x250_MPU_AbbeyCentre_20251…" at bounding box center [787, 123] width 614 height 22
click at [72, 516] on form "Edit creative General Advertiser * Alcon Name * ROI_Alcon_StoreSupportPhase2_Ha…" at bounding box center [784, 461] width 1568 height 1005
click at [792, 118] on input "ROI_Alcon_StoreSupportPhase2_Hawk_HTML_Exp_Static_300x250_MPU_Droh_20251003" at bounding box center [787, 123] width 614 height 22
click at [797, 122] on input "ROI_Alcon_StoreSupportPhase2_Hawk_HTML_Exp_Static_300x250_MPU_Droh_20251003" at bounding box center [787, 123] width 614 height 22
type input "ROI_Alcon_StoreSupportPhase2_Hawk_HTML_Exp_Static_300x250_MPU_Drogheda_20251003"
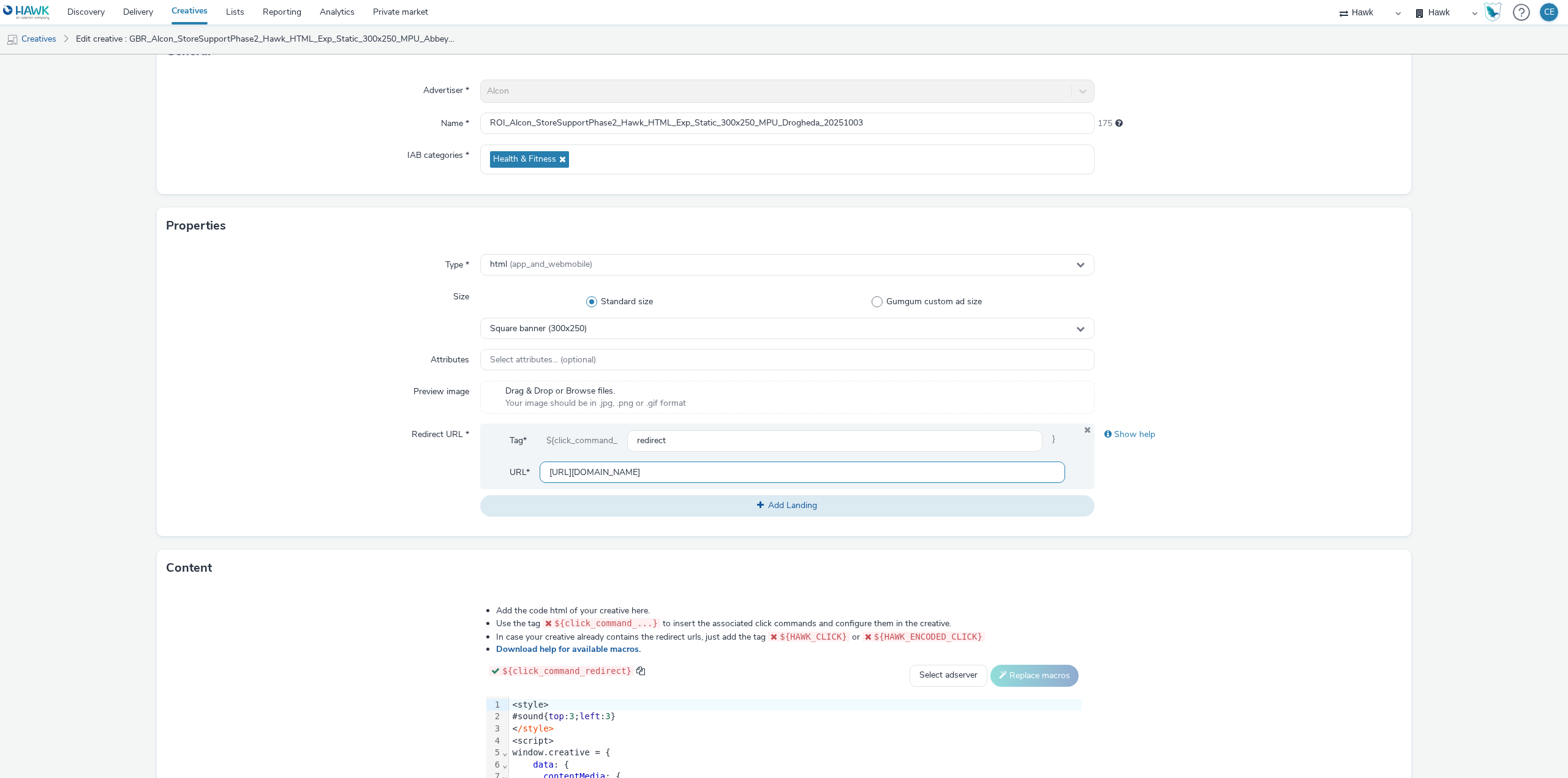
drag, startPoint x: 686, startPoint y: 475, endPoint x: 453, endPoint y: 508, distance: 235.3
click at [453, 508] on div "Redirect URL * Tag* ${click_command_ redirect } URL* [URL][DOMAIN_NAME] Add Lan…" at bounding box center [784, 470] width 1235 height 92
paste input "text"
type input "[URL][DOMAIN_NAME]"
click at [409, 495] on div "Redirect URL *" at bounding box center [324, 470] width 313 height 92
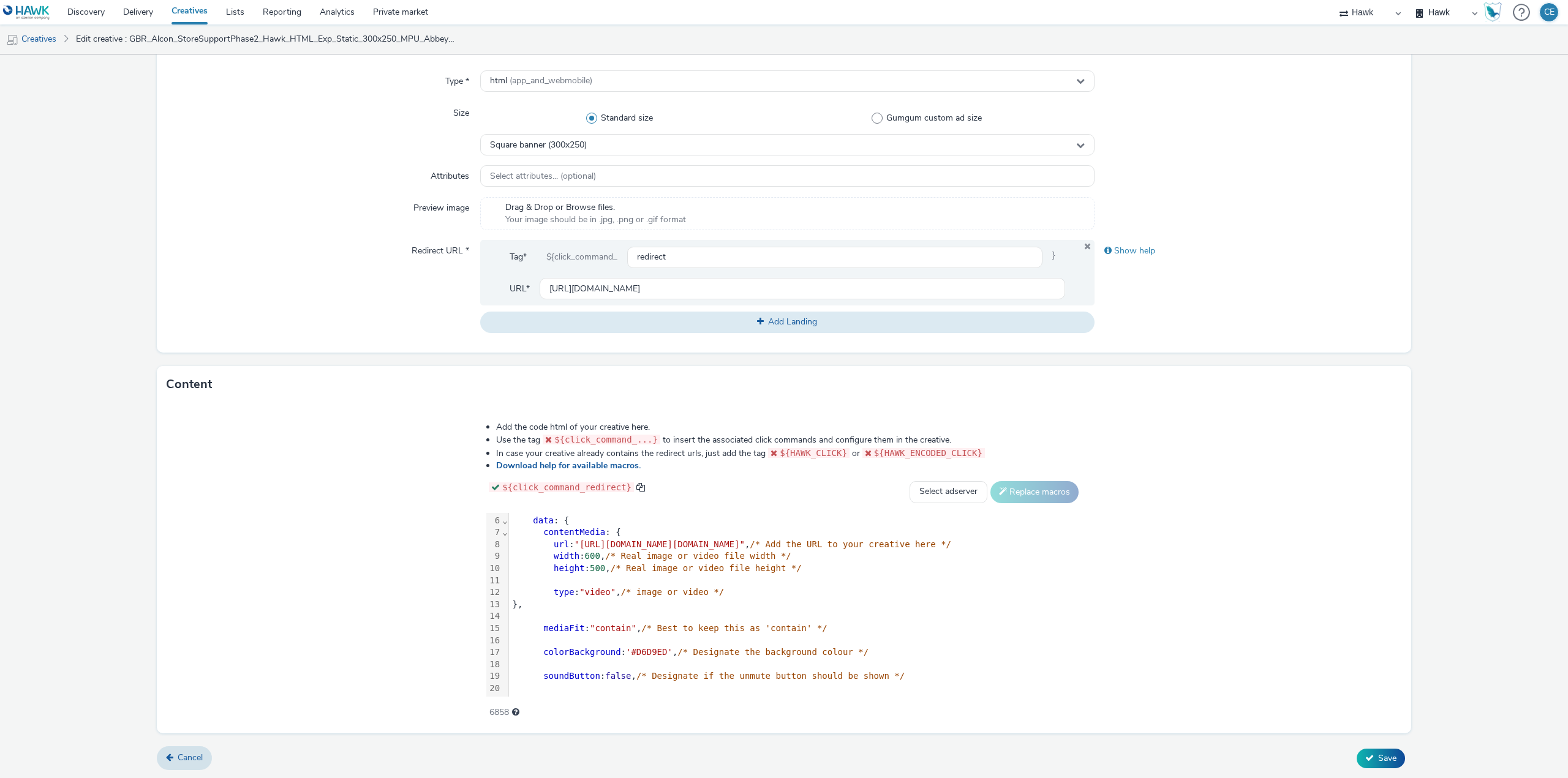
scroll to position [0, 0]
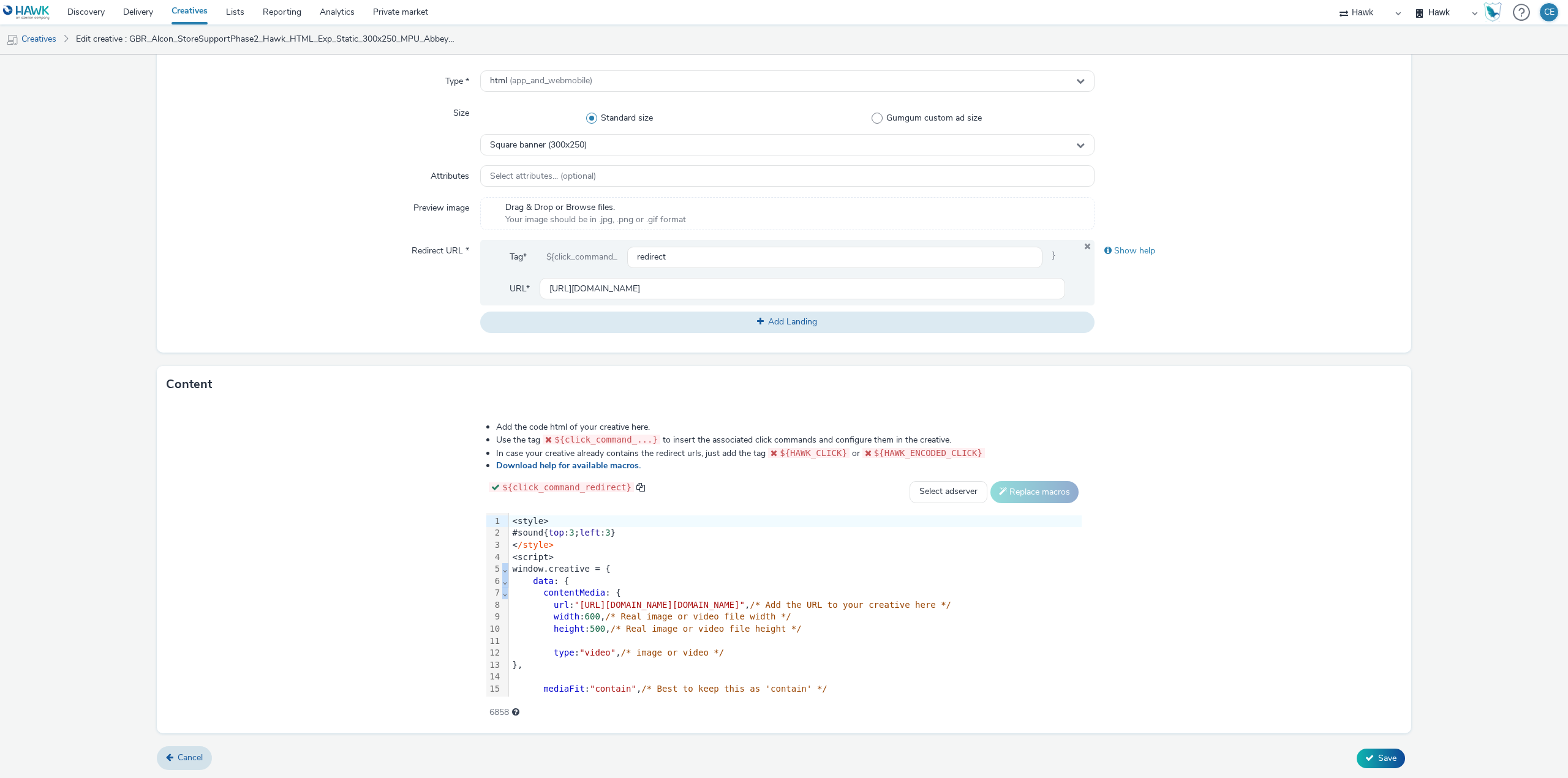
drag, startPoint x: 370, startPoint y: 518, endPoint x: 384, endPoint y: 524, distance: 15.2
click at [486, 524] on div "99 1 2 3 4 5 6 7 8 9 10 11 12 13 14 15 16 17 18 19 20 21 22 23 24 25 26 27 28 2…" at bounding box center [784, 605] width 595 height 184
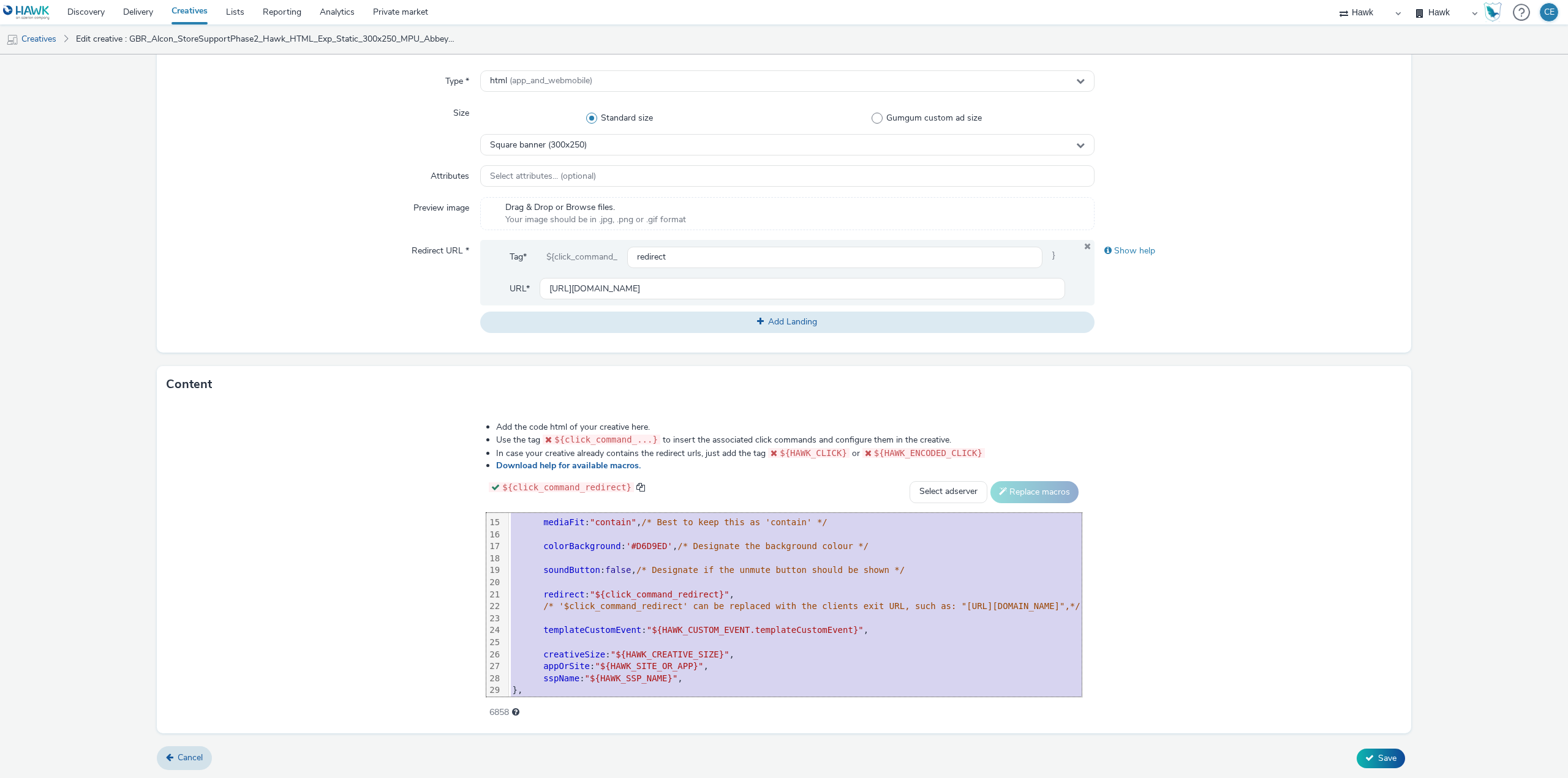
scroll to position [205, 0]
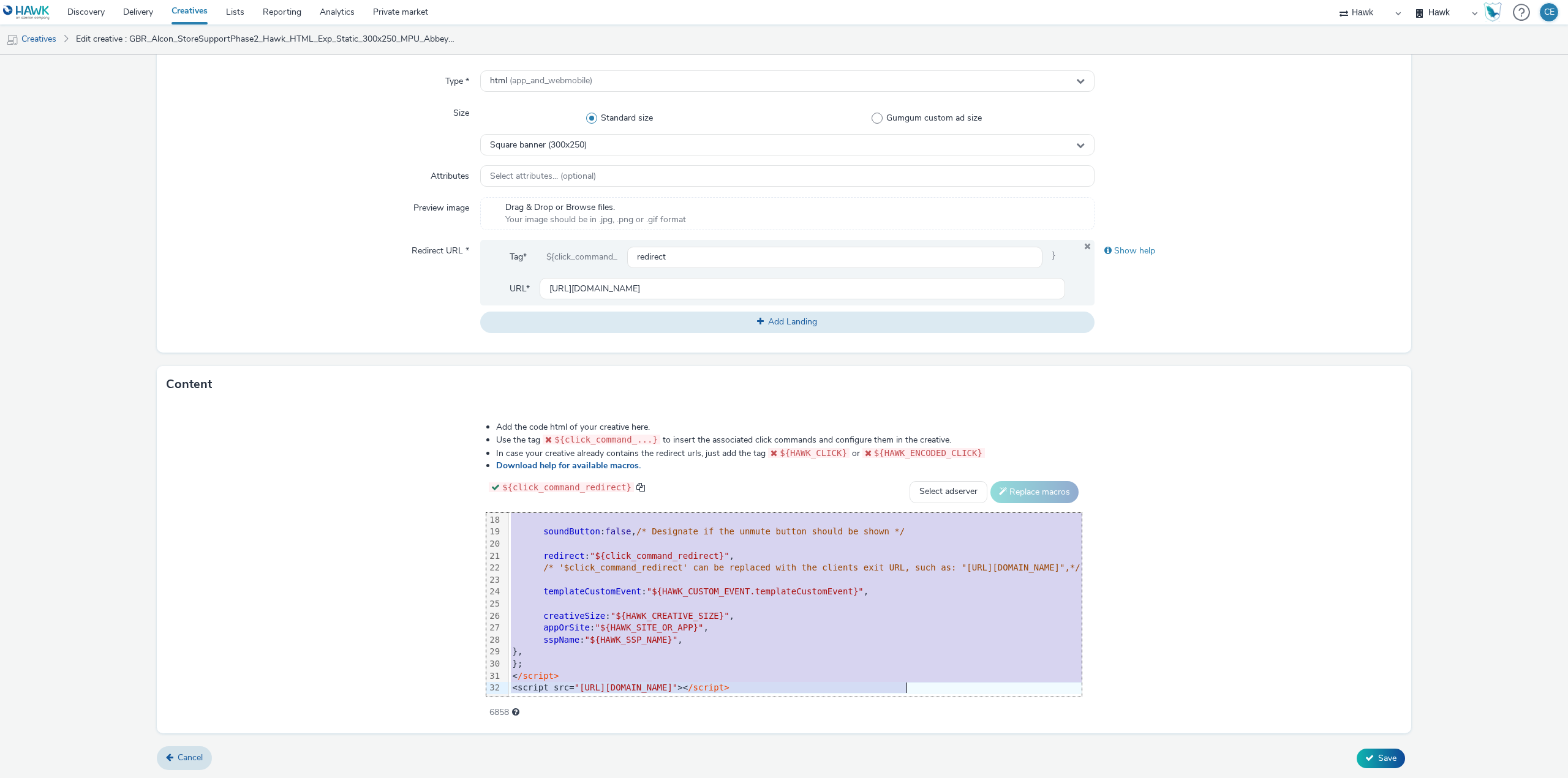
drag, startPoint x: 375, startPoint y: 520, endPoint x: 656, endPoint y: 807, distance: 401.7
click at [656, 778] on html "Discovery Delivery Creatives Lists Reporting Analytics Private market Hawk Hawk…" at bounding box center [784, 389] width 1568 height 778
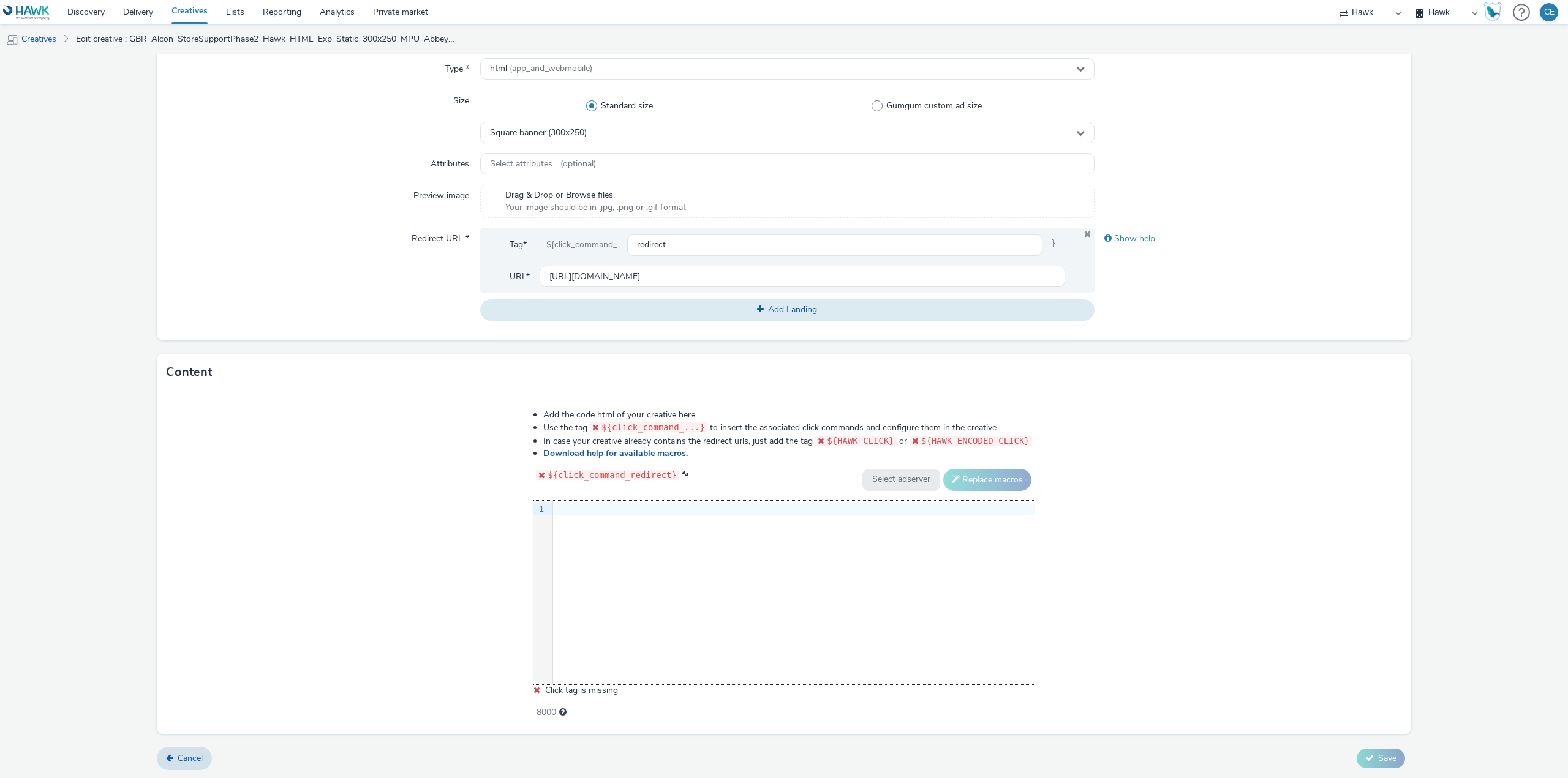
scroll to position [205, 0]
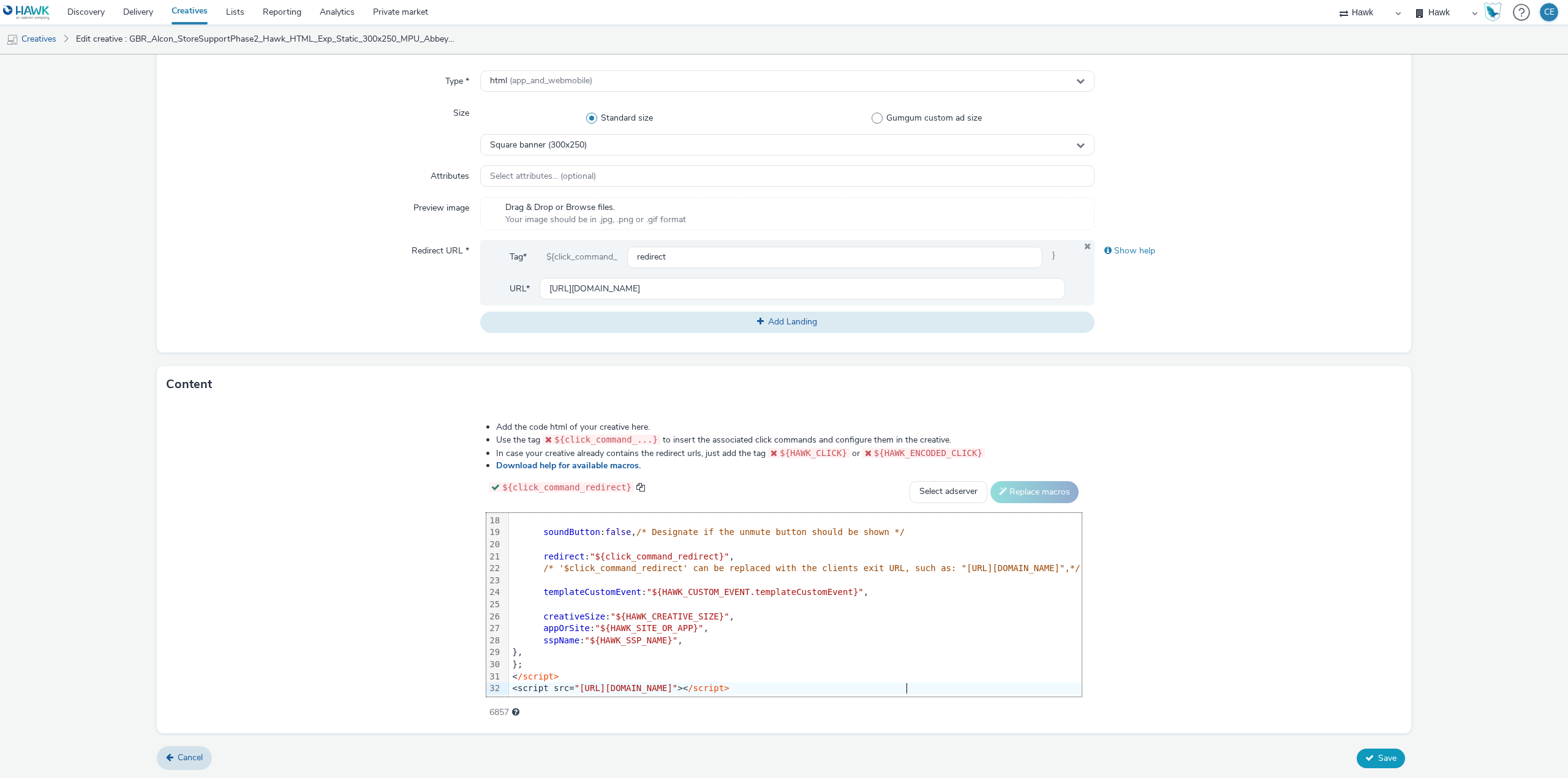
click at [1378, 755] on span "Save" at bounding box center [1387, 758] width 18 height 12
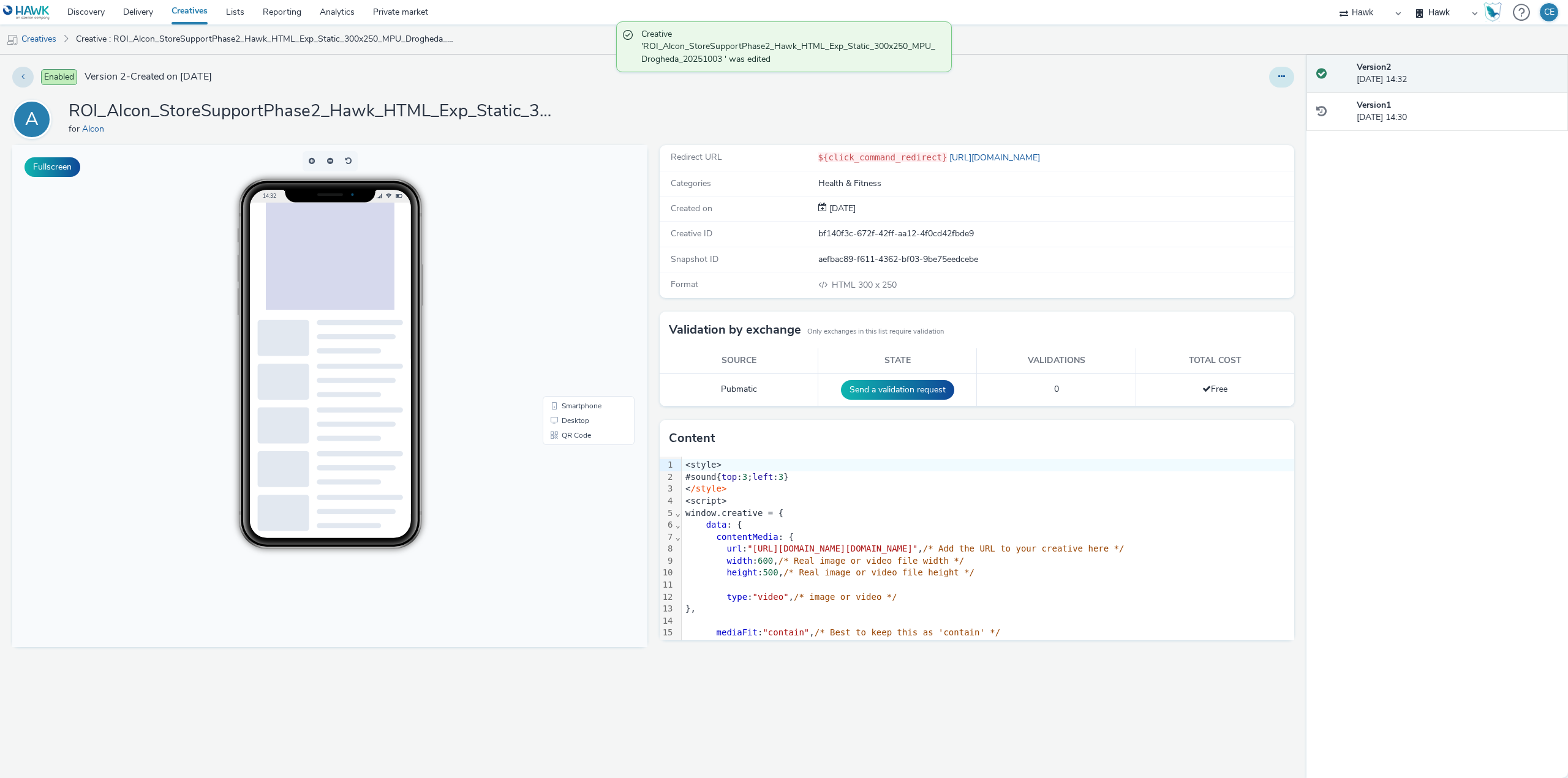
click at [1279, 85] on button at bounding box center [1282, 77] width 25 height 21
click at [1264, 128] on link "Duplicate" at bounding box center [1248, 126] width 92 height 24
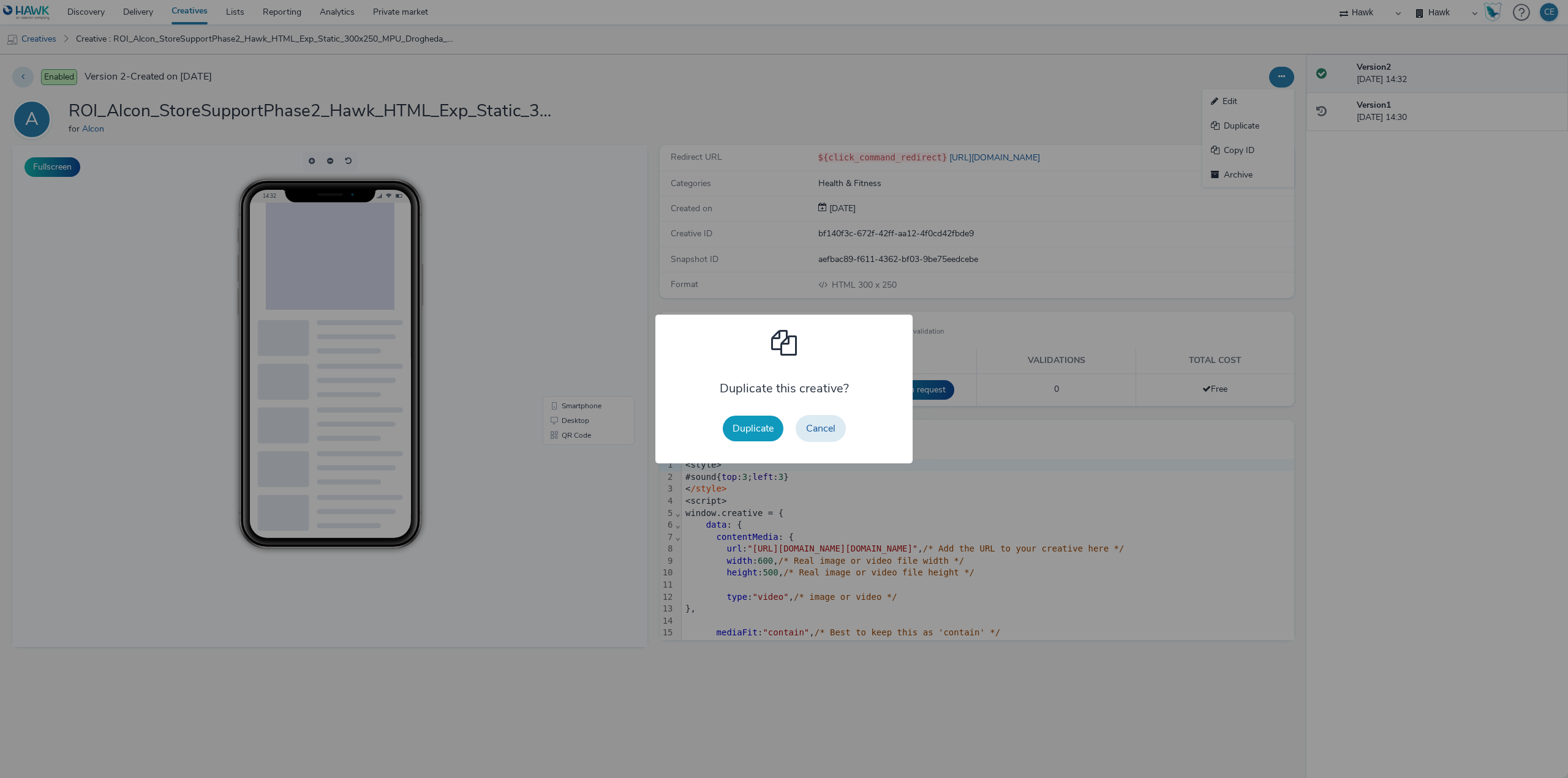
click at [771, 437] on button "Duplicate" at bounding box center [752, 429] width 60 height 26
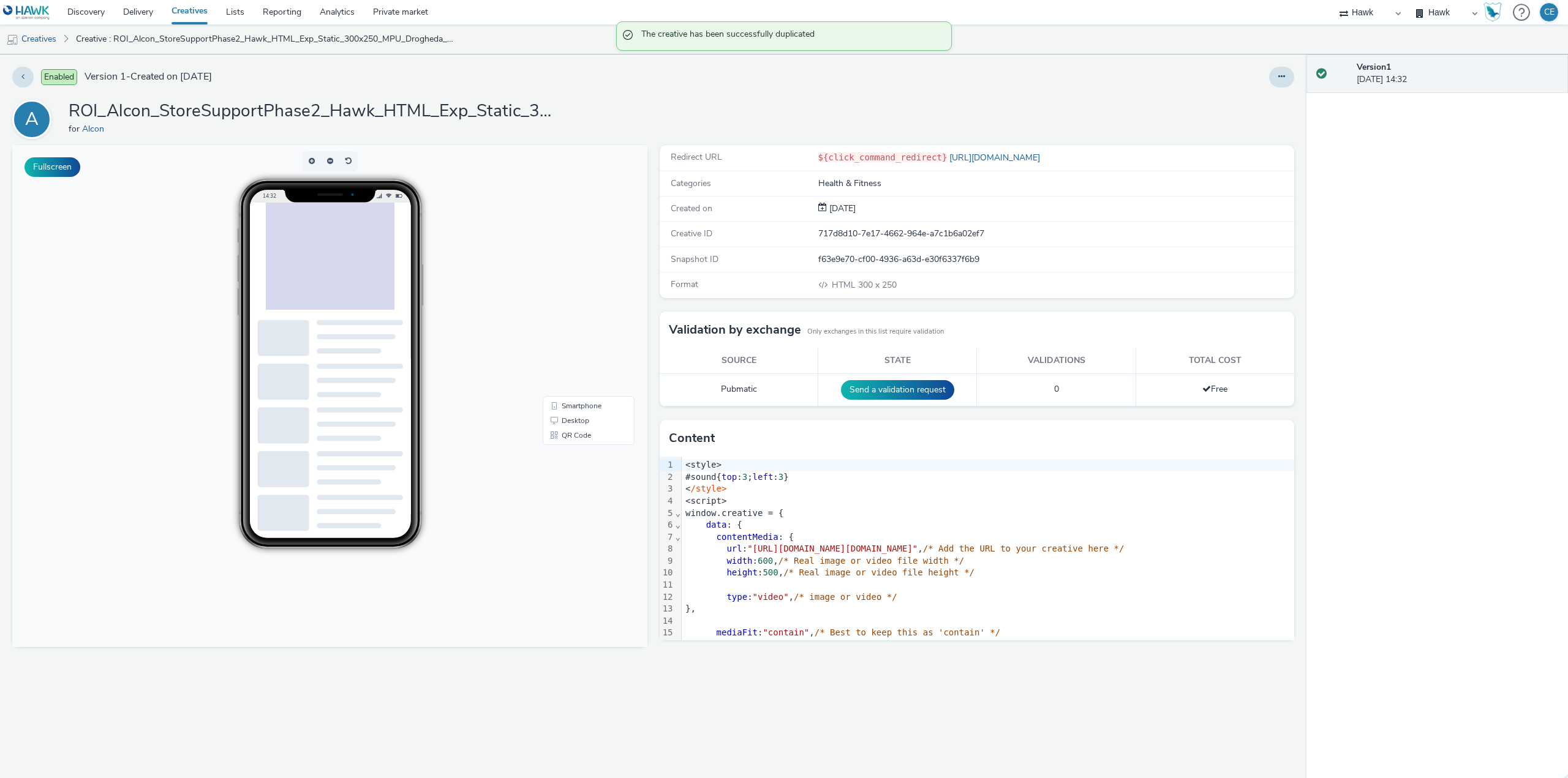
click at [1291, 69] on div at bounding box center [1282, 77] width 25 height 21
drag, startPoint x: 1282, startPoint y: 71, endPoint x: 1272, endPoint y: 75, distance: 10.8
click at [1280, 69] on button at bounding box center [1282, 77] width 25 height 21
click at [1257, 92] on link "Edit" at bounding box center [1248, 102] width 92 height 24
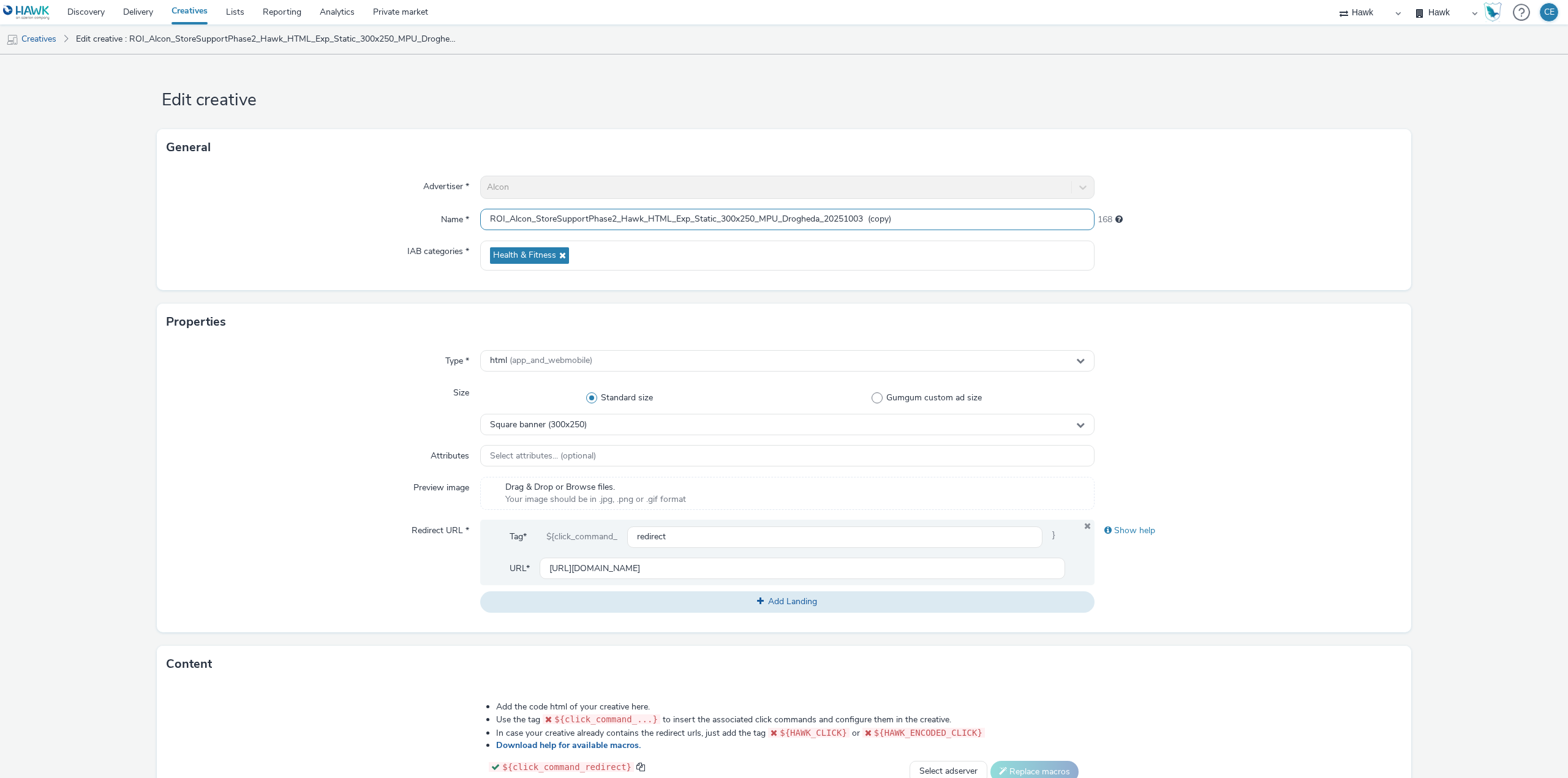
drag, startPoint x: 865, startPoint y: 218, endPoint x: 970, endPoint y: 184, distance: 110.4
click at [970, 184] on div "Advertiser * Alcon Name * ROI_Alcon_StoreSupportPhase2_Hawk_HTML_Exp_Static_300…" at bounding box center [784, 228] width 1255 height 124
drag, startPoint x: 774, startPoint y: 217, endPoint x: 759, endPoint y: 212, distance: 15.8
click at [759, 212] on input "ROI_Alcon_StoreSupportPhase2_Hawk_HTML_Exp_Static_300x250_MPU_Drogheda_20251003" at bounding box center [787, 220] width 614 height 22
click at [628, 431] on div "Square banner (300x250)" at bounding box center [787, 425] width 614 height 22
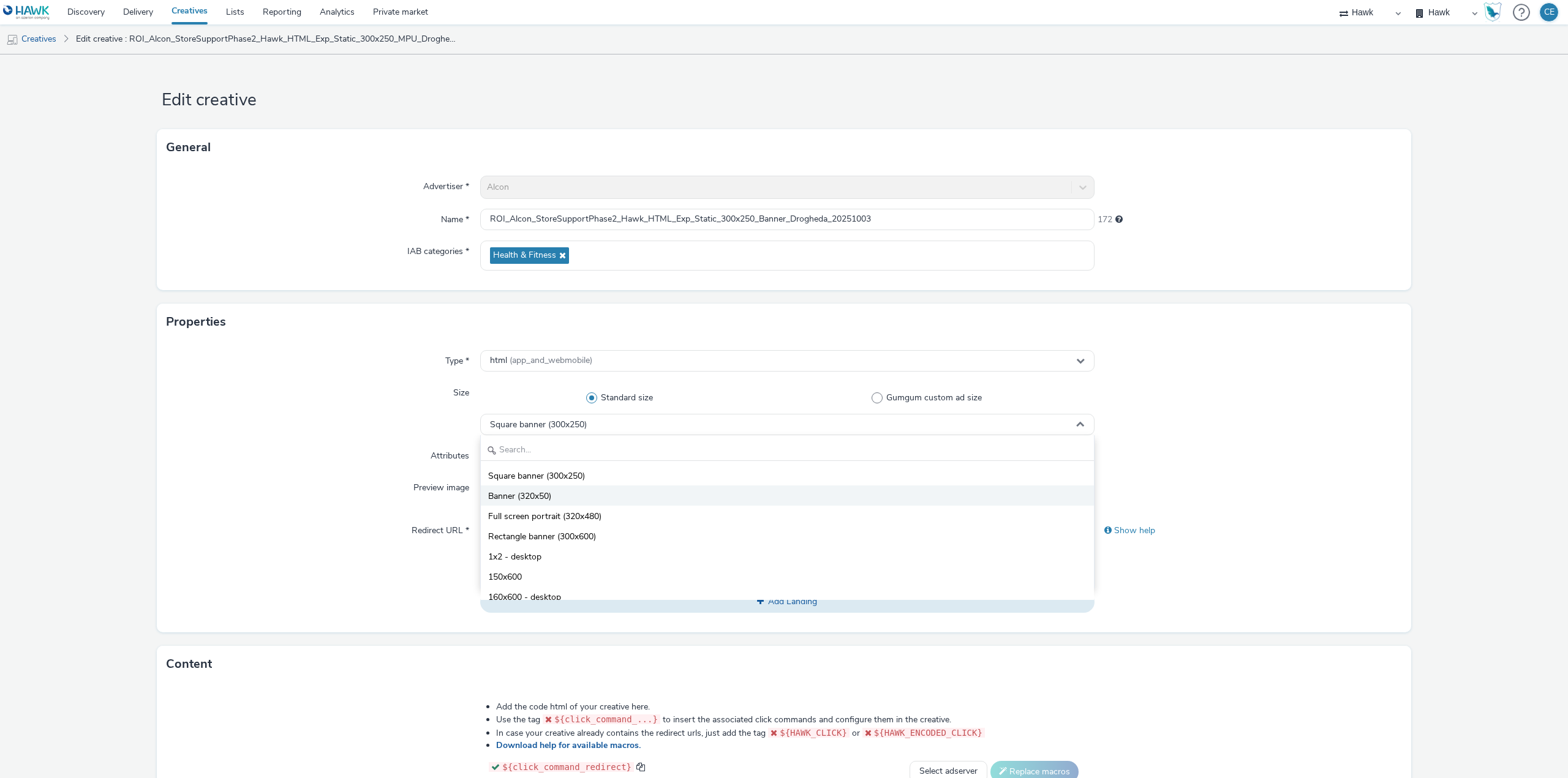
click at [604, 496] on li "Banner (320x50)" at bounding box center [788, 496] width 613 height 20
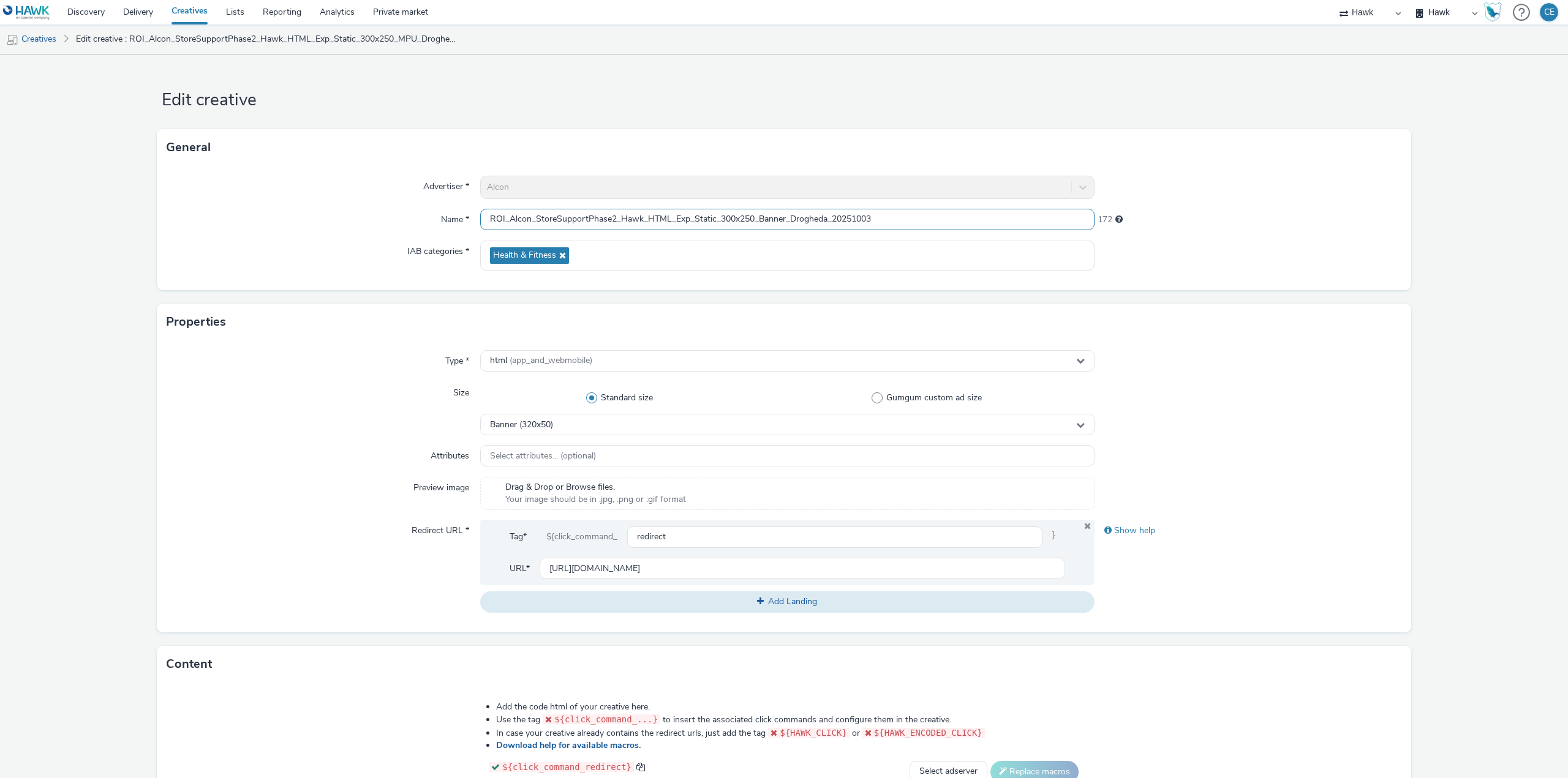
click at [742, 218] on input "ROI_Alcon_StoreSupportPhase2_Hawk_HTML_Exp_Static_300x250_Banner_Drogheda_20251…" at bounding box center [787, 220] width 614 height 22
click at [726, 214] on input "ROI_Alcon_StoreSupportPhase2_Hawk_HTML_Exp_Static_300x50_Banner_Drogheda_202510…" at bounding box center [787, 220] width 614 height 22
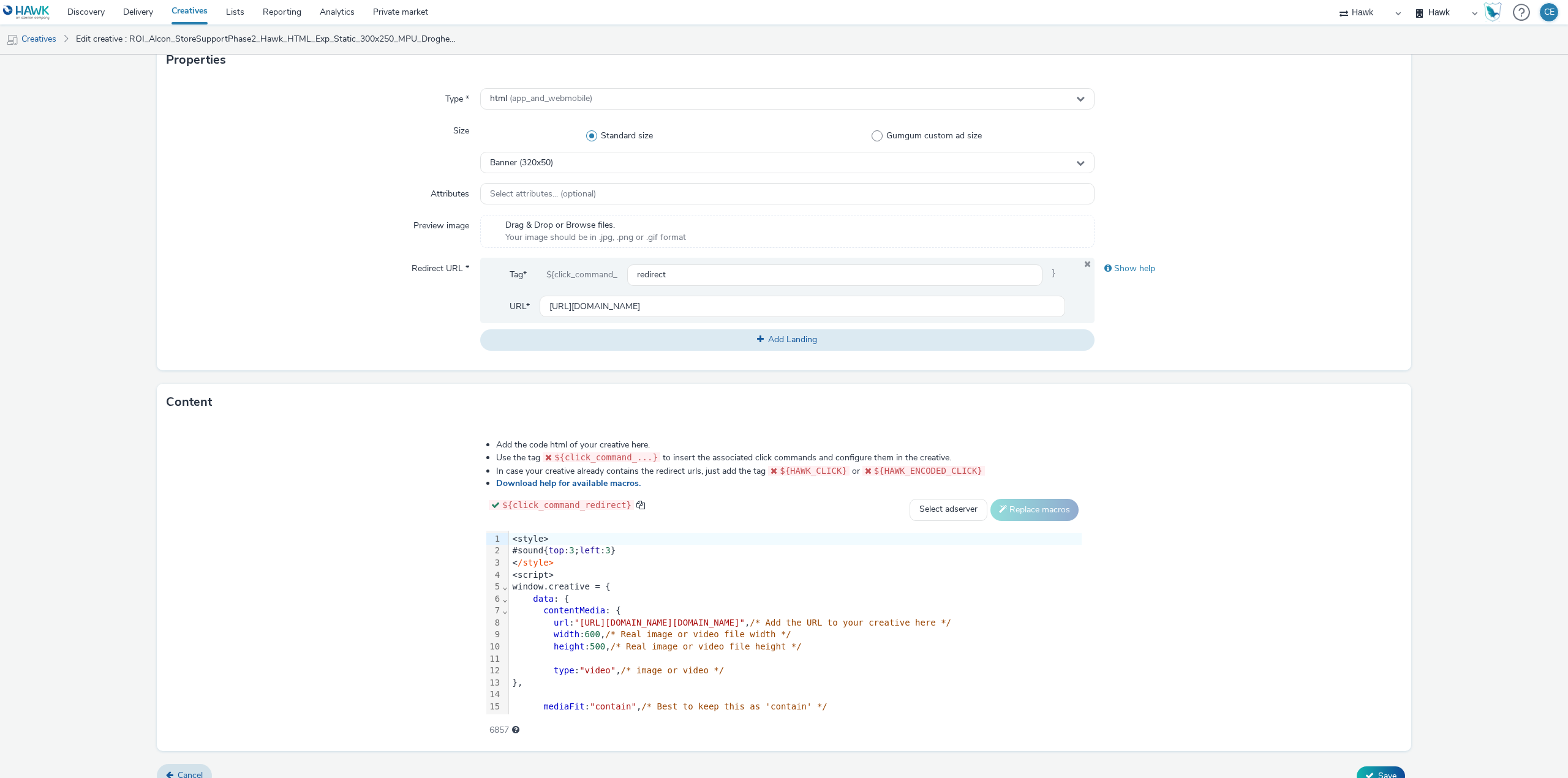
scroll to position [280, 0]
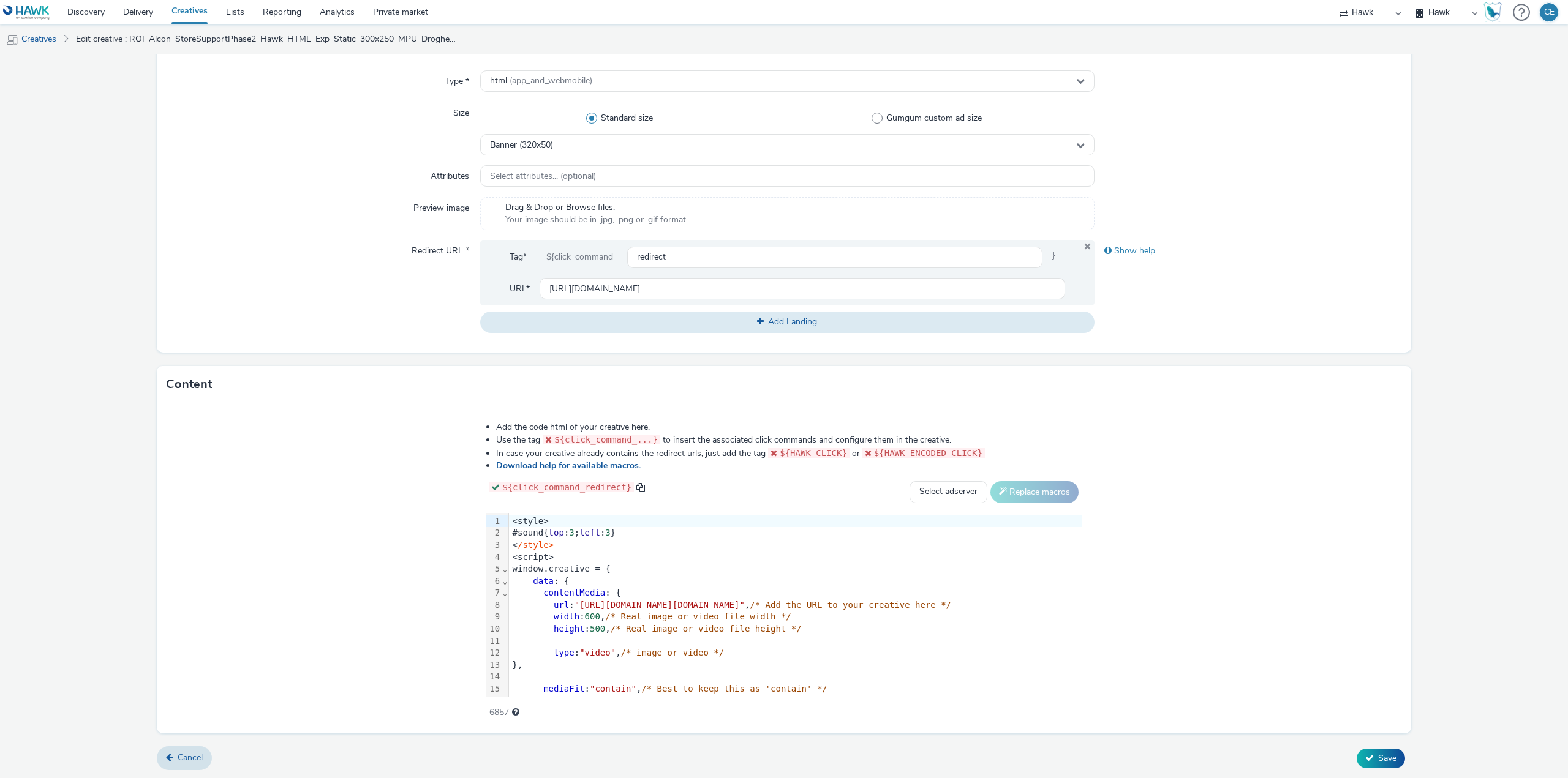
type input "ROI_Alcon_StoreSupportPhase2_Hawk_HTML_Exp_Static_320x50_Banner_Drogheda_202510…"
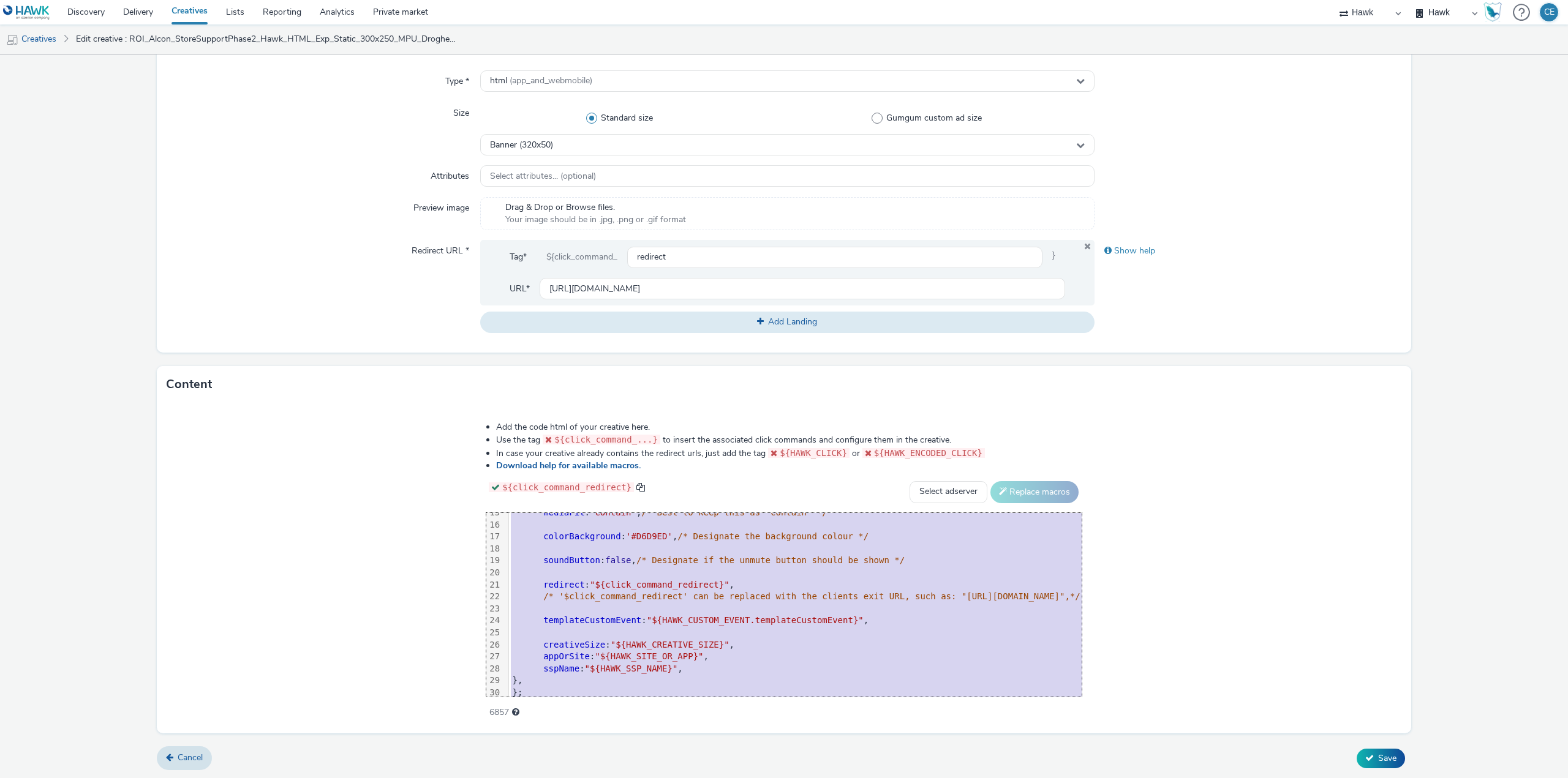
scroll to position [205, 0]
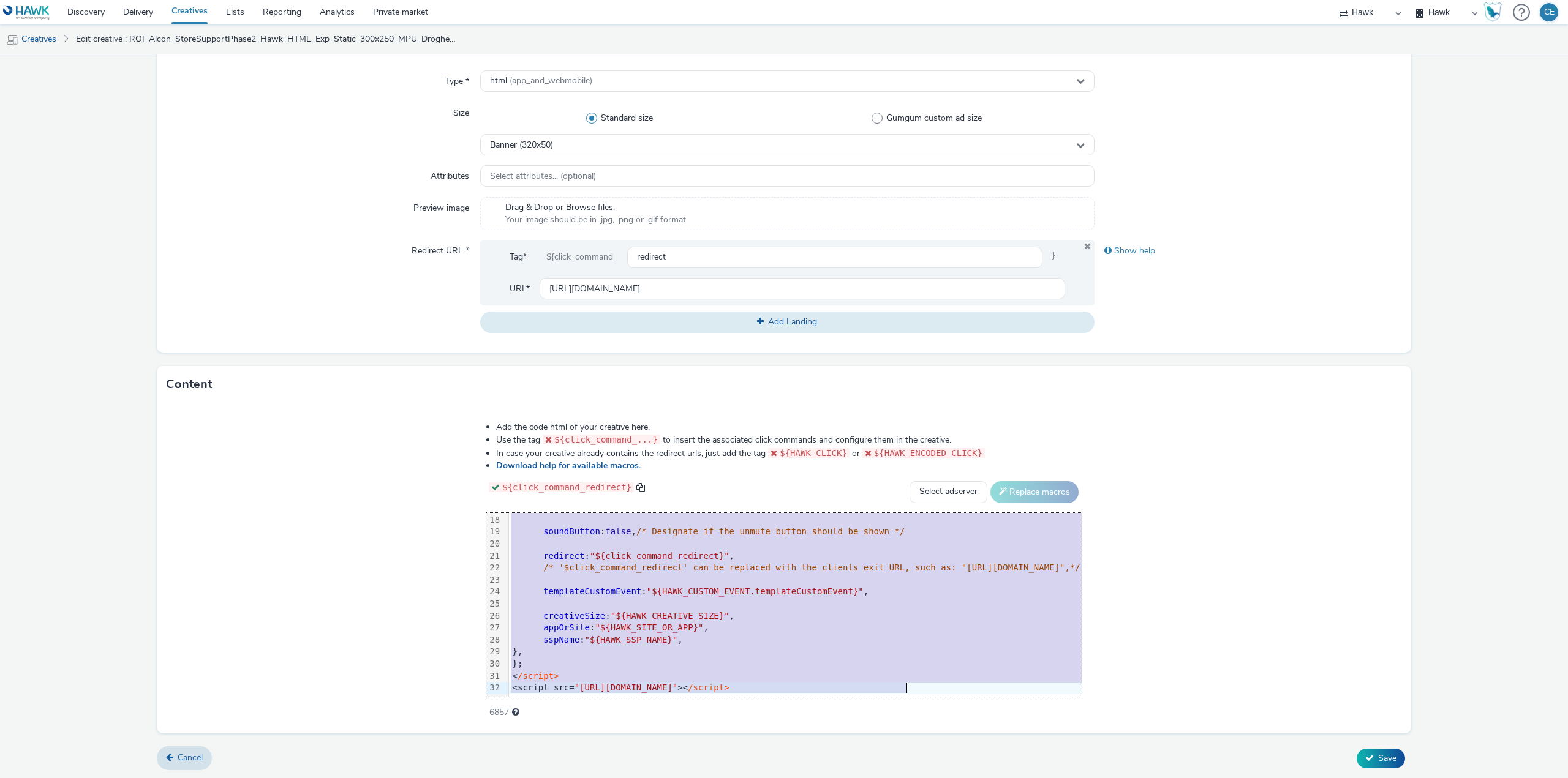
drag, startPoint x: 370, startPoint y: 521, endPoint x: 851, endPoint y: 705, distance: 515.0
click at [840, 714] on div "Add the code html of your creative here. Use the tag ${click_command_...} to in…" at bounding box center [784, 563] width 683 height 301
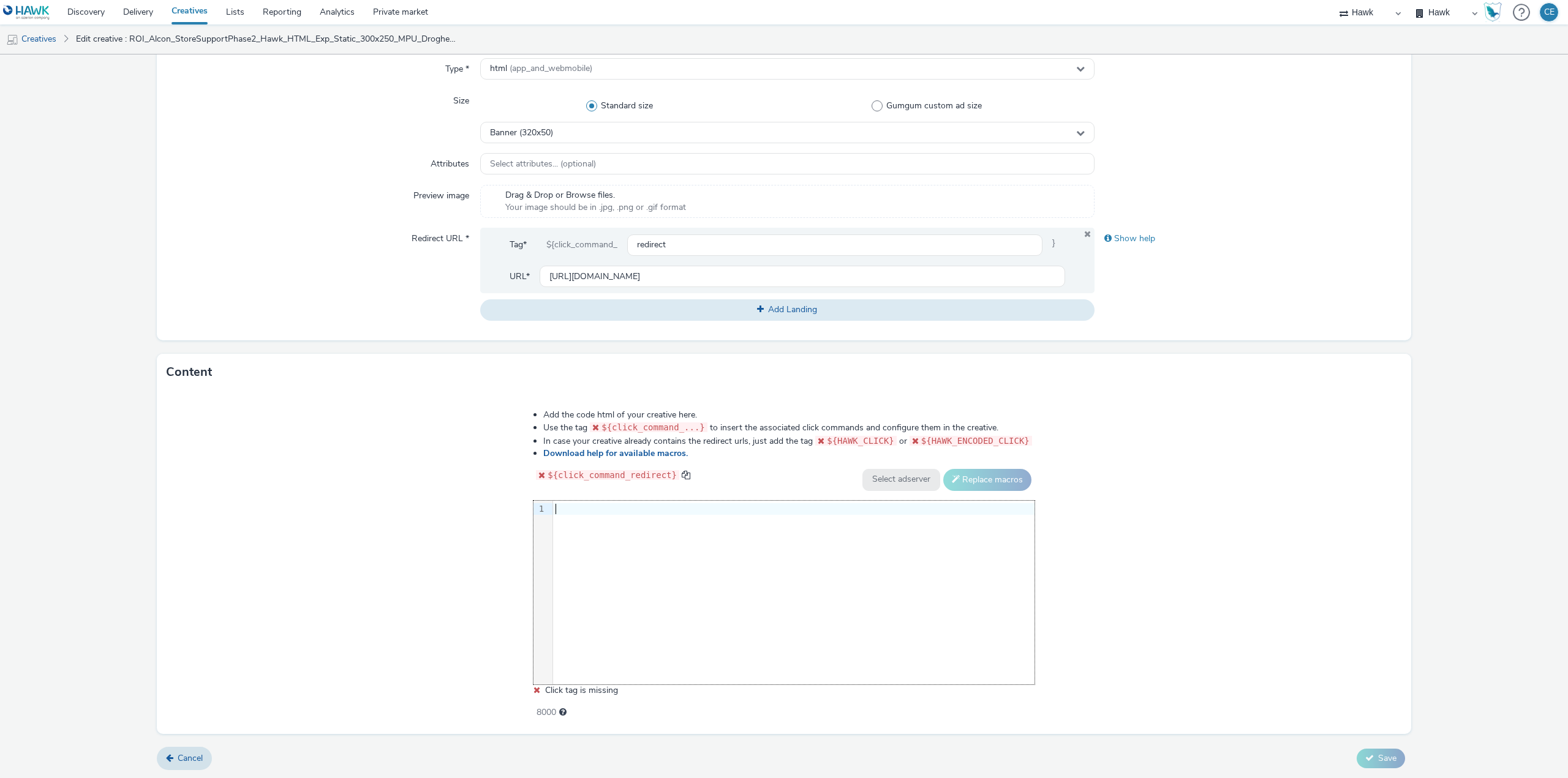
scroll to position [205, 0]
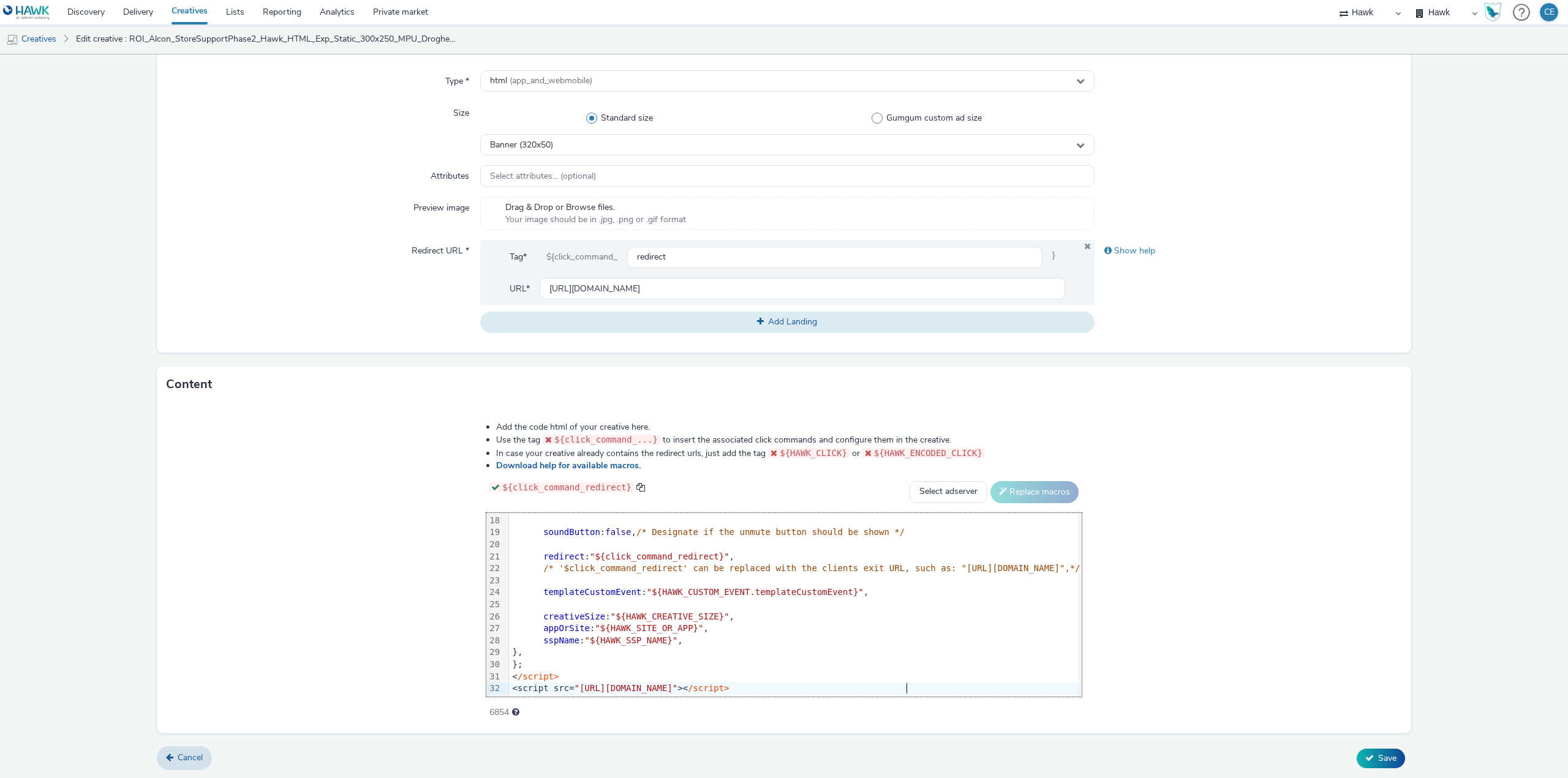
click at [1365, 745] on form "Edit creative General Advertiser * Alcon Name * ROI_Alcon_StoreSupportPhase2_Ha…" at bounding box center [784, 277] width 1568 height 1005
click at [1378, 753] on span "Save" at bounding box center [1387, 758] width 18 height 12
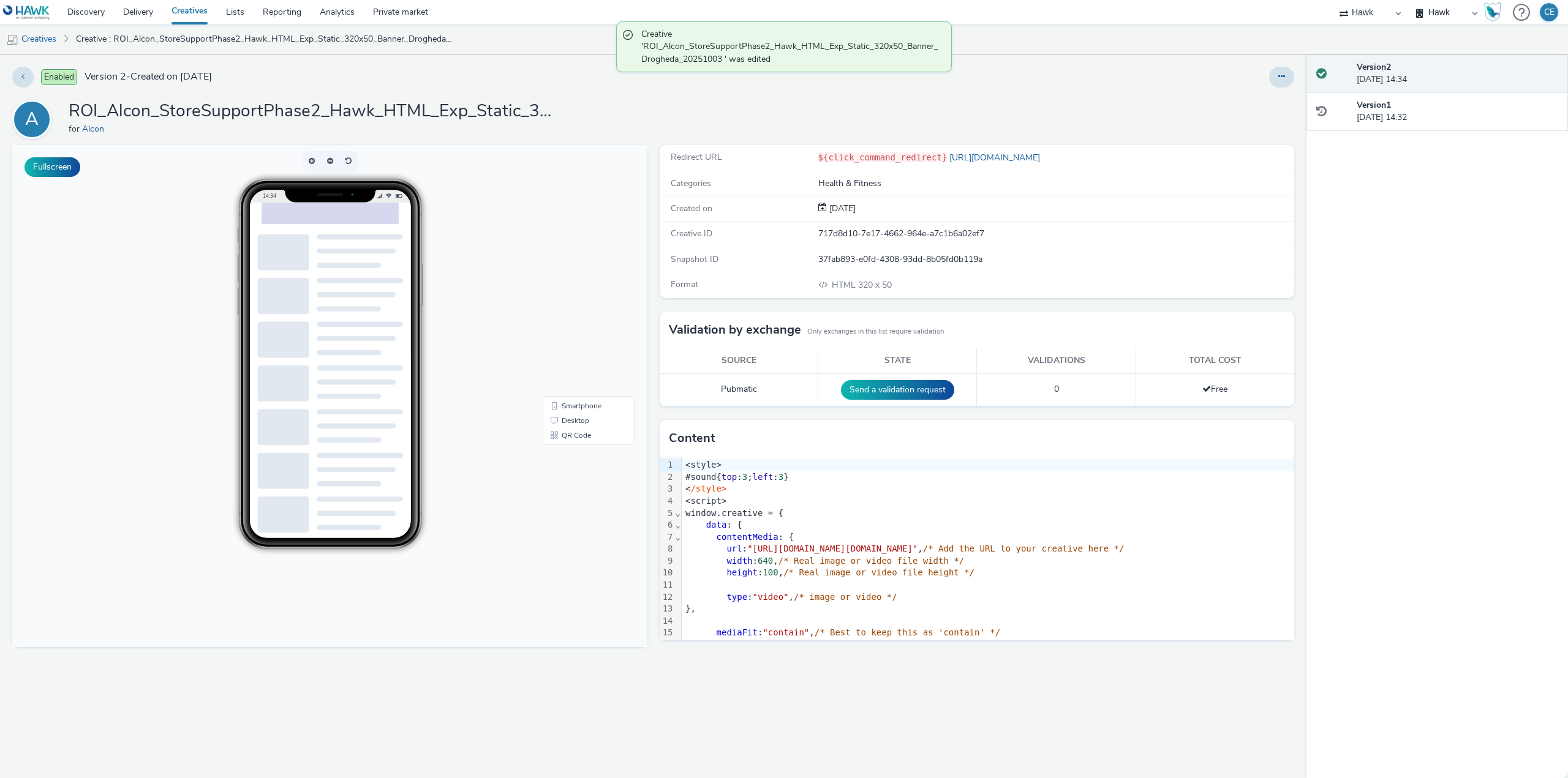
click at [1293, 83] on div at bounding box center [1282, 77] width 25 height 21
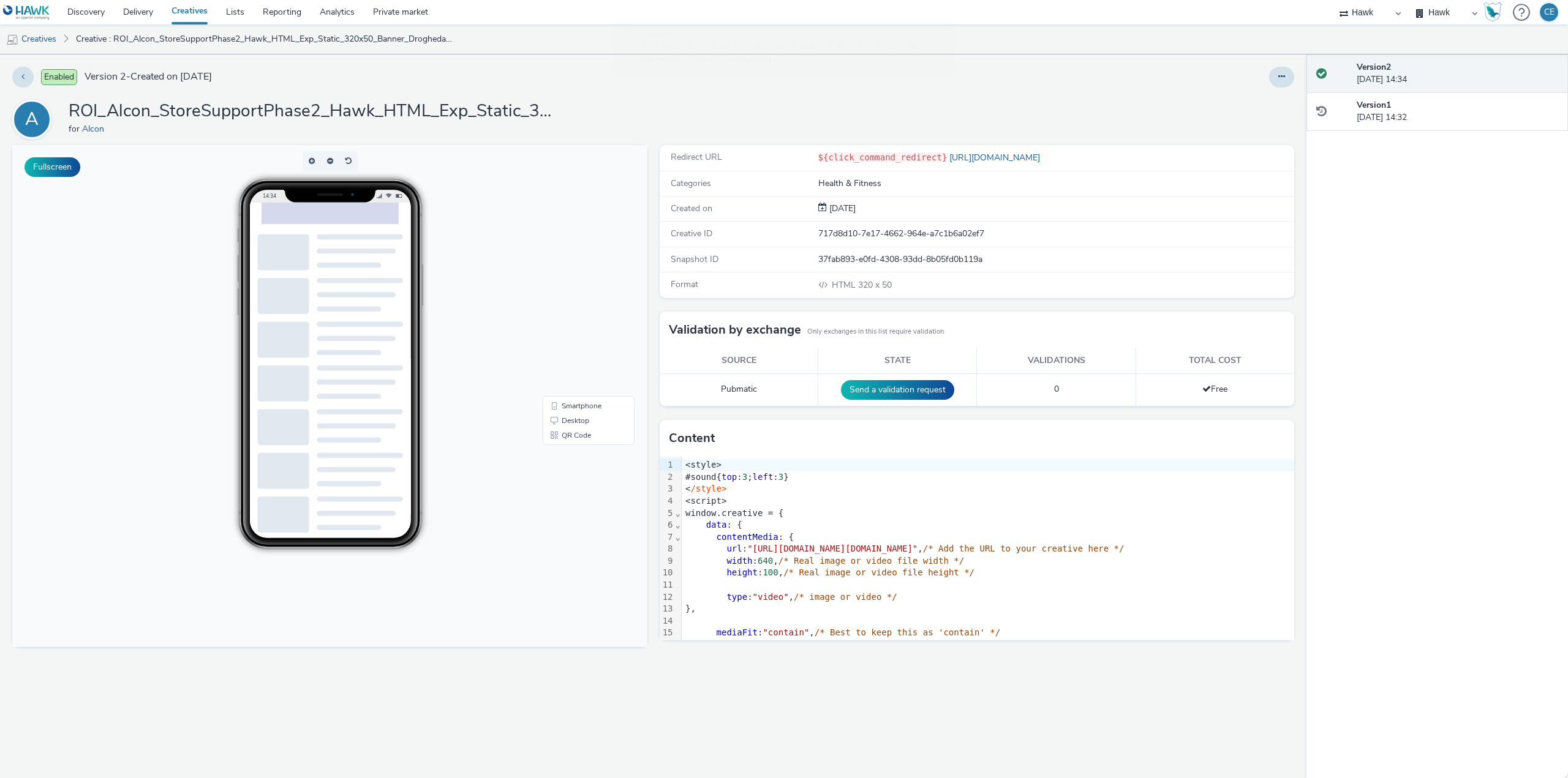
click at [1286, 87] on div at bounding box center [1282, 77] width 25 height 21
click at [1286, 79] on button at bounding box center [1282, 77] width 25 height 21
click at [1255, 124] on link "Duplicate" at bounding box center [1248, 126] width 92 height 24
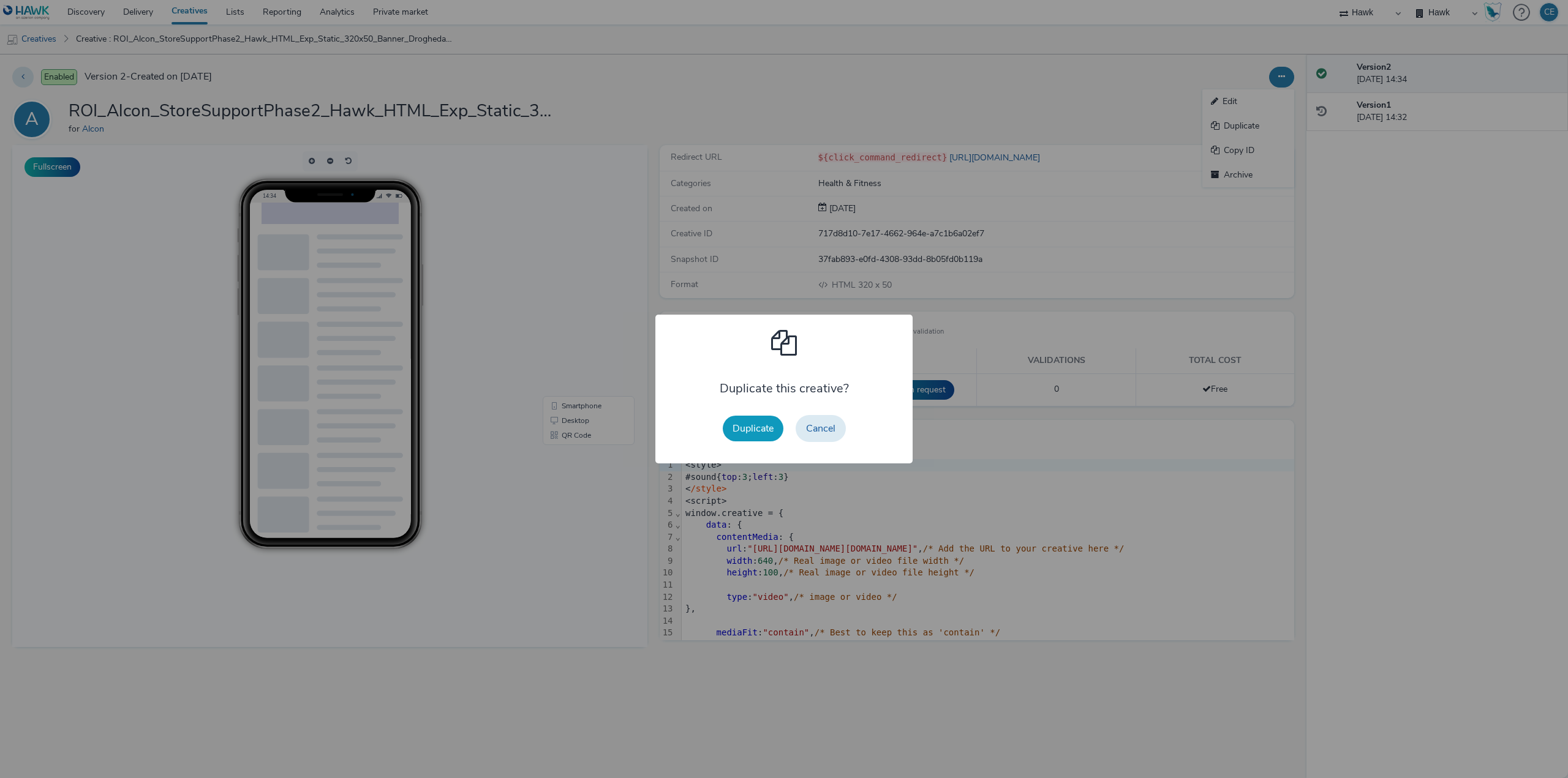
click at [767, 421] on button "Duplicate" at bounding box center [752, 429] width 60 height 26
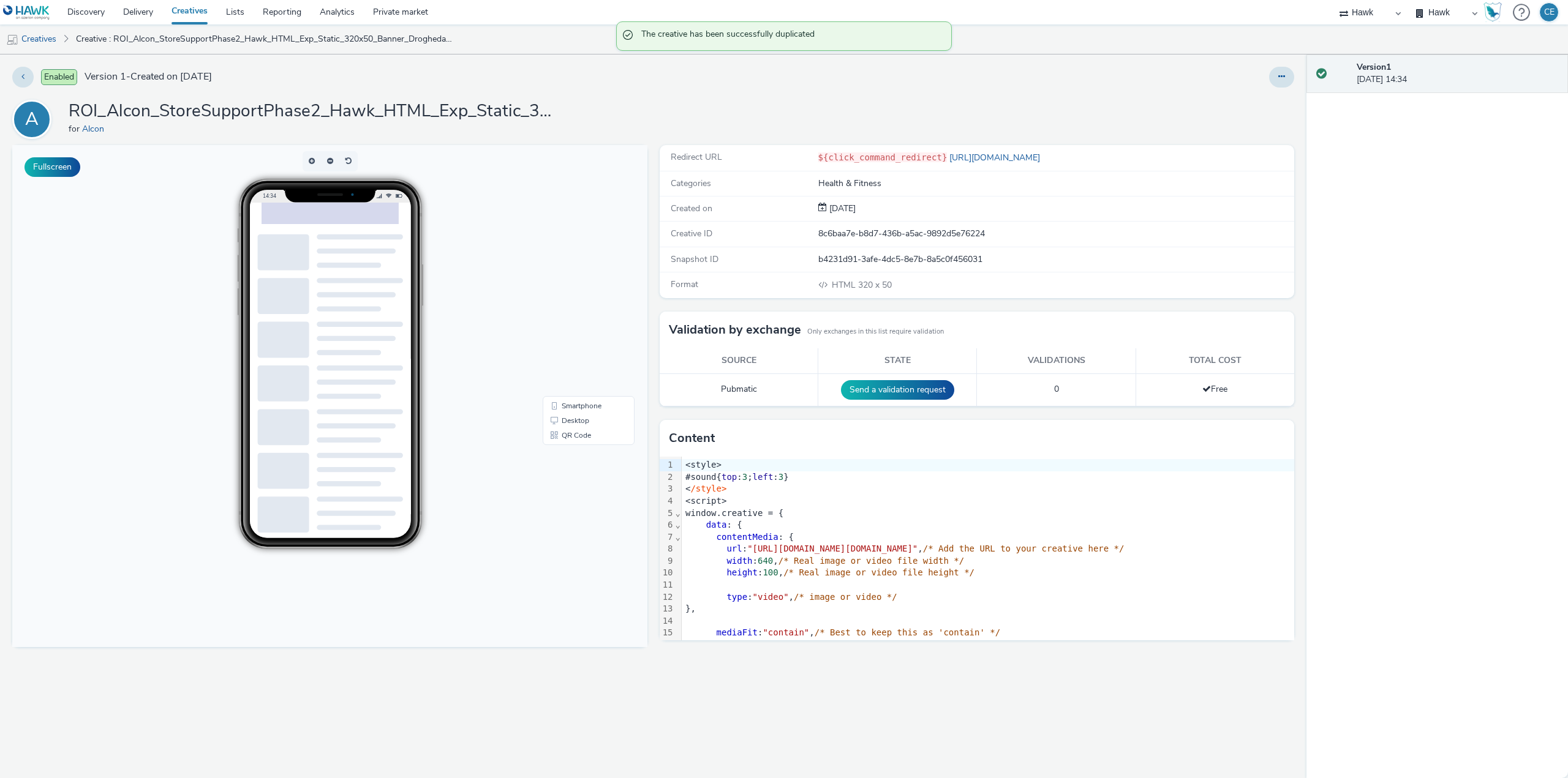
click at [1272, 92] on div "Enabled Version 1 - Created on [DATE] A ROI_Alcon_StoreSupportPhase2_Hawk_HTML_…" at bounding box center [653, 416] width 1307 height 724
click at [1275, 90] on div "Enabled Version 1 - Created on [DATE] A ROI_Alcon_StoreSupportPhase2_Hawk_HTML_…" at bounding box center [653, 416] width 1307 height 724
click at [1279, 85] on button at bounding box center [1282, 77] width 25 height 21
click at [1266, 101] on link "Edit" at bounding box center [1248, 102] width 92 height 24
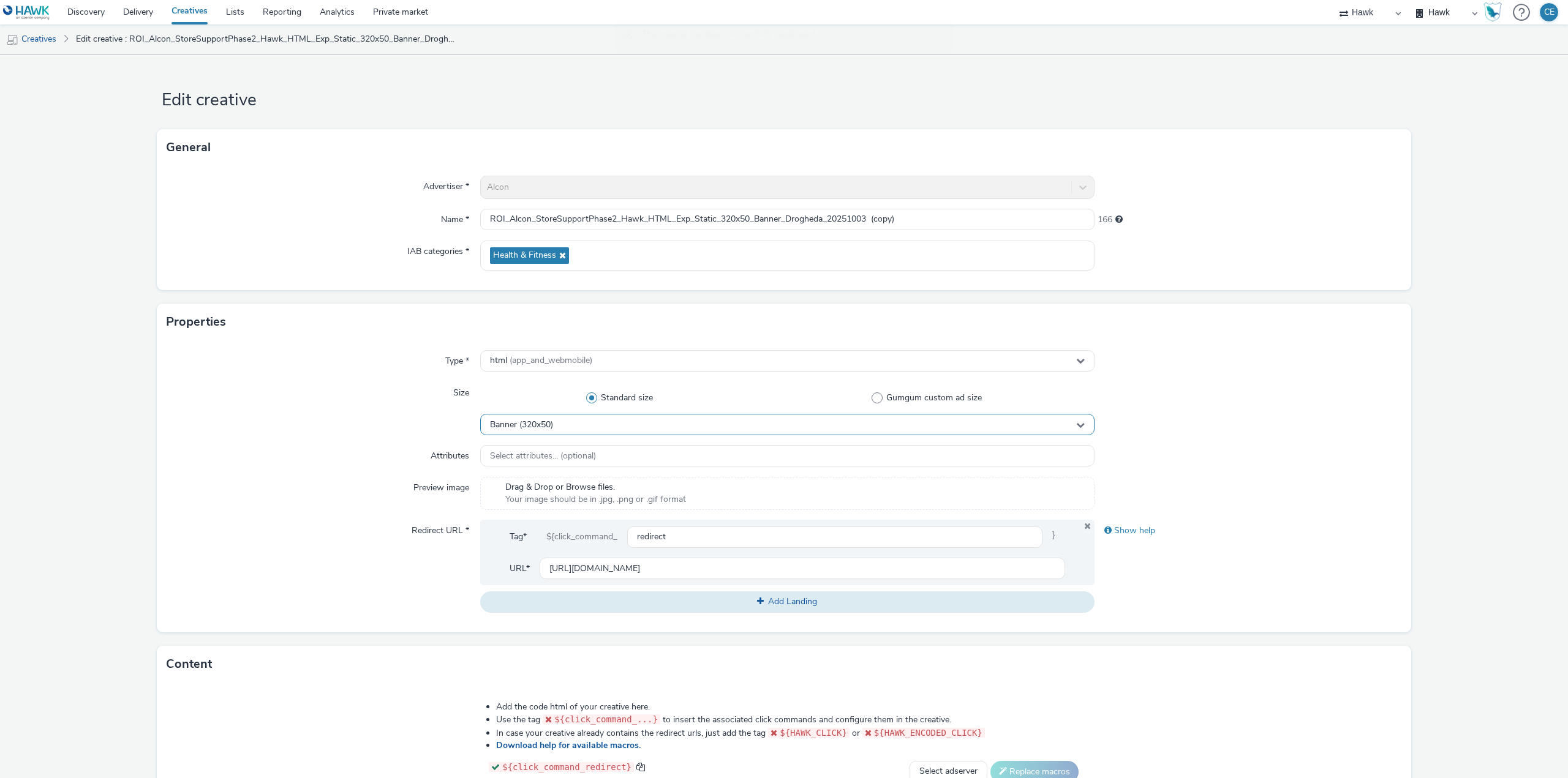
click at [596, 419] on div "Banner (320x50)" at bounding box center [787, 425] width 614 height 22
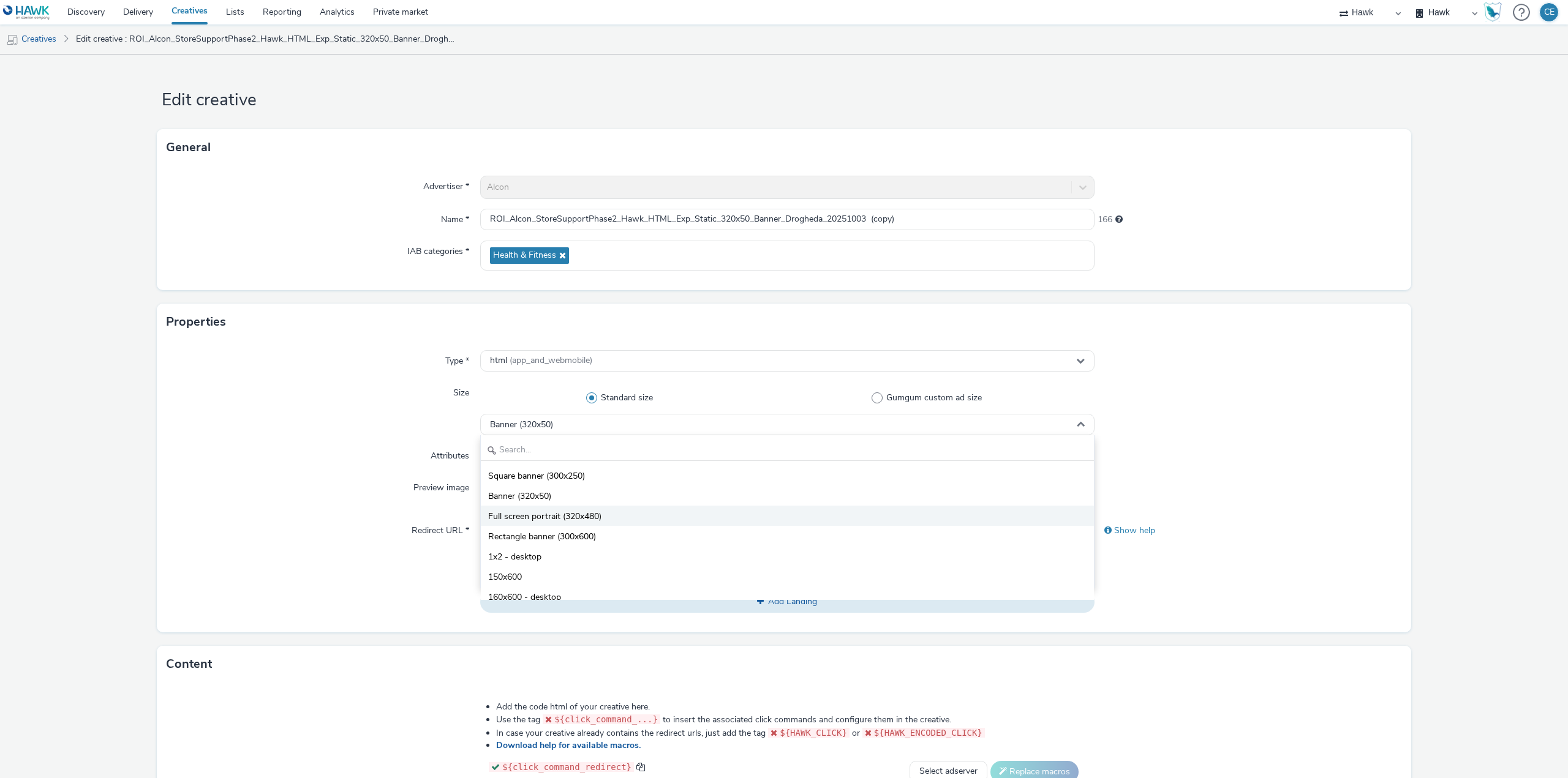
click at [605, 514] on li "Full screen portrait (320x480)" at bounding box center [788, 516] width 613 height 20
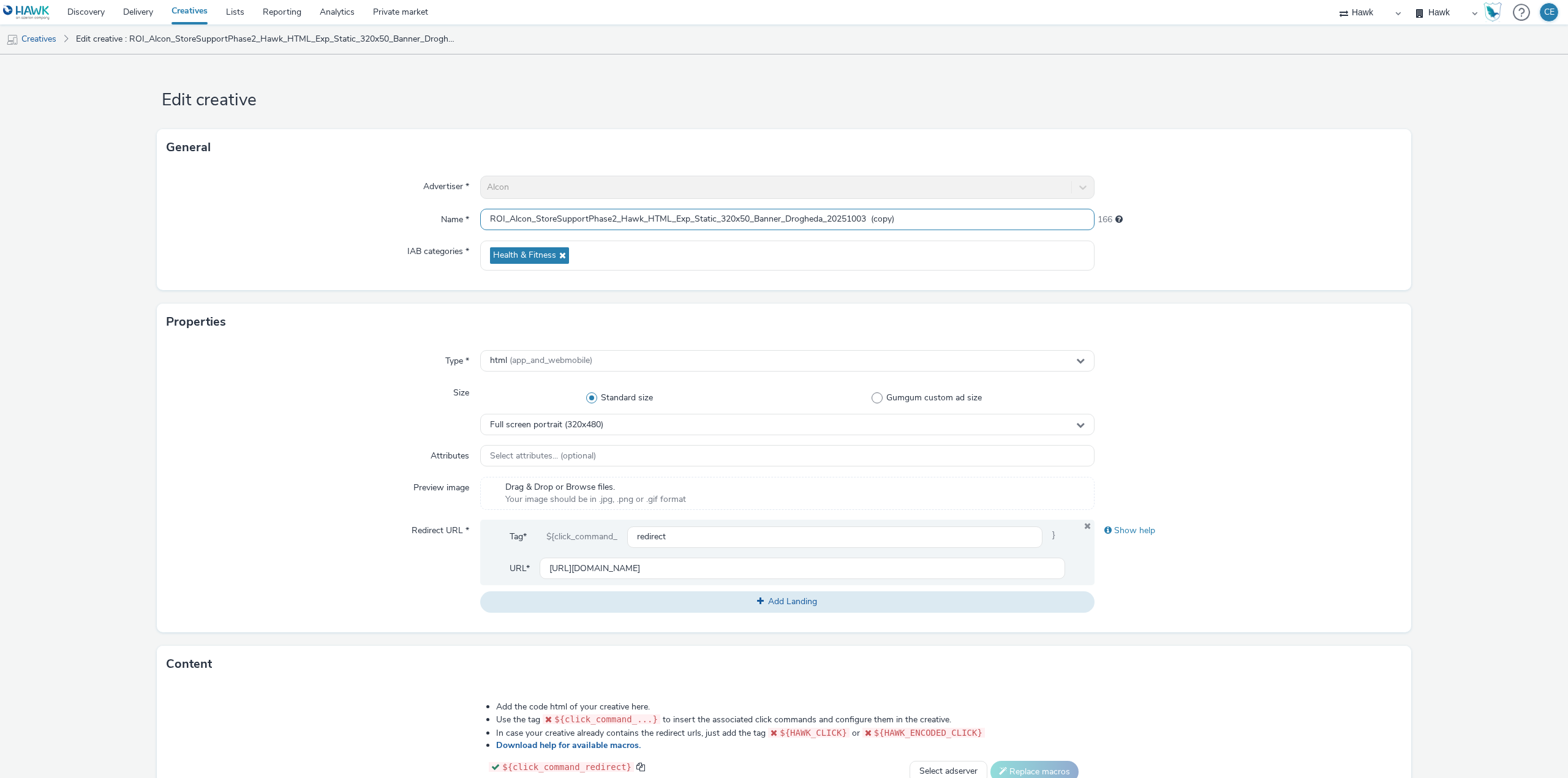
click at [740, 225] on input "ROI_Alcon_StoreSupportPhase2_Hawk_HTML_Exp_Static_320x50_Banner_Drogheda_202510…" at bounding box center [787, 220] width 614 height 22
drag, startPoint x: 871, startPoint y: 222, endPoint x: 971, endPoint y: 236, distance: 101.0
click at [971, 236] on div "Advertiser * Alcon Name * ROI_Alcon_StoreSupportPhase2_Hawk_HTML_Exp_Static_320…" at bounding box center [784, 228] width 1255 height 124
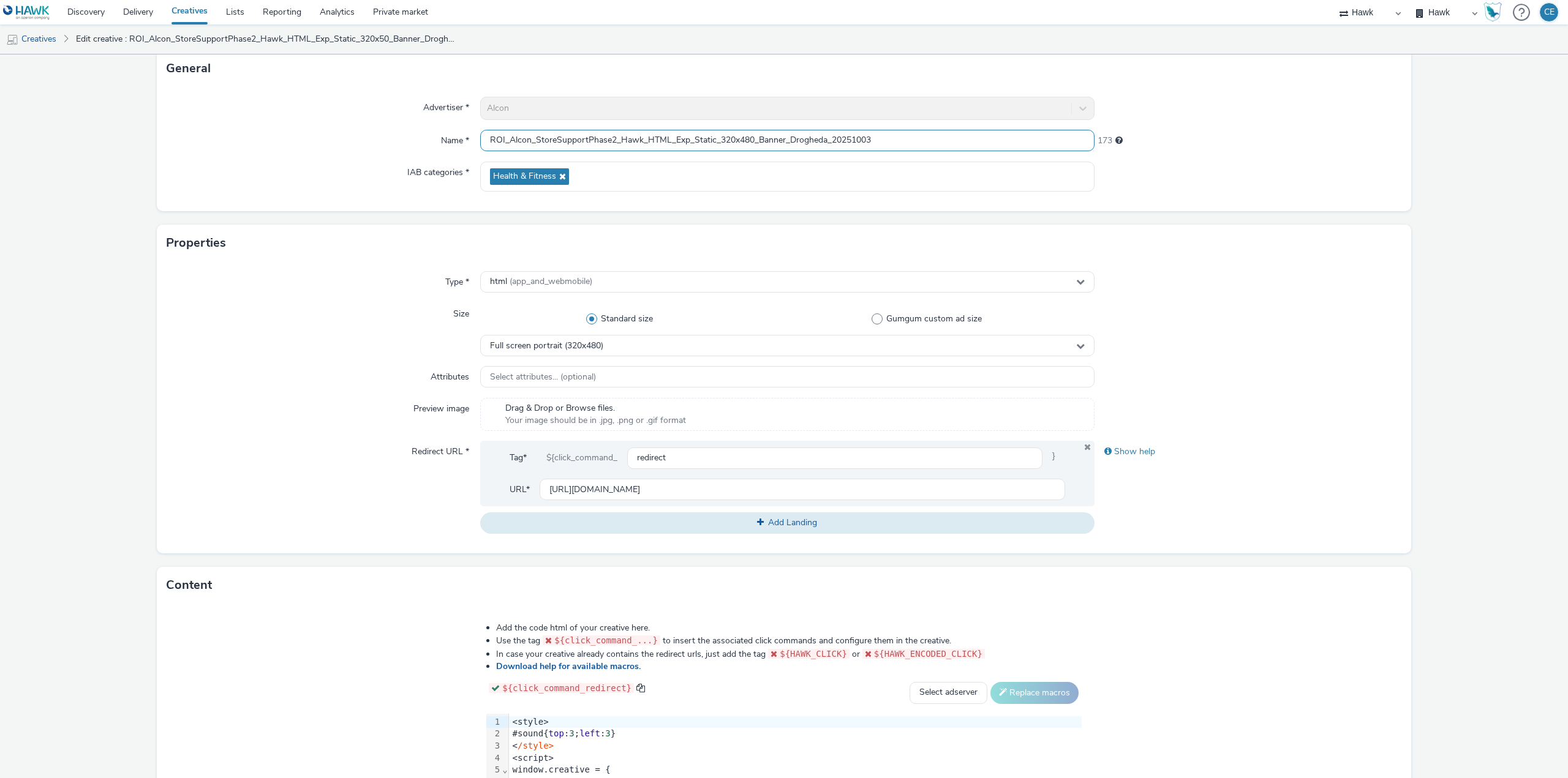
scroll to position [35, 0]
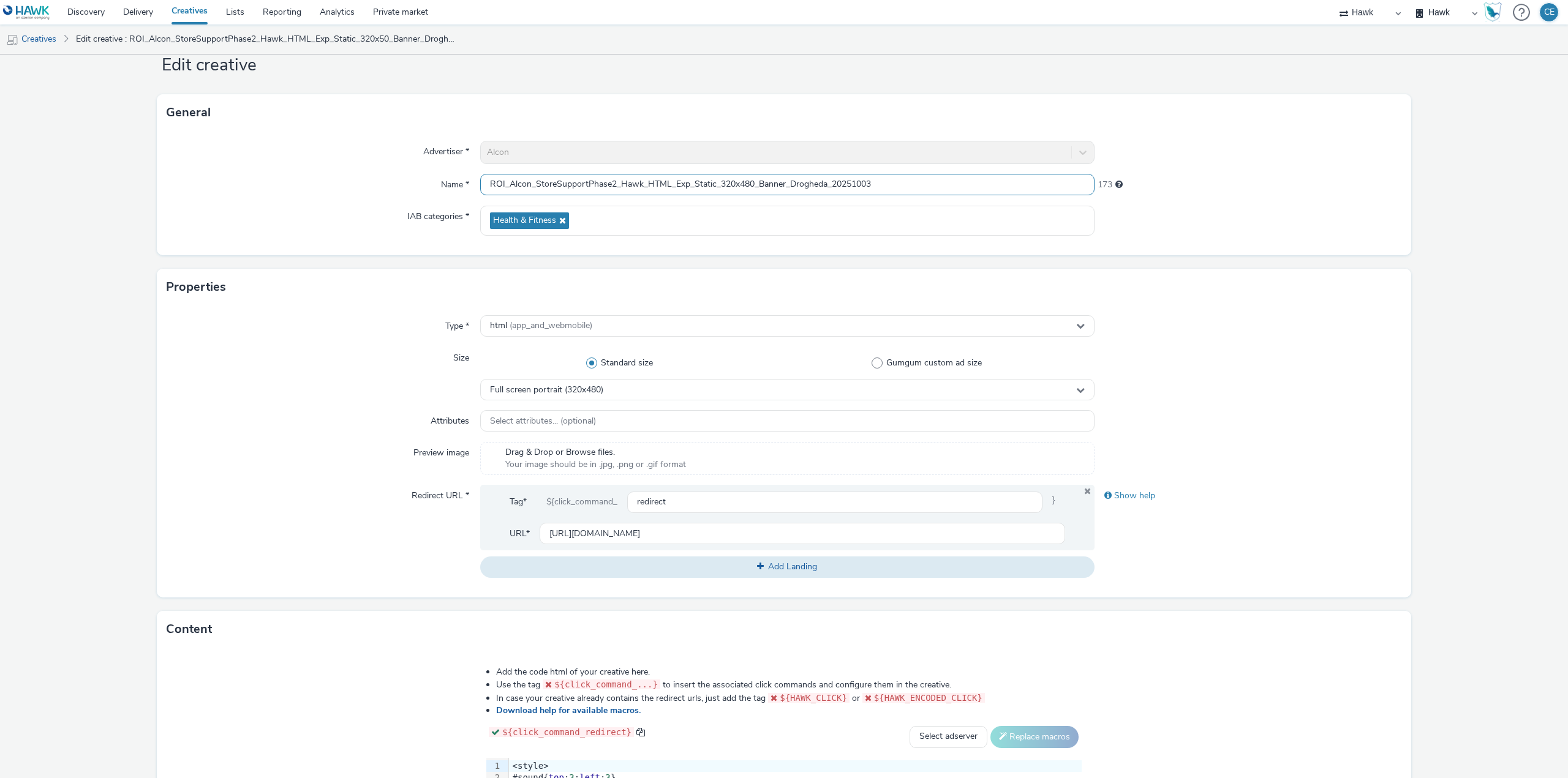
click at [782, 180] on input "ROI_Alcon_StoreSupportPhase2_Hawk_HTML_Exp_Static_320x480_Banner_Drogheda_20251…" at bounding box center [787, 184] width 614 height 22
drag, startPoint x: 784, startPoint y: 182, endPoint x: 757, endPoint y: 178, distance: 27.3
click at [757, 178] on input "ROI_Alcon_StoreSupportPhase2_Hawk_HTML_Exp_Static_320x480_Banner_Drogheda_20251…" at bounding box center [787, 184] width 614 height 22
type input "ROI_Alcon_StoreSupportPhase2_Hawk_HTML_Exp_Static_320x480_INT_Drogheda_20251003"
click at [400, 300] on div "Properties" at bounding box center [784, 287] width 1255 height 37
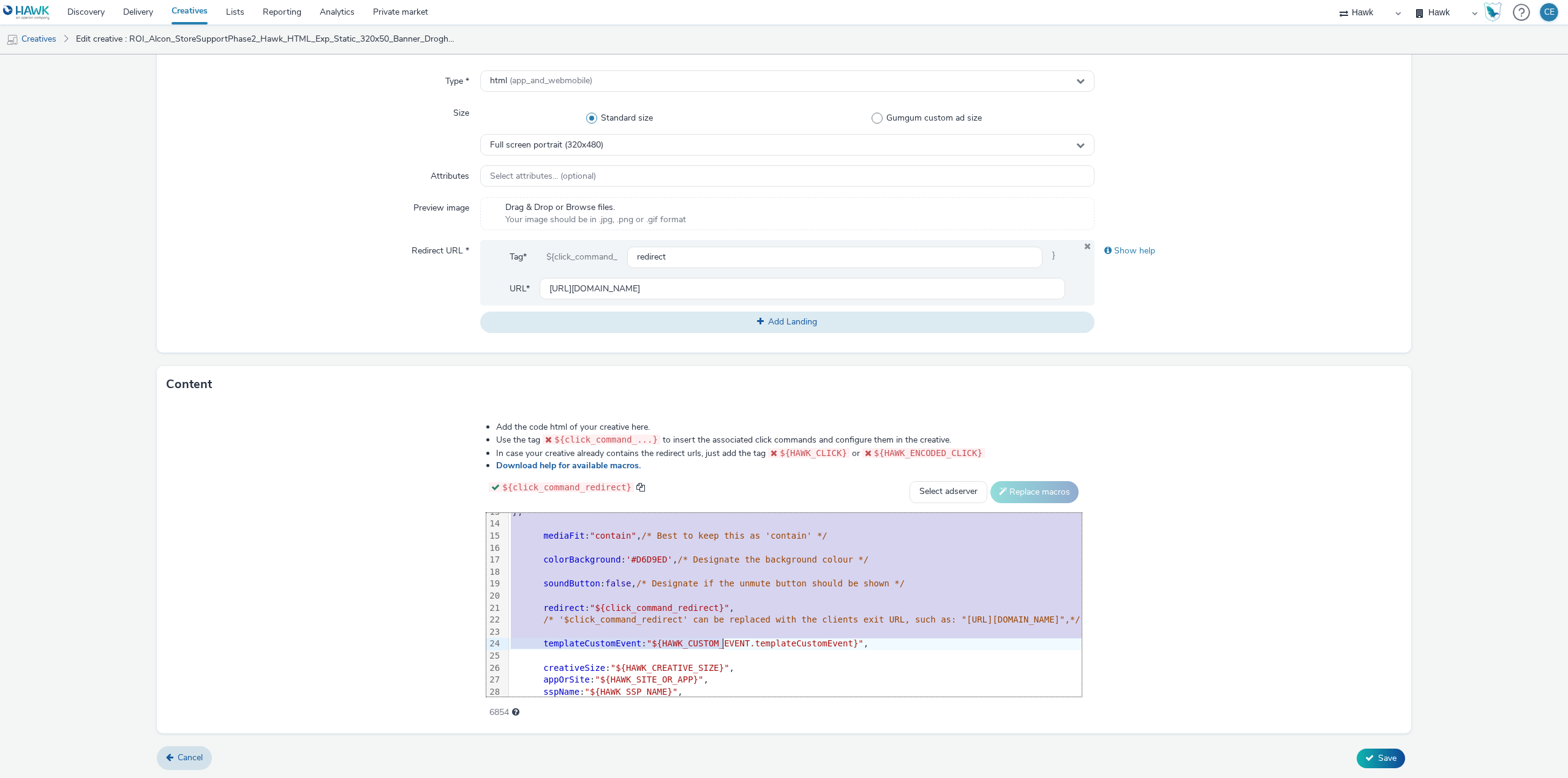
scroll to position [205, 0]
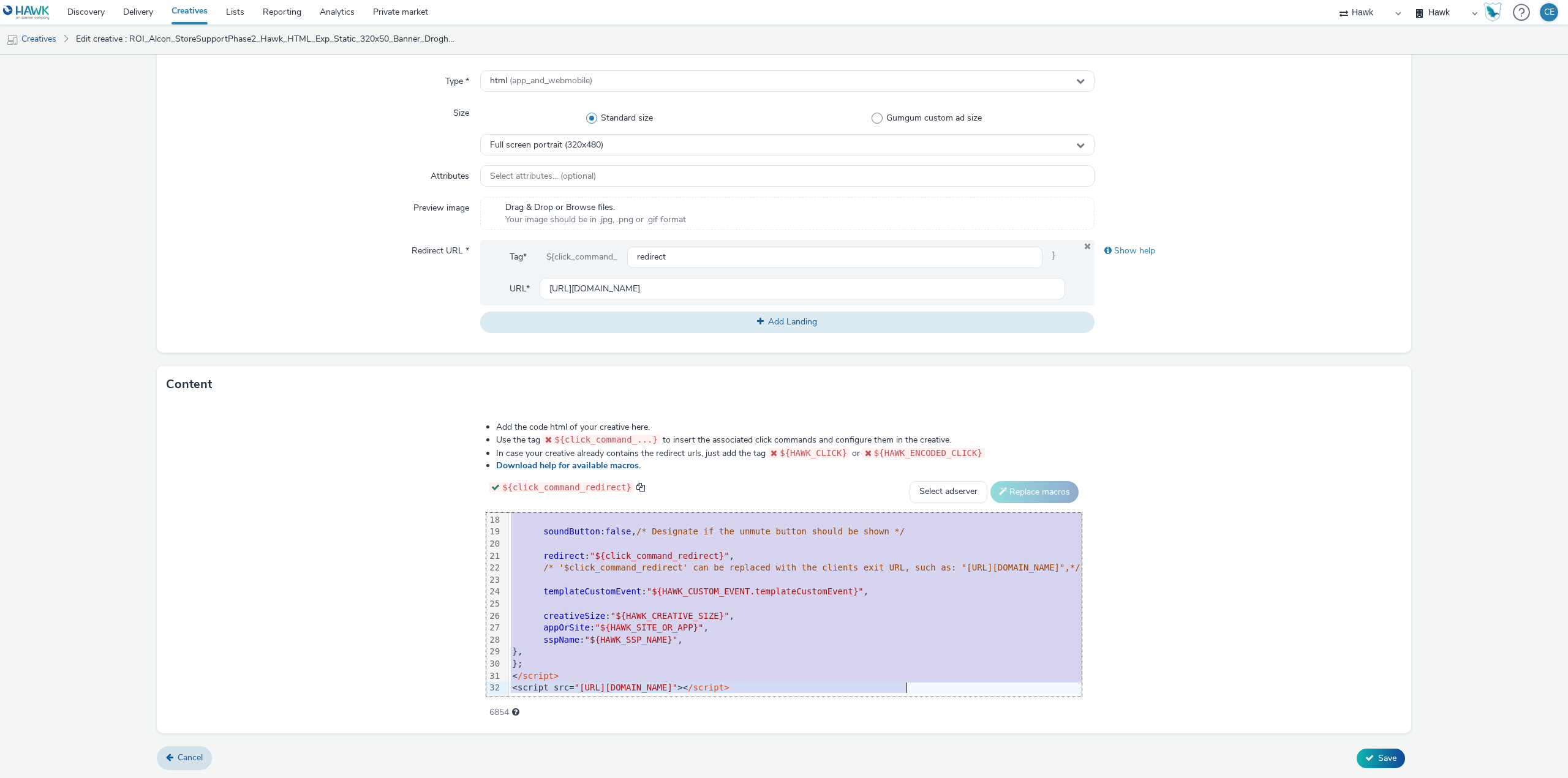
drag, startPoint x: 362, startPoint y: 524, endPoint x: 661, endPoint y: 787, distance: 398.2
click at [661, 778] on html "Discovery Delivery Creatives Lists Reporting Analytics Private market Hawk Hawk…" at bounding box center [784, 389] width 1568 height 778
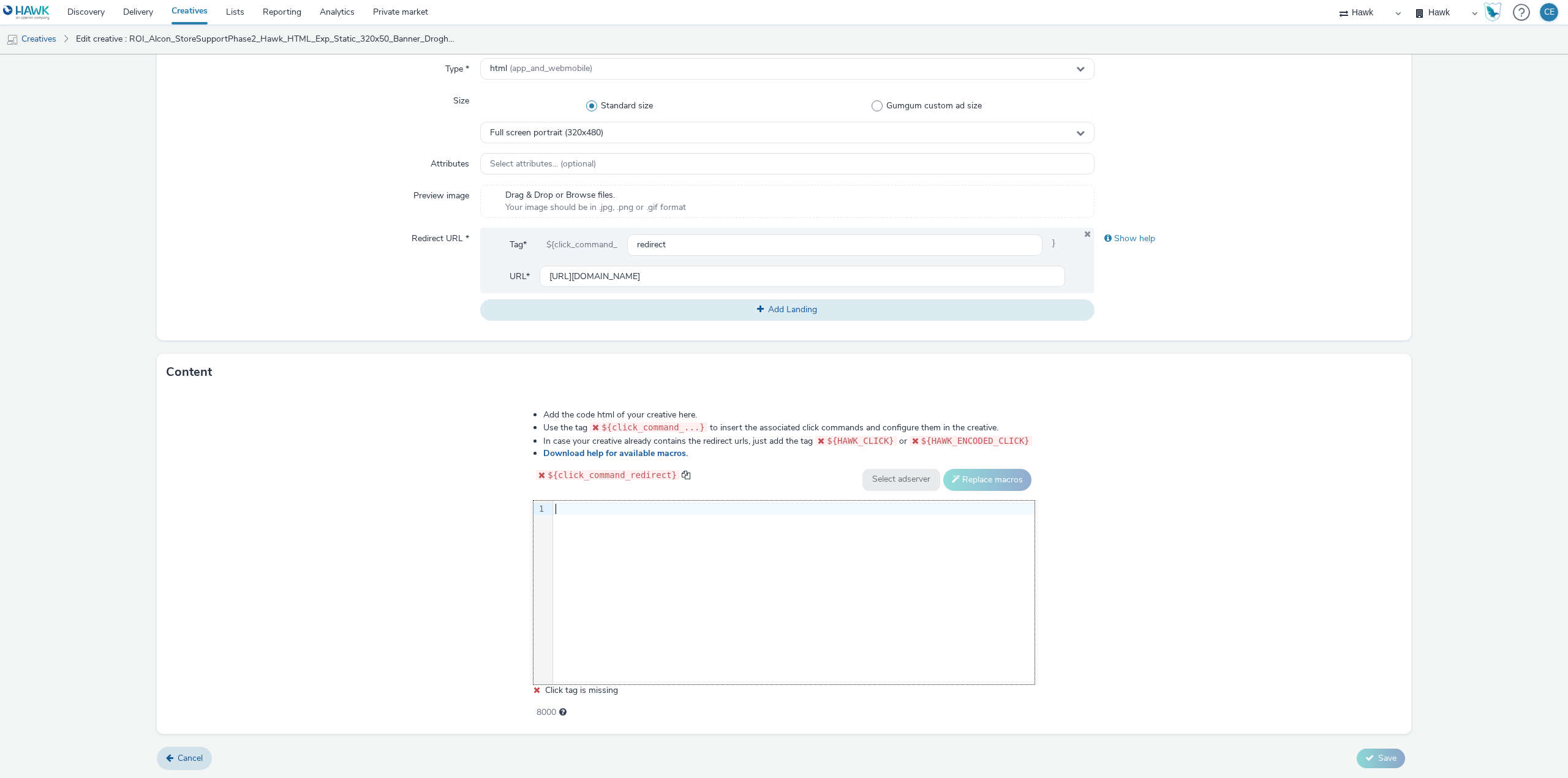
drag, startPoint x: 592, startPoint y: 492, endPoint x: 565, endPoint y: 501, distance: 28.5
drag, startPoint x: 565, startPoint y: 501, endPoint x: 557, endPoint y: 504, distance: 8.5
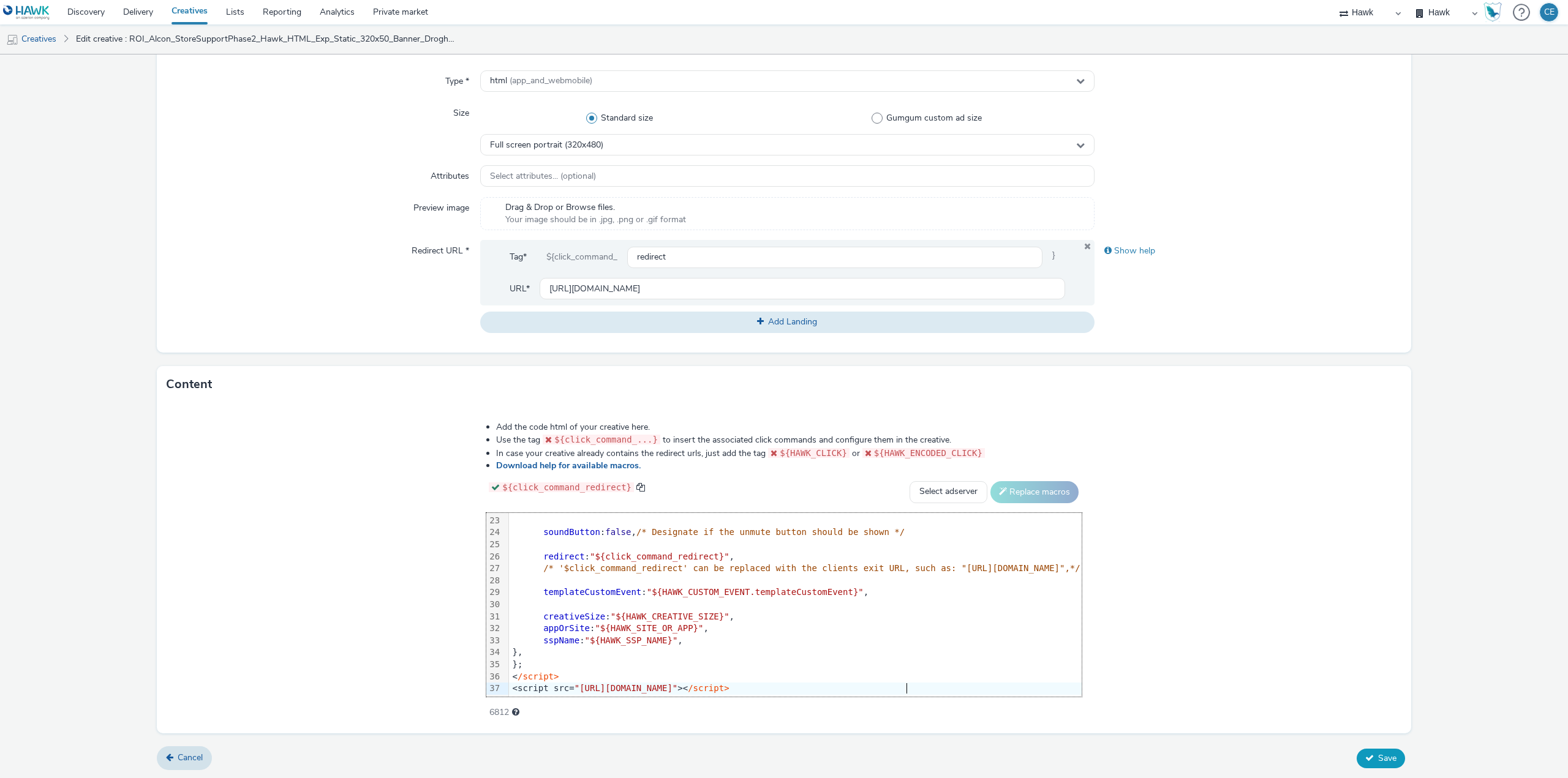
click at [1382, 765] on button "Save" at bounding box center [1381, 758] width 48 height 20
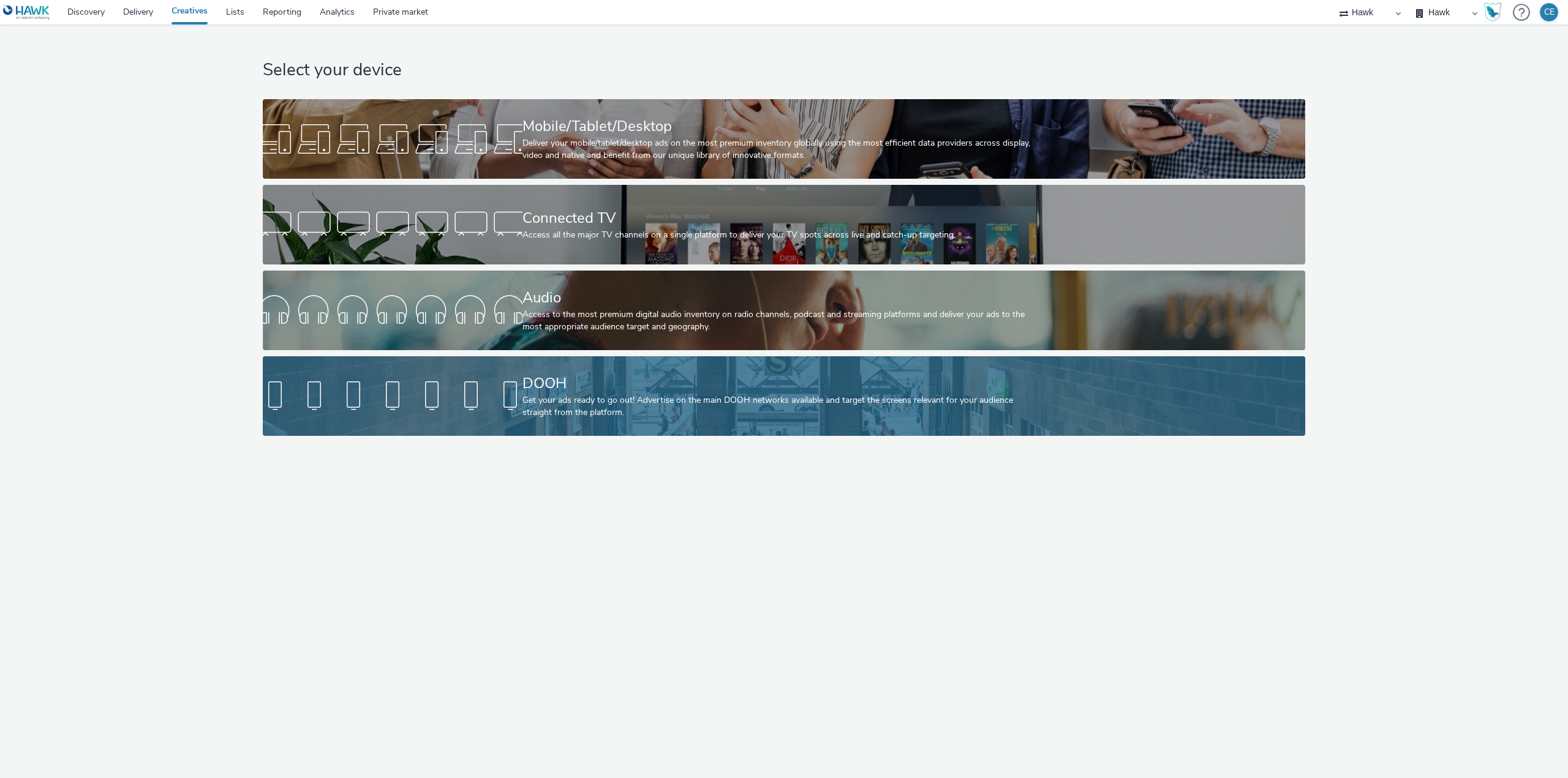
click at [548, 364] on div "DOOH Get your ads ready to go out! Advertise on the main DOOH networks availabl…" at bounding box center [782, 395] width 519 height 79
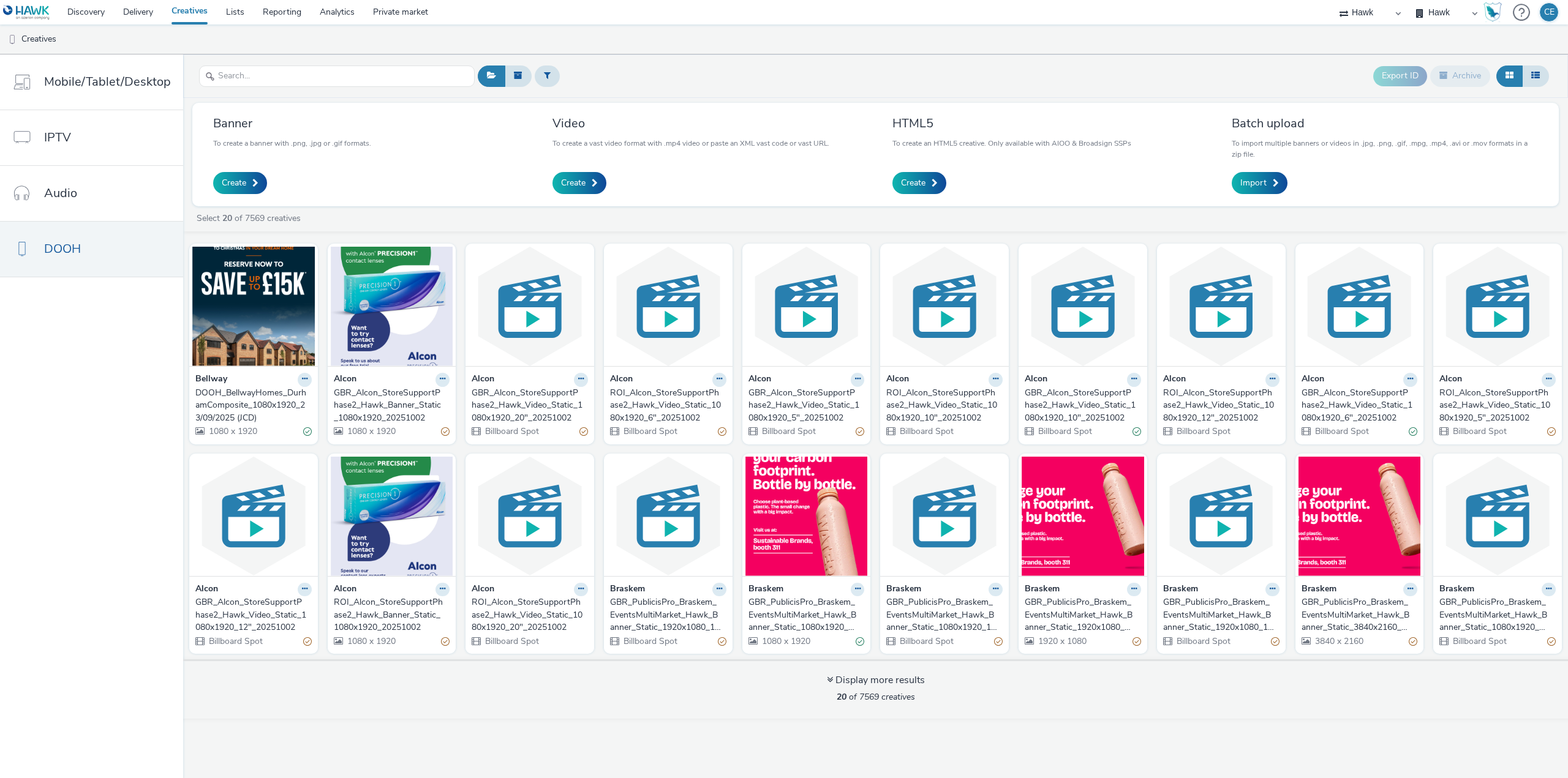
click at [571, 622] on div "ROI_Alcon_StoreSupportPhase2_Hawk_Video_Static_1080x1920_20"_20251002" at bounding box center [527, 615] width 111 height 37
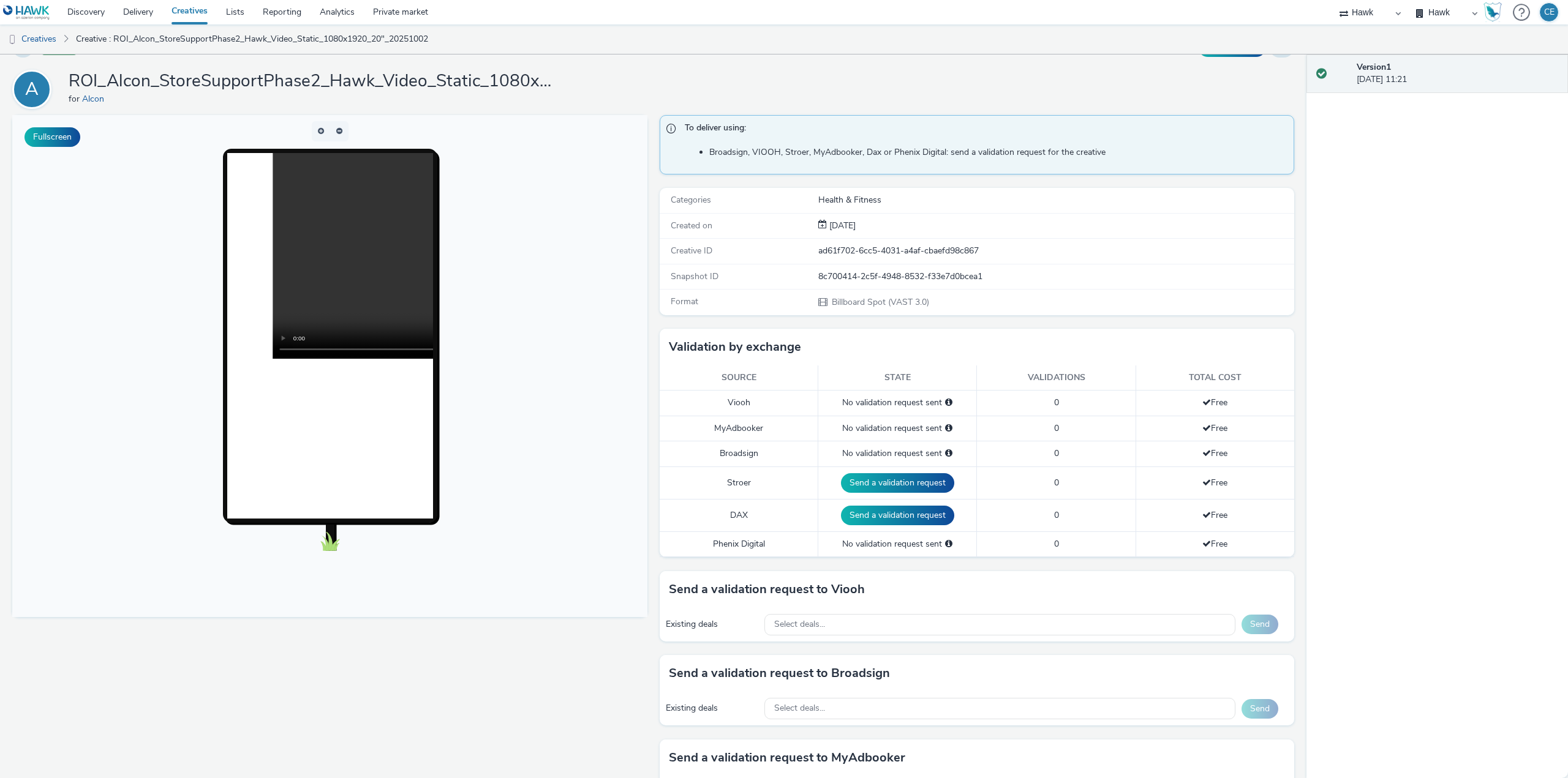
scroll to position [245, 0]
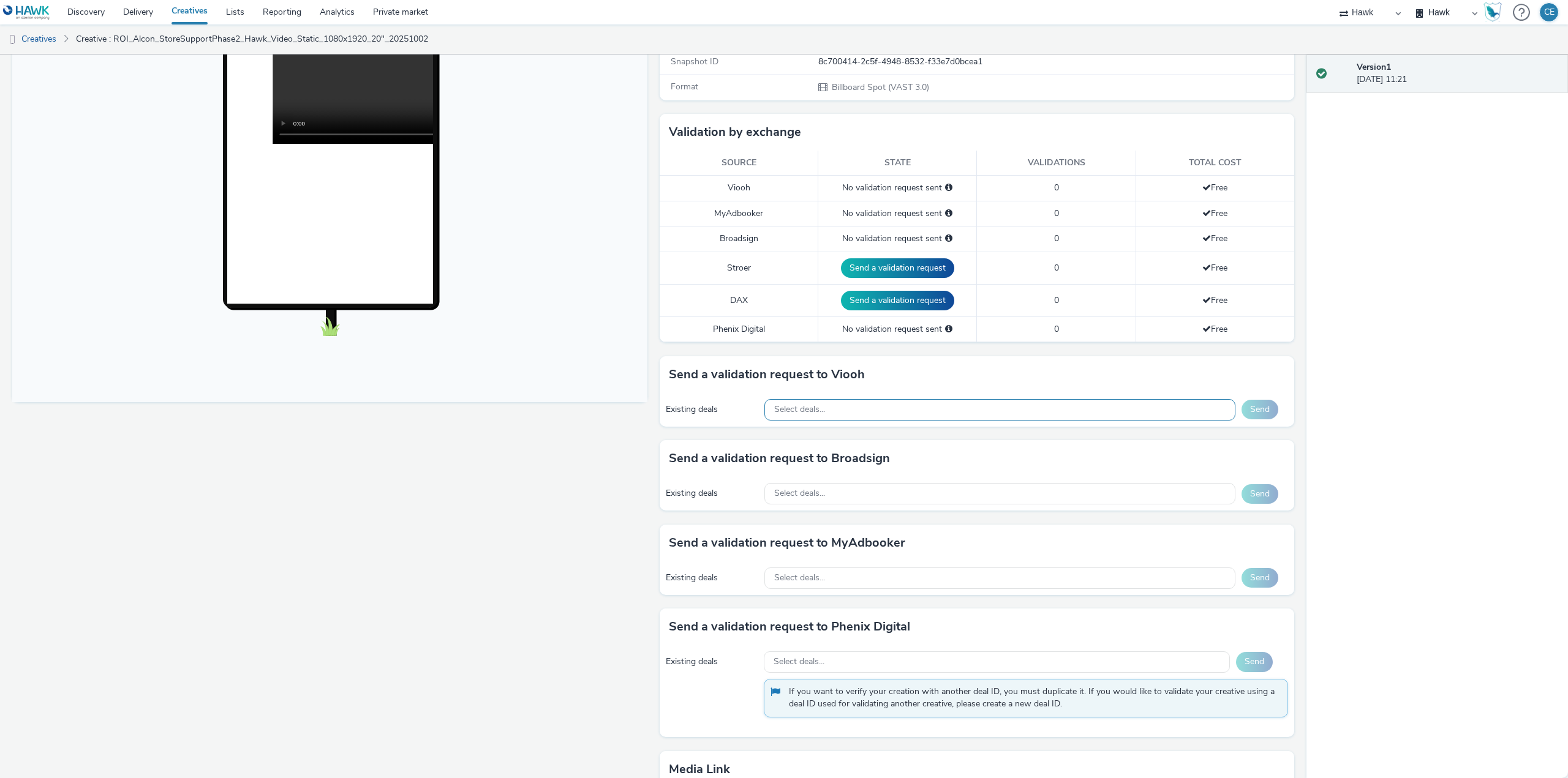
click at [864, 404] on div "Select deals..." at bounding box center [1000, 410] width 471 height 22
type input "s"
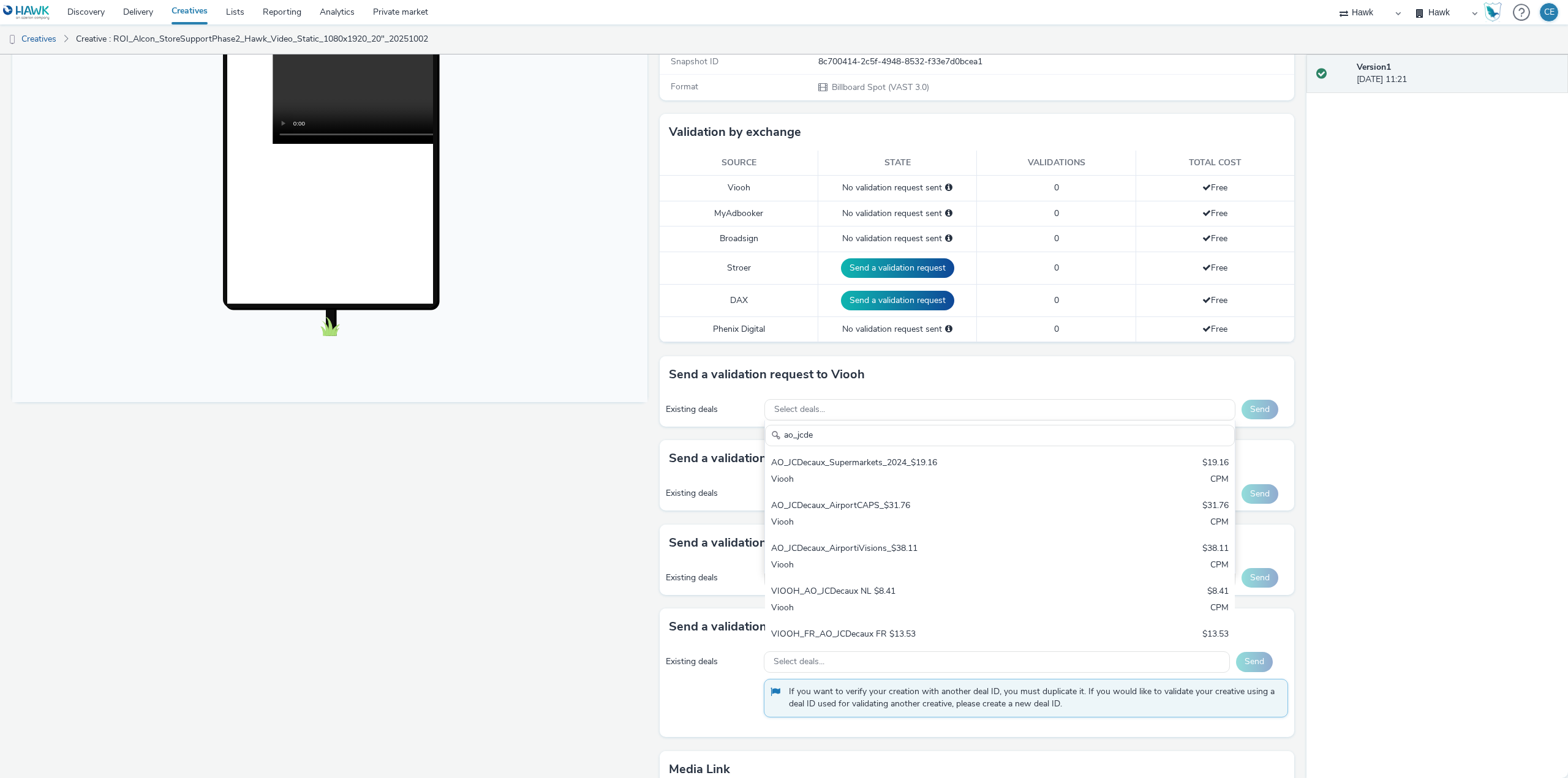
type input "ao_jcdec"
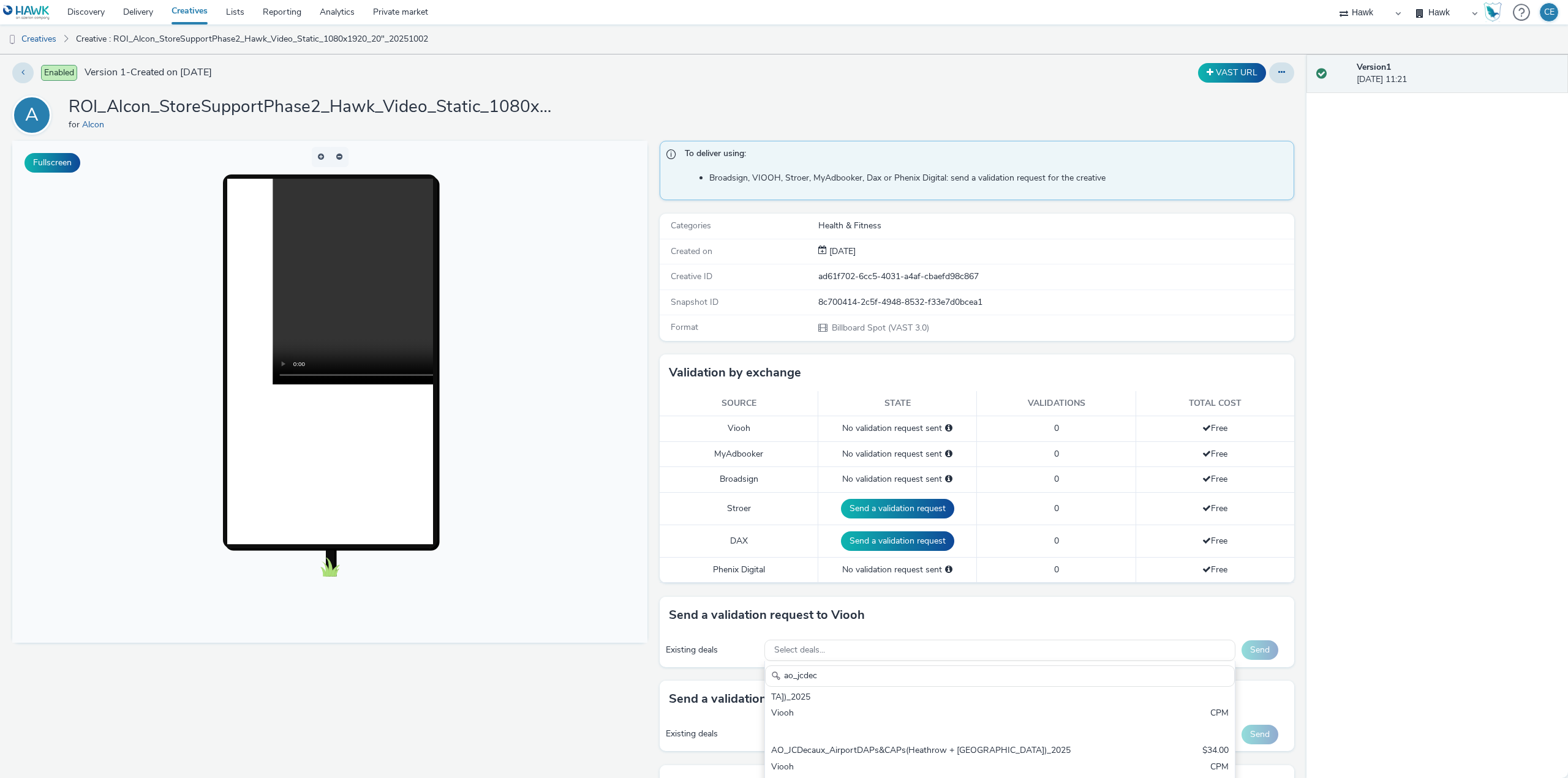
scroll to position [0, 0]
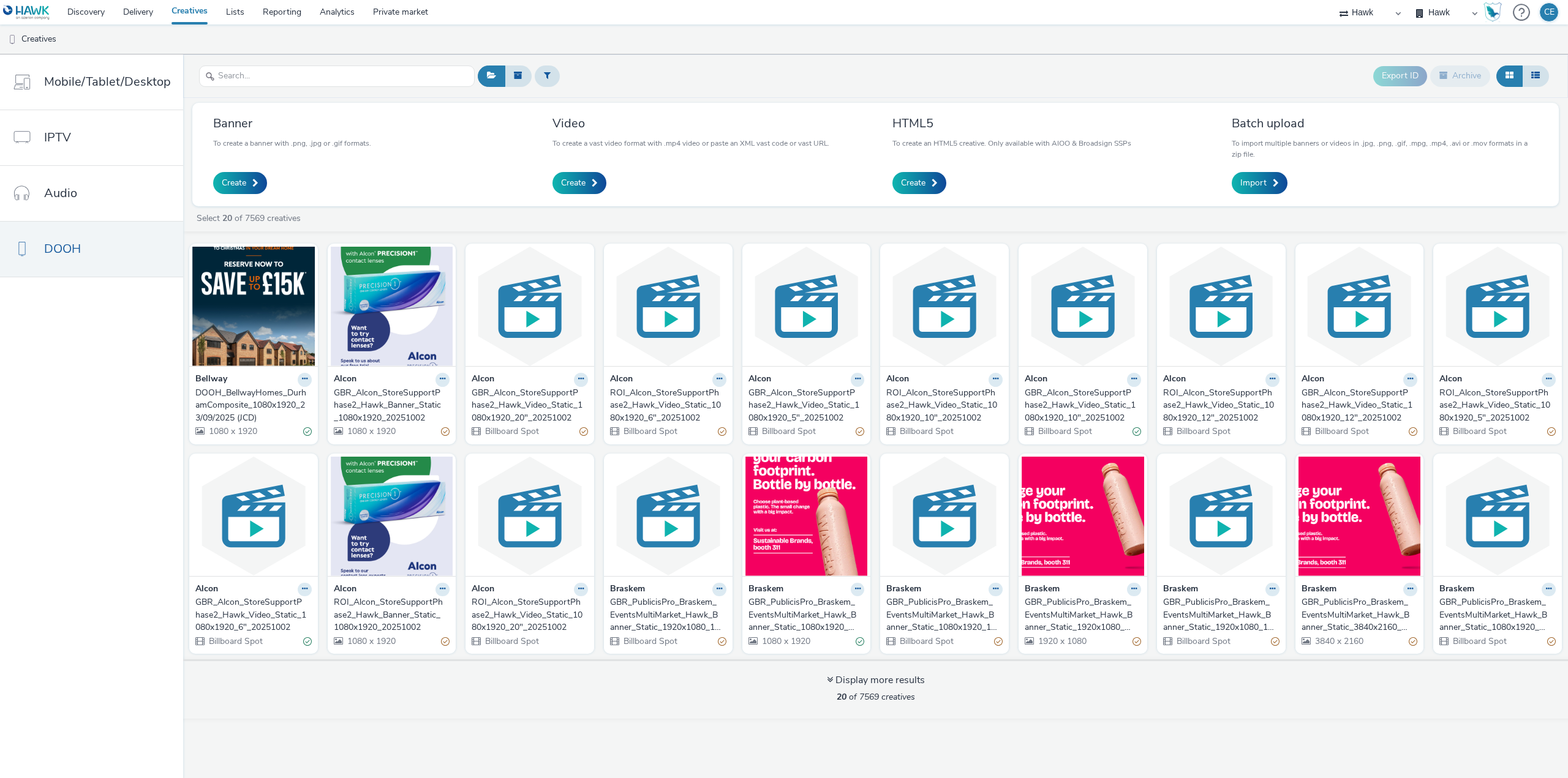
click at [387, 608] on div "ROI_Alcon_StoreSupportPhase2_Hawk_Banner_Static_1080x1920_20251002" at bounding box center [389, 615] width 111 height 37
click at [1090, 413] on div "GBR_Alcon_StoreSupportPhase2_Hawk_Video_Static_1080x1920_10"_20251002" at bounding box center [1080, 406] width 111 height 37
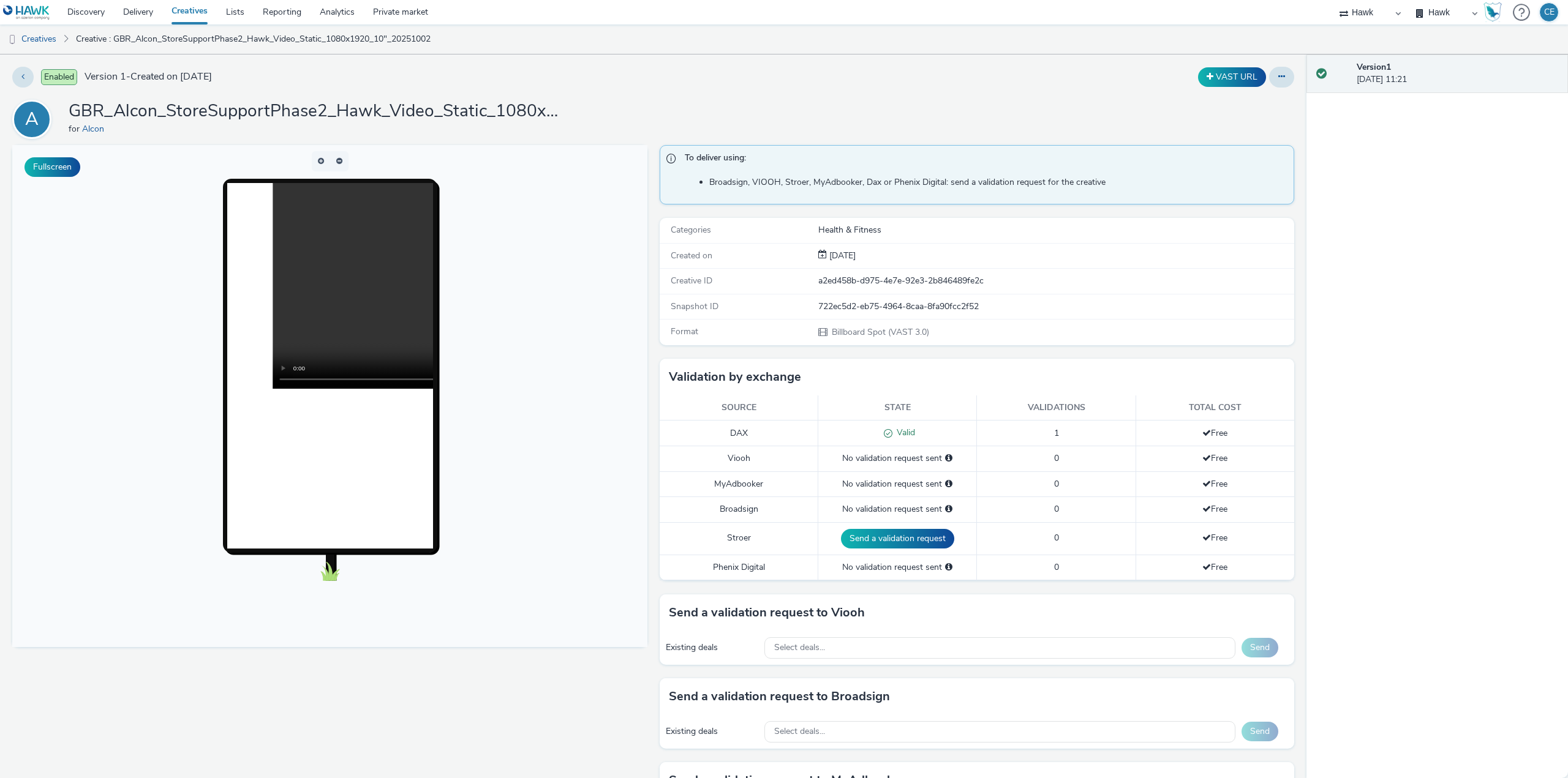
click at [394, 379] on preview-vast at bounding box center [330, 286] width 206 height 206
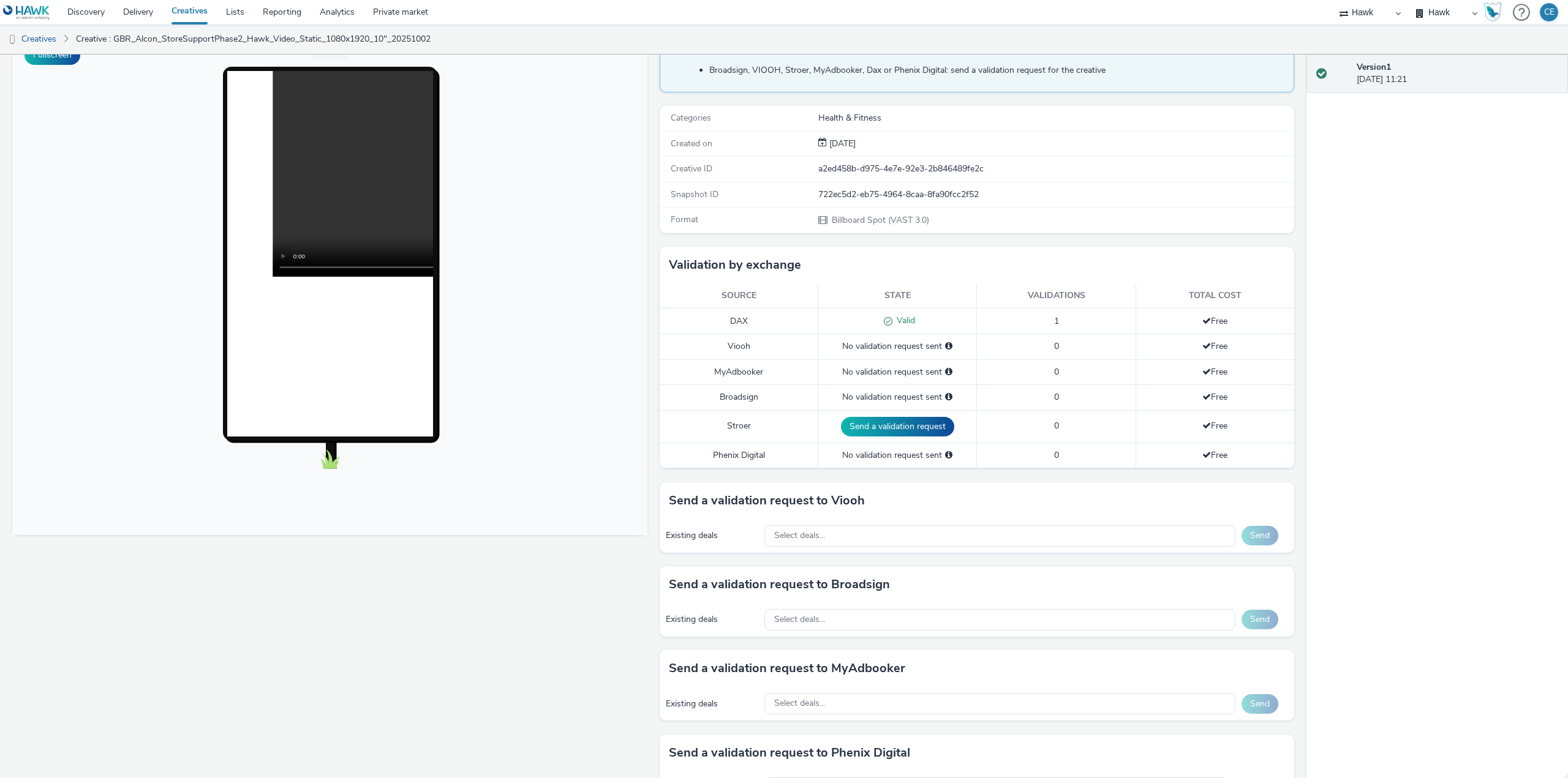
scroll to position [184, 0]
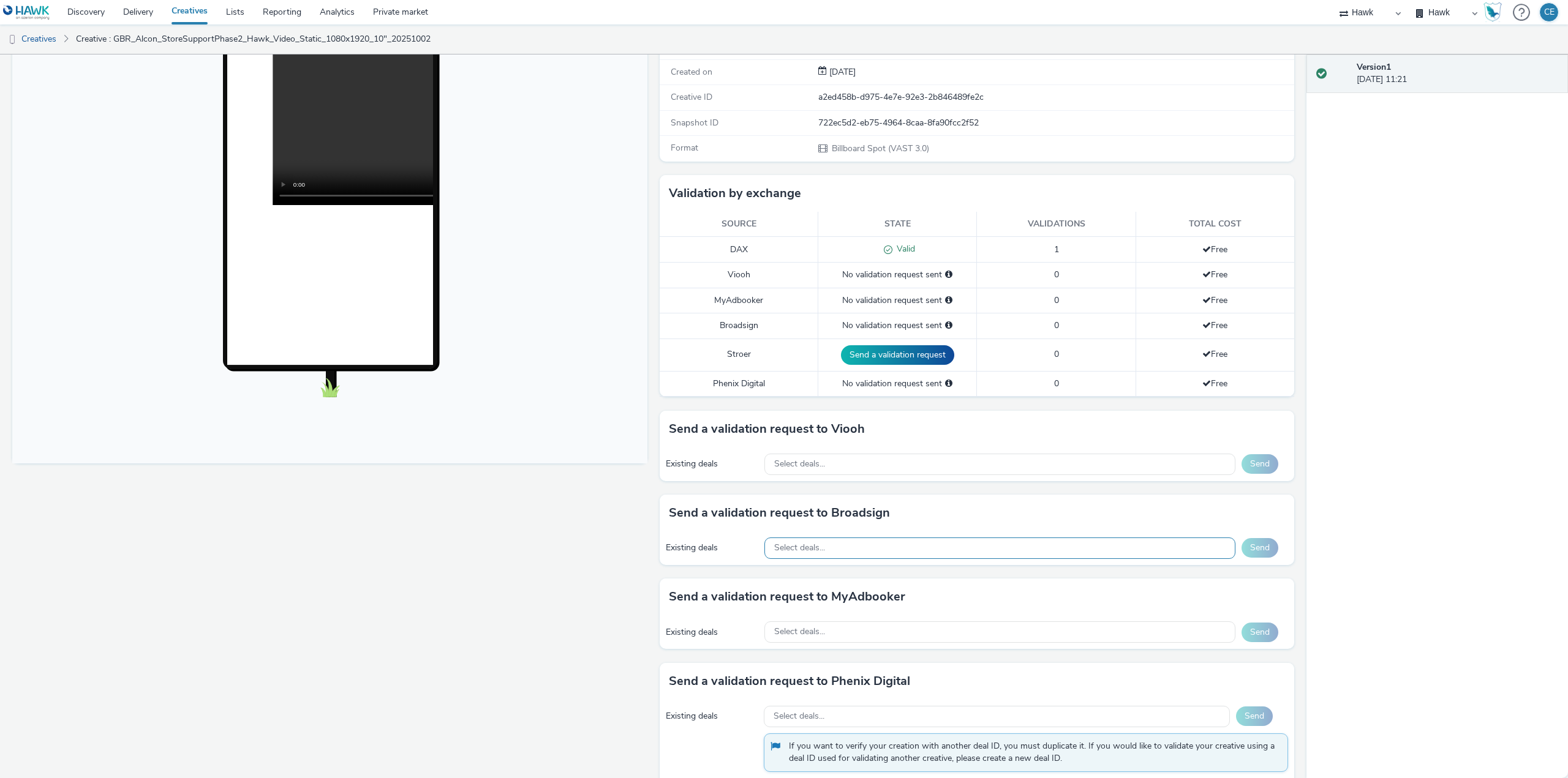
click at [862, 544] on div "Select deals..." at bounding box center [1000, 549] width 471 height 22
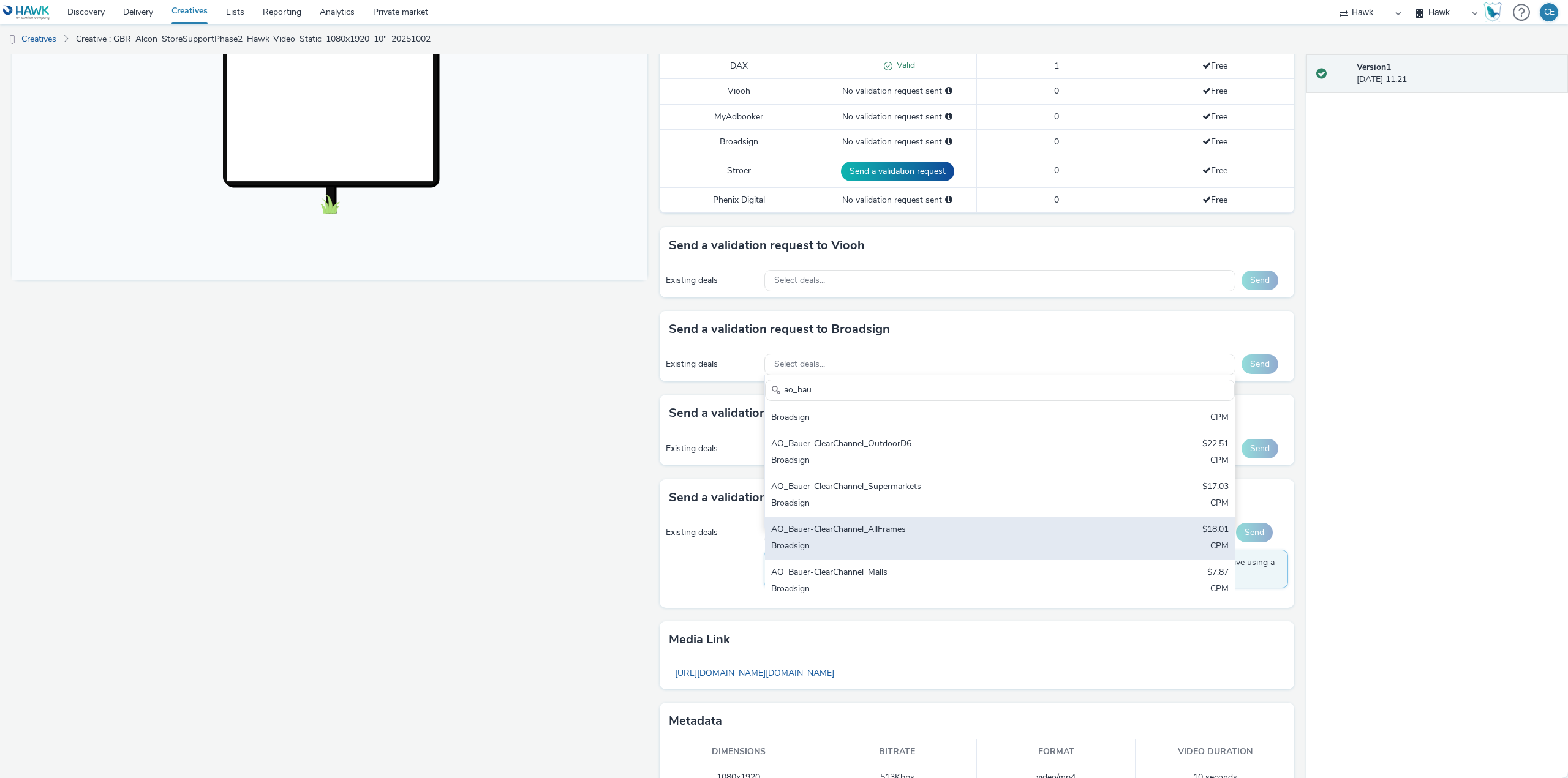
scroll to position [61, 0]
type input "ao_bau"
click at [955, 534] on div "AO_Bauer-ClearChannel_AllFrames" at bounding box center [923, 528] width 303 height 14
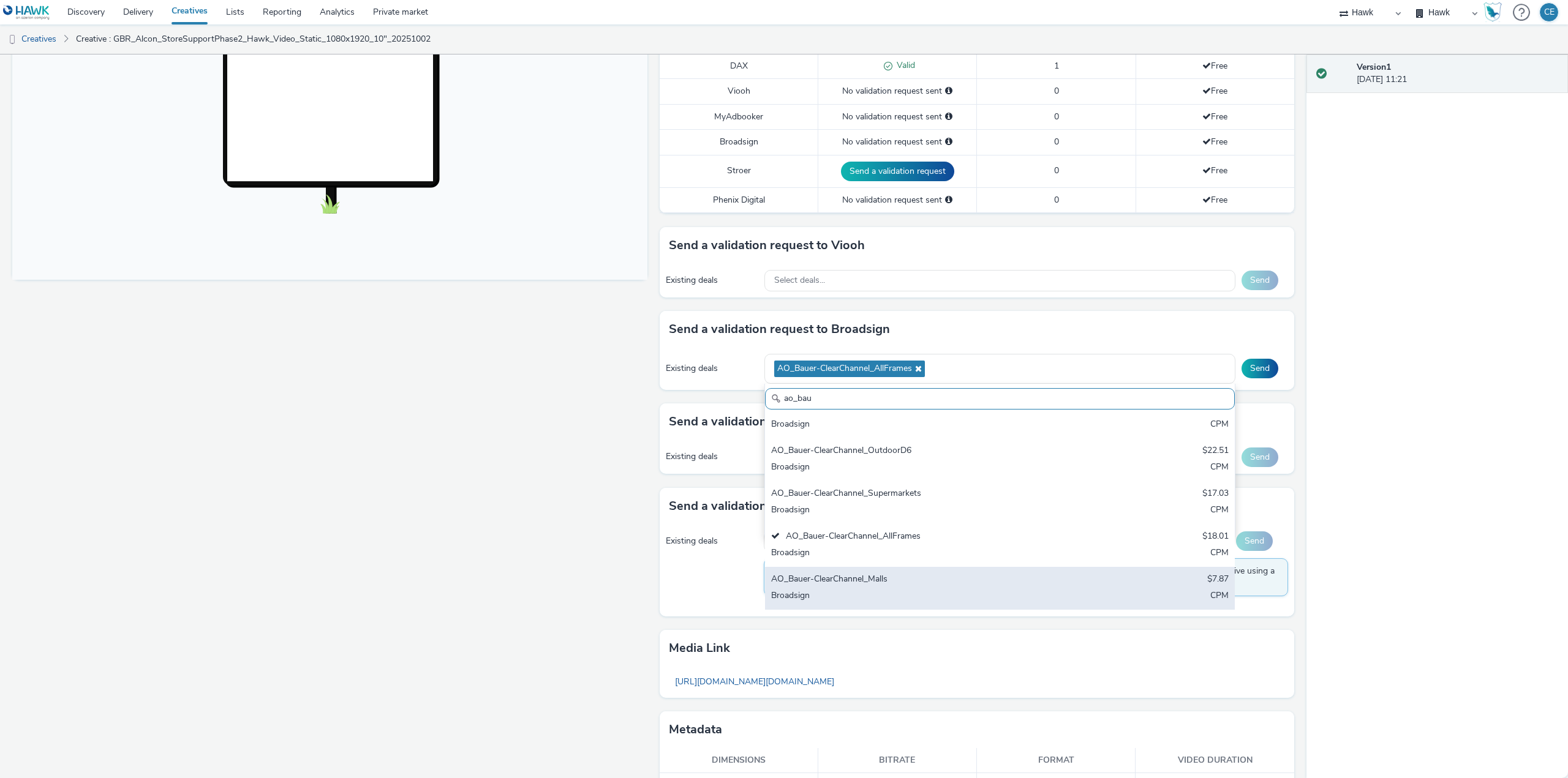
click at [946, 583] on div "AO_Bauer-ClearChannel_Malls" at bounding box center [923, 580] width 303 height 14
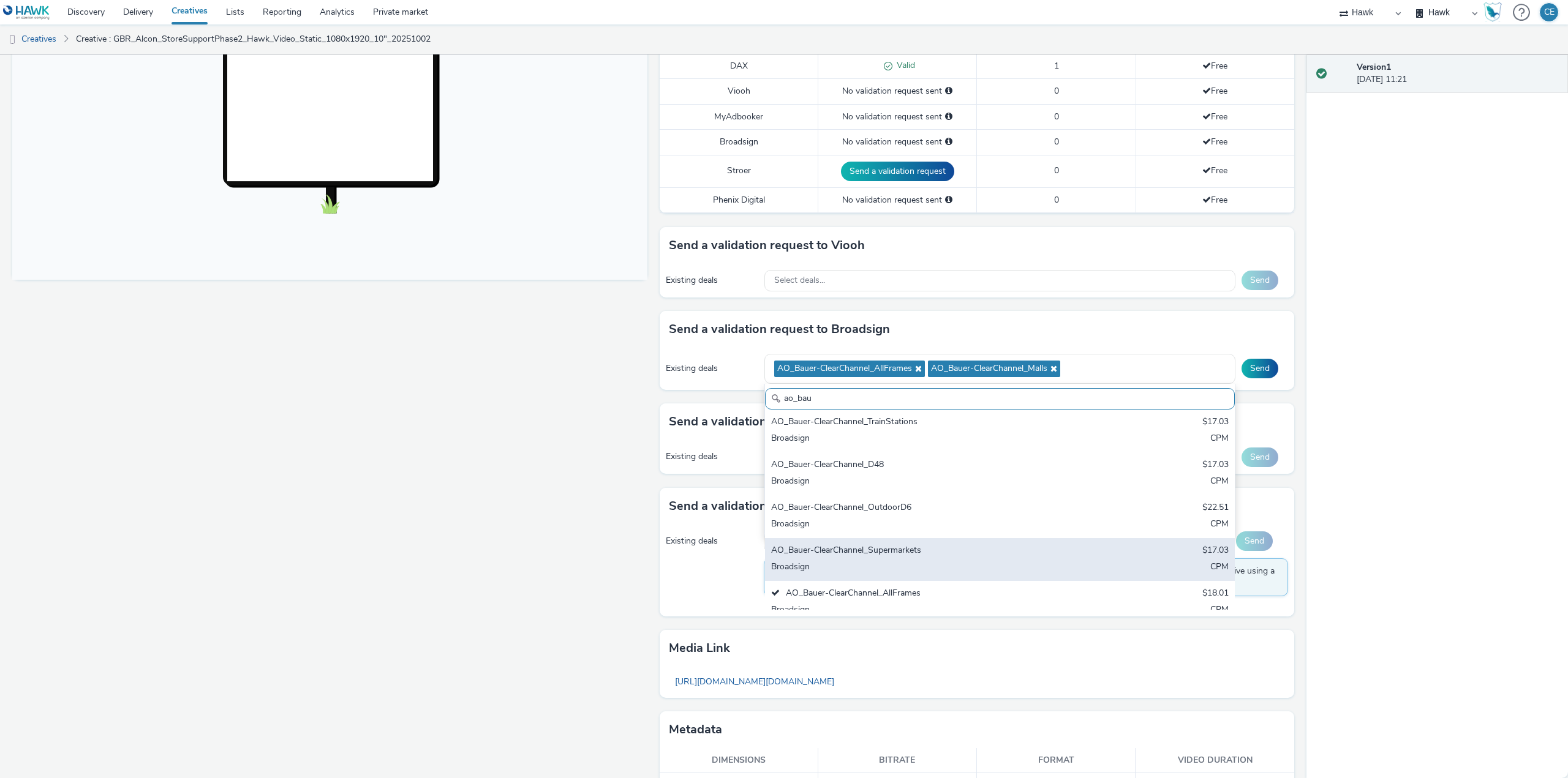
scroll to position [0, 0]
click at [942, 566] on div "Broadsign" at bounding box center [923, 572] width 303 height 14
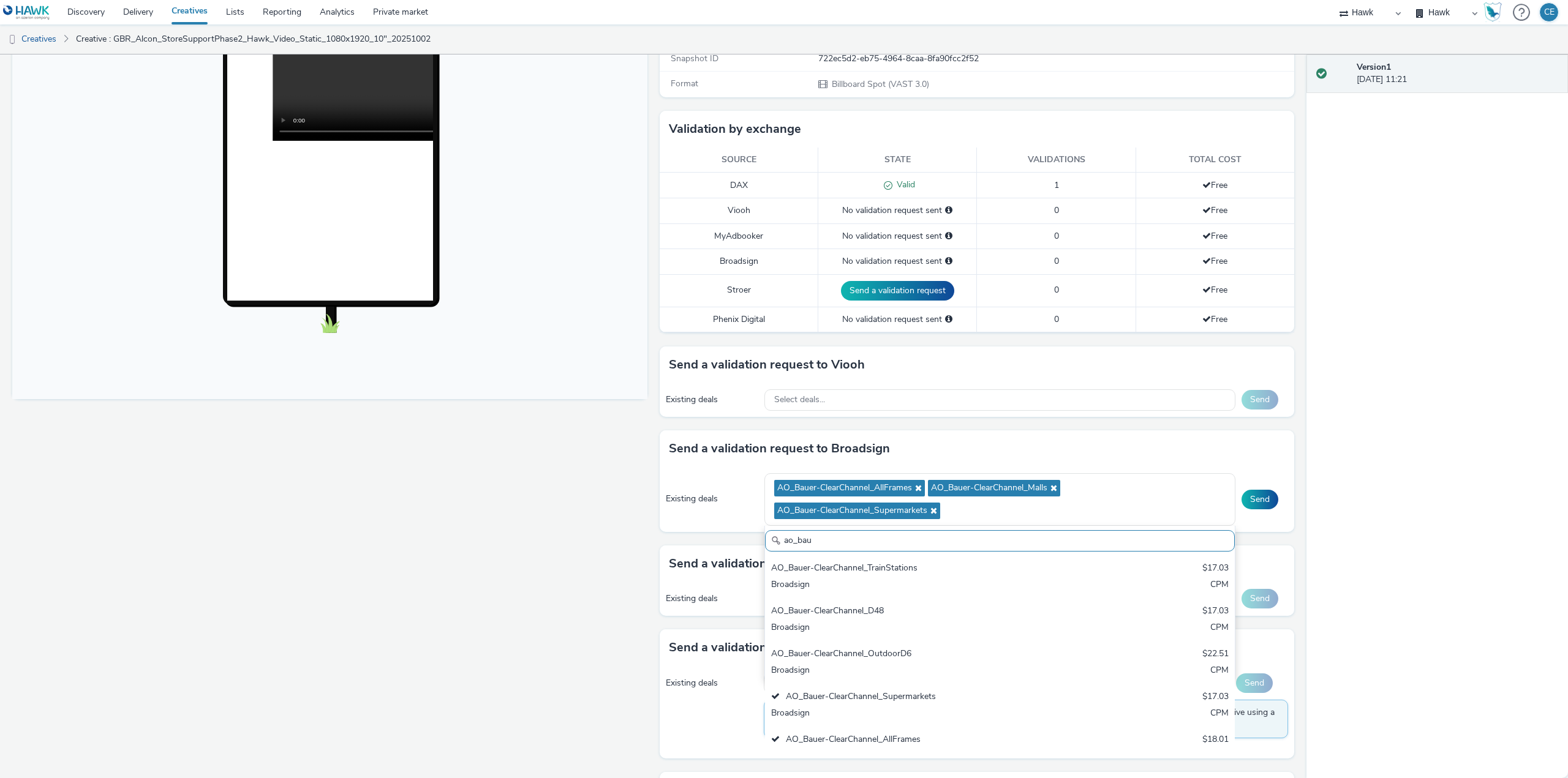
scroll to position [245, 0]
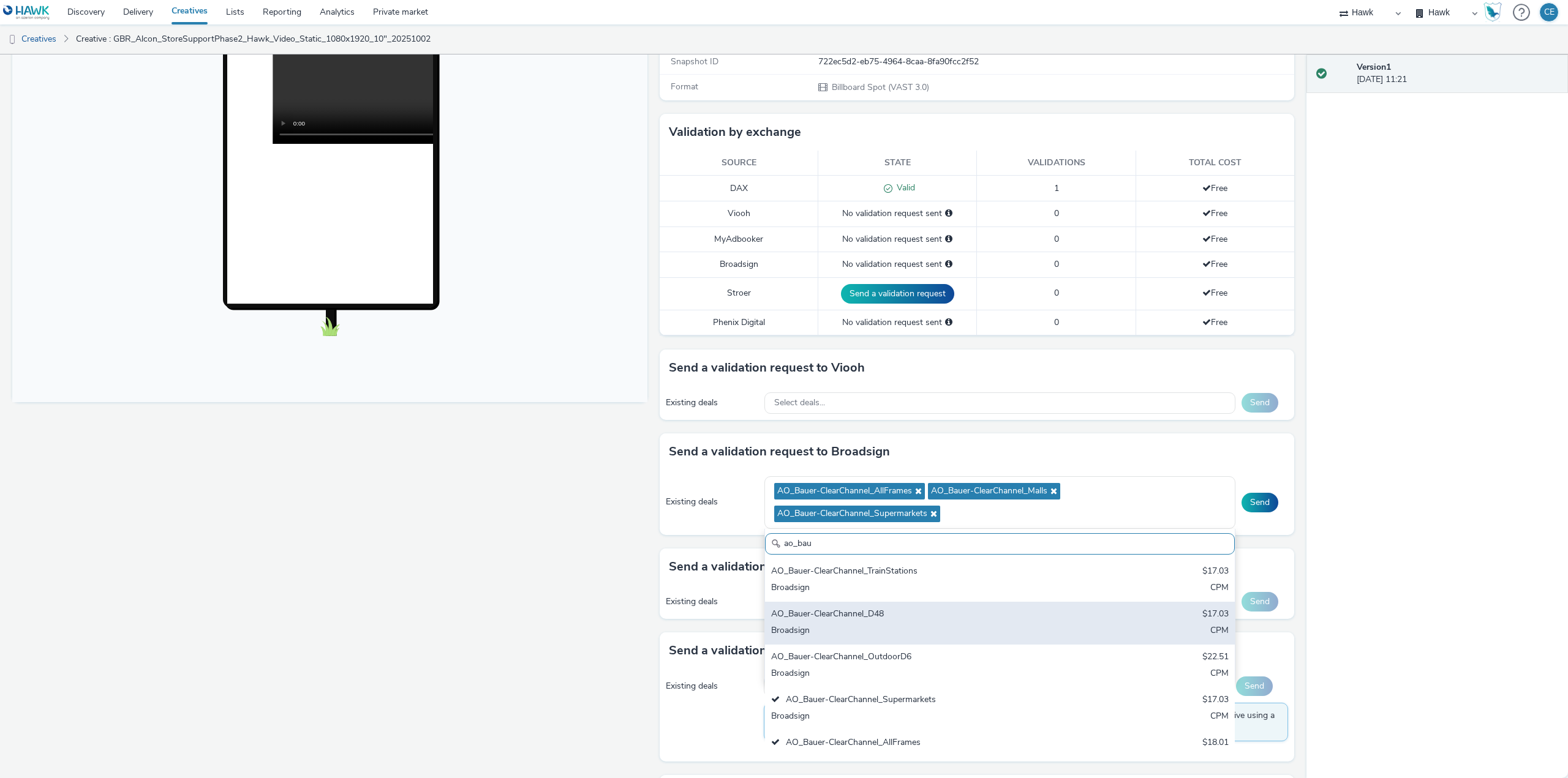
click at [1024, 658] on div "AO_Bauer-ClearChannel_OutdoorD6" at bounding box center [923, 658] width 303 height 14
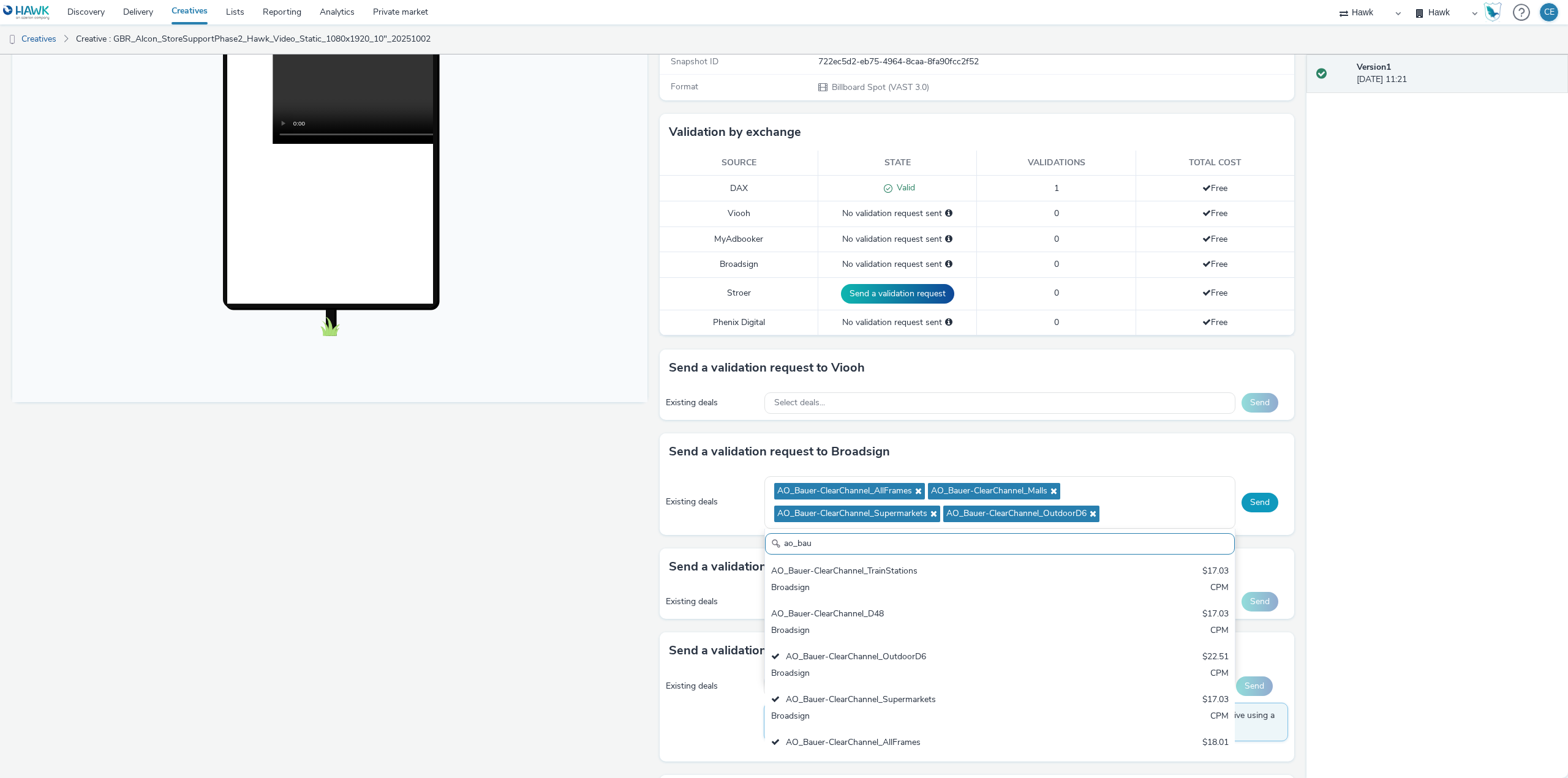
click at [1242, 508] on button "Send" at bounding box center [1260, 503] width 37 height 20
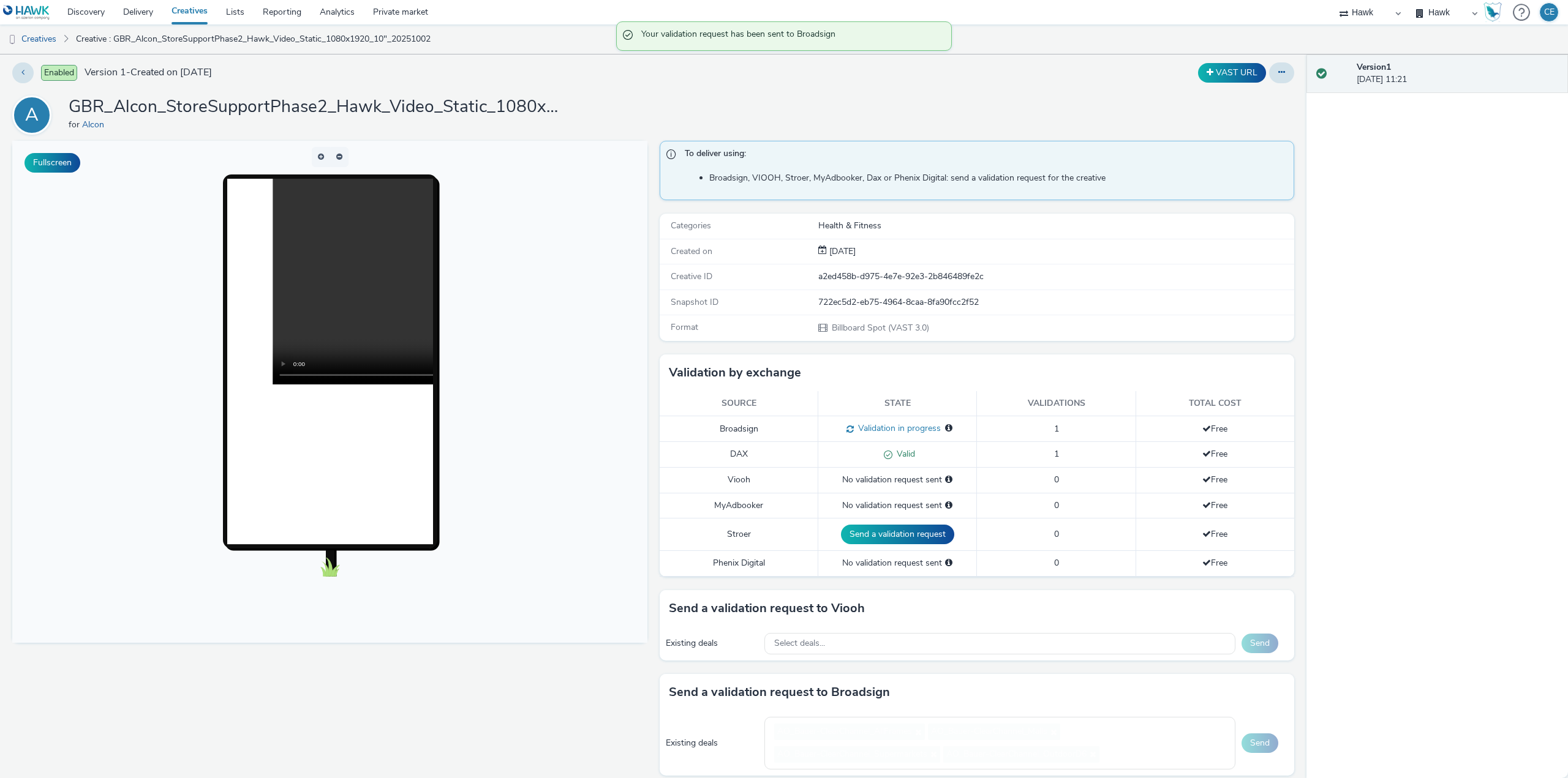
scroll to position [0, 0]
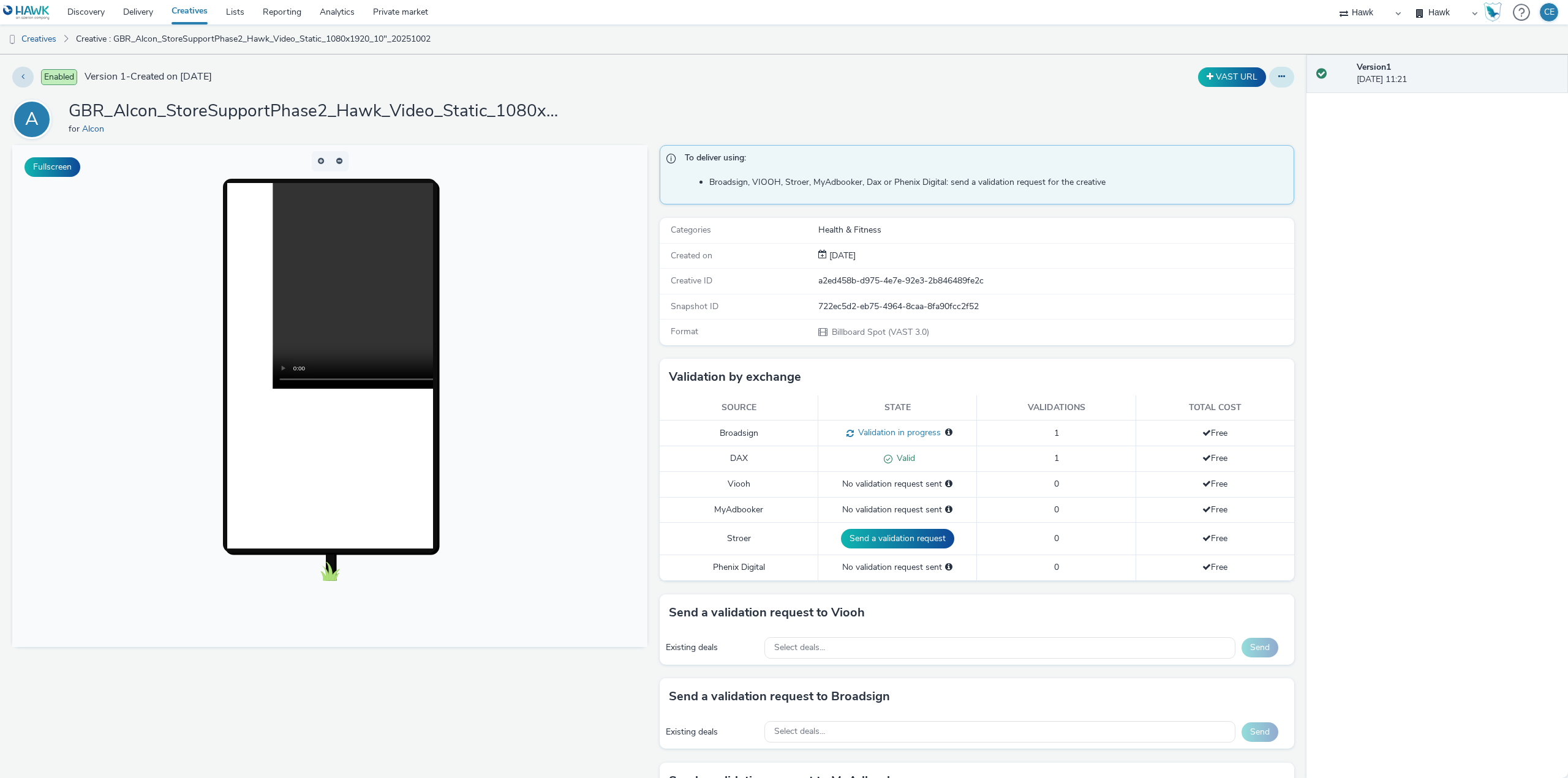
click at [1269, 75] on button at bounding box center [1282, 77] width 25 height 21
click at [1269, 98] on link "Edit" at bounding box center [1248, 102] width 92 height 24
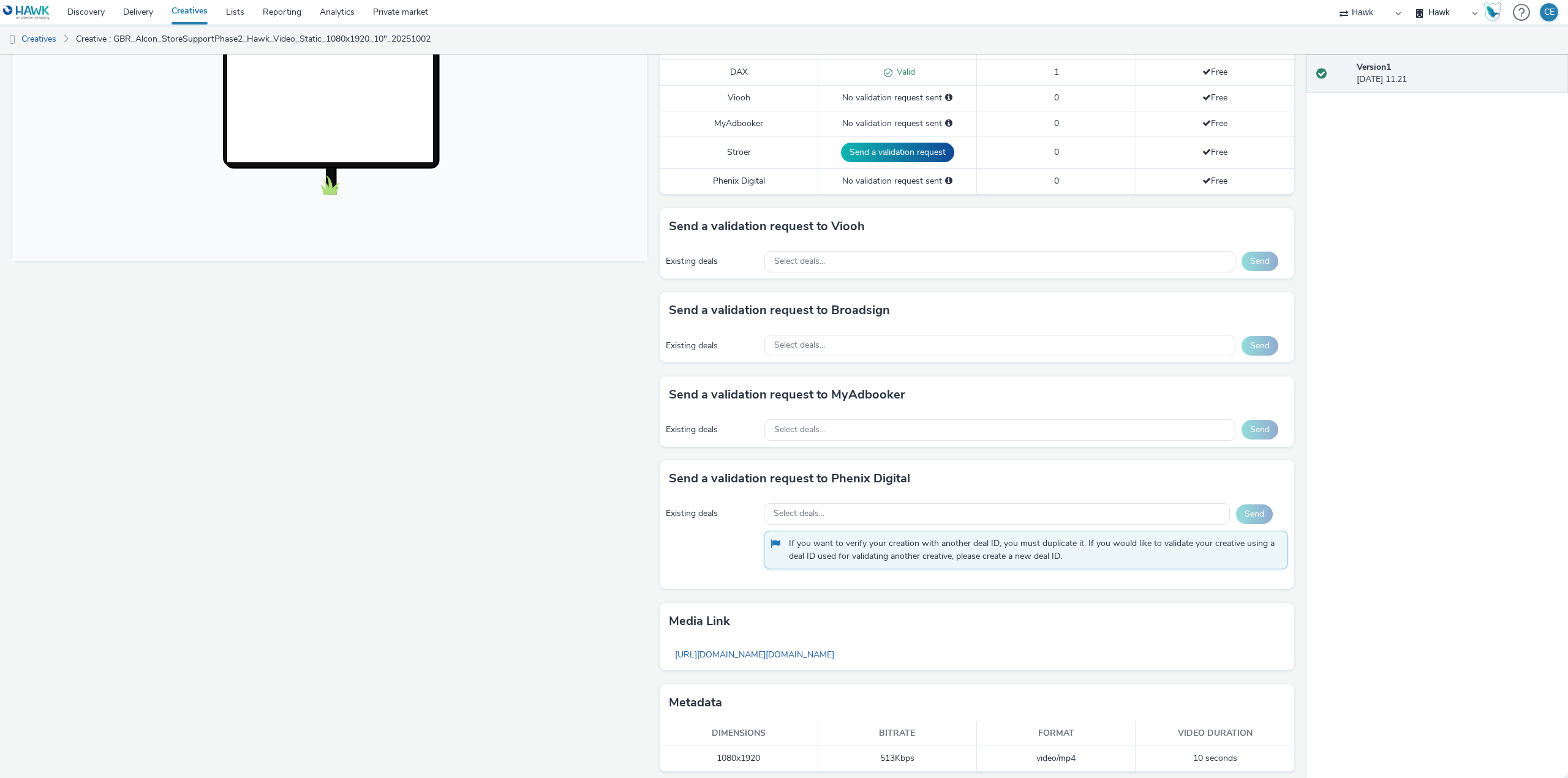
scroll to position [393, 0]
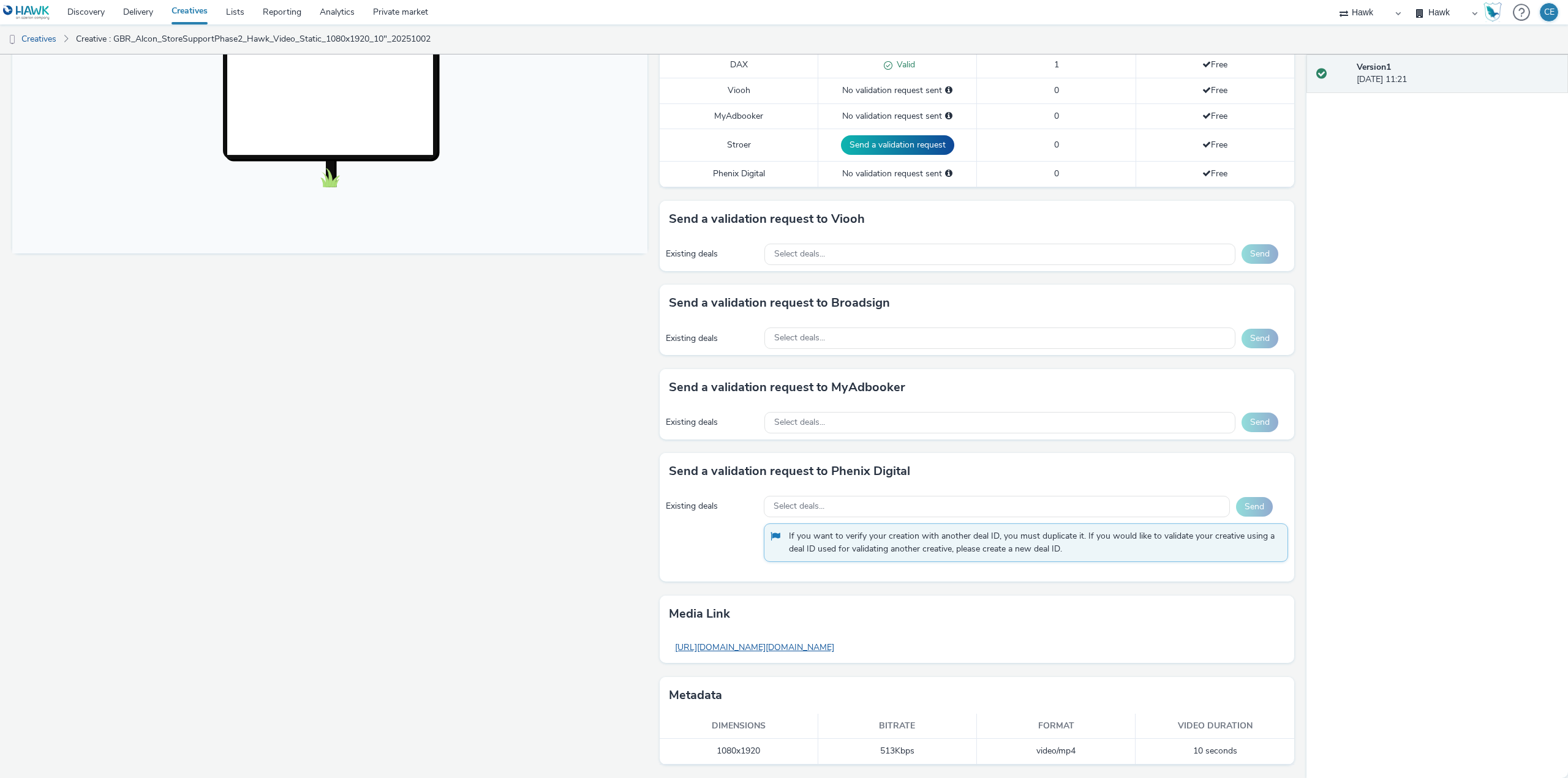
click at [744, 644] on link "https://tabmo-cdn.s3.eu-west-1.amazonaws.com/hawk.tabmo.io/organizations/7c12fa…" at bounding box center [754, 647] width 172 height 24
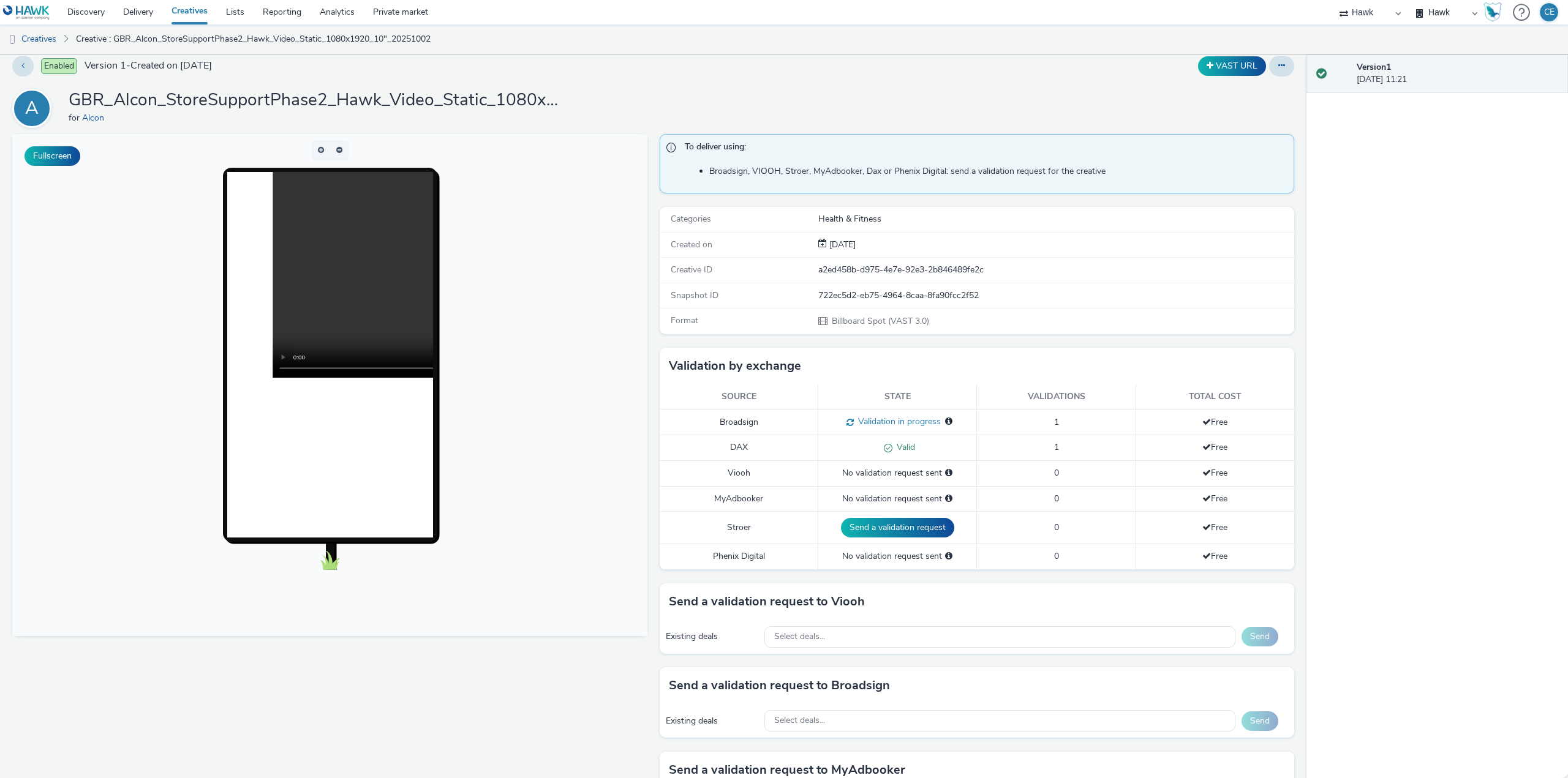
scroll to position [0, 0]
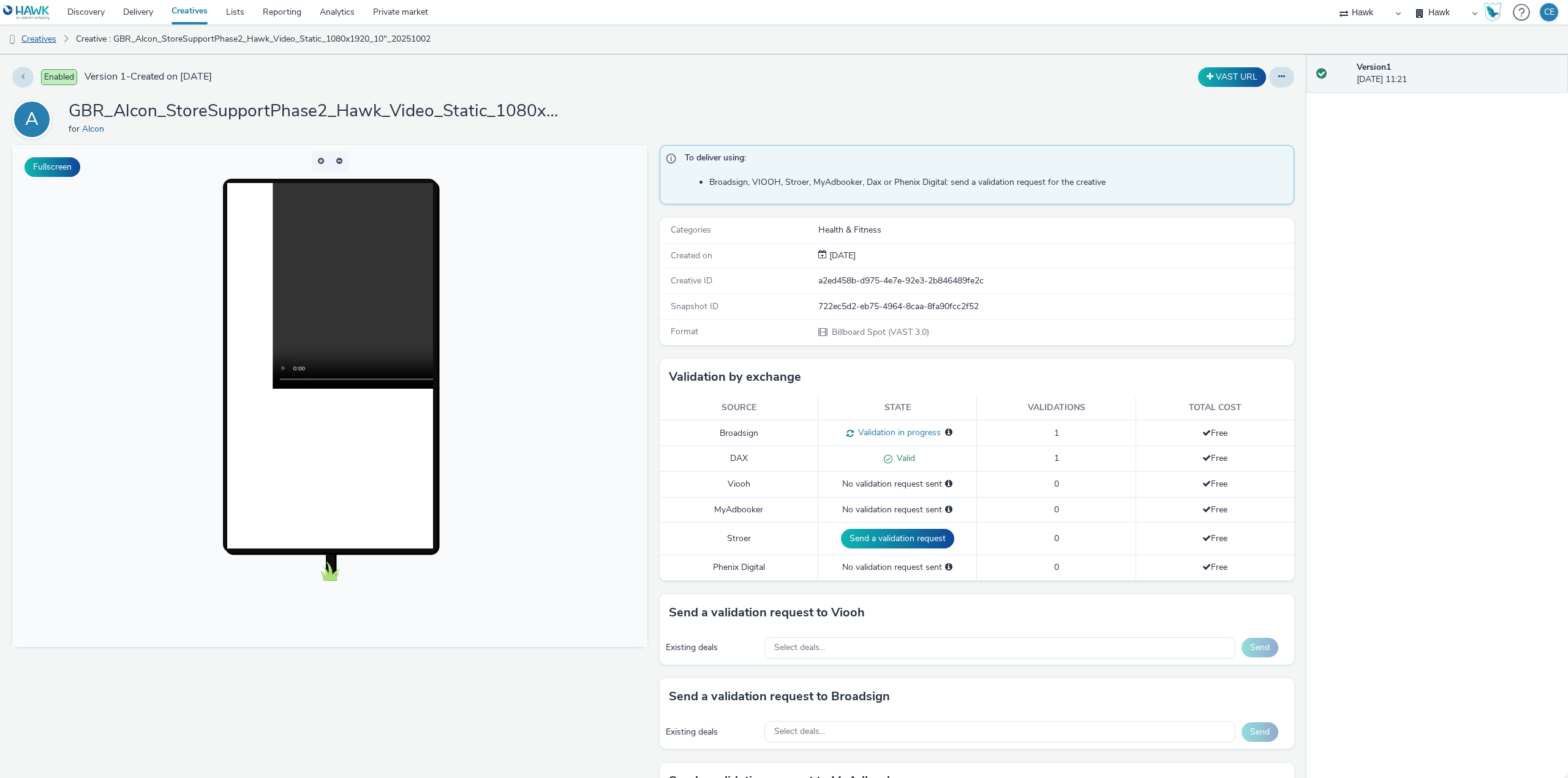
click at [58, 45] on link "Creatives" at bounding box center [31, 39] width 62 height 29
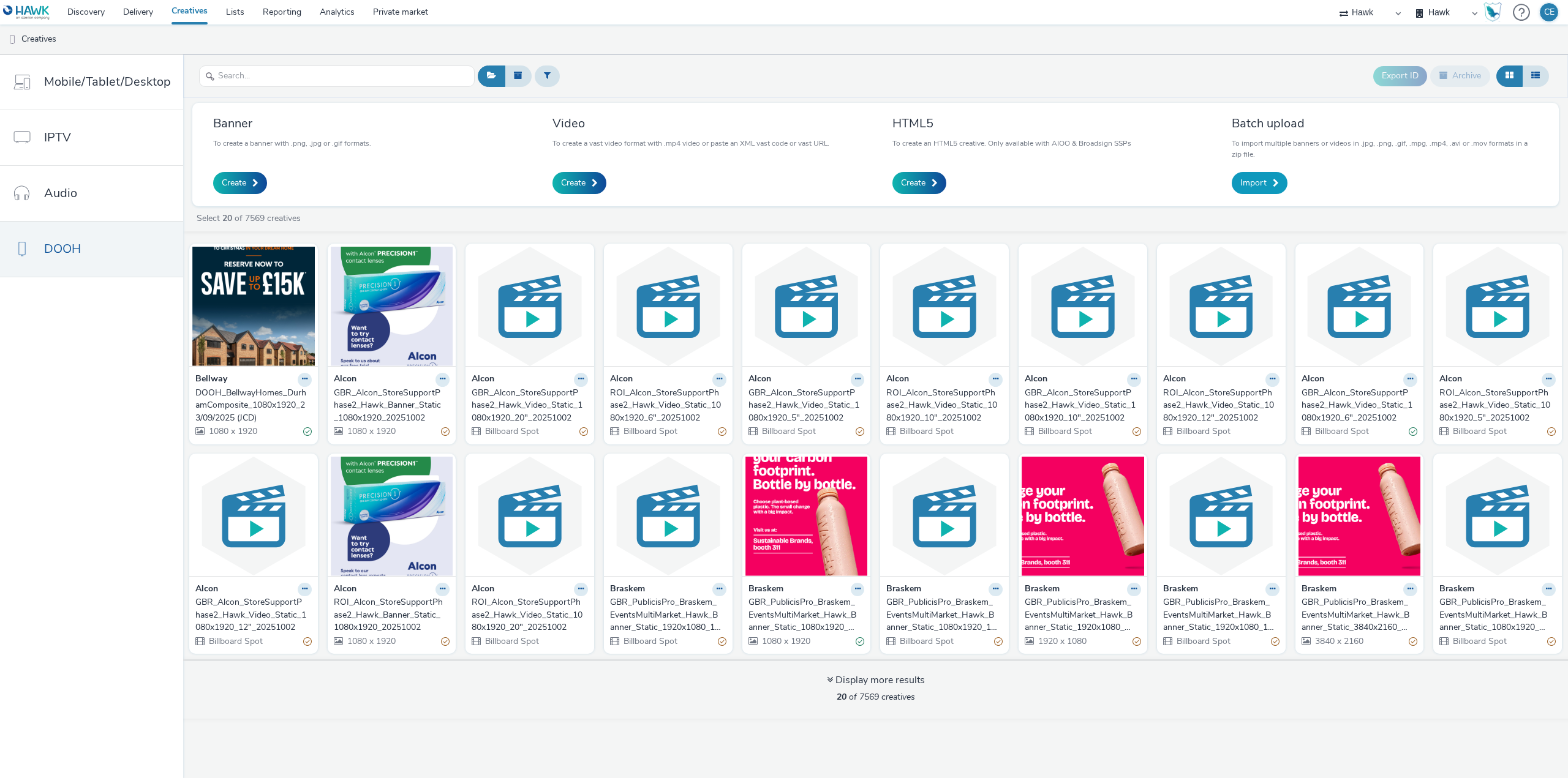
click at [1250, 186] on span "Import" at bounding box center [1253, 183] width 26 height 12
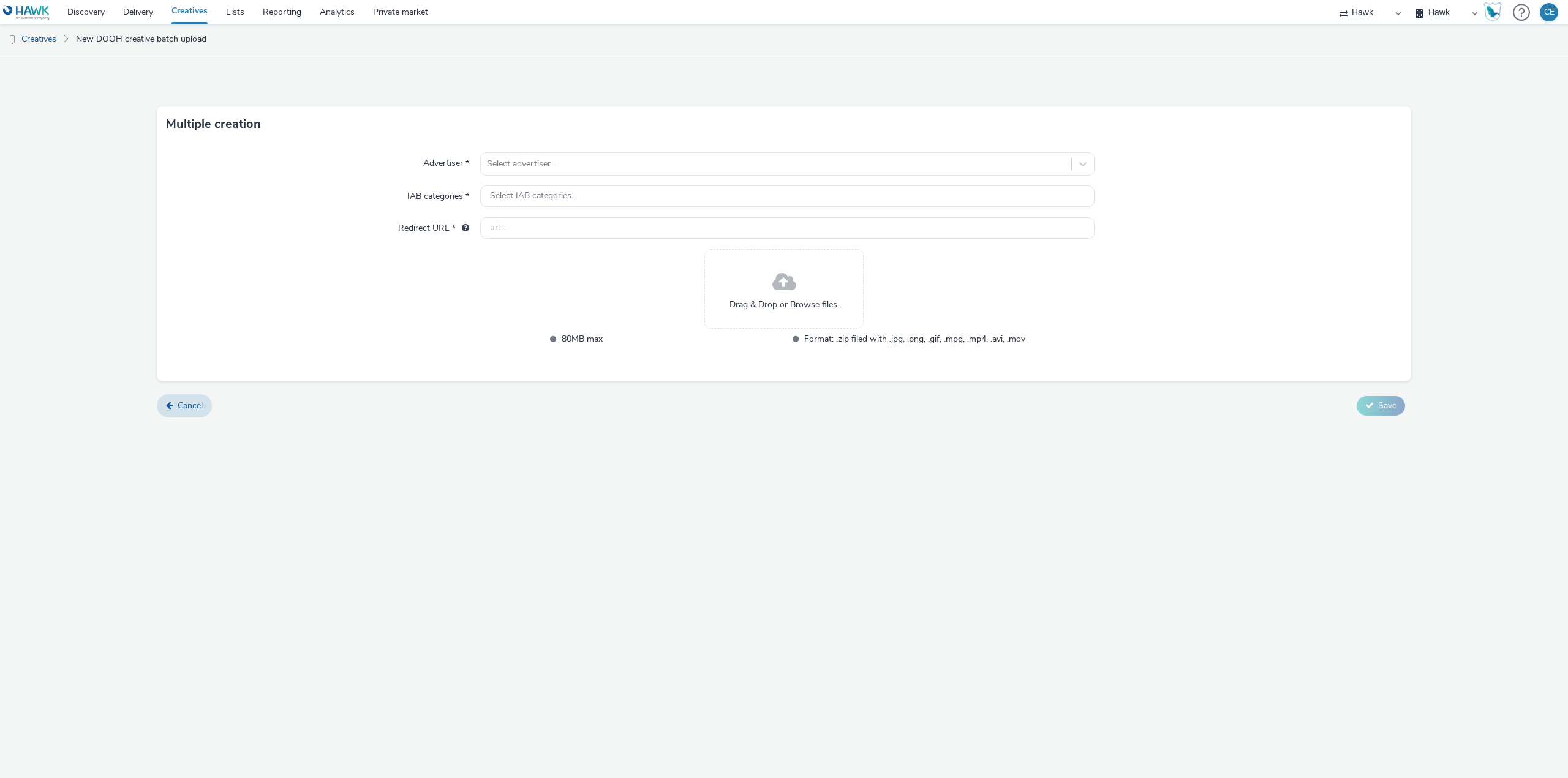
click at [759, 271] on div "Drag & Drop or Browse files." at bounding box center [784, 288] width 159 height 79
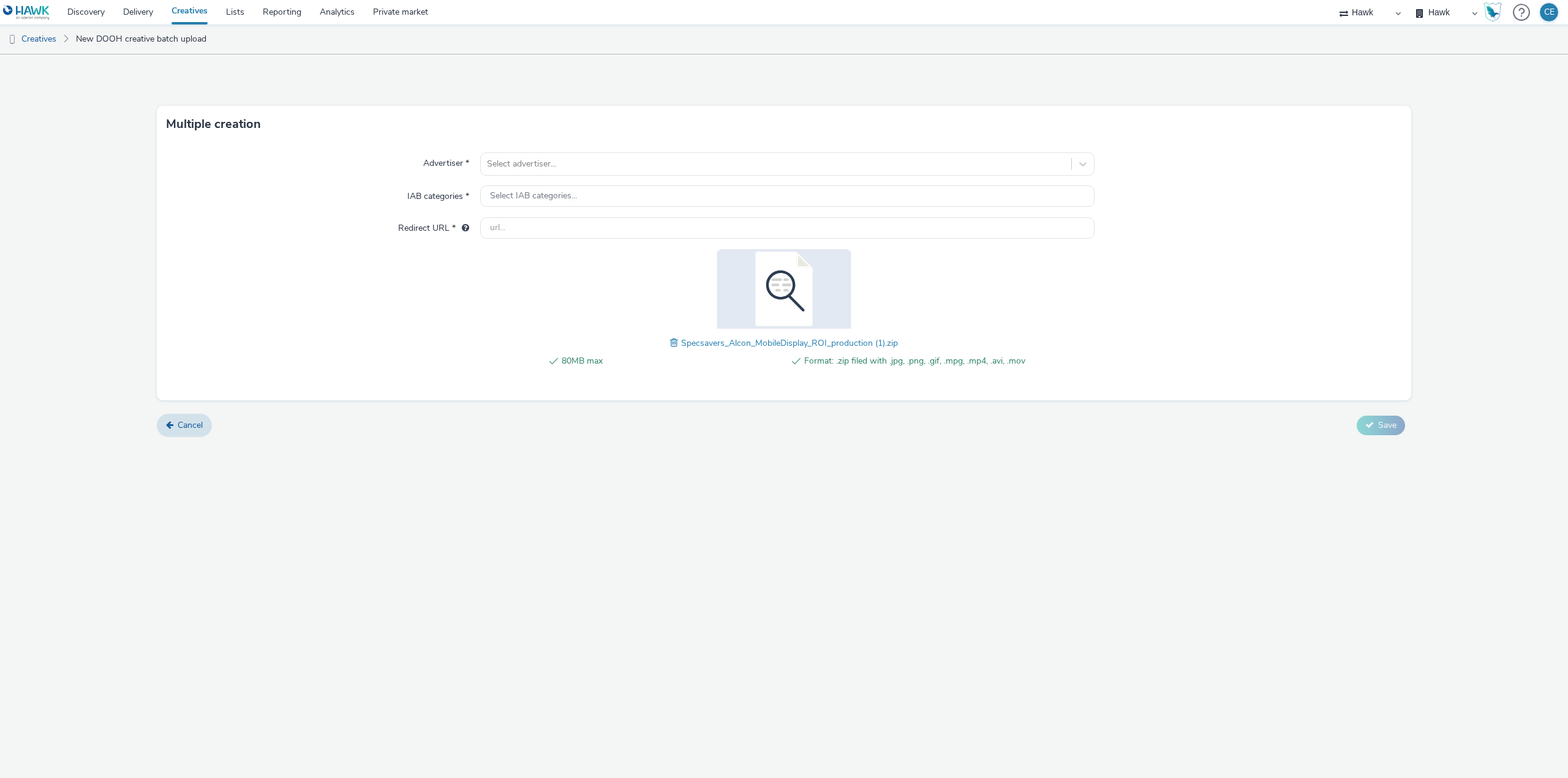
click at [672, 344] on span at bounding box center [676, 343] width 11 height 14
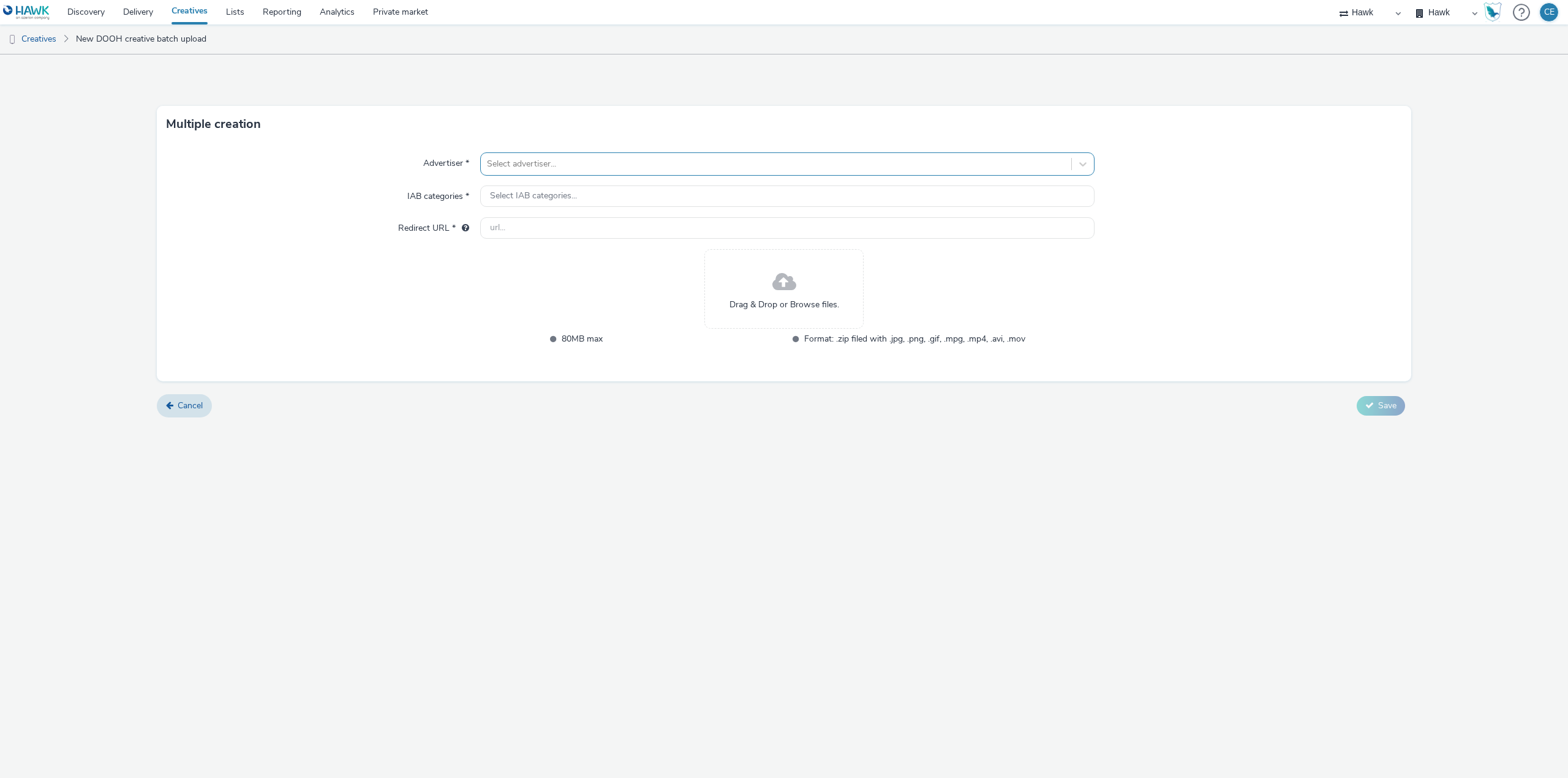
click at [677, 173] on div "Select advertiser..." at bounding box center [776, 164] width 590 height 20
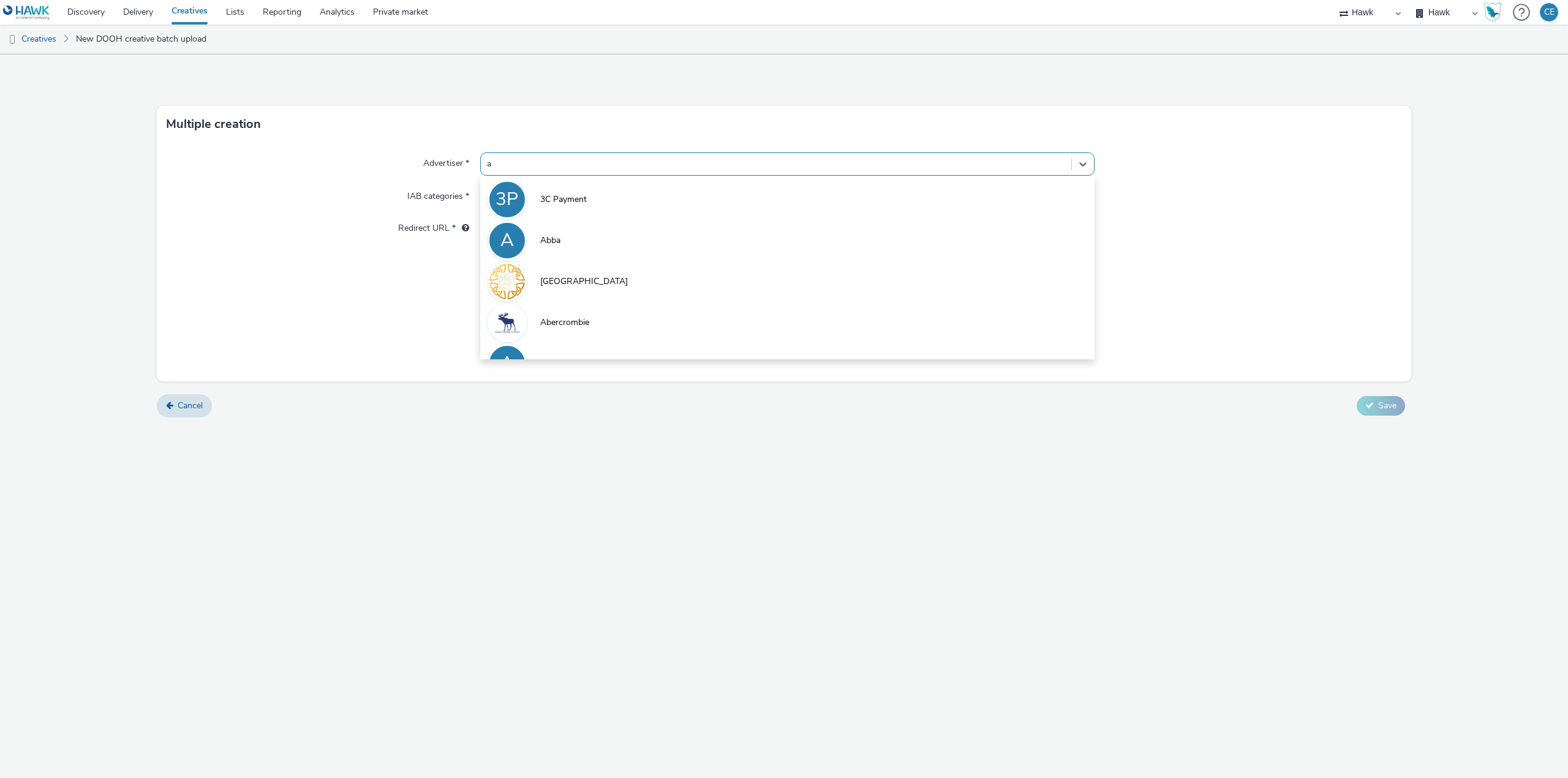
type input "al"
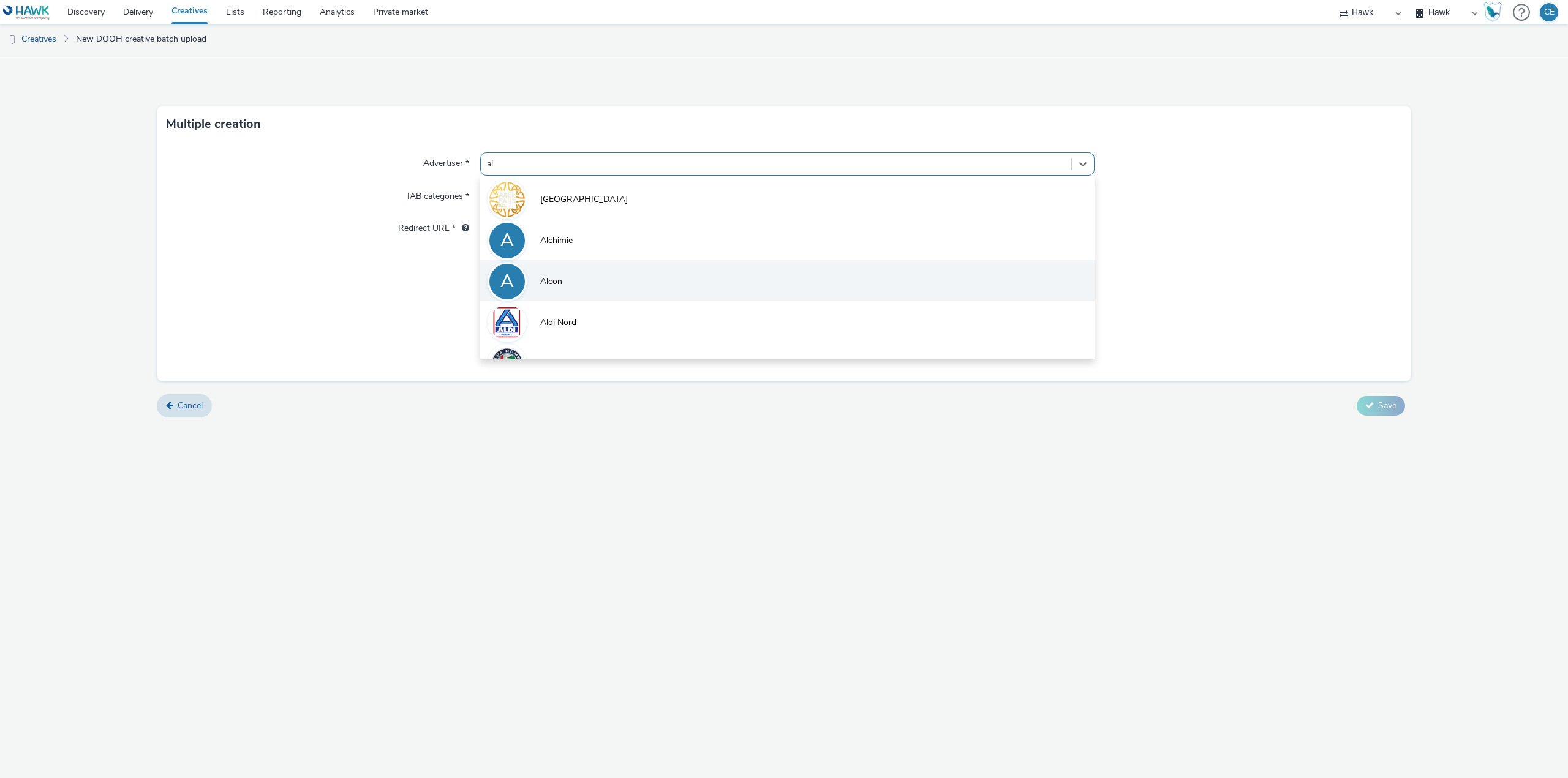
click at [648, 274] on li "A Alcon" at bounding box center [787, 281] width 614 height 41
type input "http://www.uk.alcon.com"
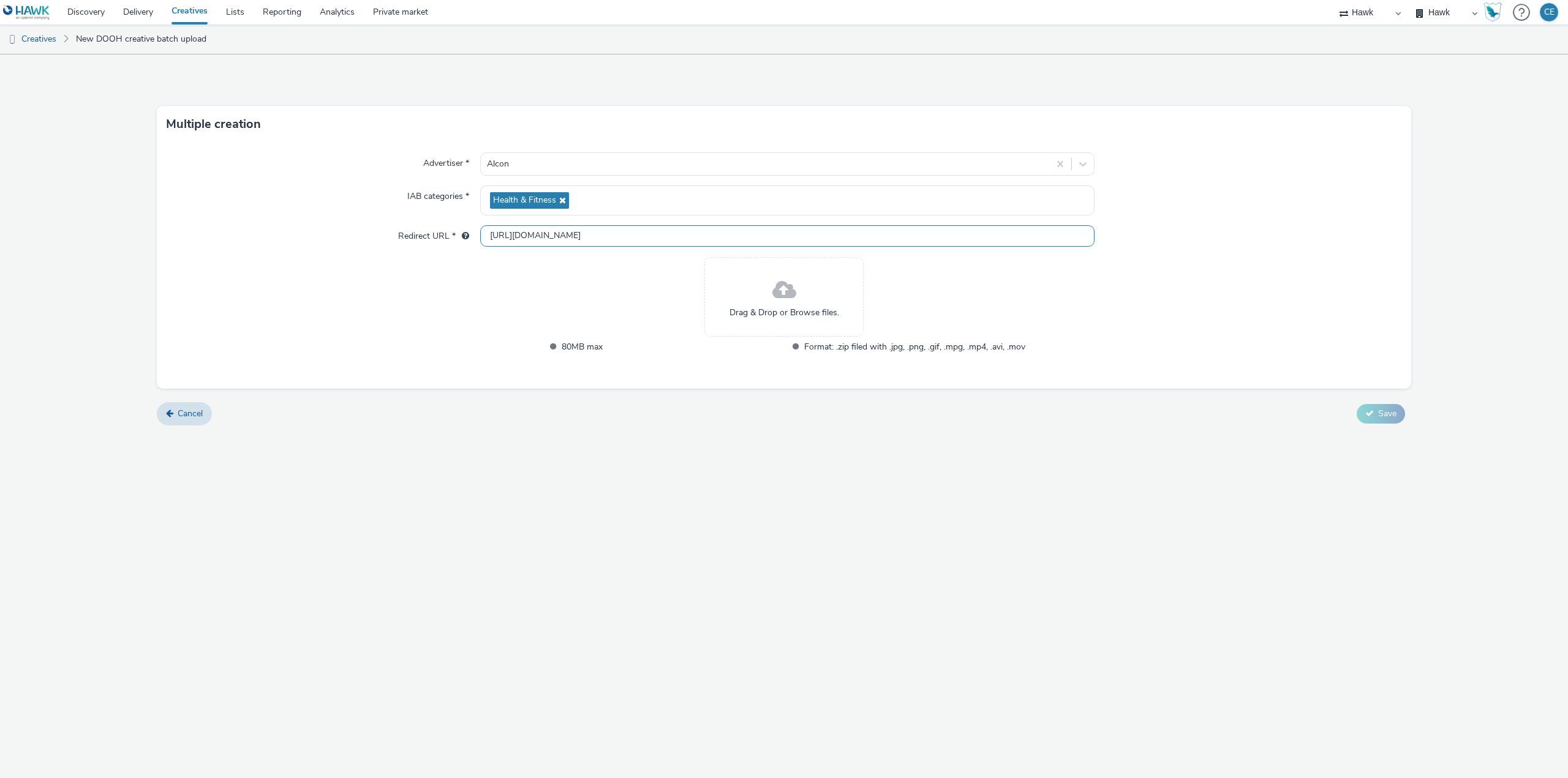
drag, startPoint x: 608, startPoint y: 235, endPoint x: 502, endPoint y: 243, distance: 106.3
click at [502, 243] on input "http://www.uk.alcon.com" at bounding box center [787, 236] width 614 height 22
click at [503, 242] on input "http://www.uk.alcon.com" at bounding box center [787, 236] width 614 height 22
drag, startPoint x: 489, startPoint y: 237, endPoint x: 612, endPoint y: 233, distance: 123.1
click at [612, 233] on input "http://www.uk.alcon.com" at bounding box center [787, 236] width 614 height 22
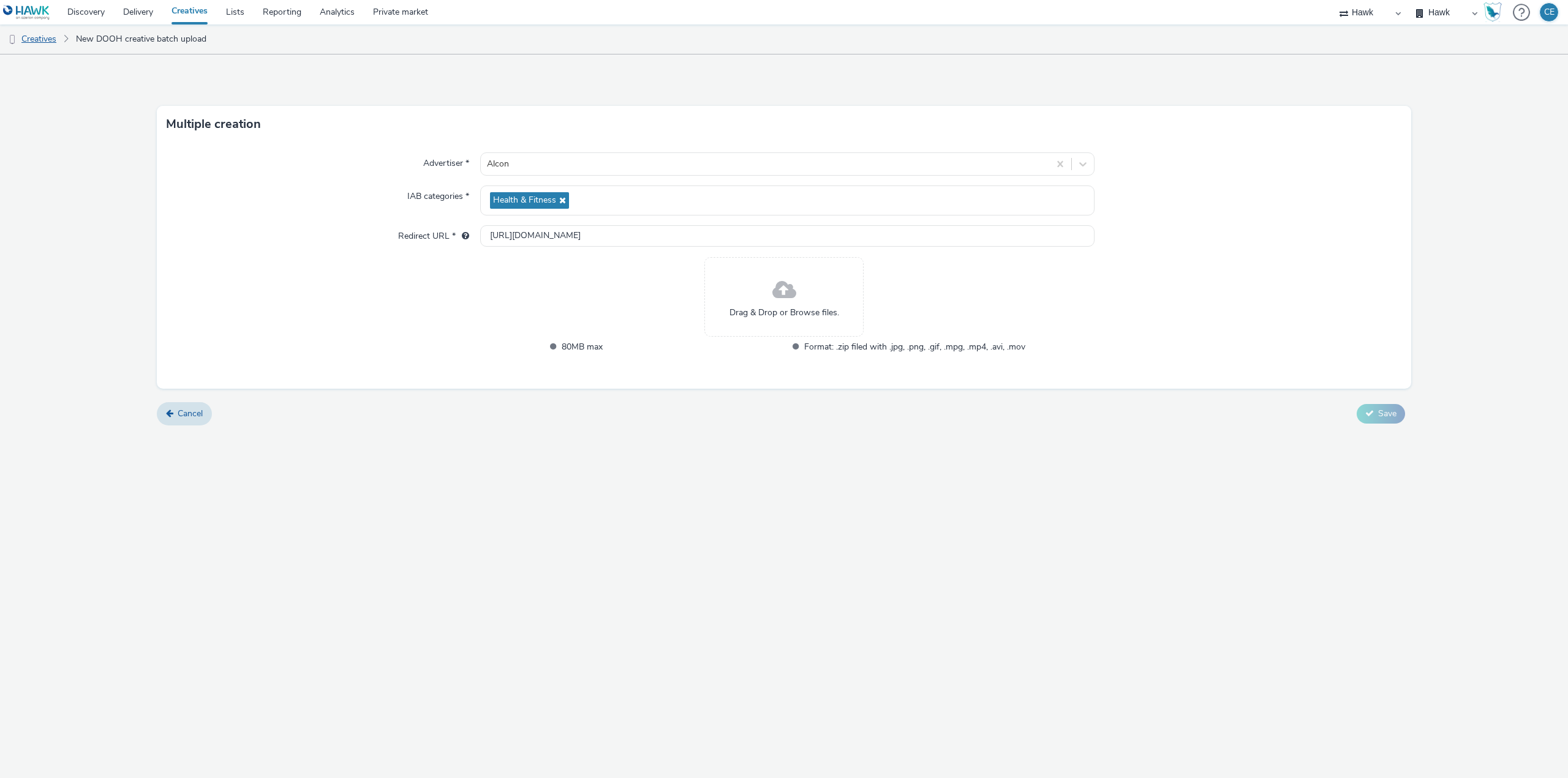
click at [22, 45] on link "Creatives" at bounding box center [31, 39] width 62 height 29
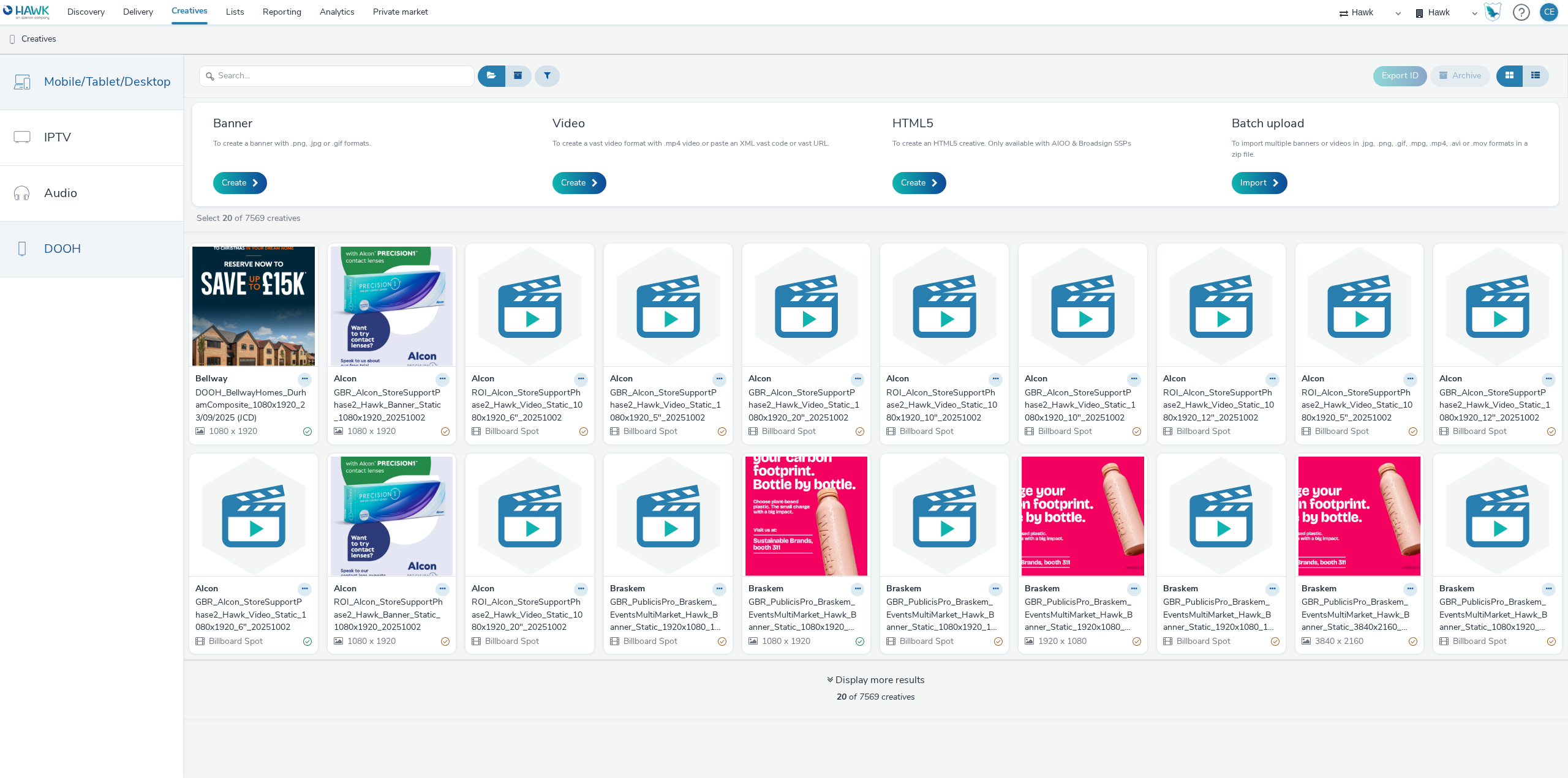
click at [149, 89] on span "Mobile/Tablet/Desktop" at bounding box center [107, 81] width 127 height 18
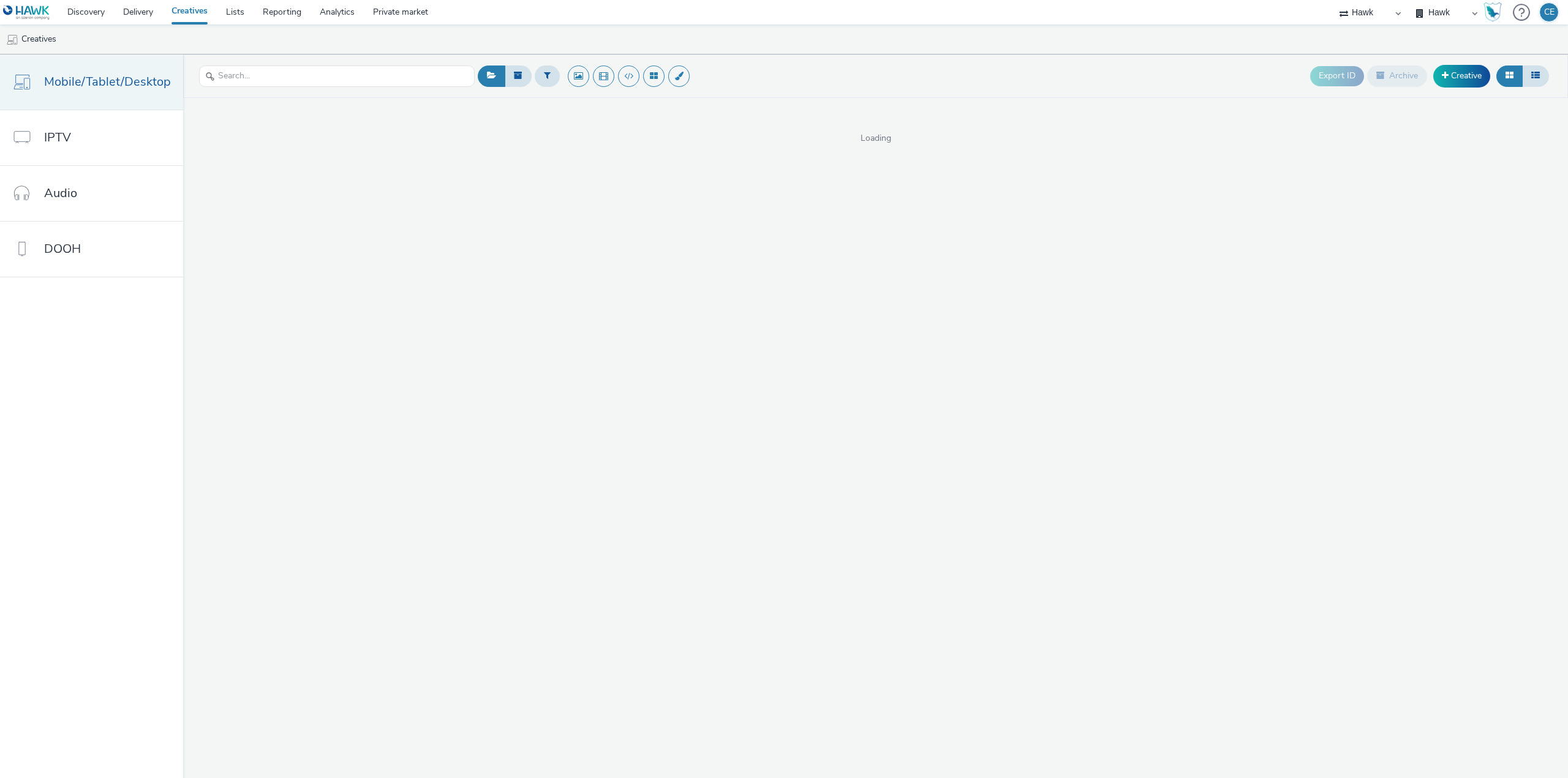
click at [149, 89] on span "Mobile/Tablet/Desktop" at bounding box center [107, 81] width 127 height 18
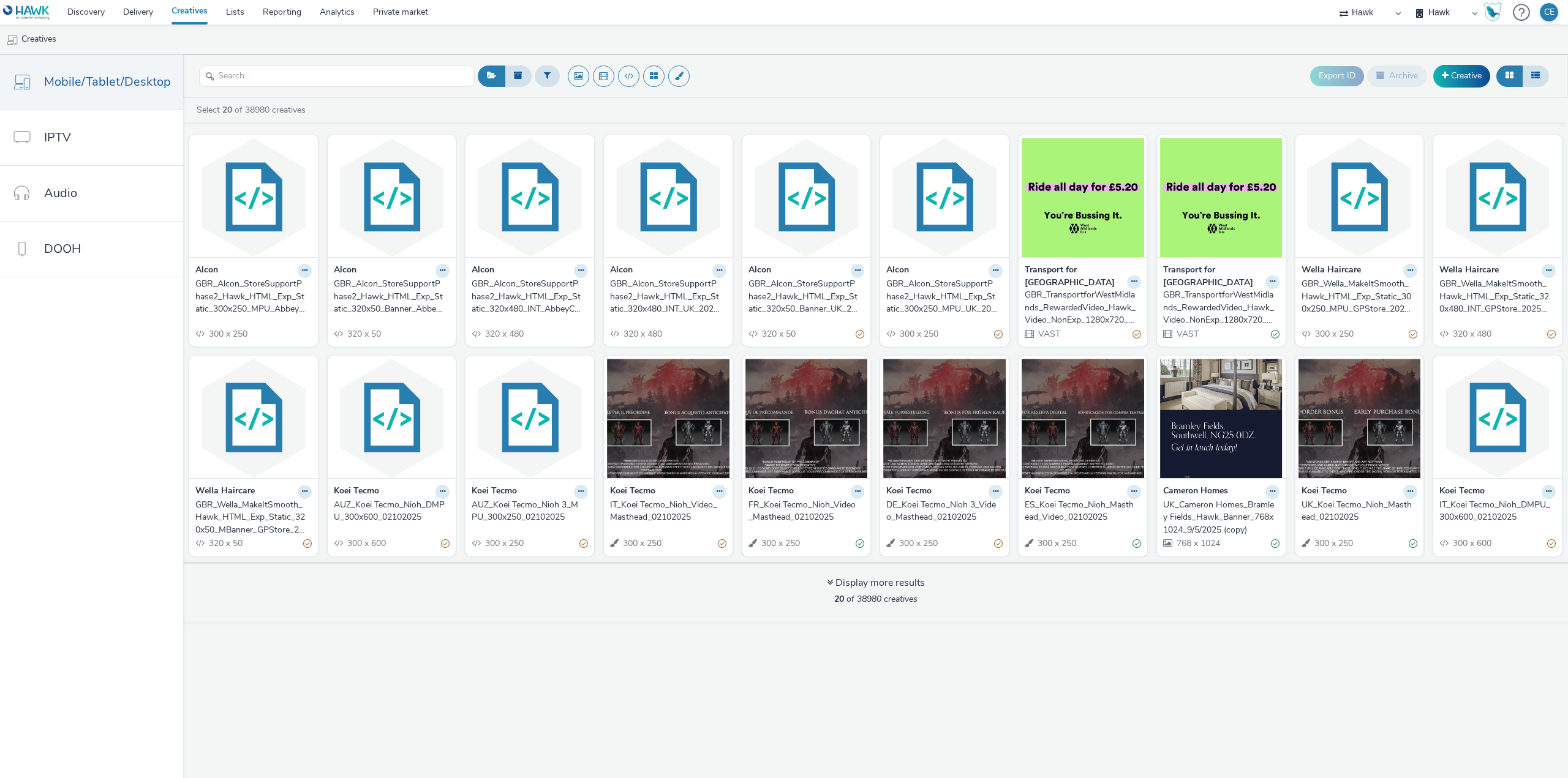
click at [436, 682] on div "Export ID Archive Creative Select 20 of 38980 creatives Alcon GBR_Alcon_StoreSu…" at bounding box center [875, 416] width 1385 height 724
click at [397, 303] on div "GBR_Alcon_StoreSupportPhase2_Hawk_HTML_Exp_Static_320x50_Banner_AbbeyCentre_202…" at bounding box center [389, 296] width 111 height 37
click at [725, 705] on div "Export ID Archive Creative Select 20 of 38980 creatives Alcon GBR_Alcon_StoreSu…" at bounding box center [875, 416] width 1385 height 724
click at [129, 93] on link "Mobile/Tablet/Desktop" at bounding box center [92, 81] width 183 height 55
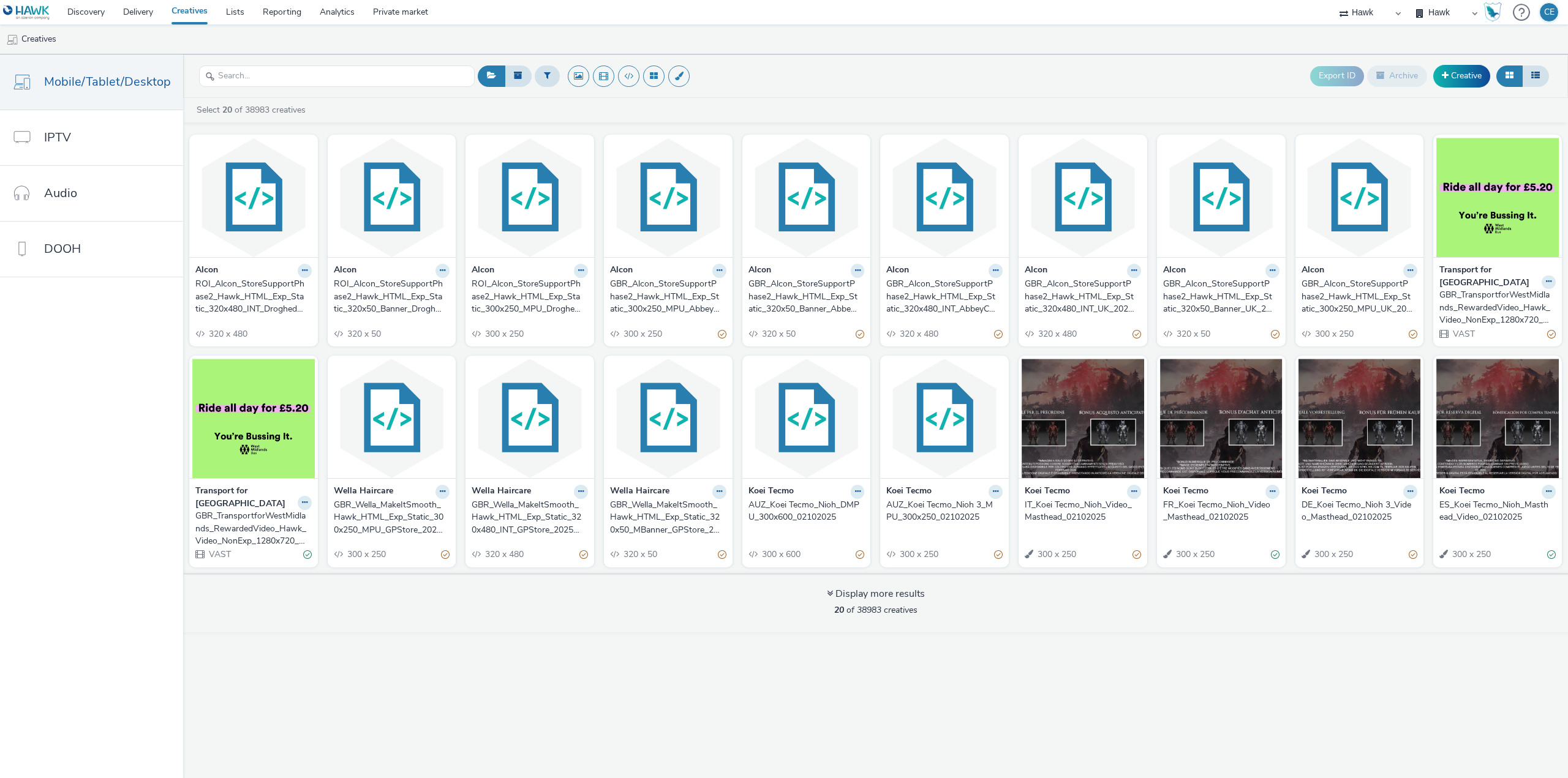
click at [451, 655] on div "Export ID Archive Creative Select 20 of 38983 creatives Alcon ROI_Alcon_StoreSu…" at bounding box center [875, 416] width 1385 height 724
click at [438, 669] on div "Export ID Archive Creative Select 20 of 38983 creatives Alcon ROI_Alcon_StoreSu…" at bounding box center [875, 416] width 1385 height 724
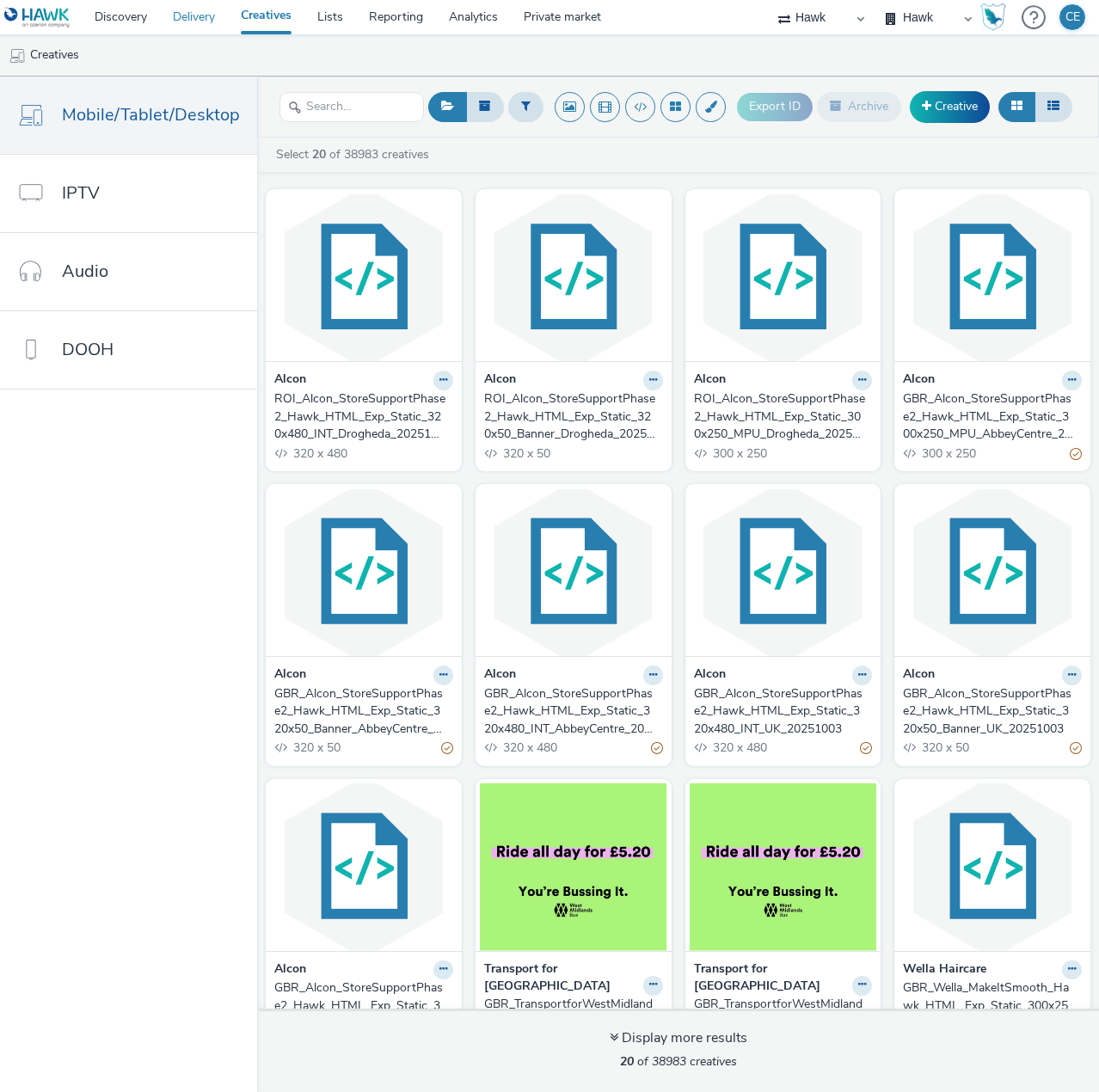
click at [206, 13] on link "Delivery" at bounding box center [193, 17] width 68 height 34
